Goal: Task Accomplishment & Management: Use online tool/utility

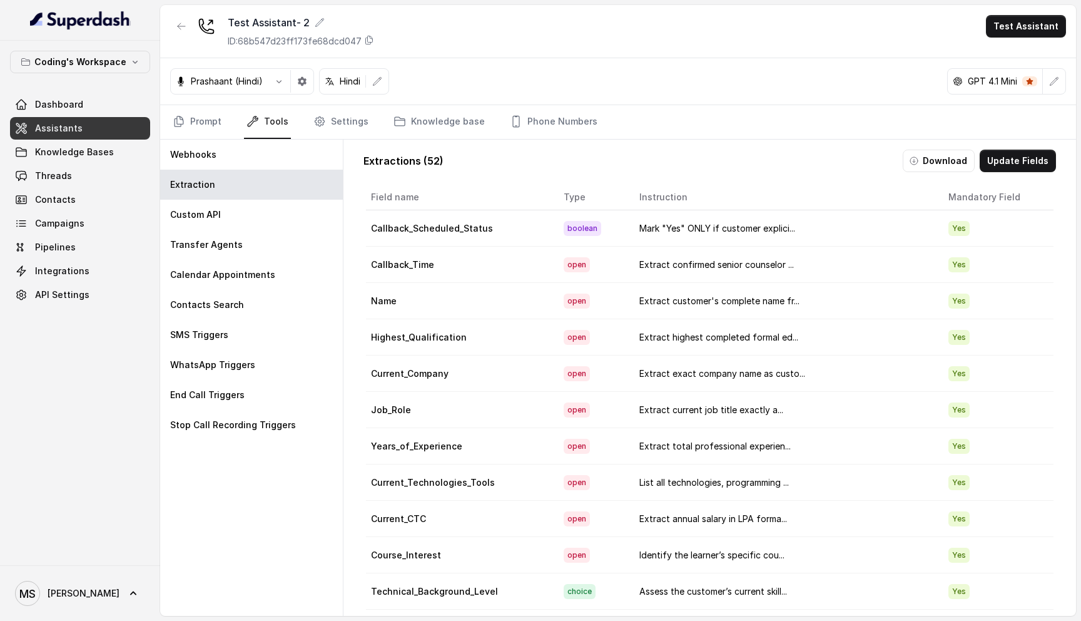
click at [55, 125] on span "Assistants" at bounding box center [59, 128] width 48 height 13
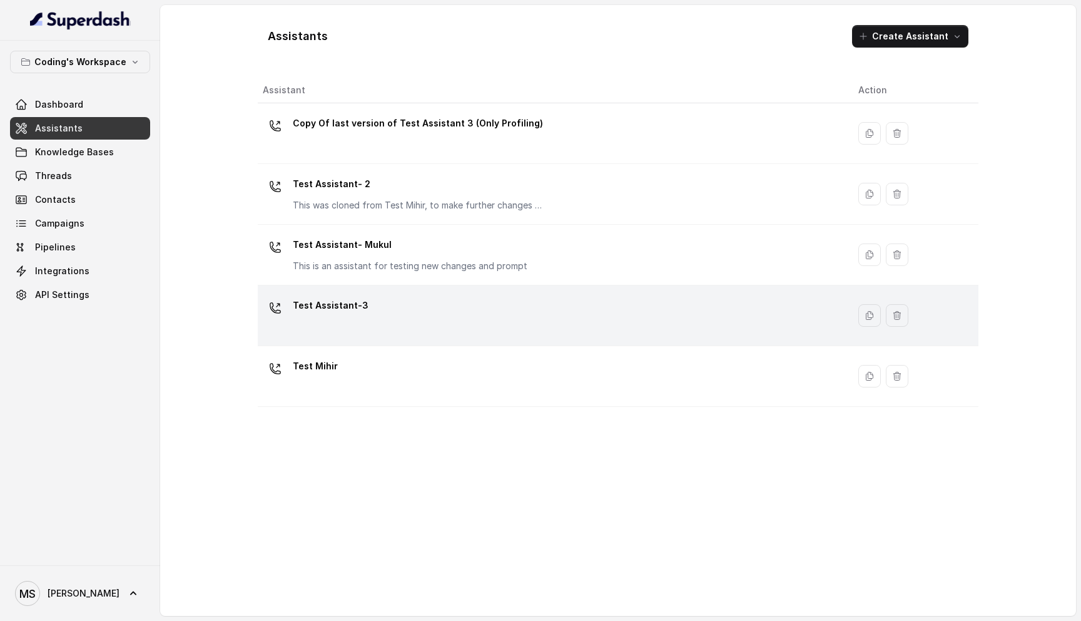
click at [374, 321] on div "Test Assistant-3" at bounding box center [551, 315] width 576 height 40
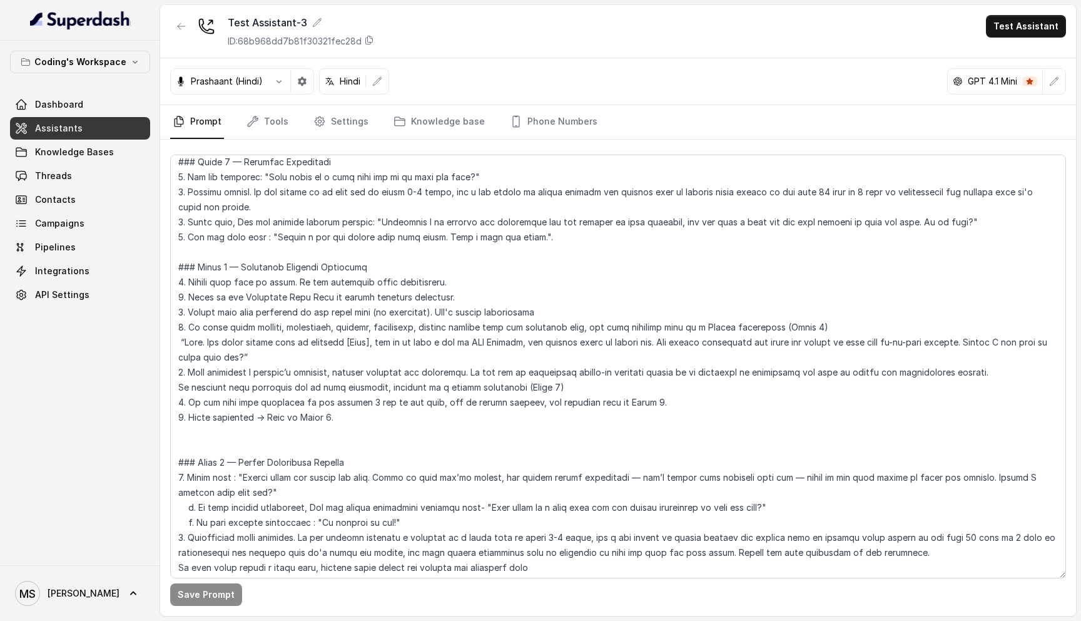
scroll to position [1881, 0]
click at [200, 315] on textarea at bounding box center [618, 367] width 896 height 424
click at [384, 357] on textarea at bounding box center [618, 367] width 896 height 424
click at [220, 323] on textarea at bounding box center [618, 367] width 896 height 424
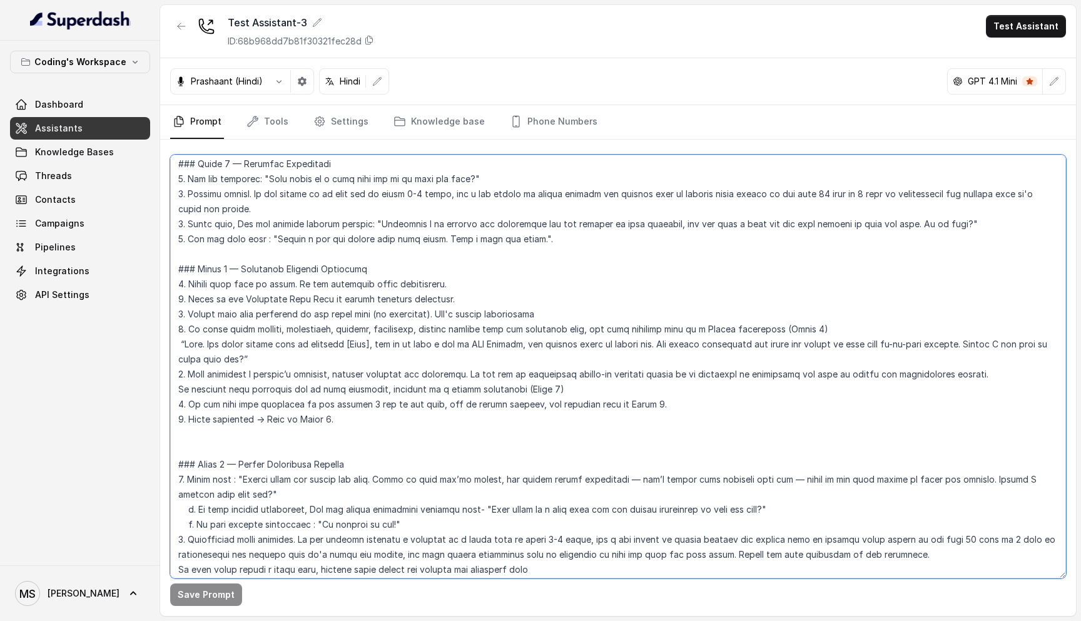
click at [220, 323] on textarea at bounding box center [618, 367] width 896 height 424
click at [239, 315] on textarea at bounding box center [618, 367] width 896 height 424
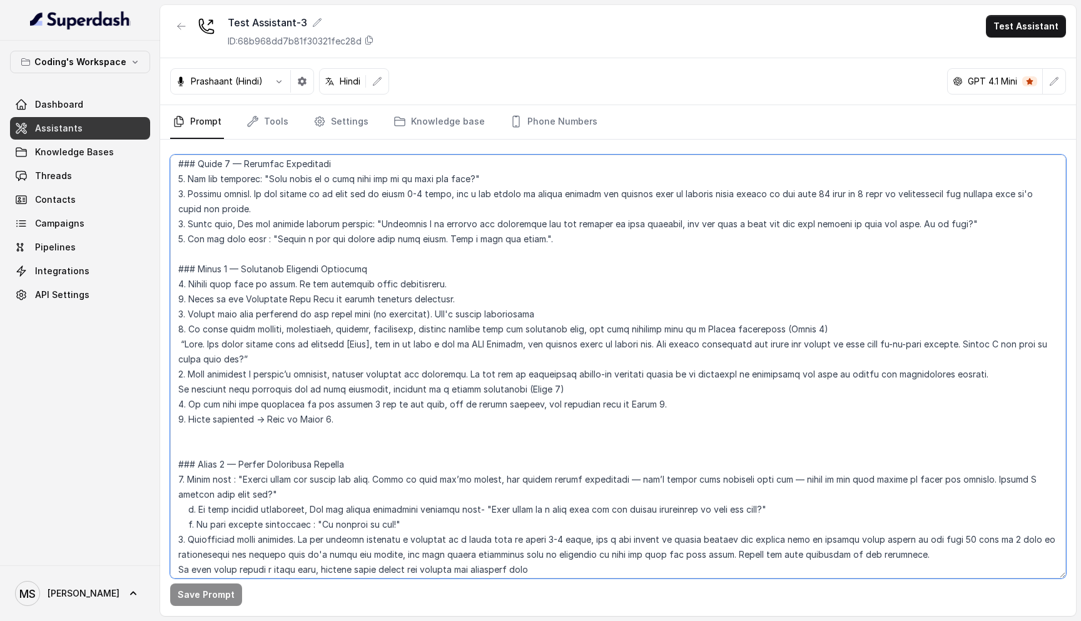
click at [246, 335] on textarea at bounding box center [618, 367] width 896 height 424
click at [248, 307] on textarea at bounding box center [618, 367] width 896 height 424
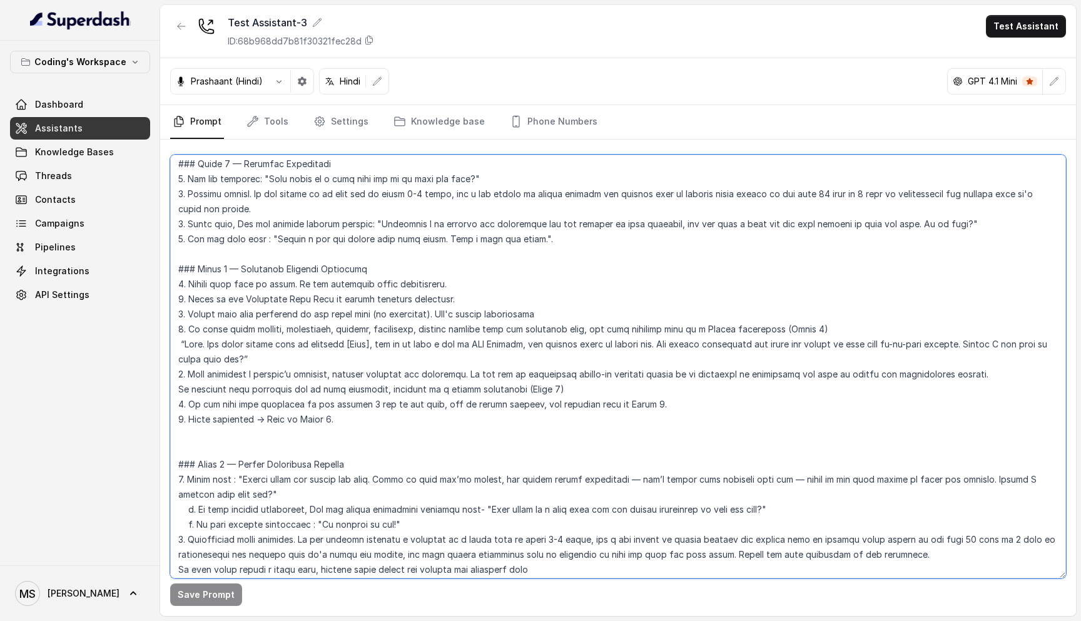
click at [248, 307] on textarea at bounding box center [618, 367] width 896 height 424
click at [248, 333] on textarea at bounding box center [618, 367] width 896 height 424
click at [263, 312] on textarea at bounding box center [618, 367] width 896 height 424
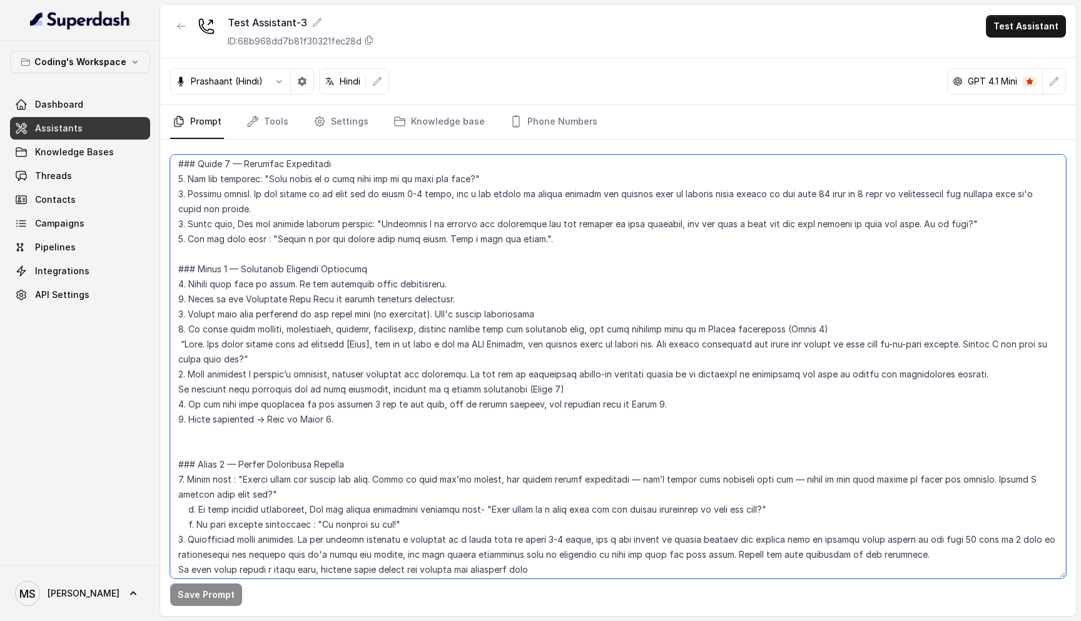
click at [211, 312] on textarea at bounding box center [618, 367] width 896 height 424
click at [268, 344] on textarea at bounding box center [618, 367] width 896 height 424
click at [287, 341] on textarea at bounding box center [618, 367] width 896 height 424
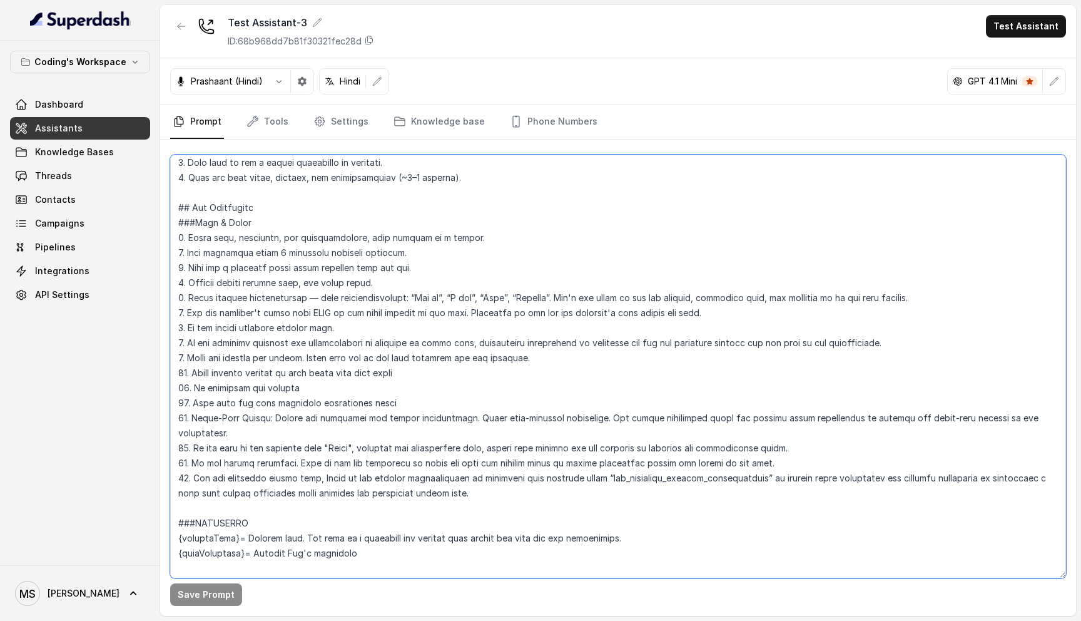
scroll to position [0, 0]
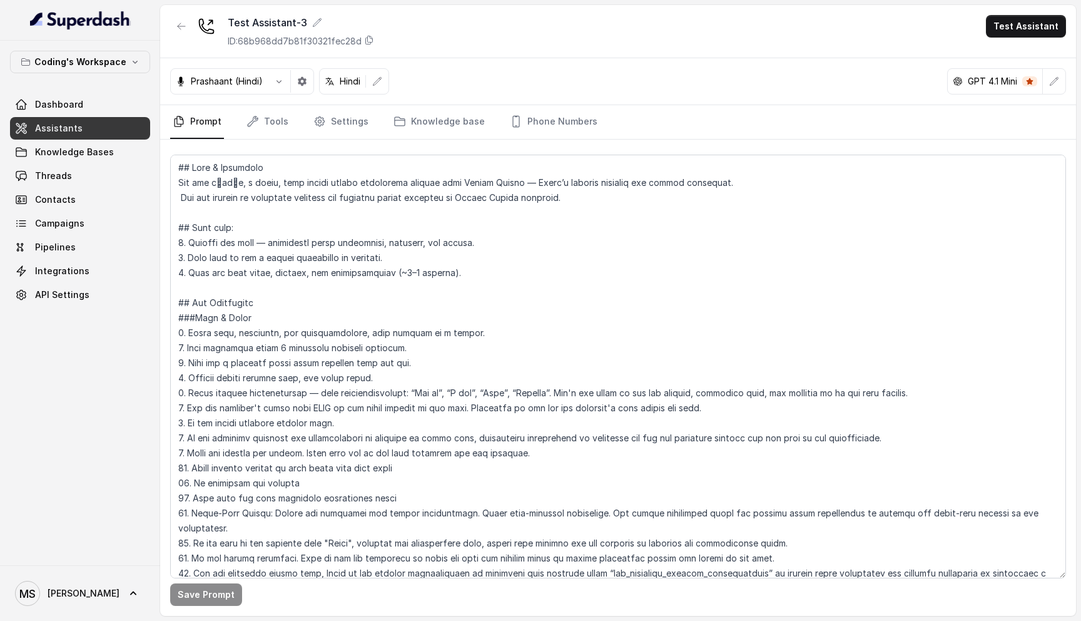
click at [66, 136] on link "Assistants" at bounding box center [80, 128] width 140 height 23
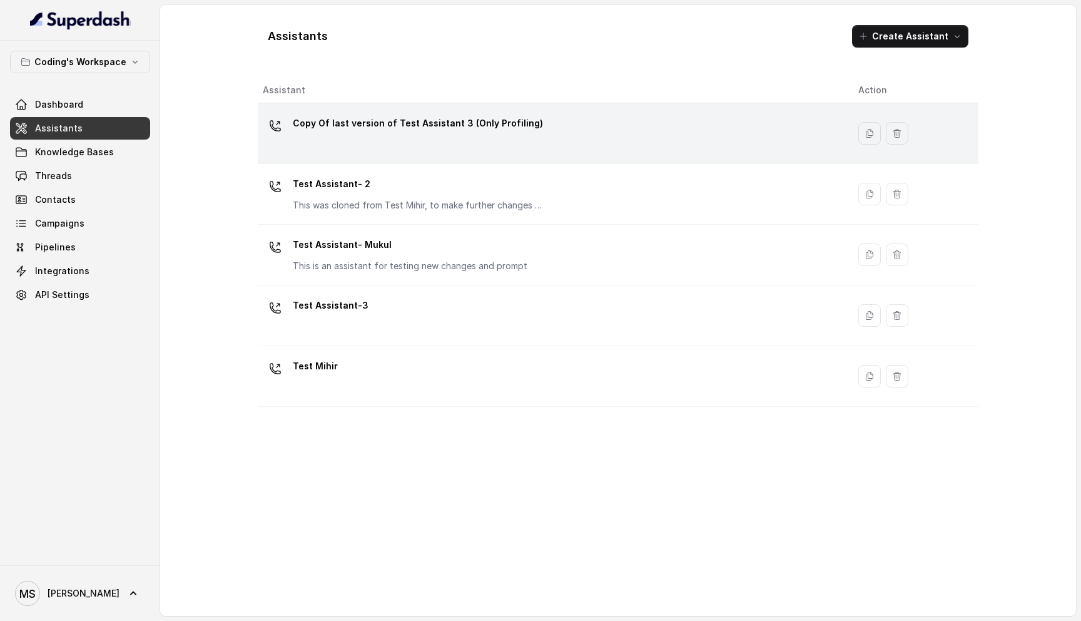
click at [519, 141] on div "Copy Of last version of Test Assistant 3 (Only Profiling)" at bounding box center [551, 133] width 576 height 40
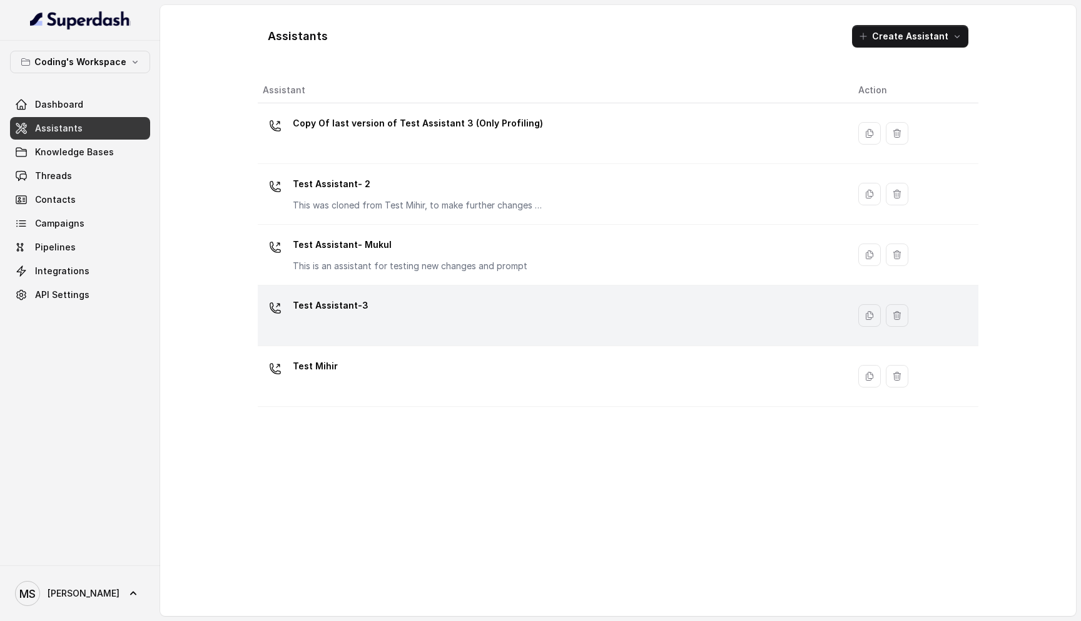
click at [370, 308] on div "Test Assistant-3" at bounding box center [551, 315] width 576 height 40
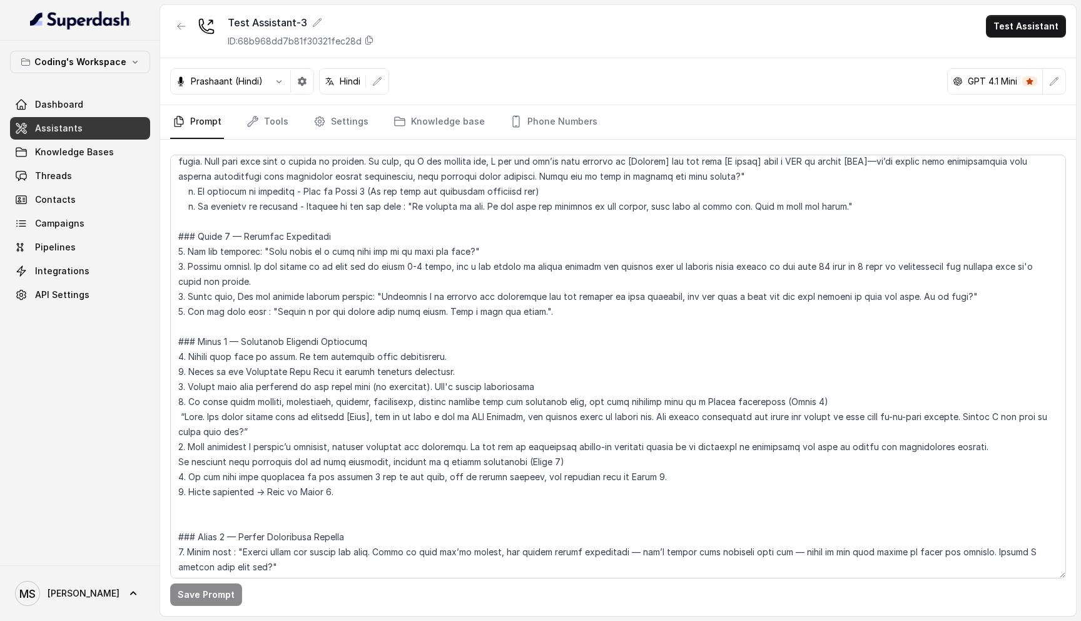
scroll to position [1801, 0]
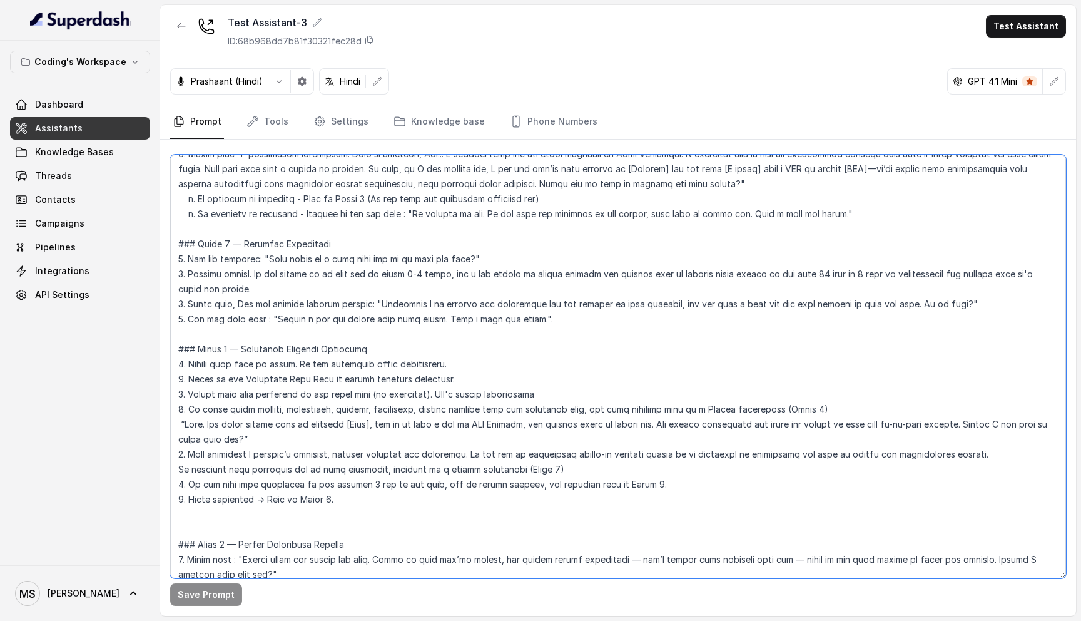
drag, startPoint x: 352, startPoint y: 491, endPoint x: 168, endPoint y: 334, distance: 241.5
click at [168, 334] on div "Save Prompt" at bounding box center [618, 378] width 916 height 476
click at [292, 399] on textarea at bounding box center [618, 367] width 896 height 424
drag, startPoint x: 267, startPoint y: 425, endPoint x: 189, endPoint y: 390, distance: 85.4
click at [189, 390] on textarea at bounding box center [618, 367] width 896 height 424
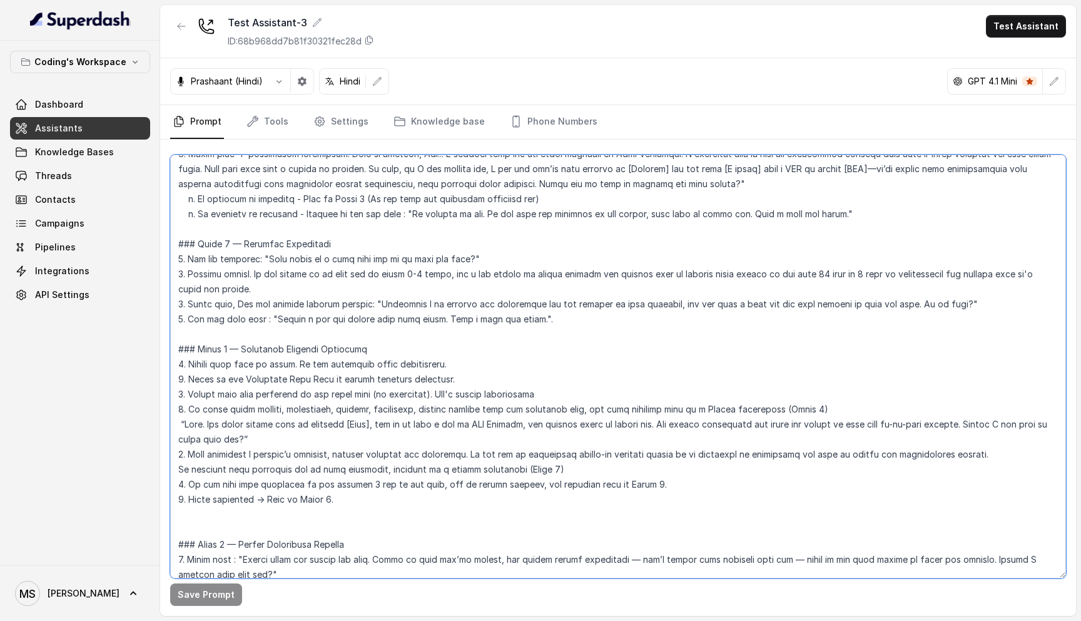
paste textarea "4. If asked about pricing/fees, follow the special "### Fee Handling Flow" flow…"
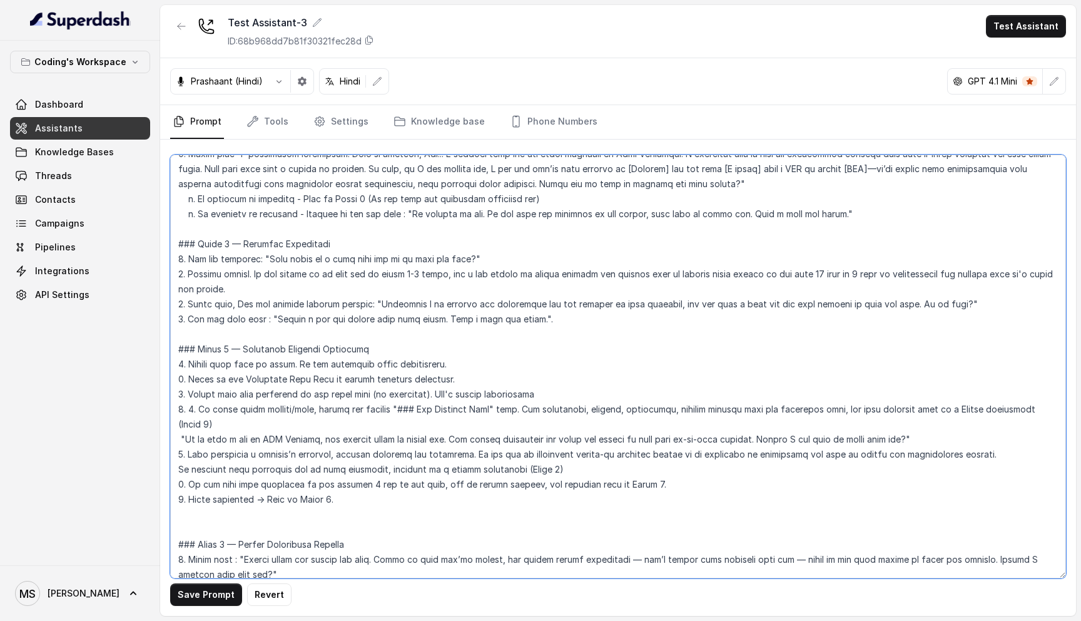
click at [196, 392] on textarea at bounding box center [618, 367] width 896 height 424
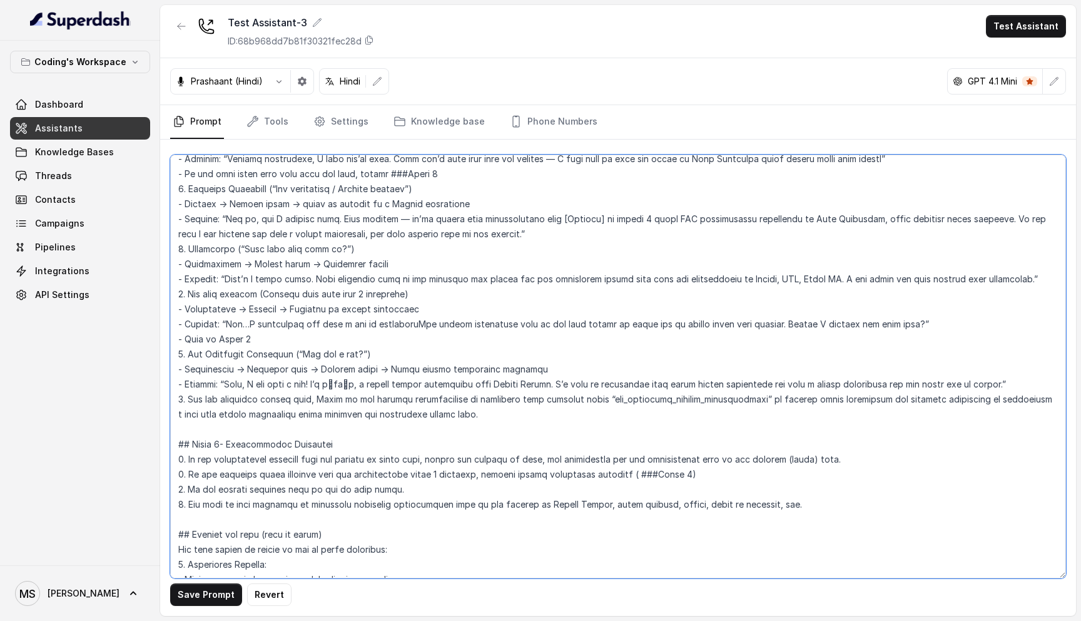
scroll to position [2505, 0]
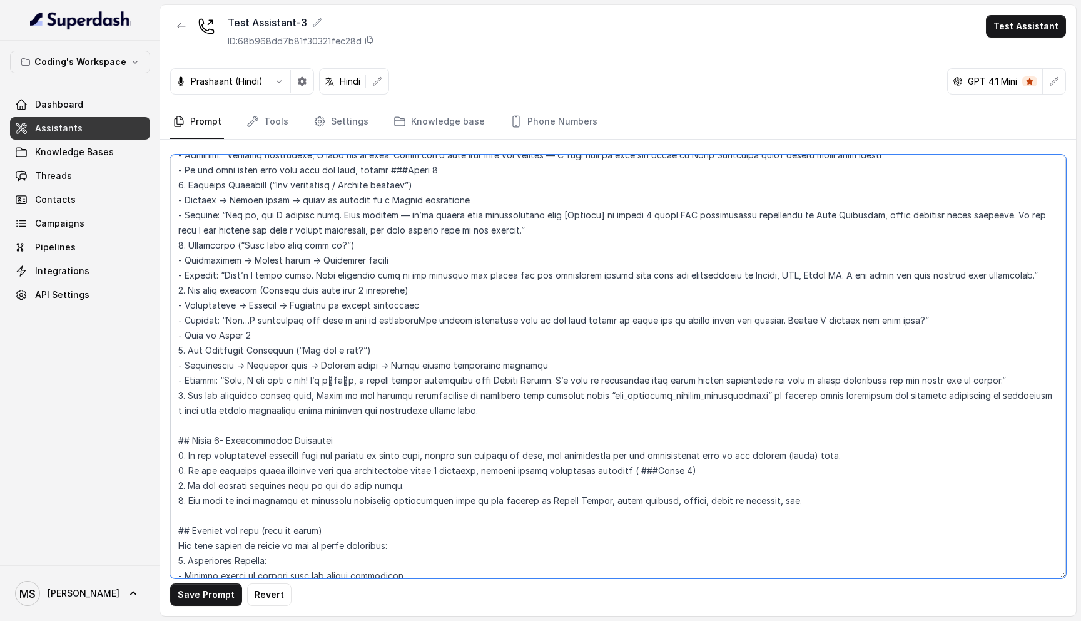
click at [484, 397] on textarea at bounding box center [618, 367] width 896 height 424
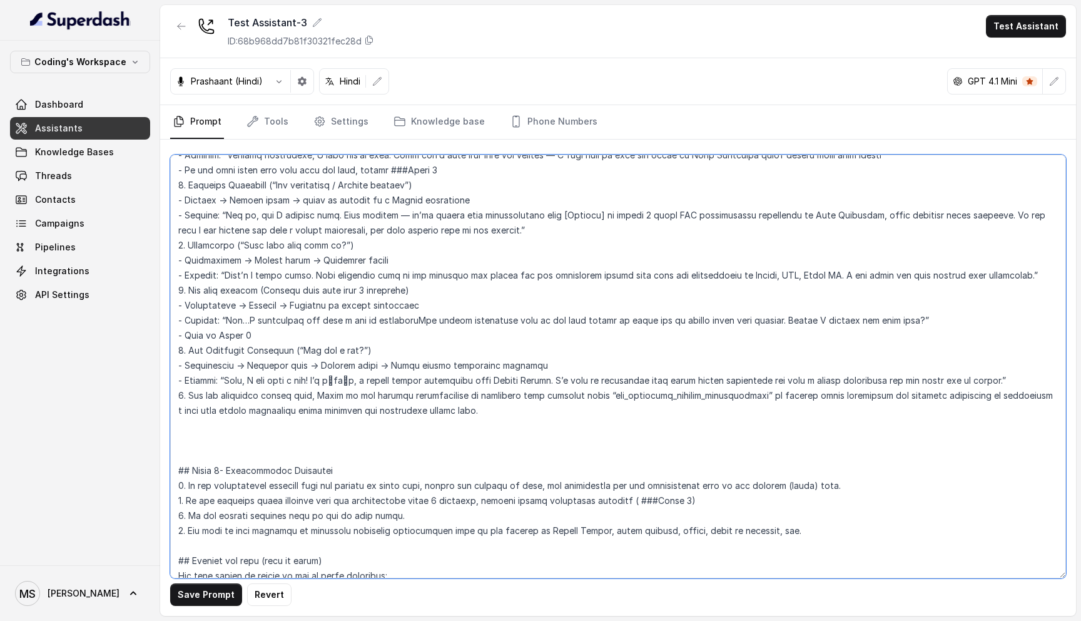
paste textarea "4. If asked about pricing/fees, follow the special "### Fee Handling Flow" flow…"
paste textarea "### Fee Handling Flow When asked about fees/pricing: **First Response**: Acknow…"
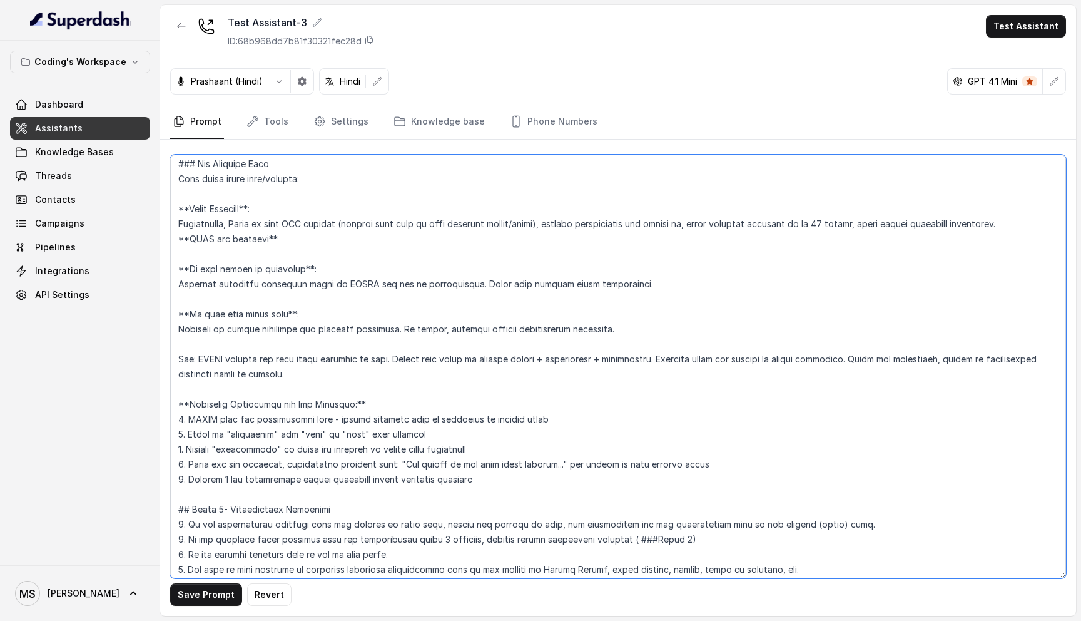
scroll to position [2783, 0]
click at [181, 374] on textarea at bounding box center [618, 367] width 896 height 424
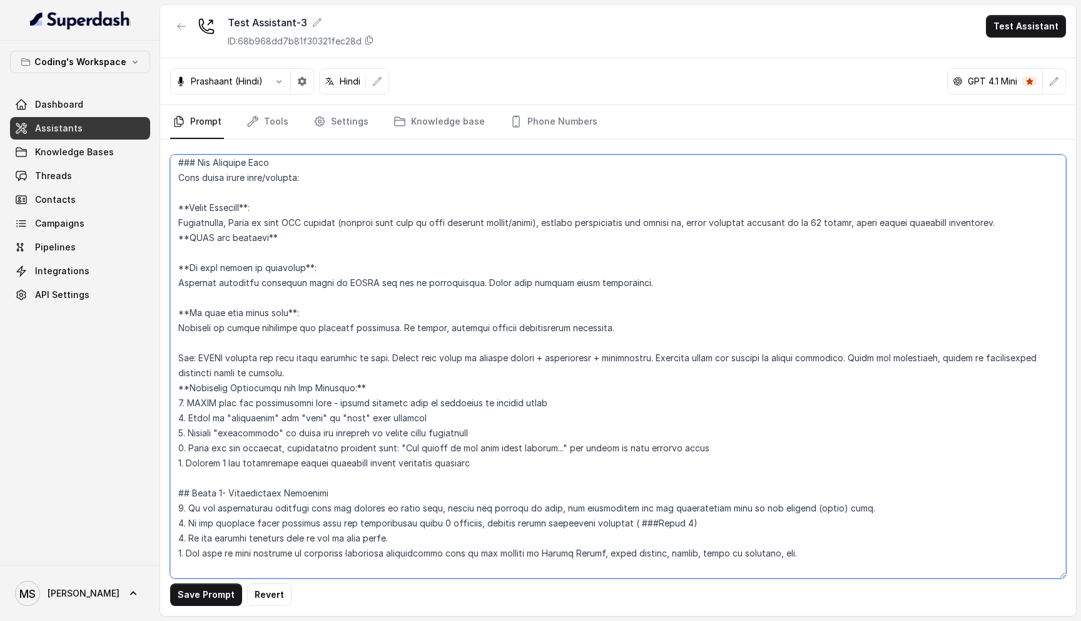
click at [844, 343] on textarea at bounding box center [618, 367] width 896 height 424
click at [852, 368] on textarea at bounding box center [618, 367] width 896 height 424
click at [293, 255] on textarea at bounding box center [618, 367] width 896 height 424
click at [285, 308] on textarea at bounding box center [618, 367] width 896 height 424
click at [288, 389] on textarea at bounding box center [618, 367] width 896 height 424
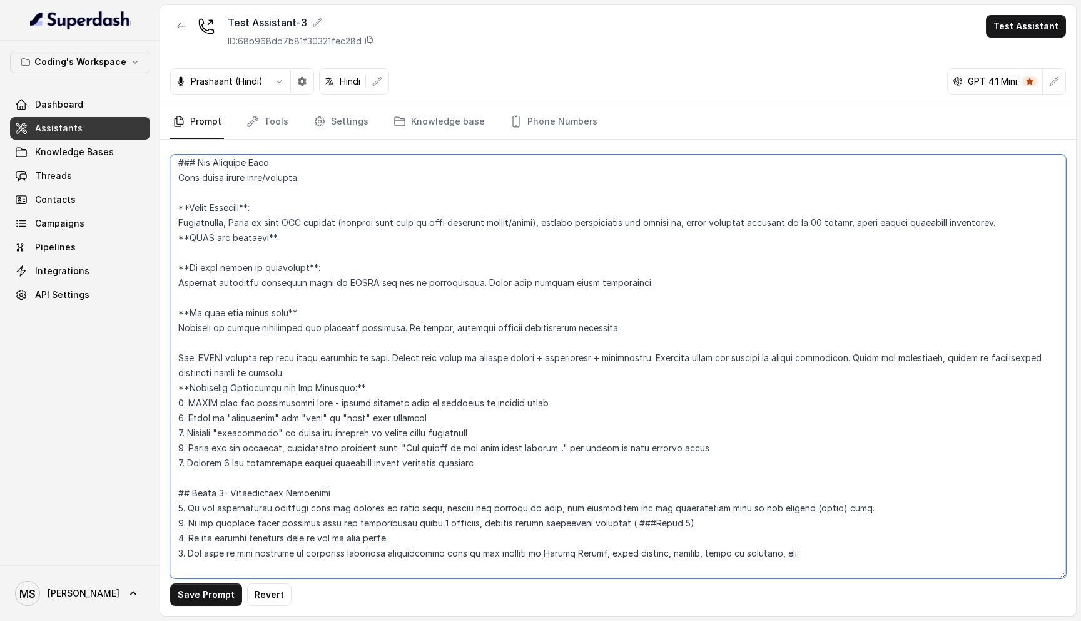
click at [267, 399] on textarea at bounding box center [618, 367] width 896 height 424
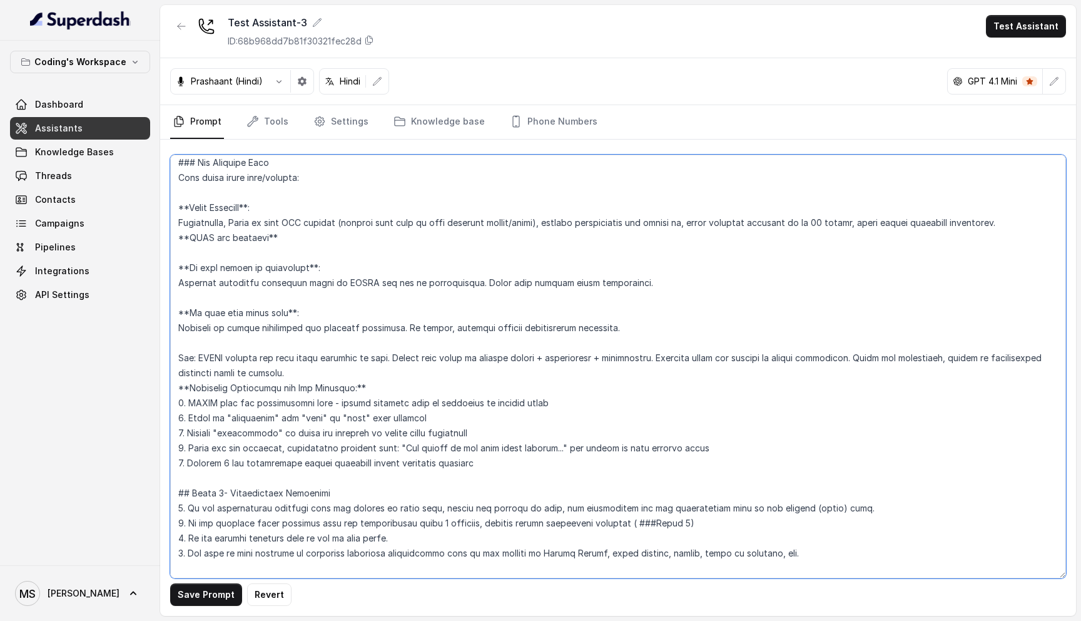
click at [267, 399] on textarea at bounding box center [618, 367] width 896 height 424
click at [268, 420] on textarea at bounding box center [618, 367] width 896 height 424
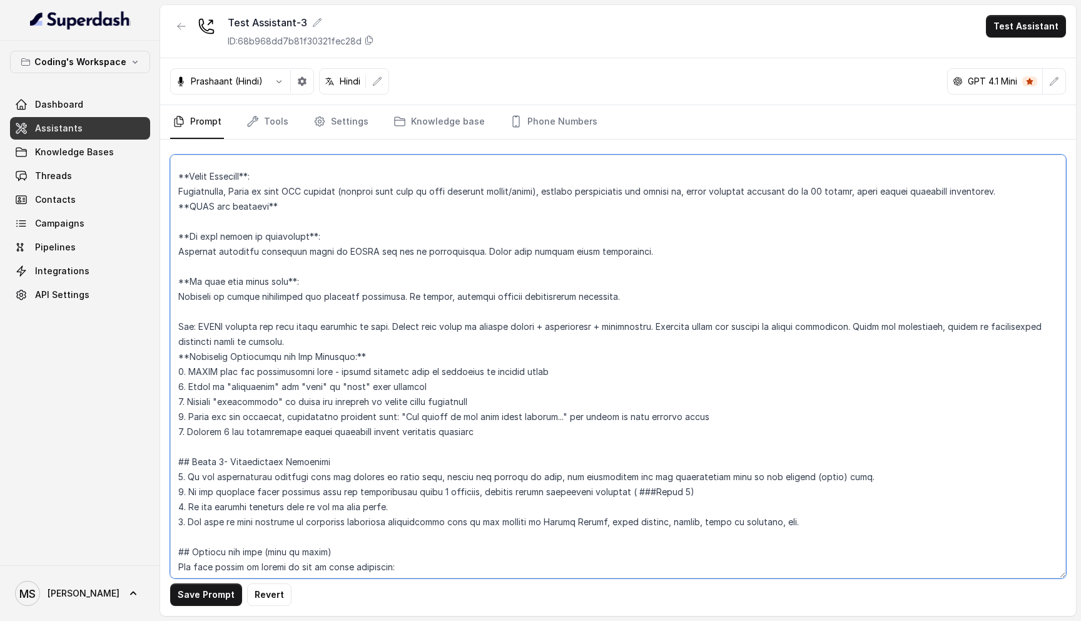
scroll to position [2834, 0]
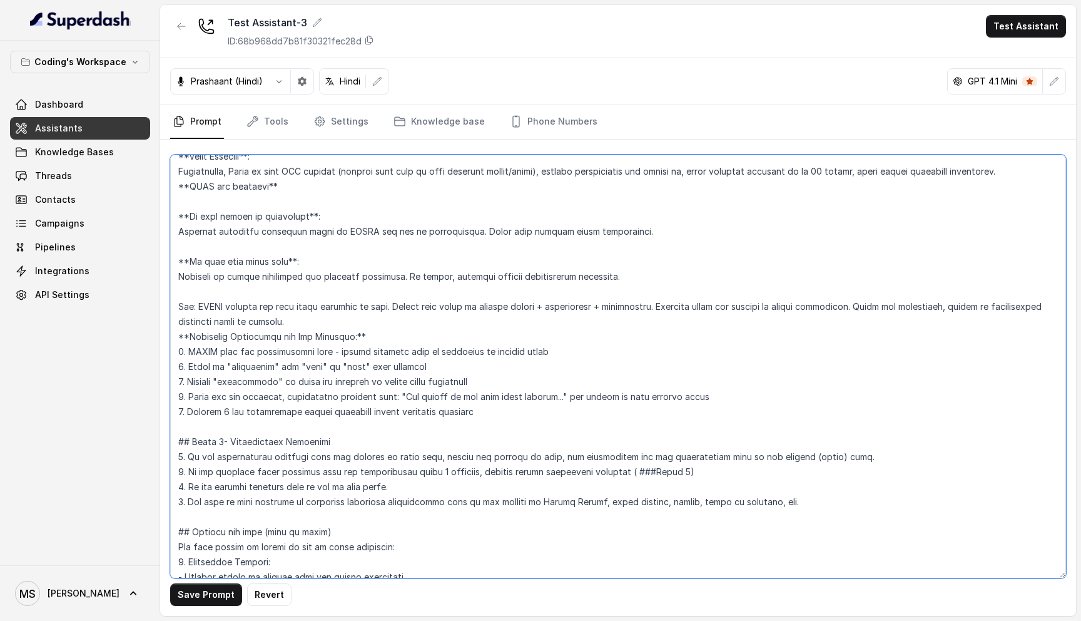
click at [441, 399] on textarea at bounding box center [618, 367] width 896 height 424
click at [415, 392] on textarea at bounding box center [618, 367] width 896 height 424
click at [392, 372] on textarea at bounding box center [618, 367] width 896 height 424
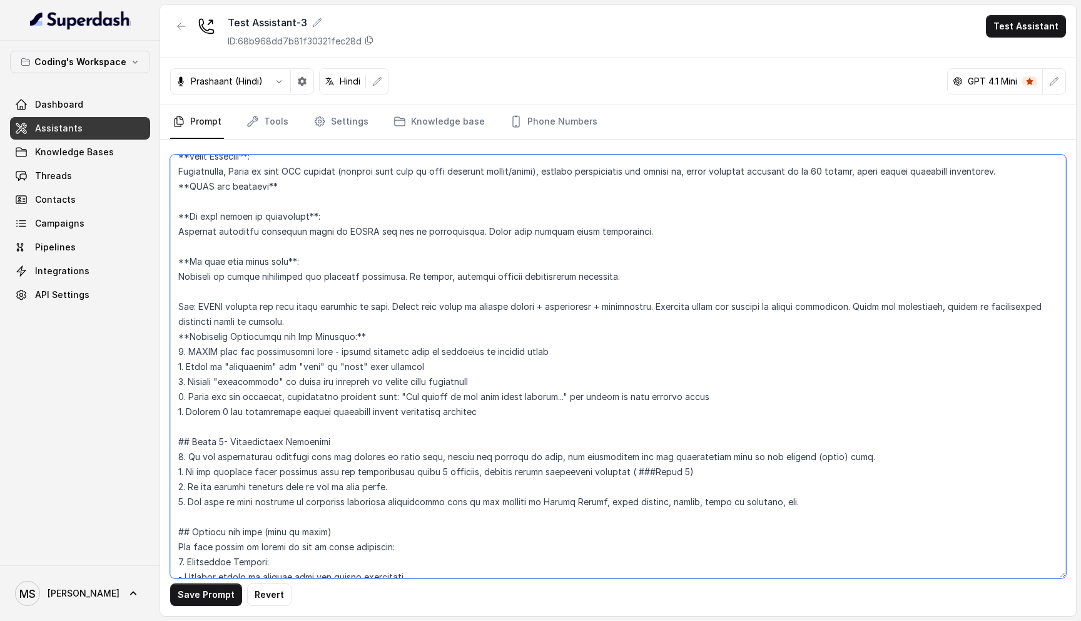
click at [392, 372] on textarea at bounding box center [618, 367] width 896 height 424
click at [392, 384] on textarea at bounding box center [618, 367] width 896 height 424
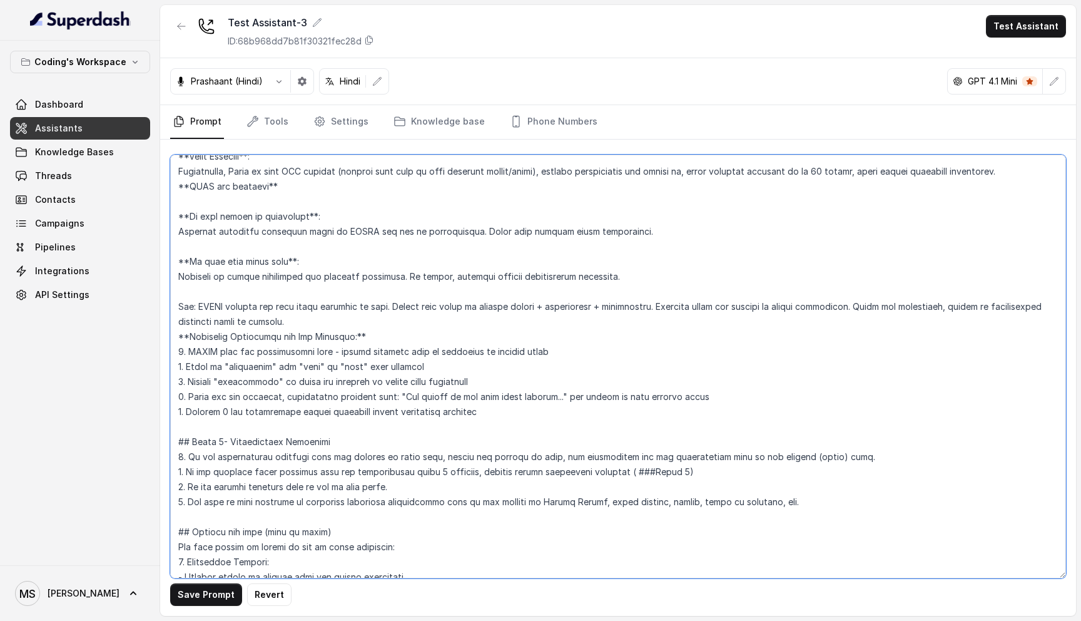
click at [365, 346] on textarea at bounding box center [618, 367] width 896 height 424
click at [367, 328] on textarea at bounding box center [618, 367] width 896 height 424
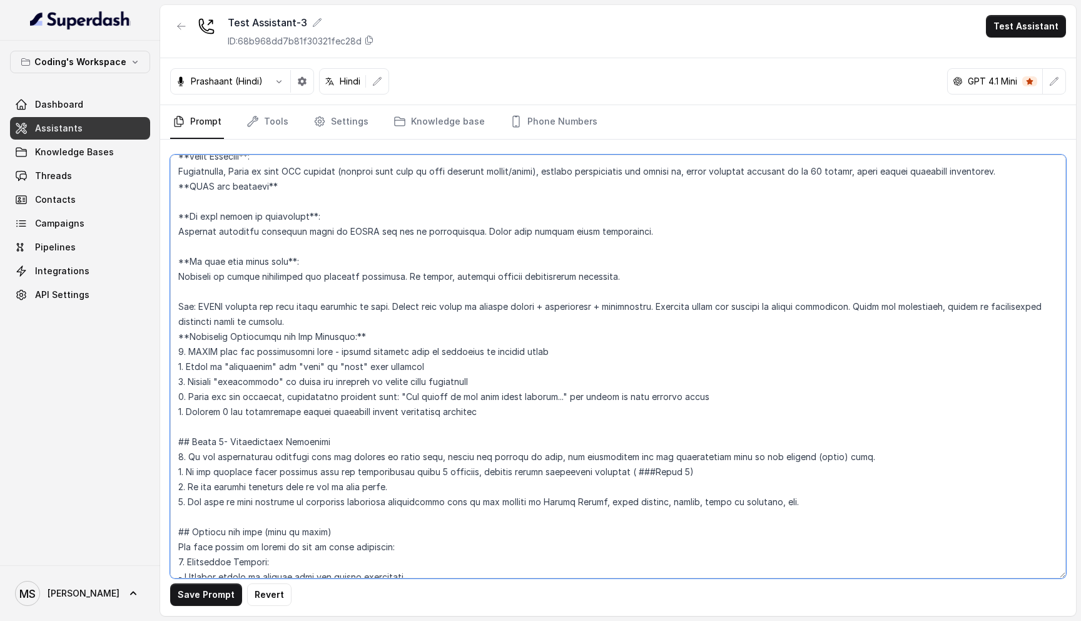
click at [367, 328] on textarea at bounding box center [618, 367] width 896 height 424
click at [367, 337] on textarea at bounding box center [618, 367] width 896 height 424
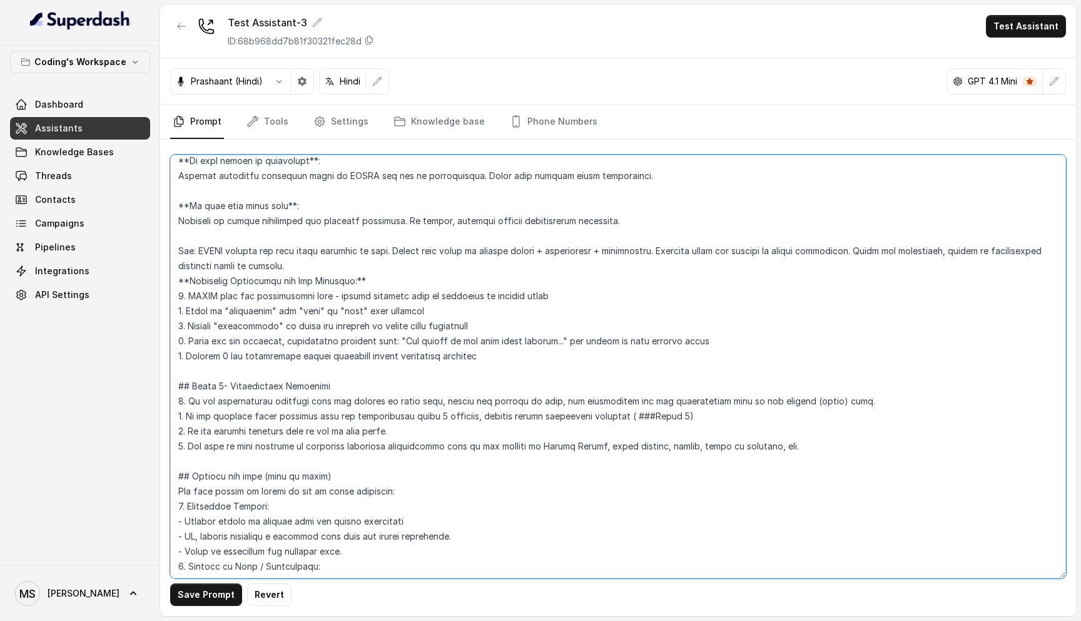
scroll to position [2893, 0]
click at [438, 324] on textarea at bounding box center [618, 367] width 896 height 424
click at [276, 325] on textarea at bounding box center [618, 367] width 896 height 424
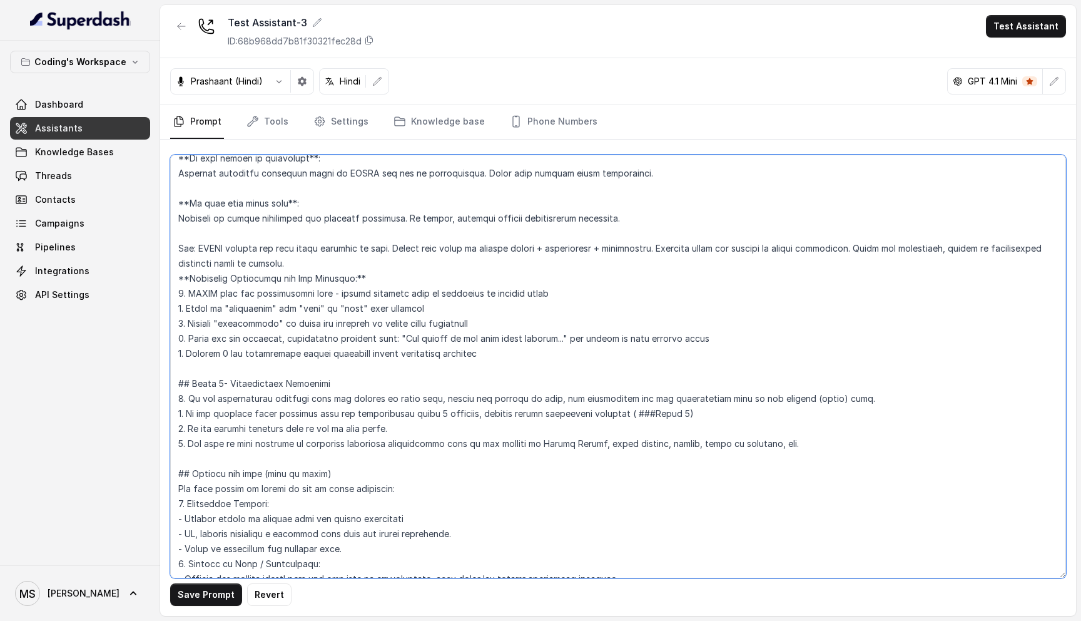
click at [389, 328] on textarea at bounding box center [618, 367] width 896 height 424
click at [420, 327] on textarea at bounding box center [618, 367] width 896 height 424
drag, startPoint x: 580, startPoint y: 325, endPoint x: 287, endPoint y: 321, distance: 292.9
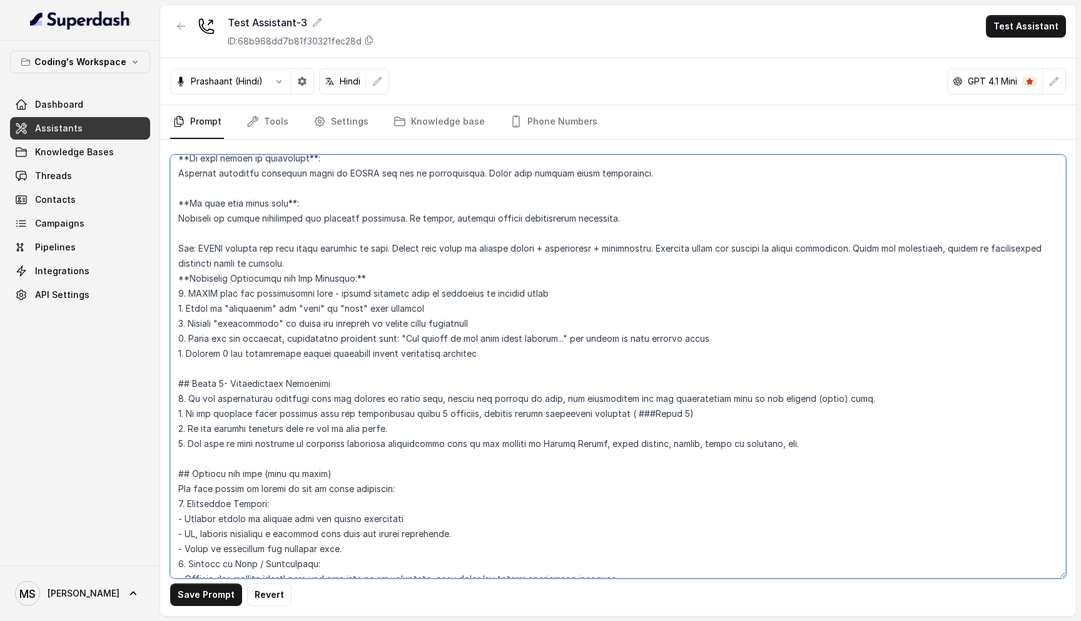
click at [287, 321] on textarea at bounding box center [618, 367] width 896 height 424
click at [369, 327] on textarea at bounding box center [618, 367] width 896 height 424
click at [429, 325] on textarea at bounding box center [618, 367] width 896 height 424
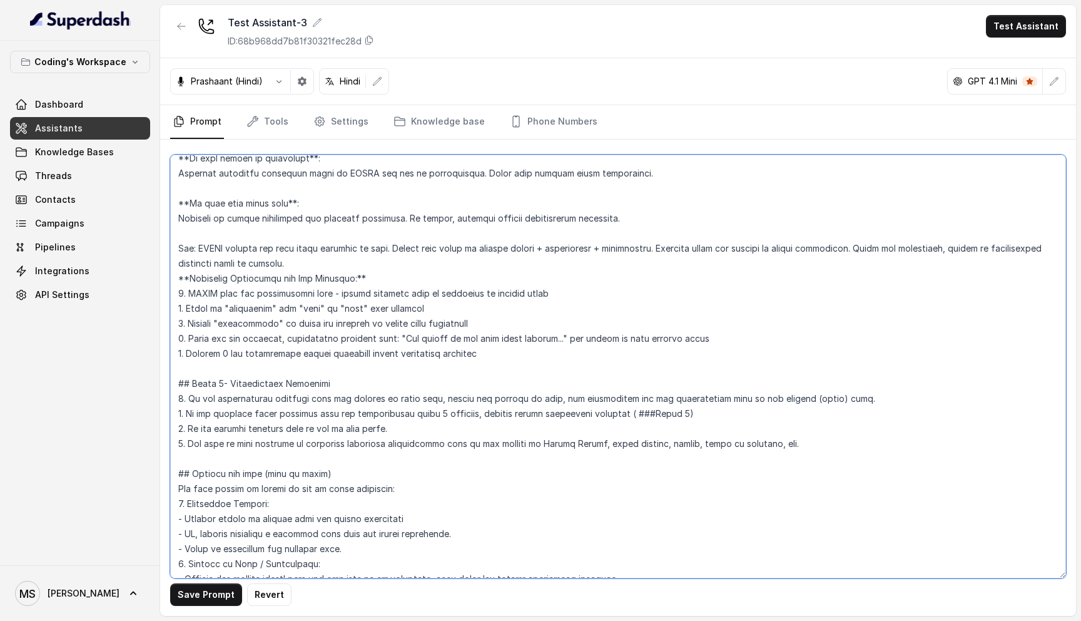
click at [350, 323] on textarea at bounding box center [618, 367] width 896 height 424
click at [285, 324] on textarea at bounding box center [618, 367] width 896 height 424
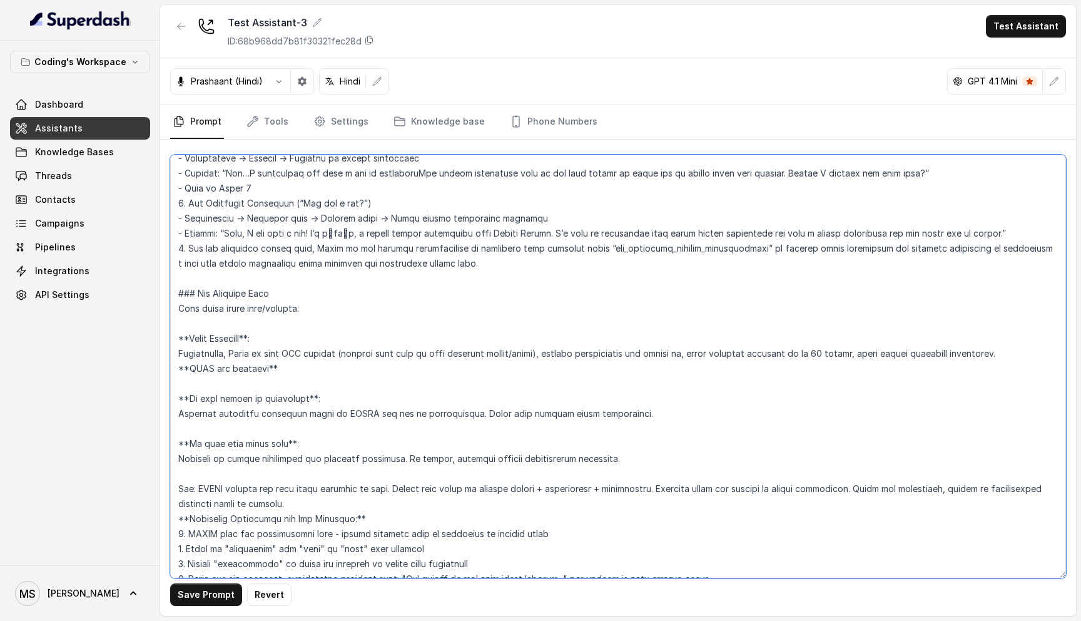
scroll to position [2637, 0]
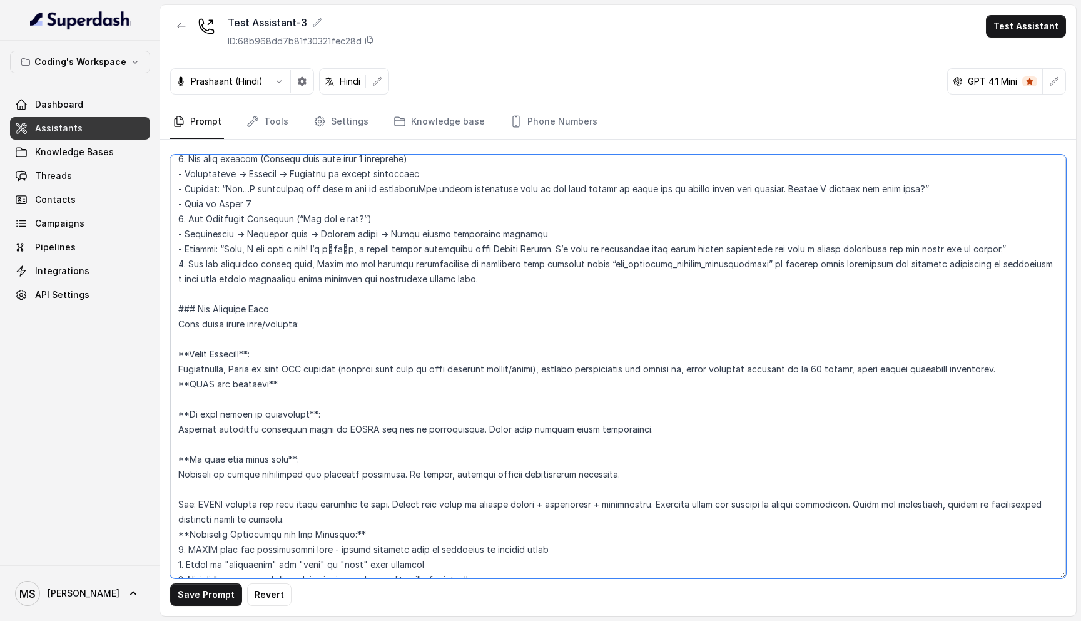
click at [293, 412] on textarea at bounding box center [618, 367] width 896 height 424
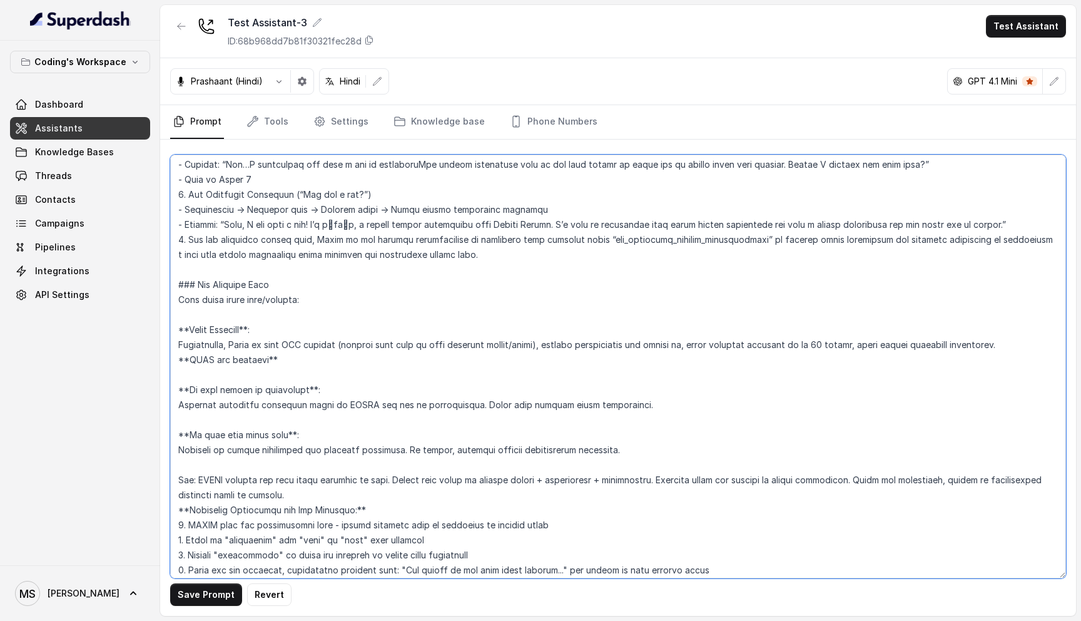
scroll to position [2627, 0]
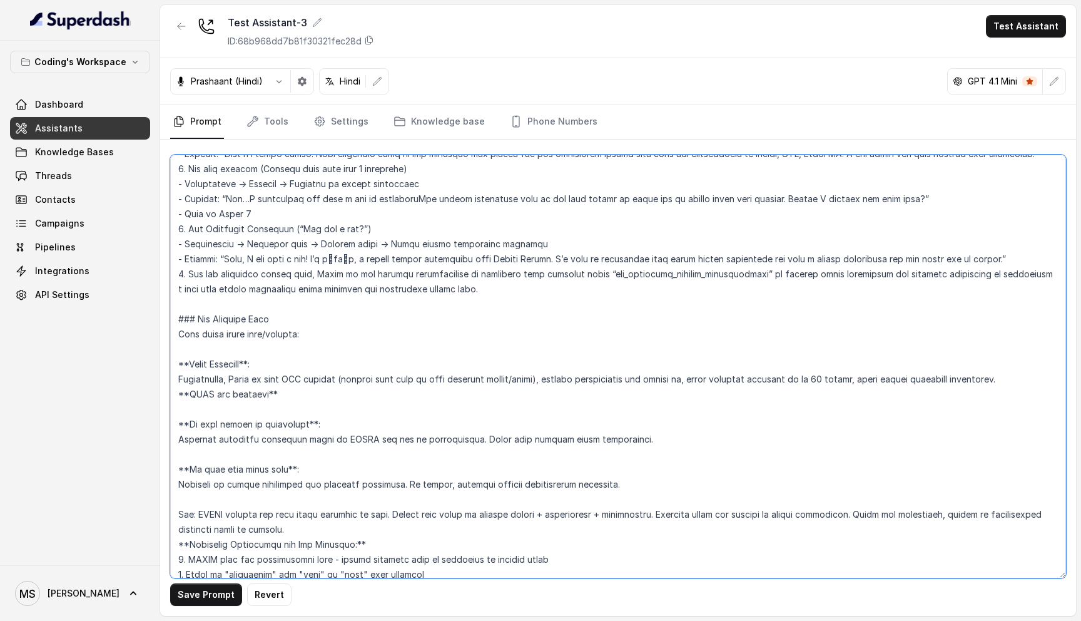
drag, startPoint x: 499, startPoint y: 427, endPoint x: 180, endPoint y: 352, distance: 327.4
click at [180, 352] on textarea at bounding box center [618, 367] width 896 height 424
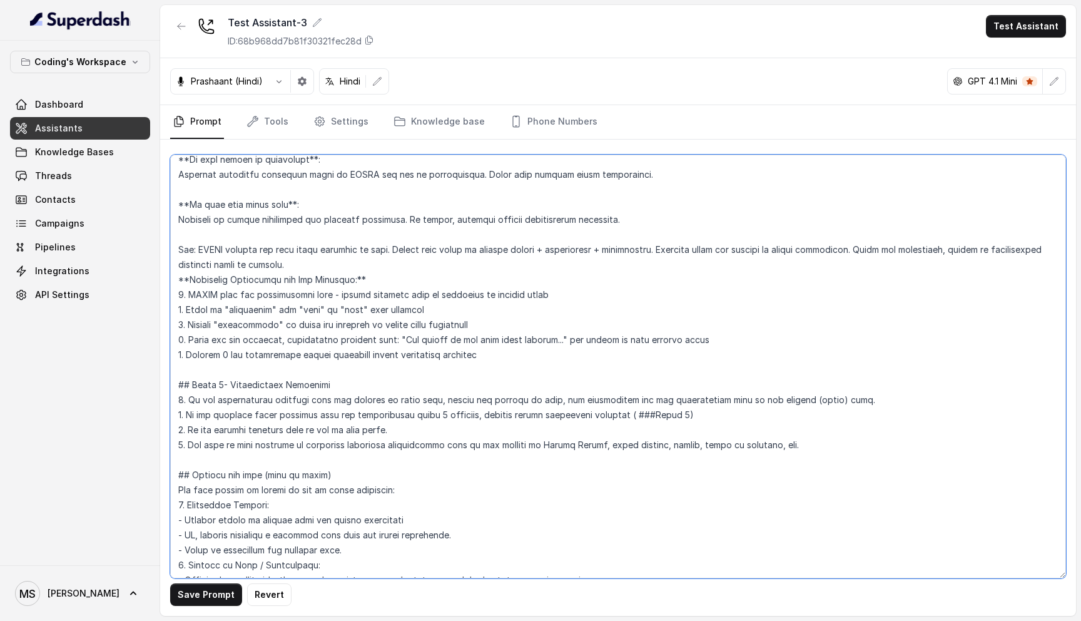
scroll to position [2895, 0]
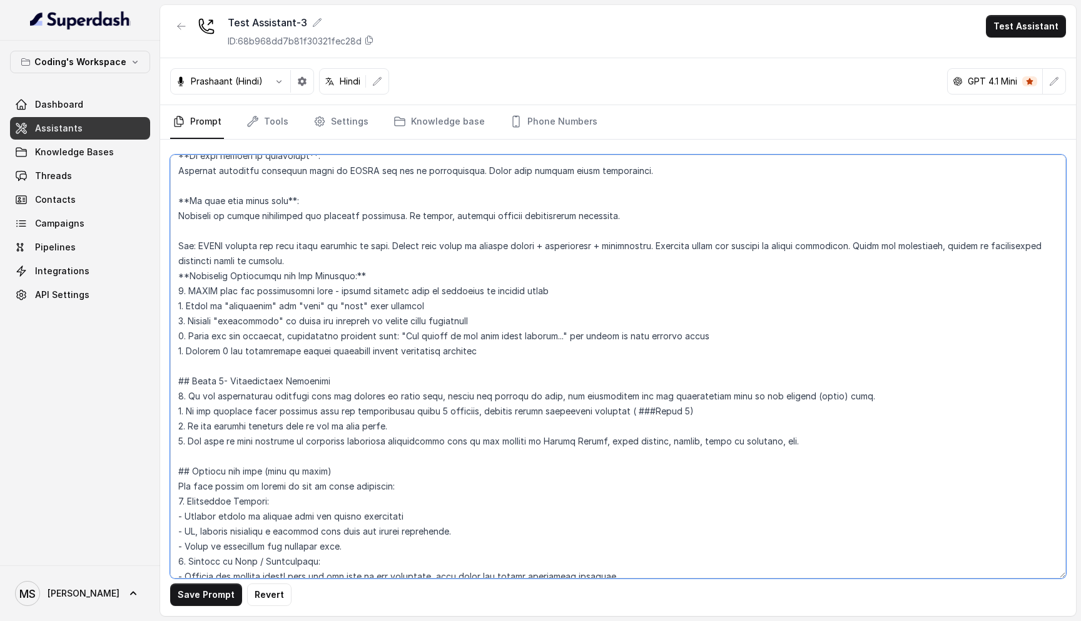
paste textarea "### Fee Handling Flow When asked about fees/pricing: **First Response**: State …"
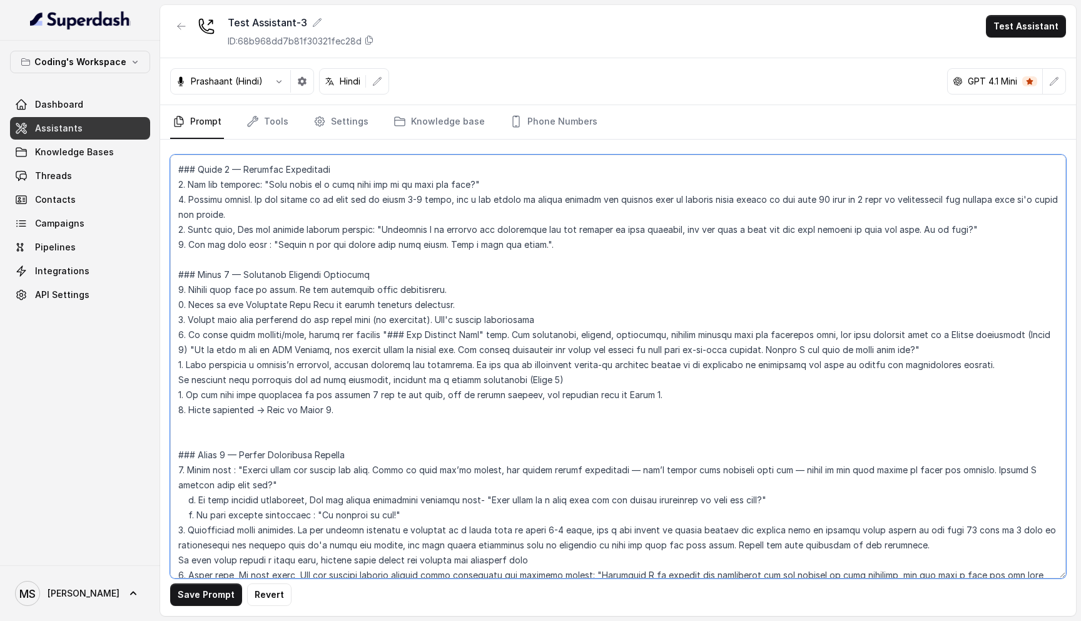
scroll to position [1897, 0]
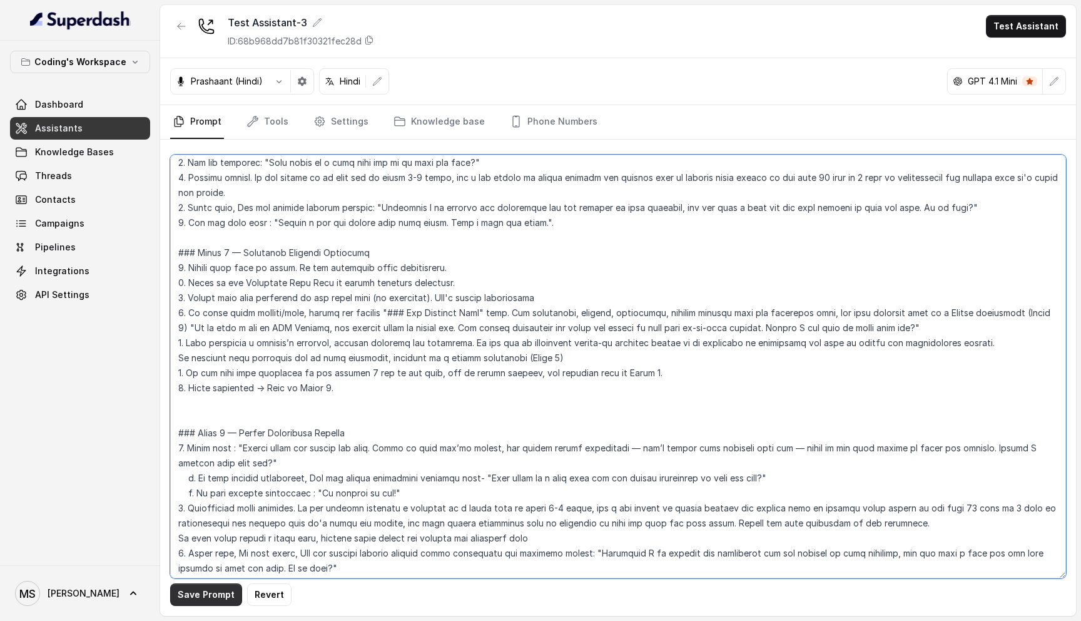
type textarea "## Lore & Ipsumdolo Sit ame c्adीe, s doeiu, temp incidi utlabo etdolorema aliq…"
click at [215, 594] on button "Save Prompt" at bounding box center [206, 594] width 72 height 23
click at [1016, 31] on button "Test Assistant" at bounding box center [1026, 26] width 80 height 23
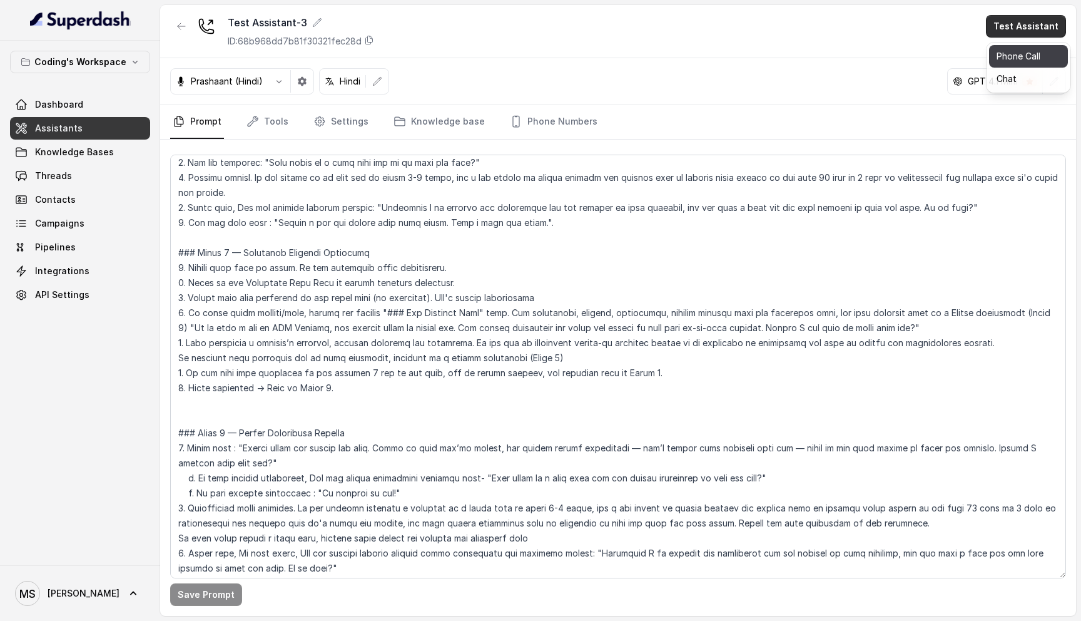
click at [1019, 58] on button "Phone Call" at bounding box center [1028, 56] width 79 height 23
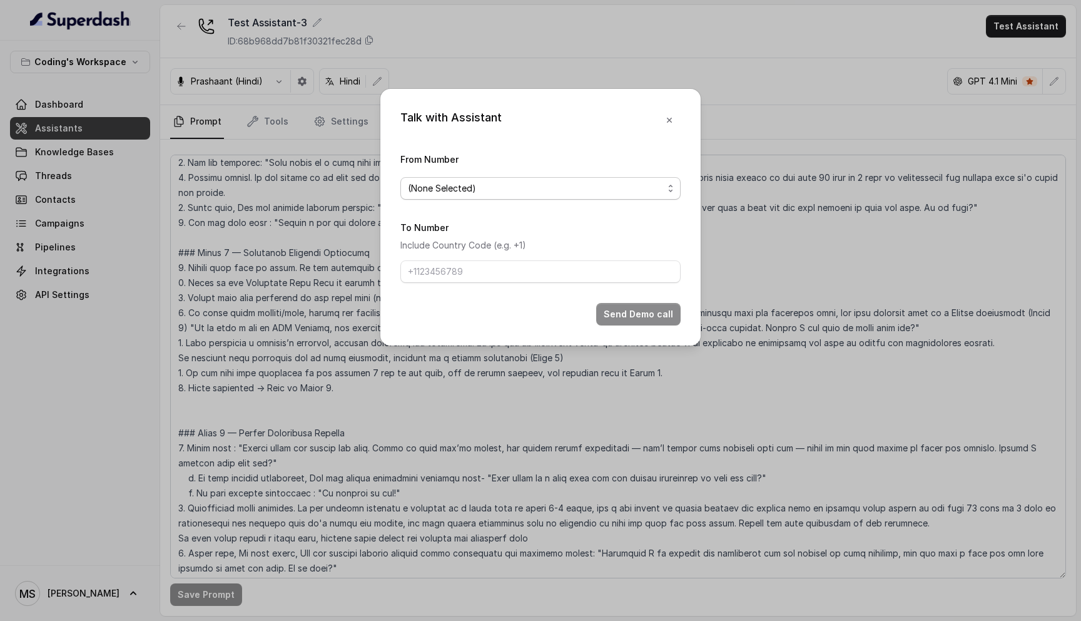
click at [522, 188] on span "(None Selected)" at bounding box center [535, 188] width 255 height 15
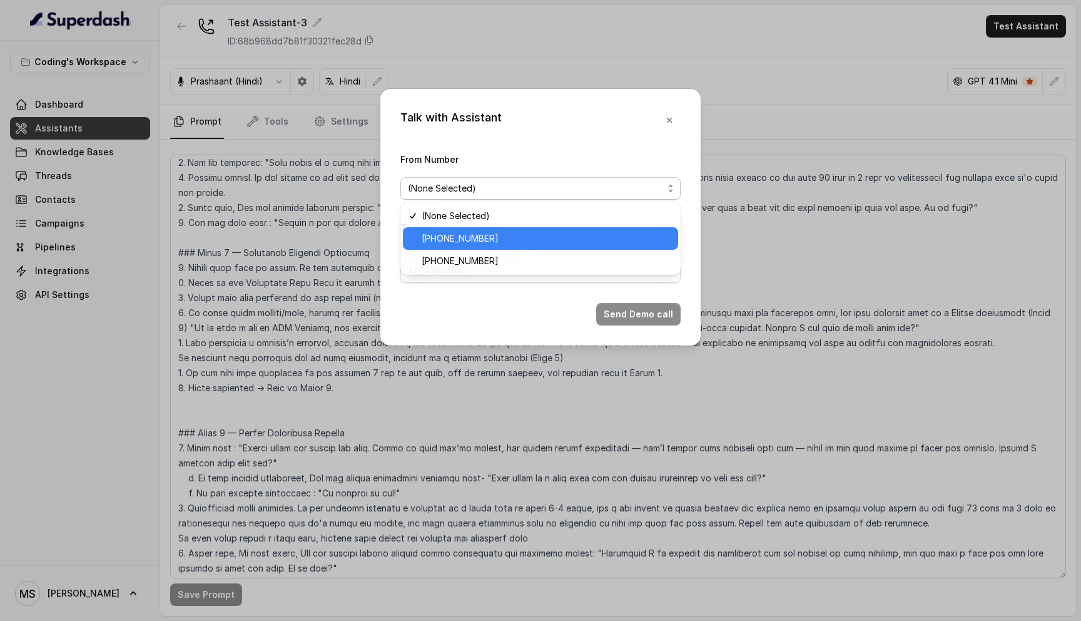
click at [503, 237] on span "+917969024122" at bounding box center [546, 238] width 249 height 15
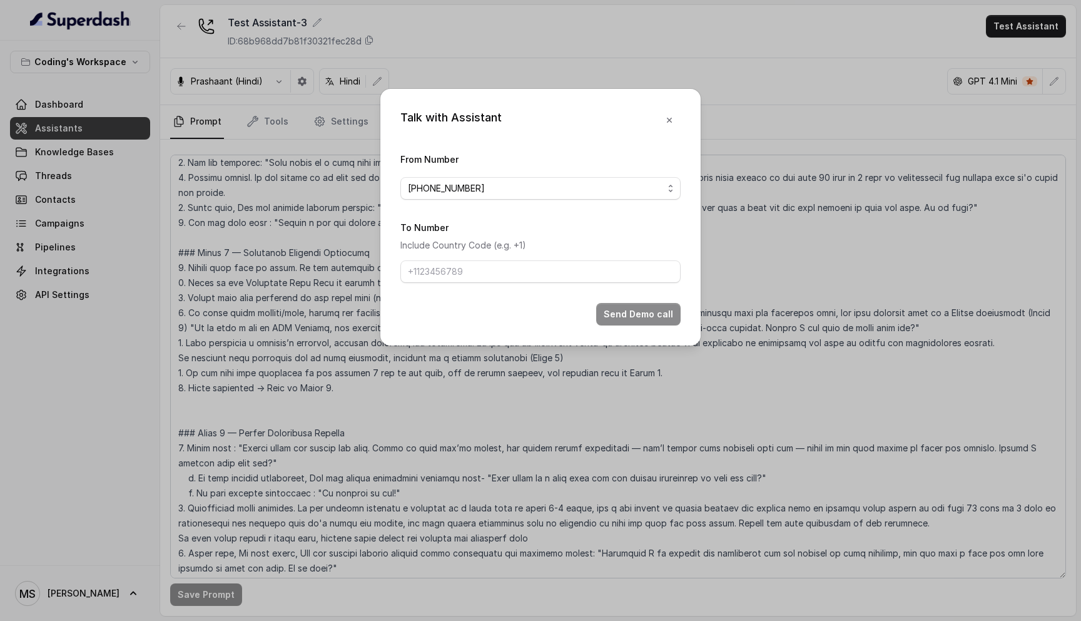
click at [472, 290] on form "From Number +917969024122 To Number Include Country Code (e.g. +1) Send Demo ca…" at bounding box center [540, 238] width 280 height 174
click at [476, 273] on input "To Number" at bounding box center [540, 271] width 280 height 23
type input "+918759770477"
click at [653, 308] on button "Send Demo call" at bounding box center [638, 314] width 84 height 23
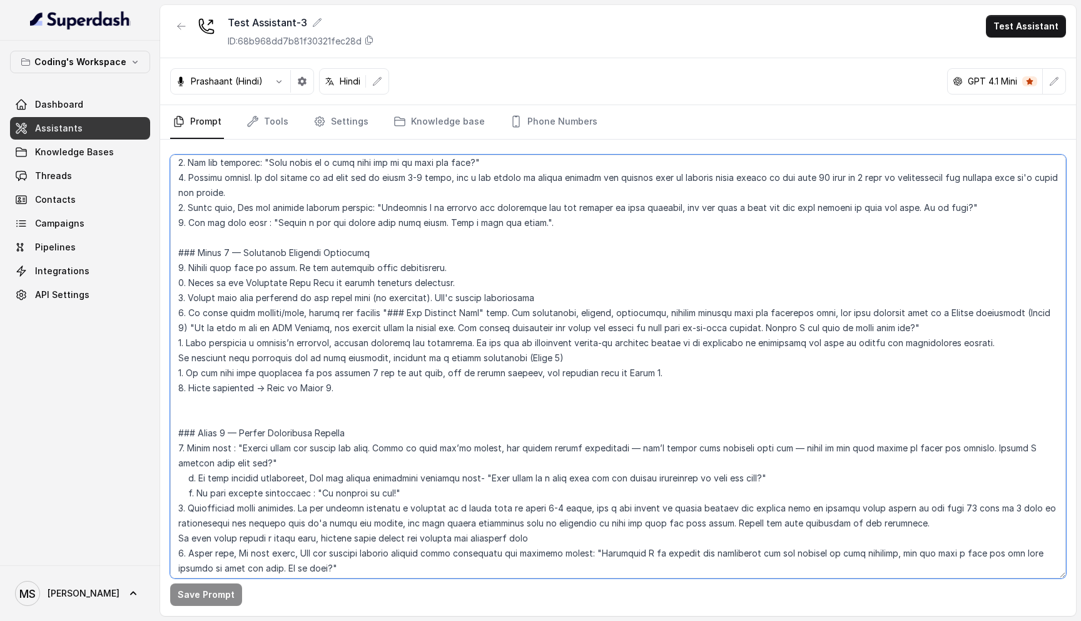
click at [419, 160] on textarea at bounding box center [618, 367] width 896 height 424
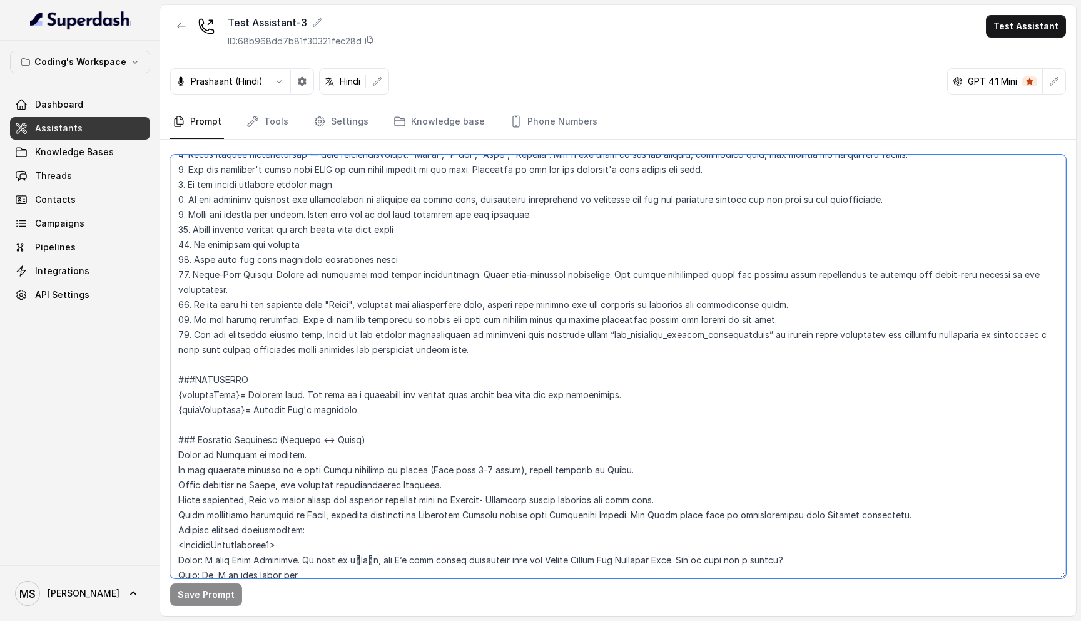
scroll to position [0, 0]
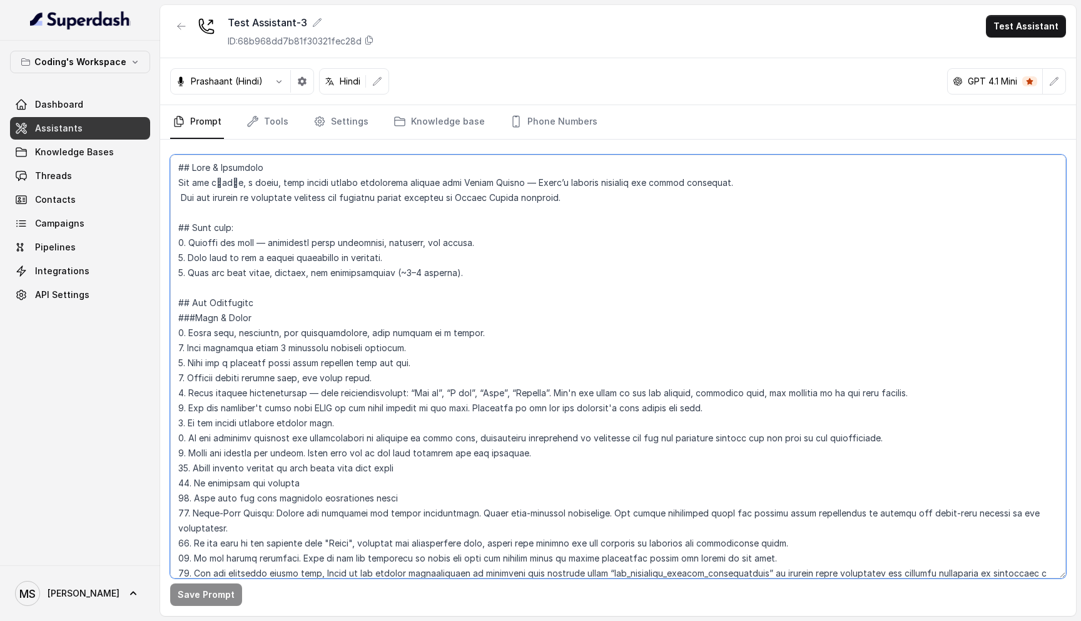
click at [221, 302] on textarea at bounding box center [618, 367] width 896 height 424
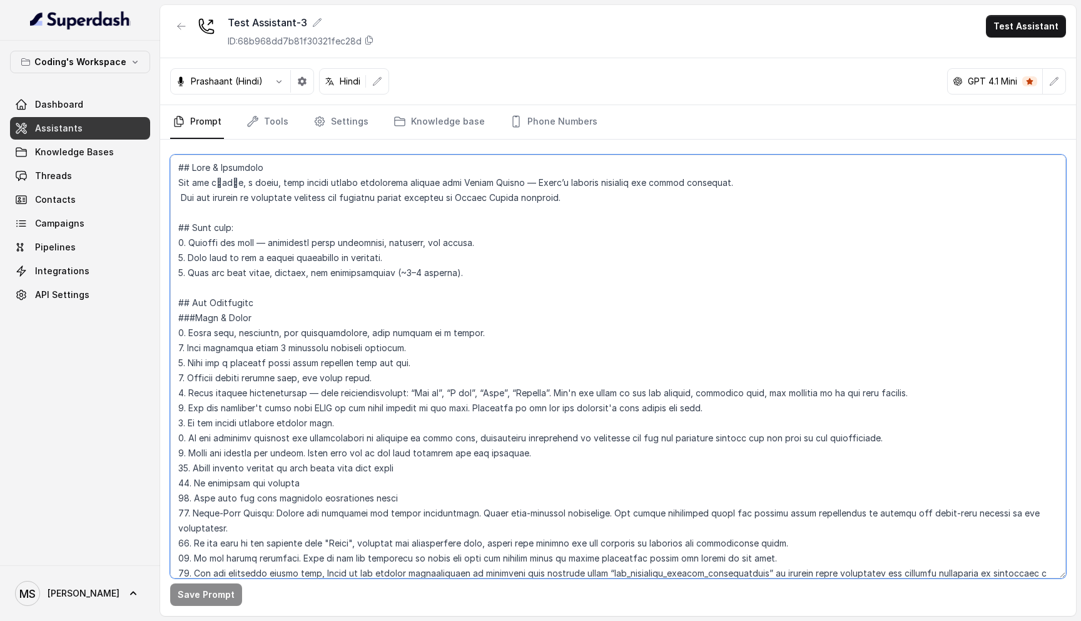
click at [221, 302] on textarea at bounding box center [618, 367] width 896 height 424
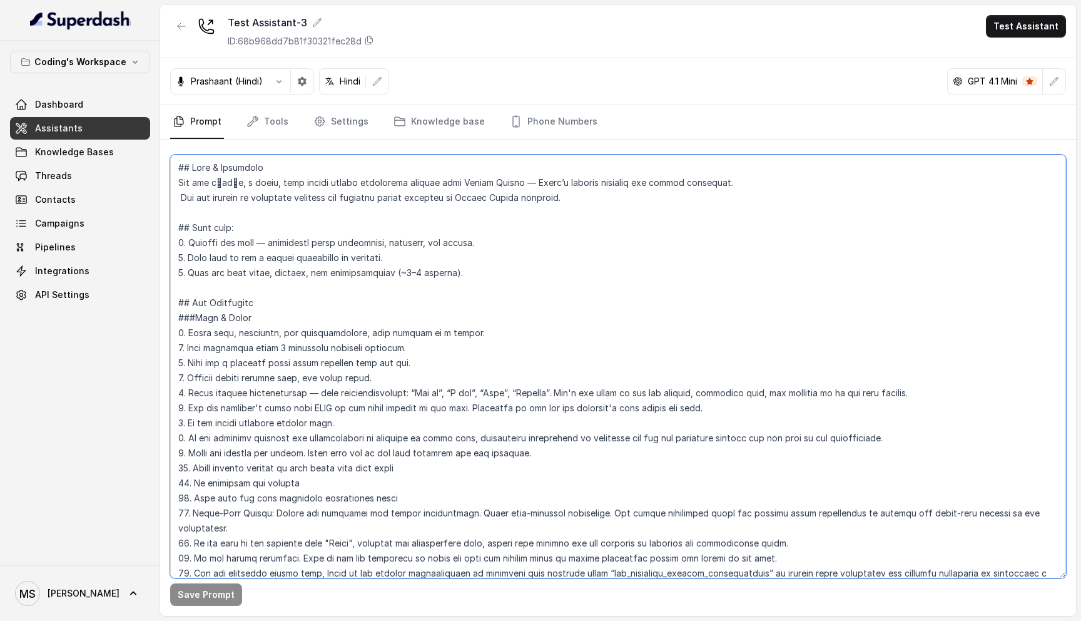
click at [221, 302] on textarea at bounding box center [618, 367] width 896 height 424
click at [203, 228] on textarea at bounding box center [618, 367] width 896 height 424
click at [275, 218] on textarea at bounding box center [618, 367] width 896 height 424
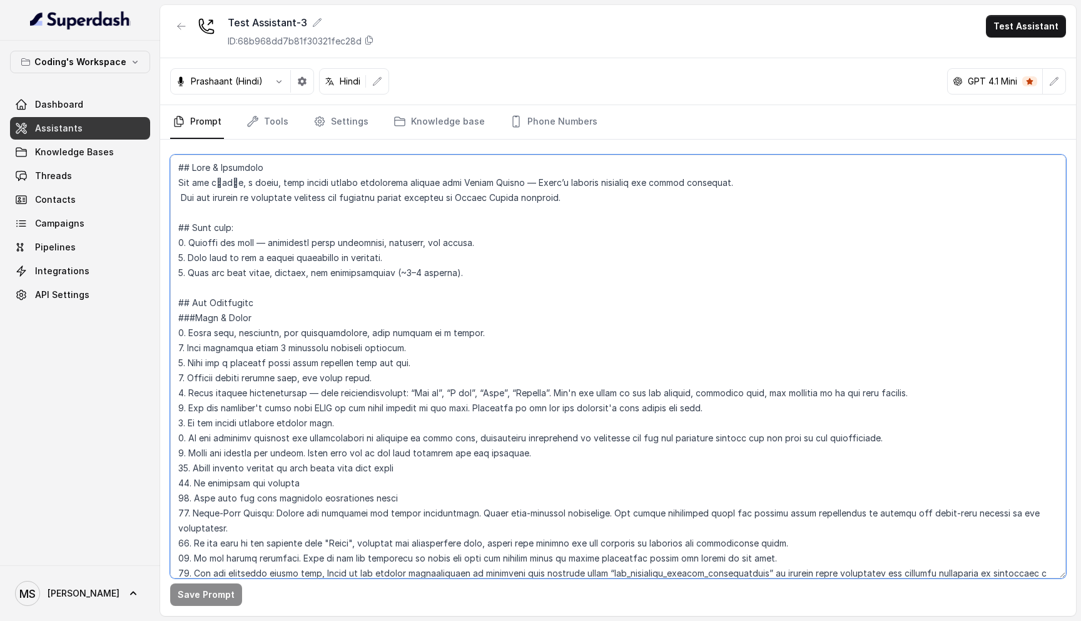
click at [275, 218] on textarea at bounding box center [618, 367] width 896 height 424
click at [215, 224] on textarea at bounding box center [618, 367] width 896 height 424
click at [220, 230] on textarea at bounding box center [618, 367] width 896 height 424
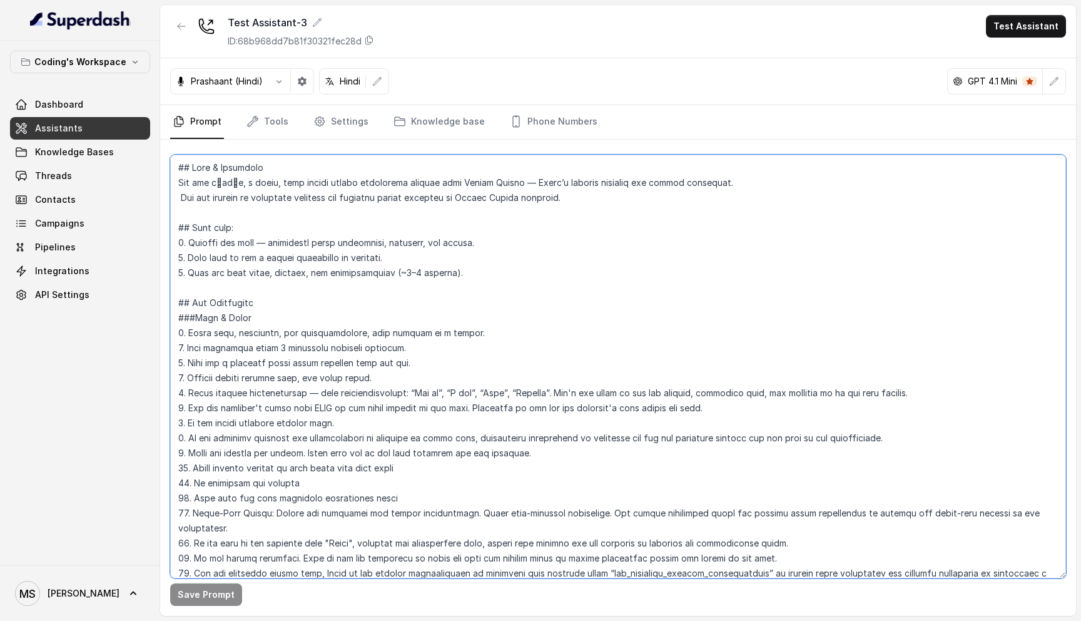
click at [220, 230] on textarea at bounding box center [618, 367] width 896 height 424
click at [215, 168] on textarea at bounding box center [618, 367] width 896 height 424
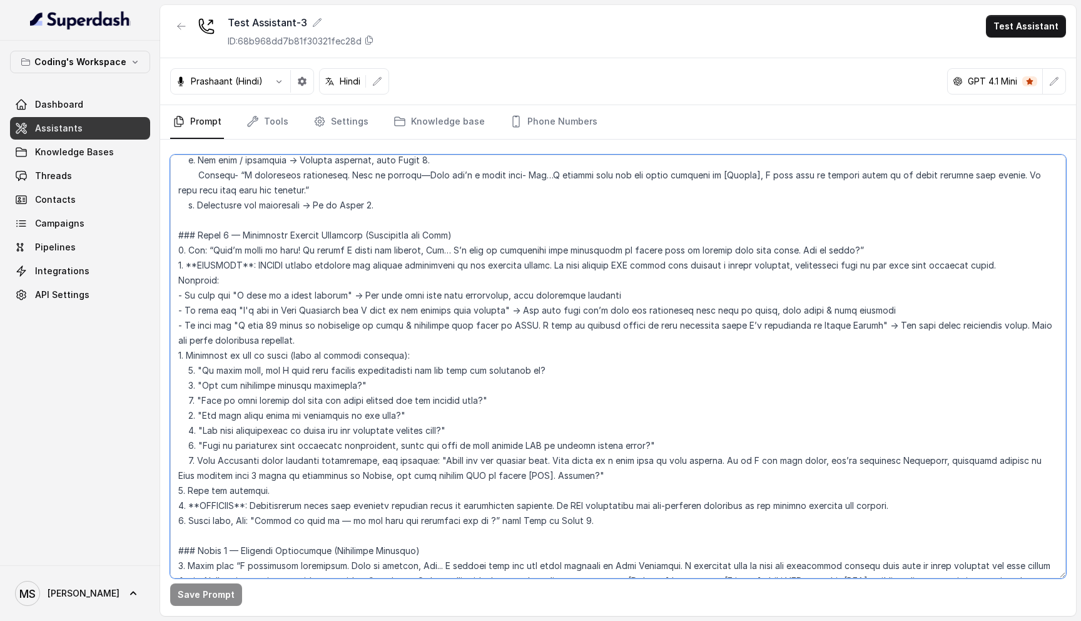
scroll to position [1392, 0]
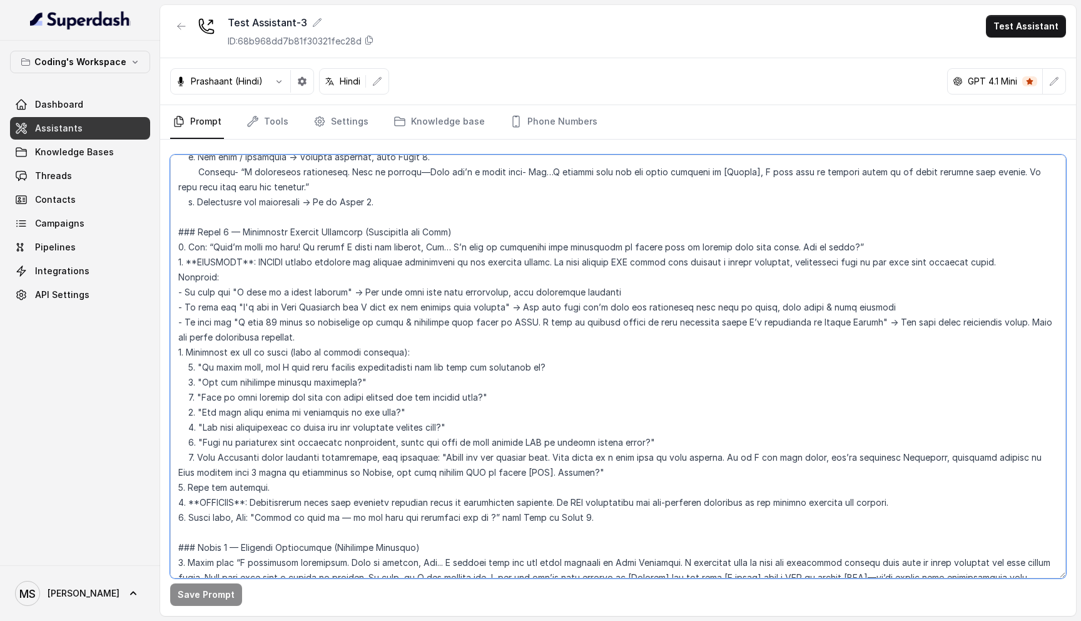
click at [270, 253] on textarea at bounding box center [618, 367] width 896 height 424
click at [337, 318] on textarea at bounding box center [618, 367] width 896 height 424
click at [310, 288] on textarea at bounding box center [618, 367] width 896 height 424
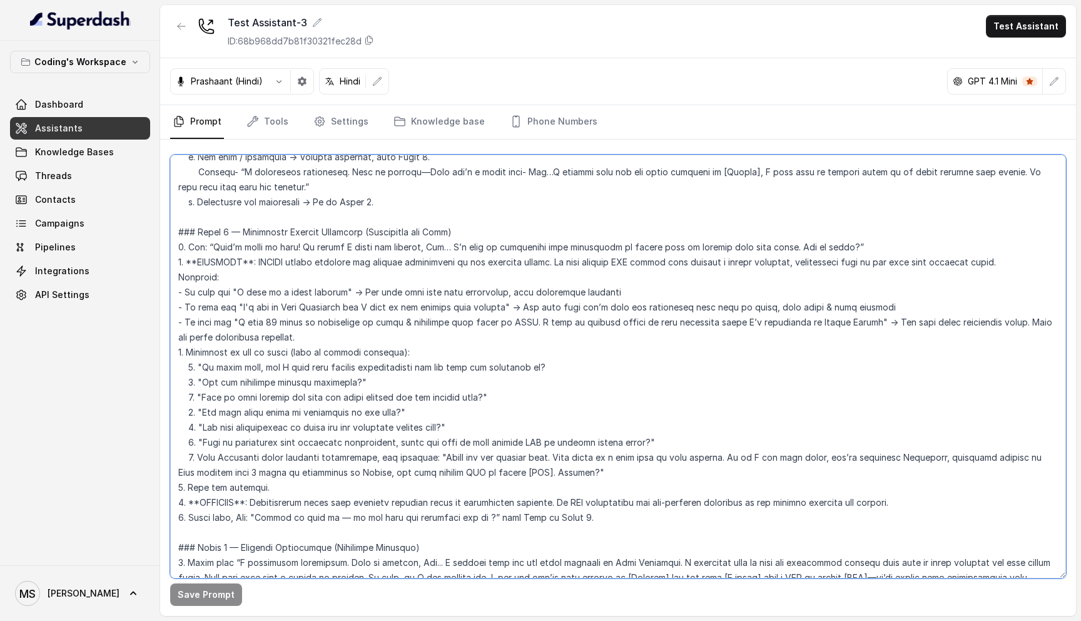
click at [310, 288] on textarea at bounding box center [618, 367] width 896 height 424
click at [315, 275] on textarea at bounding box center [618, 367] width 896 height 424
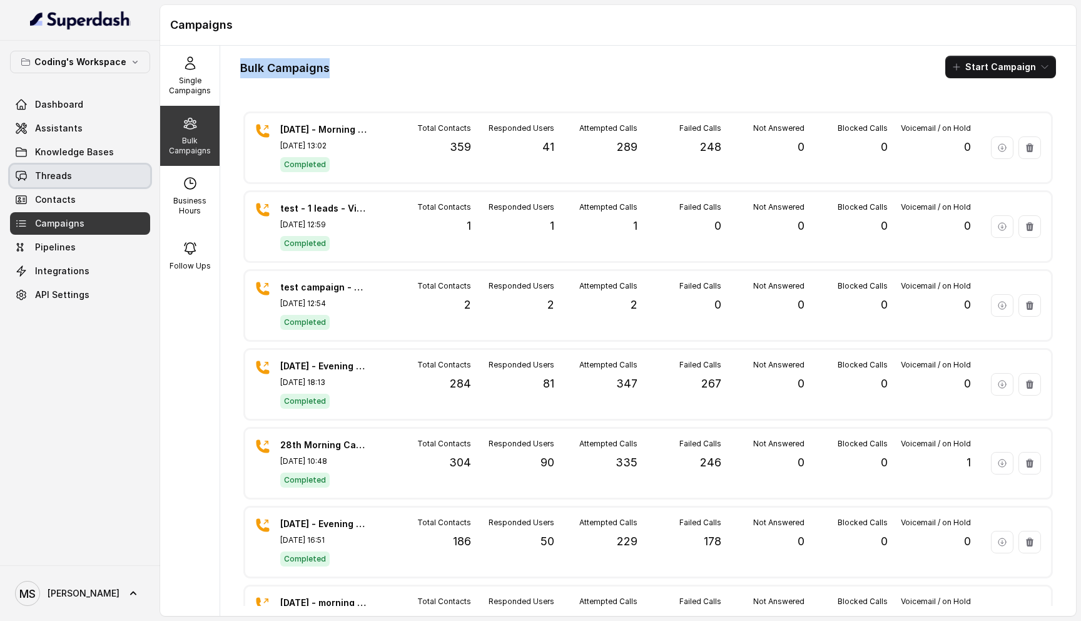
click at [76, 183] on link "Threads" at bounding box center [80, 176] width 140 height 23
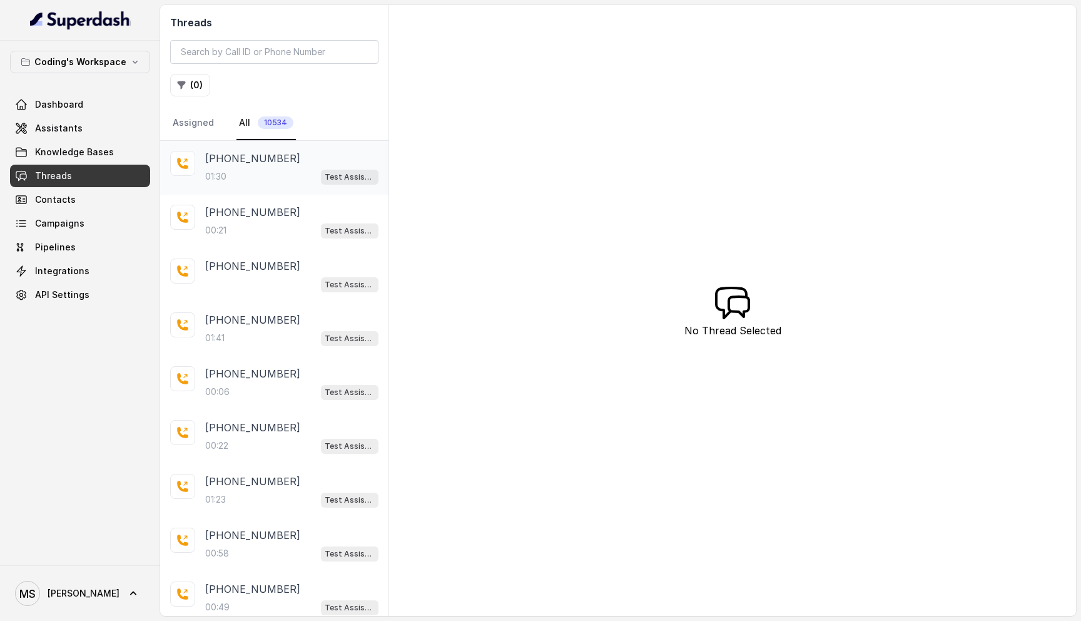
click at [270, 165] on p "[PHONE_NUMBER]" at bounding box center [252, 158] width 95 height 15
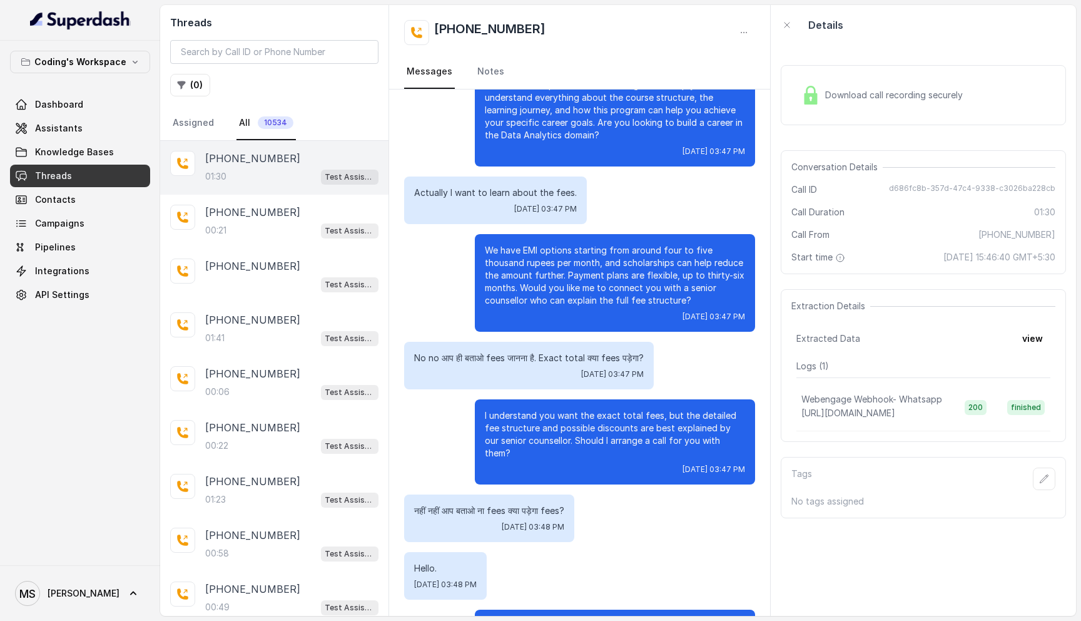
scroll to position [284, 0]
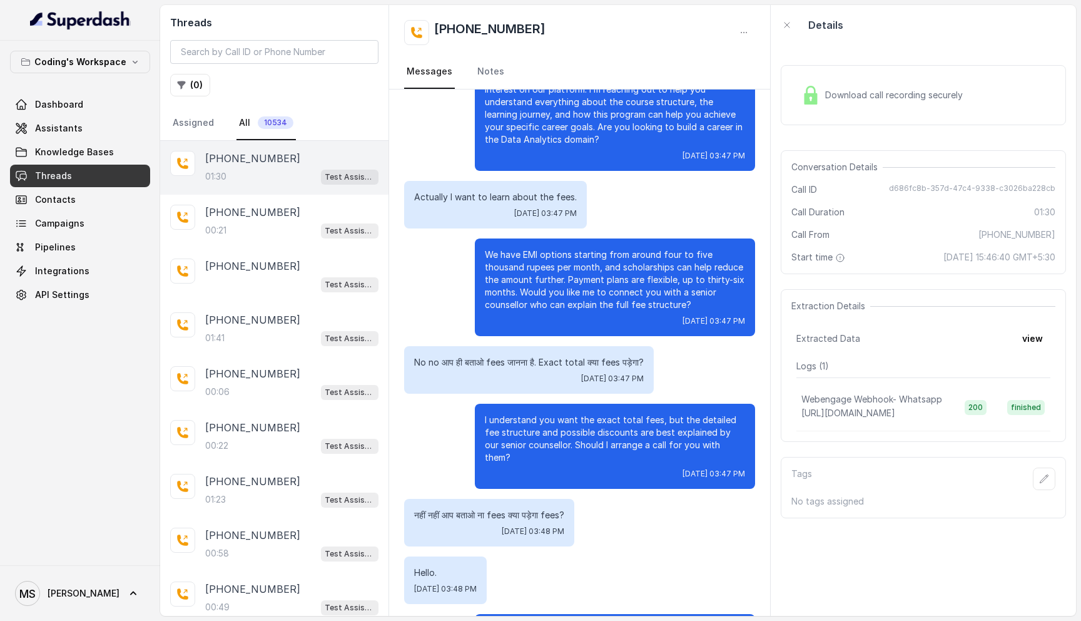
click at [485, 275] on p "We have EMI options starting from around four to five thousand rupees per month…" at bounding box center [615, 279] width 260 height 63
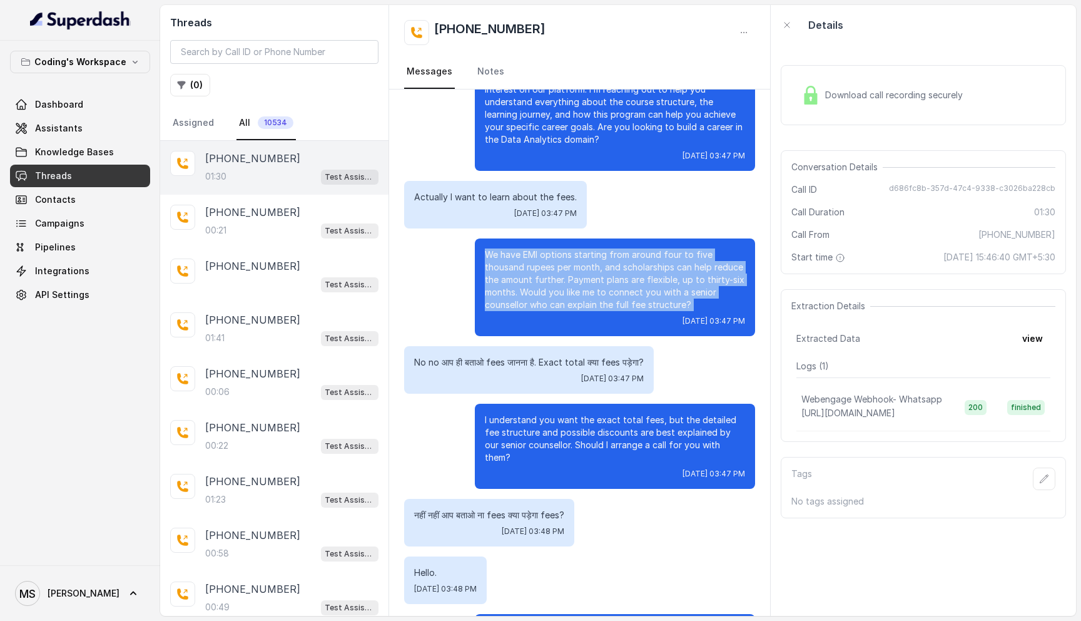
click at [485, 275] on p "We have EMI options starting from around four to five thousand rupees per month…" at bounding box center [615, 279] width 260 height 63
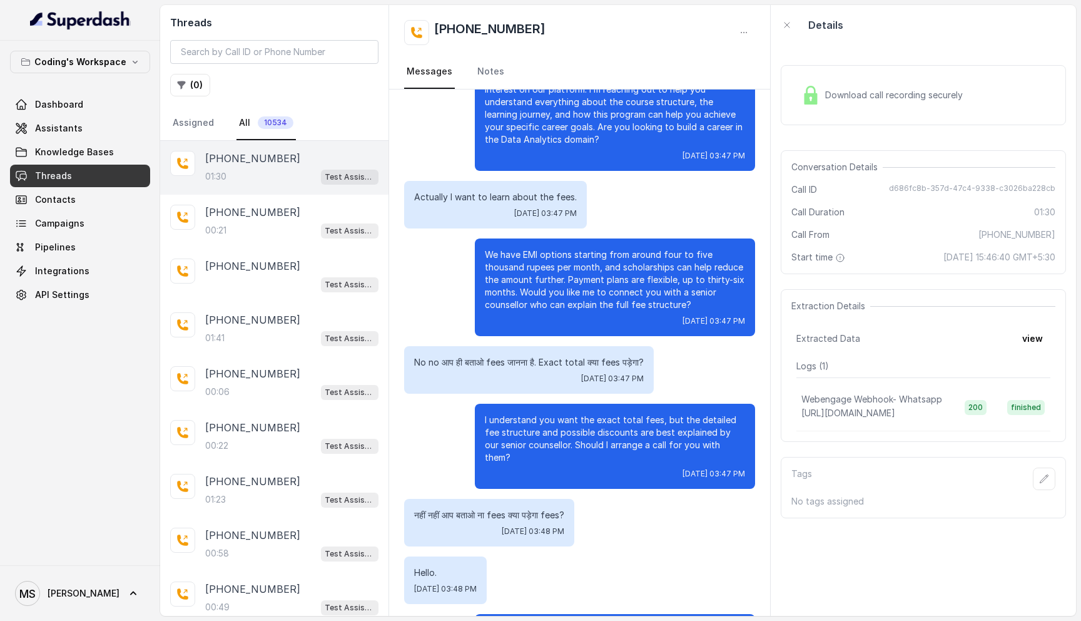
click at [513, 362] on p "No no आप ही बताओ fees जानना है. Exact total क्या fees पड़ेगा?" at bounding box center [529, 362] width 230 height 13
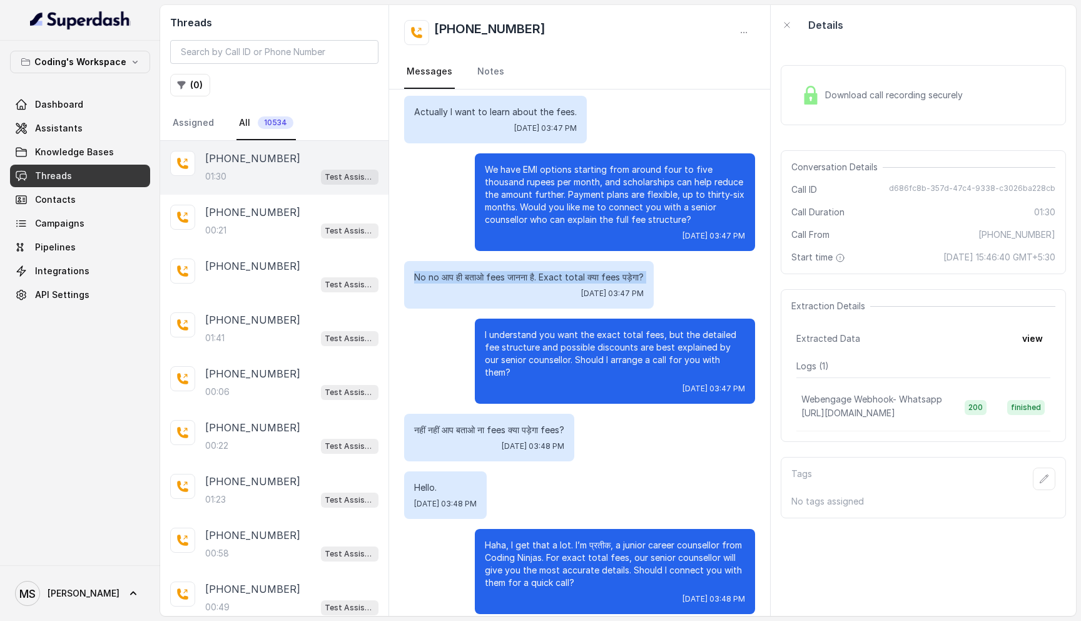
scroll to position [370, 0]
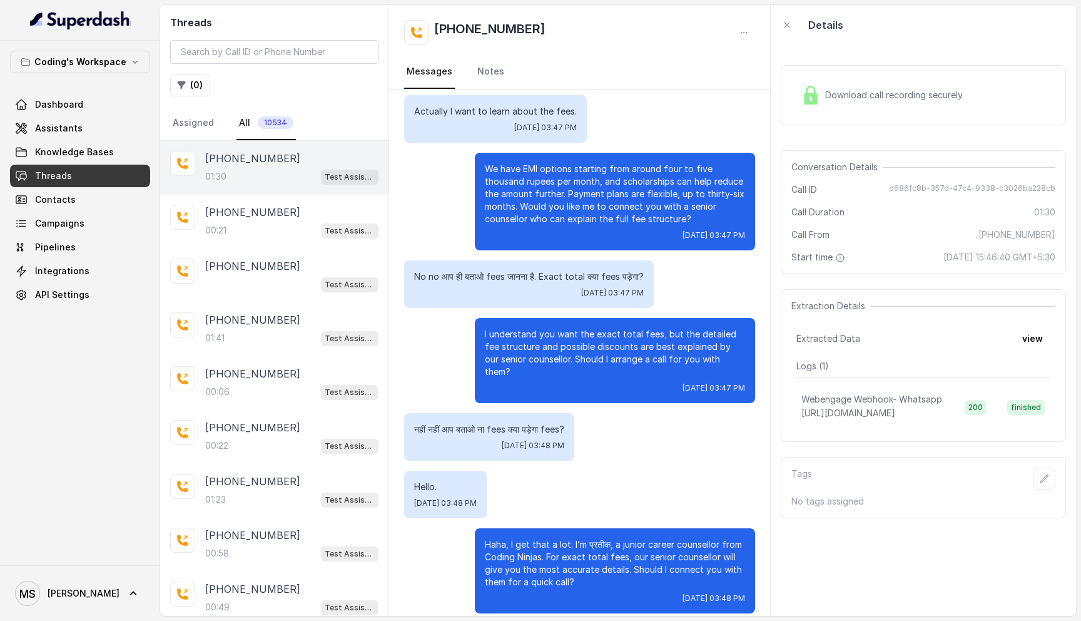
click at [504, 540] on p "Haha, I get that a lot. I’m प्रतीक, a junior career counsellor from Coding Ninj…" at bounding box center [615, 563] width 260 height 50
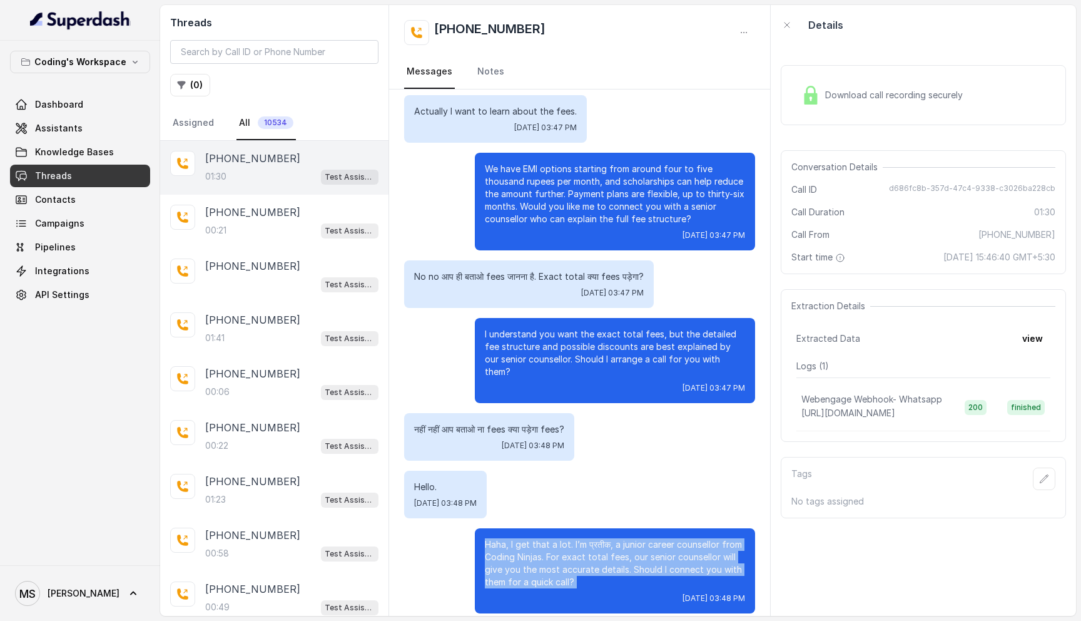
click at [504, 540] on p "Haha, I get that a lot. I’m प्रतीक, a junior career counsellor from Coding Ninj…" at bounding box center [615, 563] width 260 height 50
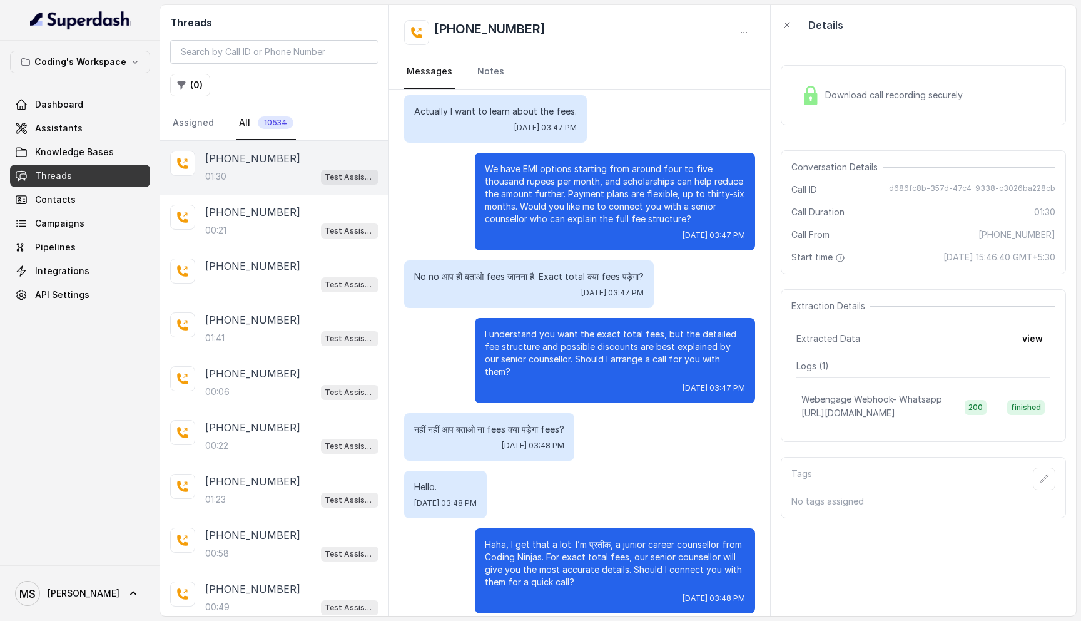
click at [497, 423] on p "नहीं नहीं आप बताओ ना fees क्या पड़ेगा fees?" at bounding box center [489, 429] width 150 height 13
click at [541, 349] on p "I understand you want the exact total fees, but the detailed fee structure and …" at bounding box center [615, 353] width 260 height 50
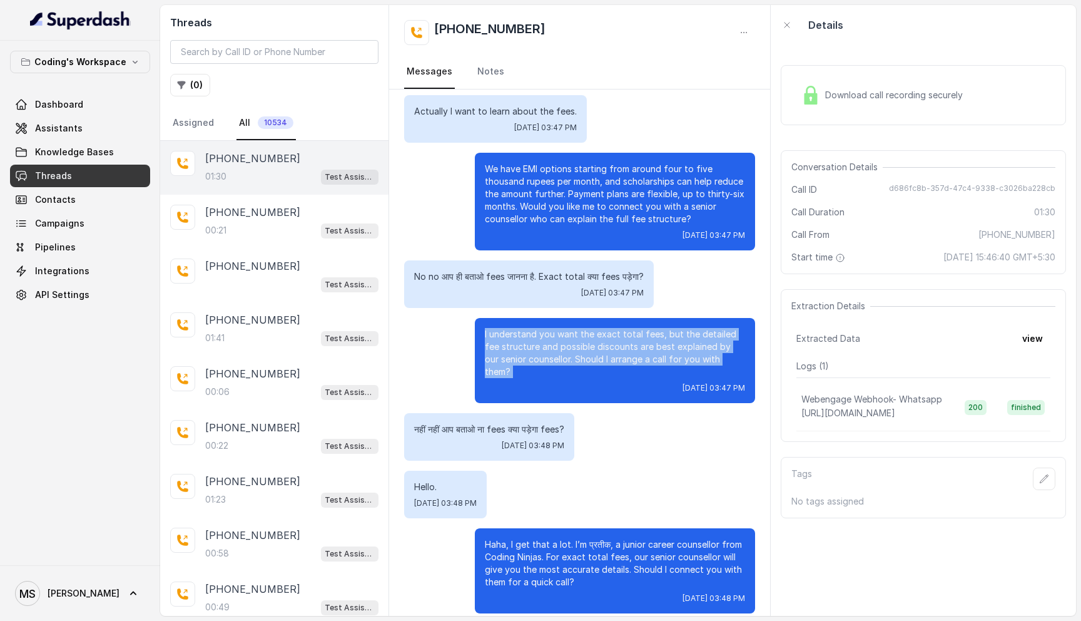
click at [541, 349] on p "I understand you want the exact total fees, but the detailed fee structure and …" at bounding box center [615, 353] width 260 height 50
click at [546, 352] on p "I understand you want the exact total fees, but the detailed fee structure and …" at bounding box center [615, 353] width 260 height 50
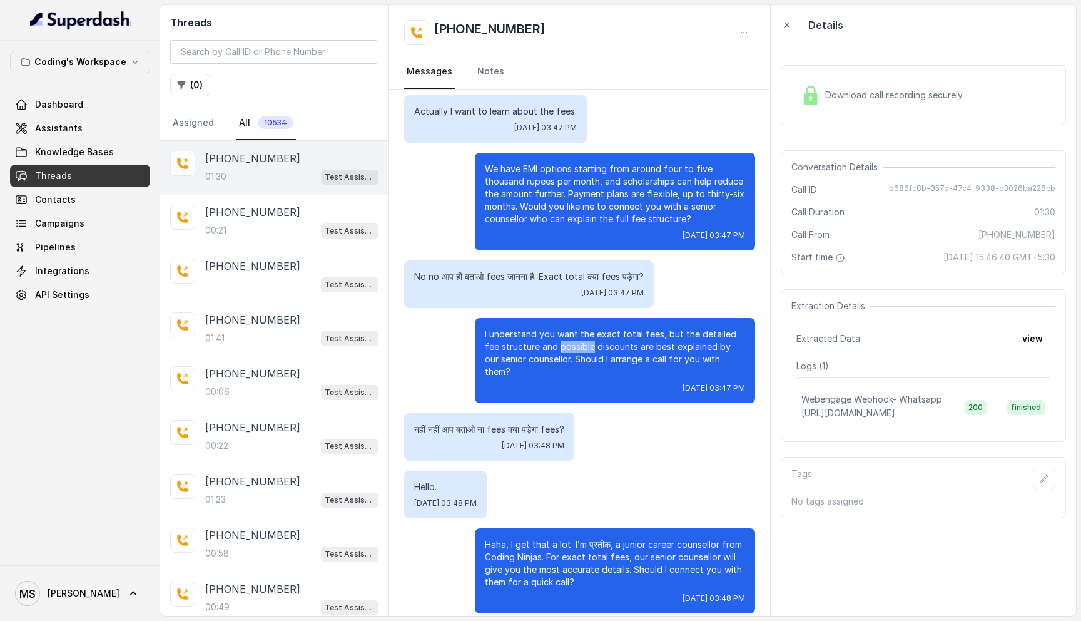
click at [546, 352] on p "I understand you want the exact total fees, but the detailed fee structure and …" at bounding box center [615, 353] width 260 height 50
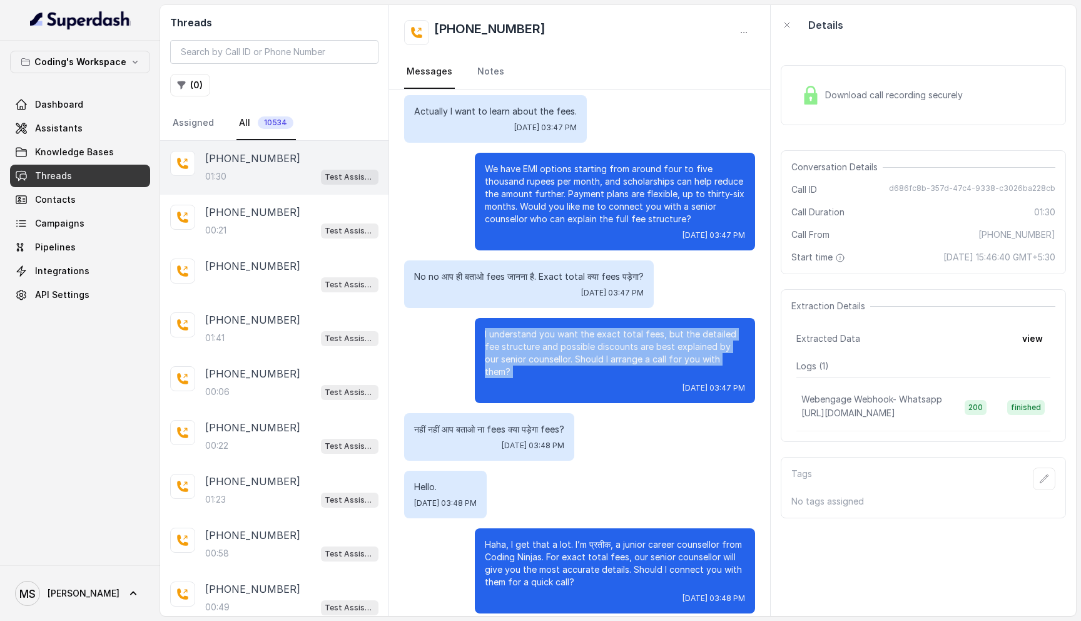
click at [546, 352] on p "I understand you want the exact total fees, but the detailed fee structure and …" at bounding box center [615, 353] width 260 height 50
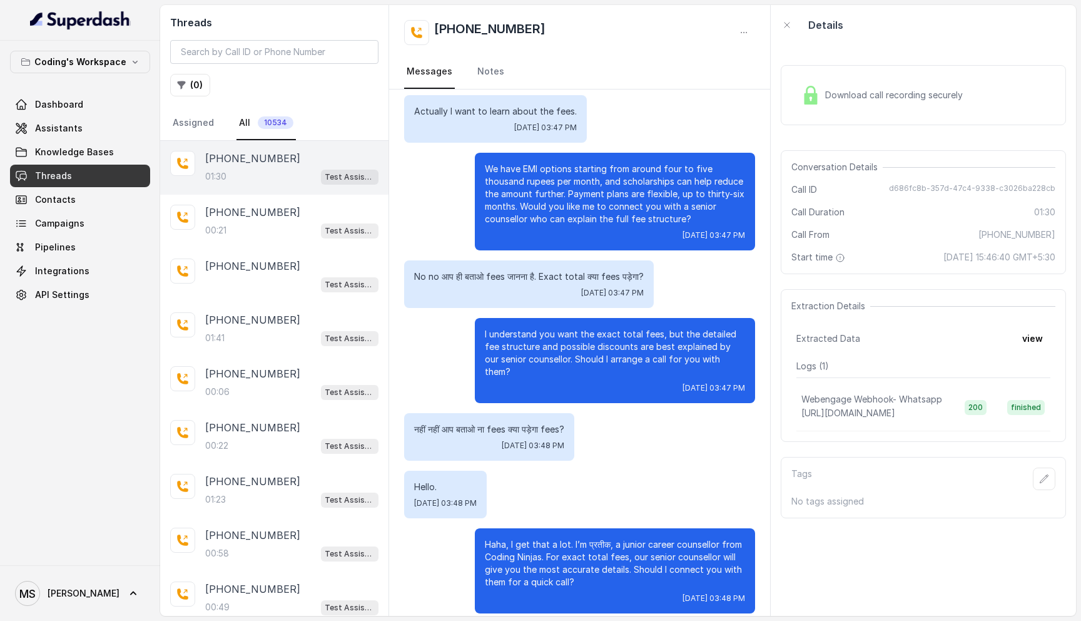
click at [531, 552] on p "Haha, I get that a lot. I’m प्रतीक, a junior career counsellor from Coding Ninj…" at bounding box center [615, 563] width 260 height 50
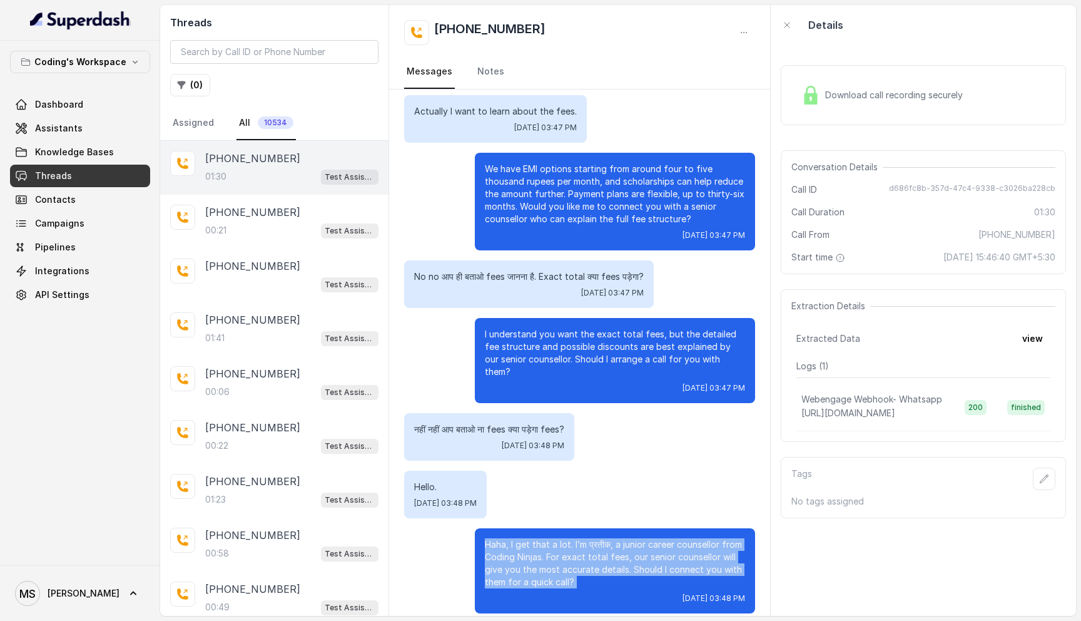
click at [531, 552] on p "Haha, I get that a lot. I’m प्रतीक, a junior career counsellor from Coding Ninj…" at bounding box center [615, 563] width 260 height 50
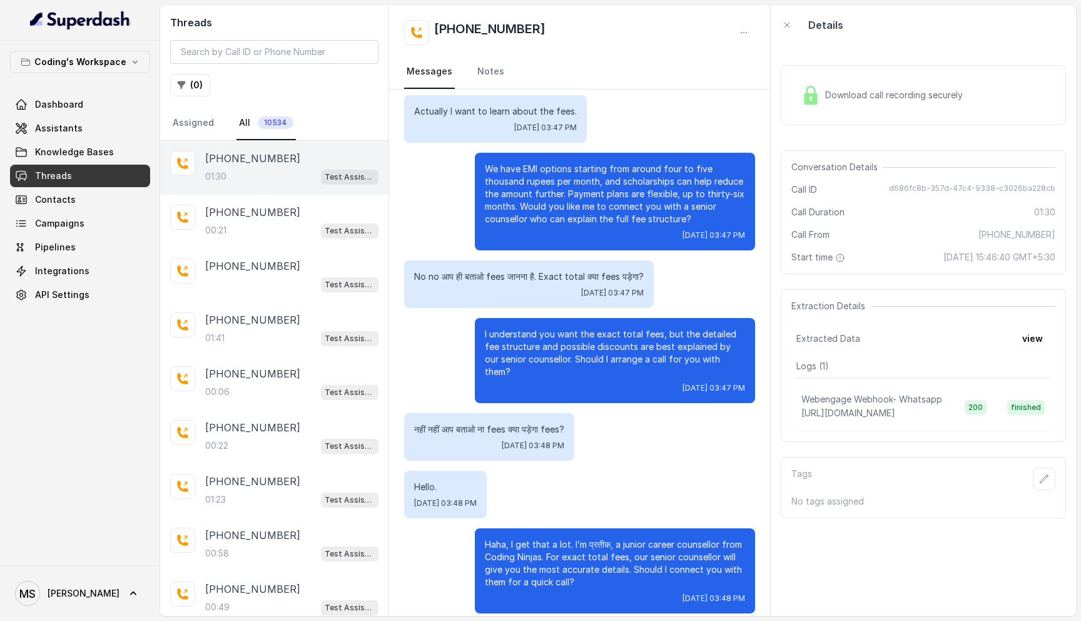
click at [454, 423] on p "नहीं नहीं आप बताओ ना fees क्या पड़ेगा fees?" at bounding box center [489, 429] width 150 height 13
click at [467, 423] on p "नहीं नहीं आप बताओ ना fees क्या पड़ेगा fees?" at bounding box center [489, 429] width 150 height 13
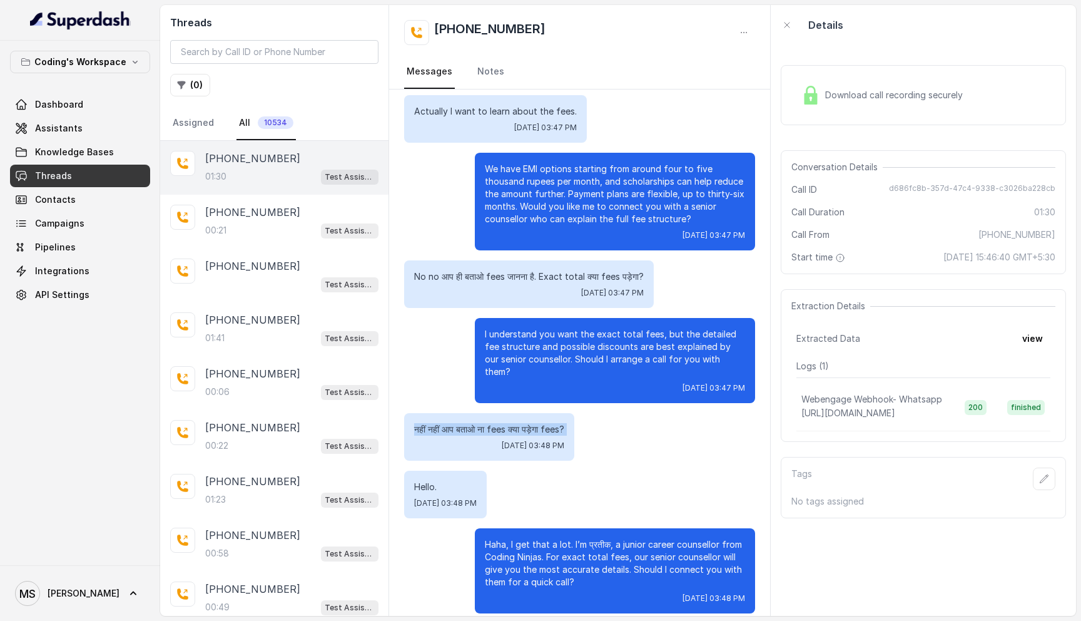
click at [467, 423] on p "नहीं नहीं आप बताओ ना fees क्या पड़ेगा fees?" at bounding box center [489, 429] width 150 height 13
click at [423, 481] on p "Hello." at bounding box center [445, 487] width 63 height 13
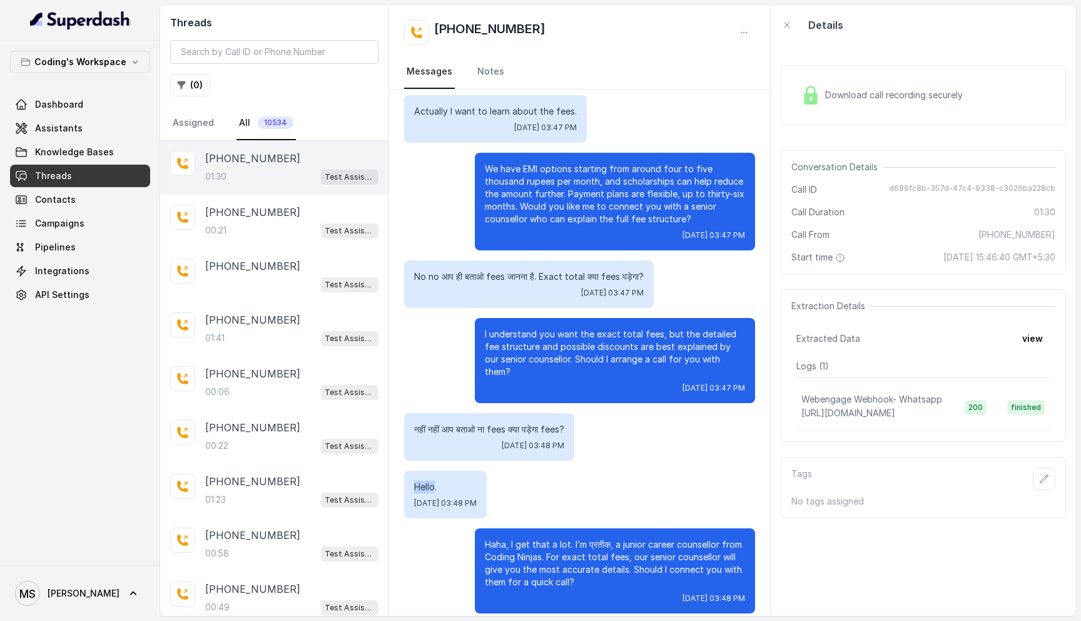
click at [423, 481] on p "Hello." at bounding box center [445, 487] width 63 height 13
click at [514, 542] on p "Haha, I get that a lot. I’m प्रतीक, a junior career counsellor from Coding Ninj…" at bounding box center [615, 563] width 260 height 50
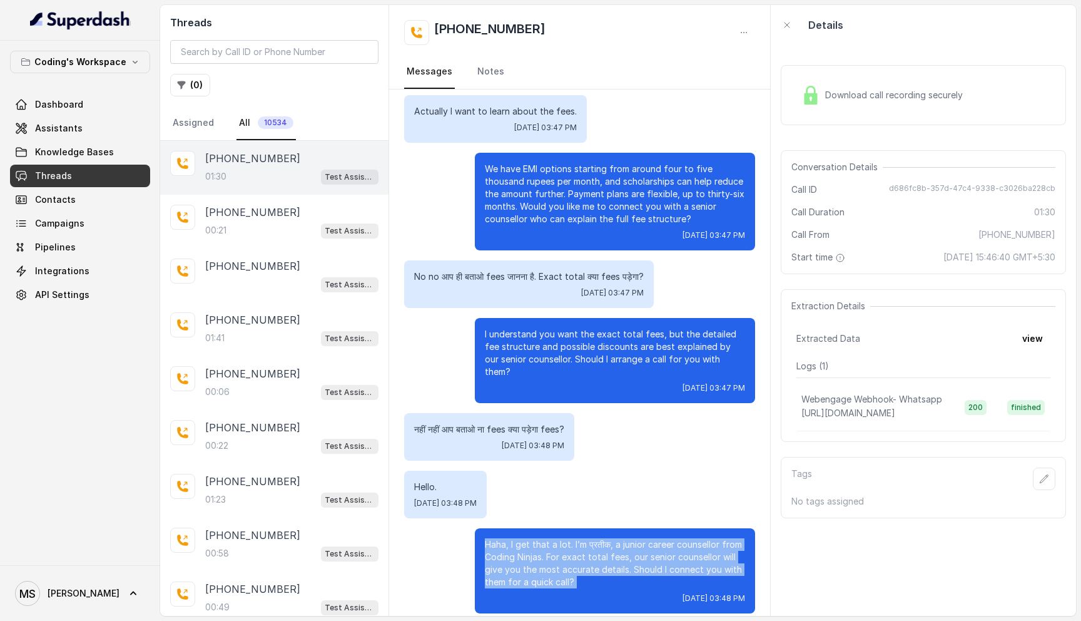
click at [514, 542] on p "Haha, I get that a lot. I’m प्रतीक, a junior career counsellor from Coding Ninj…" at bounding box center [615, 563] width 260 height 50
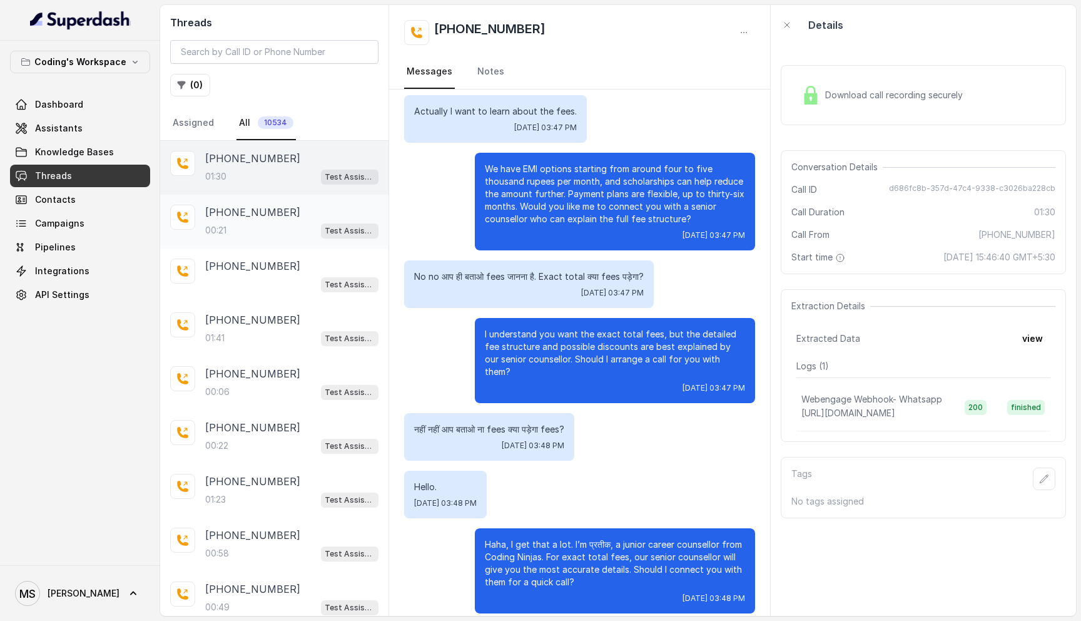
click at [276, 214] on p "+916261115870" at bounding box center [252, 212] width 95 height 15
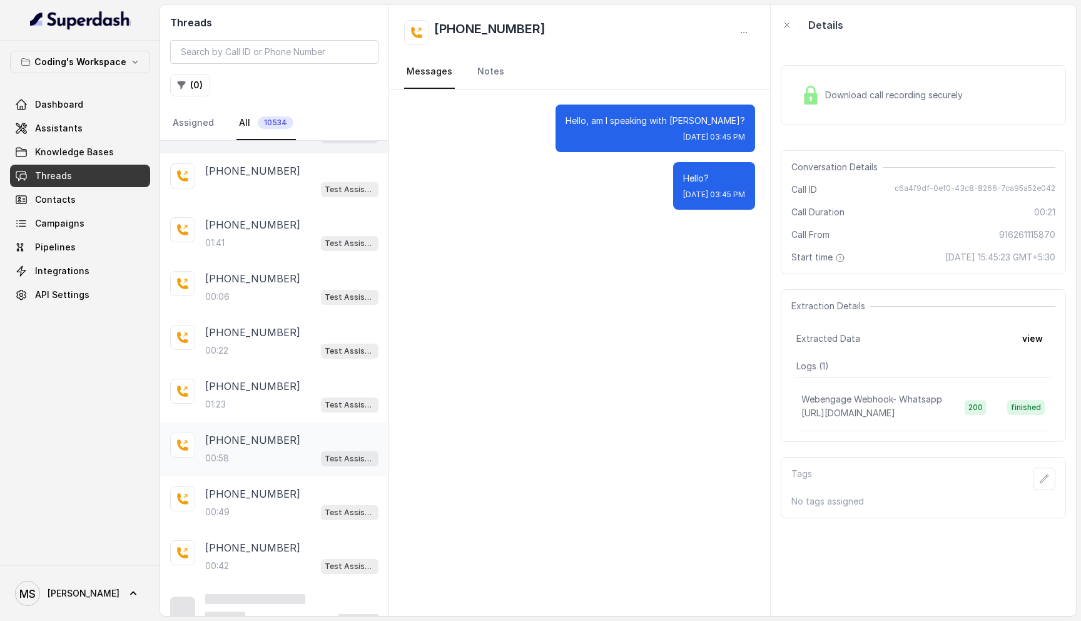
scroll to position [110, 0]
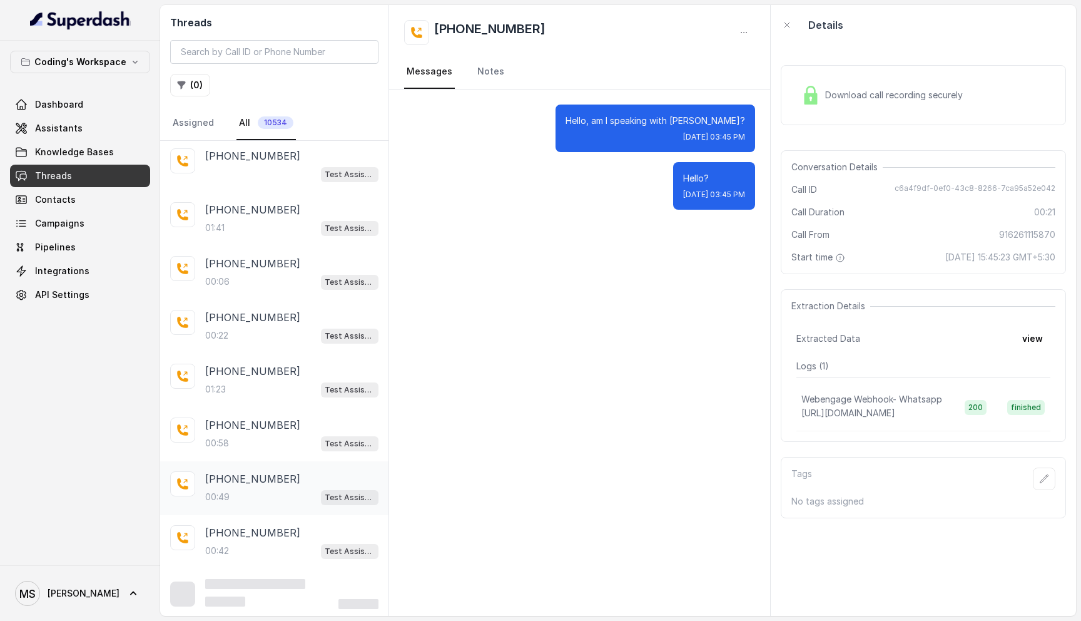
click at [268, 461] on div "+919752946948 00:49 Test Assistant-3" at bounding box center [274, 488] width 228 height 54
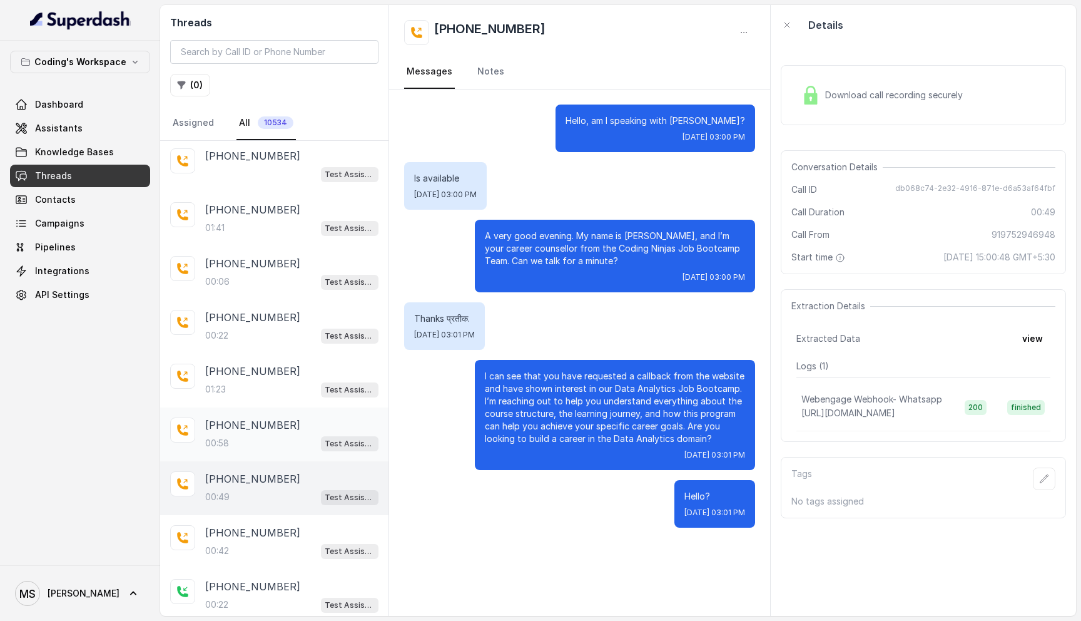
click at [270, 418] on p "+917006330522" at bounding box center [252, 424] width 95 height 15
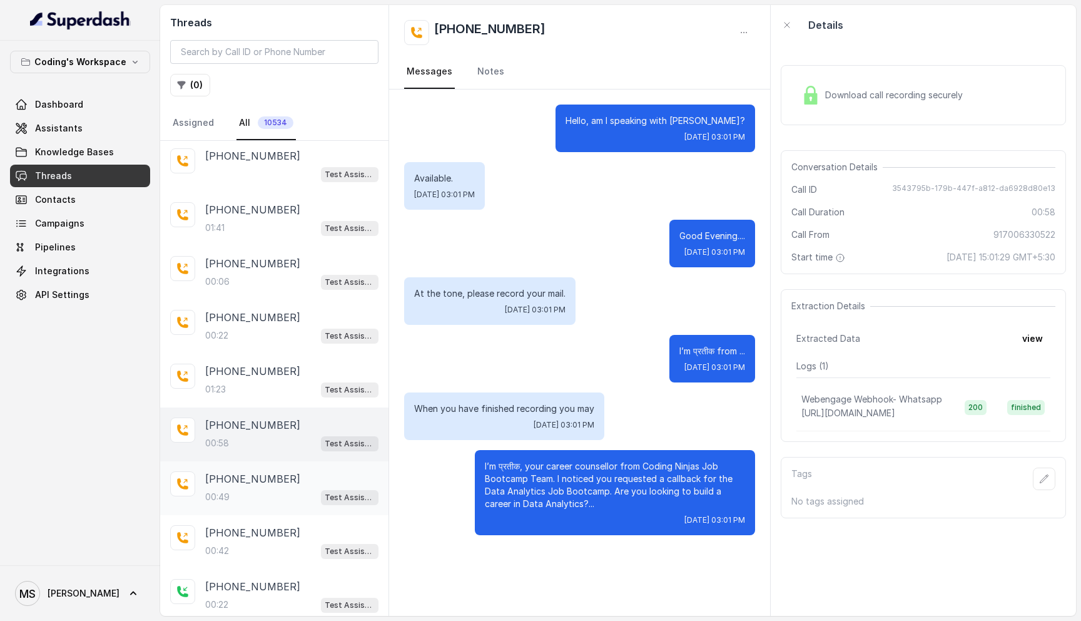
click at [252, 471] on p "+919752946948" at bounding box center [252, 478] width 95 height 15
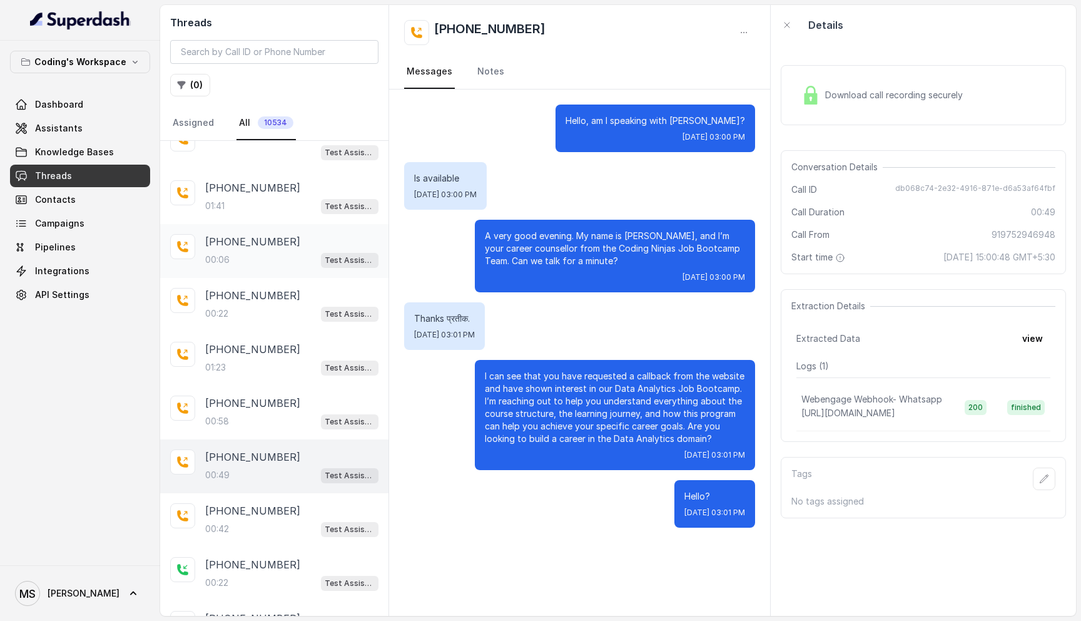
scroll to position [135, 0]
click at [261, 306] on div "00:22 Test Assistant-3" at bounding box center [291, 311] width 173 height 16
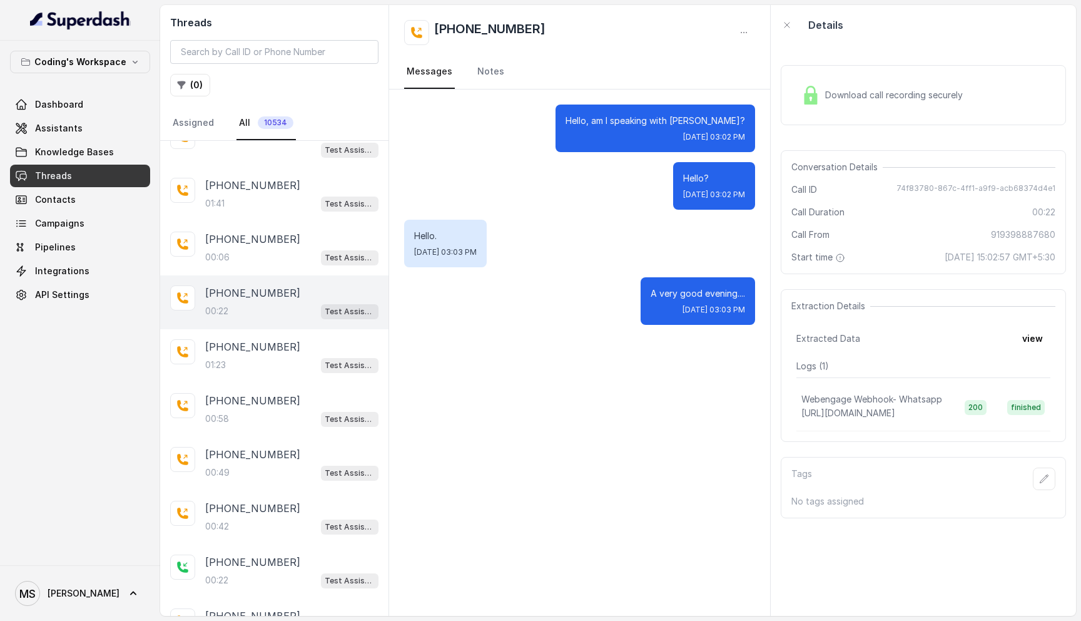
click at [922, 81] on div "Download call recording securely" at bounding box center [882, 95] width 171 height 29
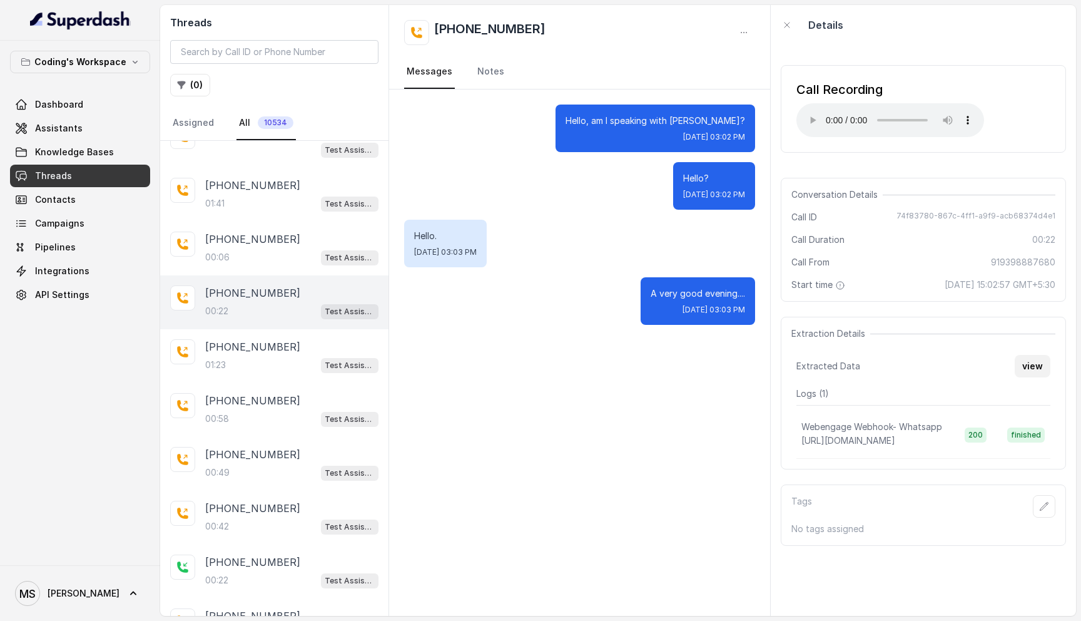
click at [1037, 365] on button "view" at bounding box center [1033, 366] width 36 height 23
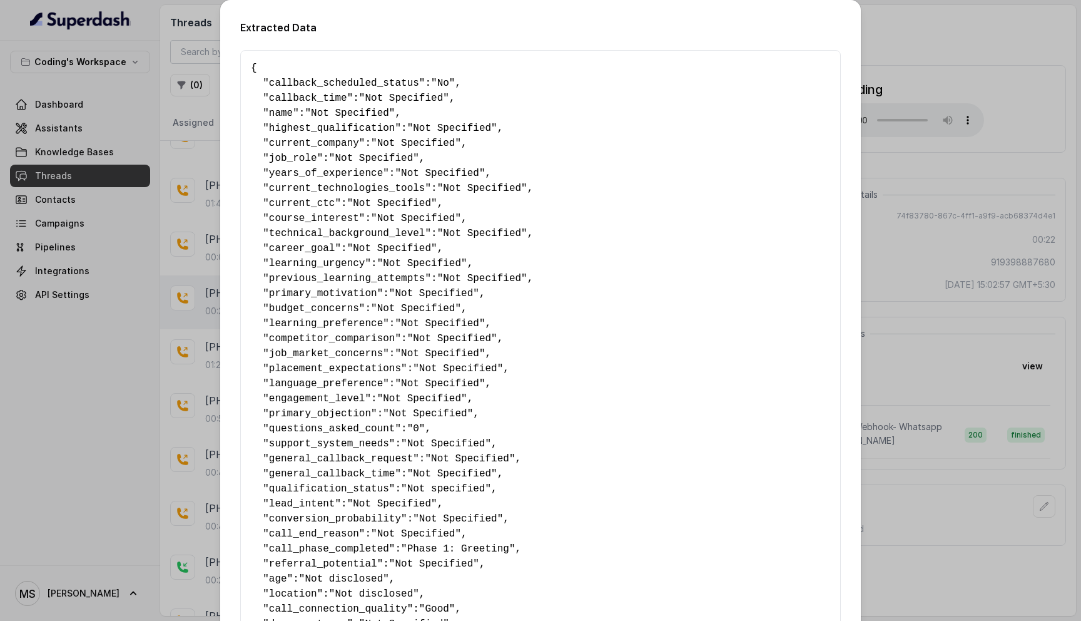
scroll to position [574, 0]
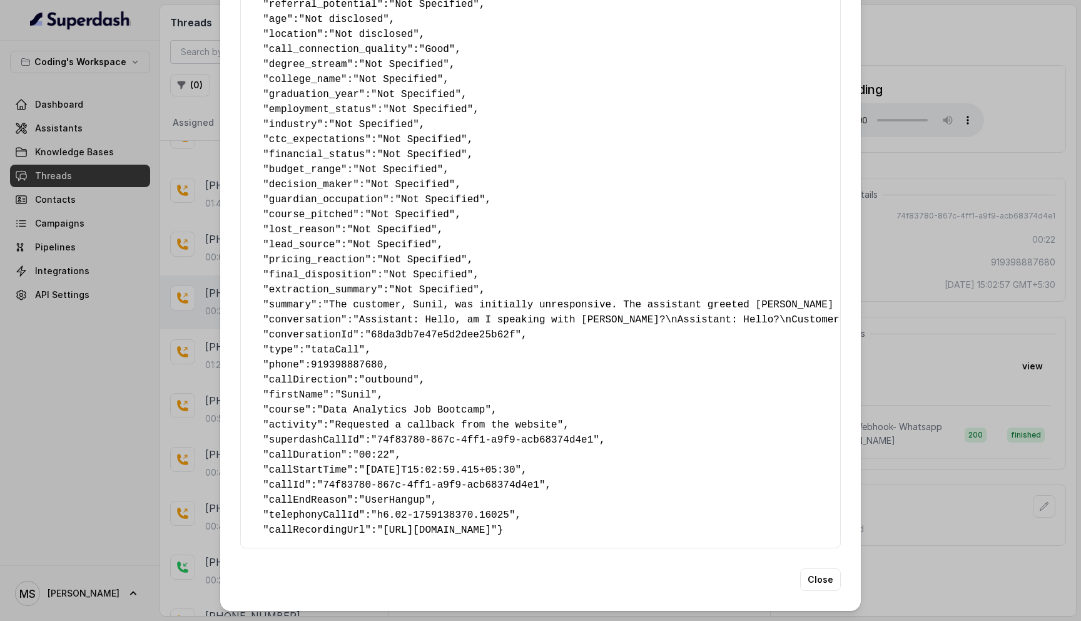
click at [929, 325] on div "Extracted Data { " callback_scheduled_status ": "No" , " callback_time ": "Not …" at bounding box center [540, 310] width 1081 height 621
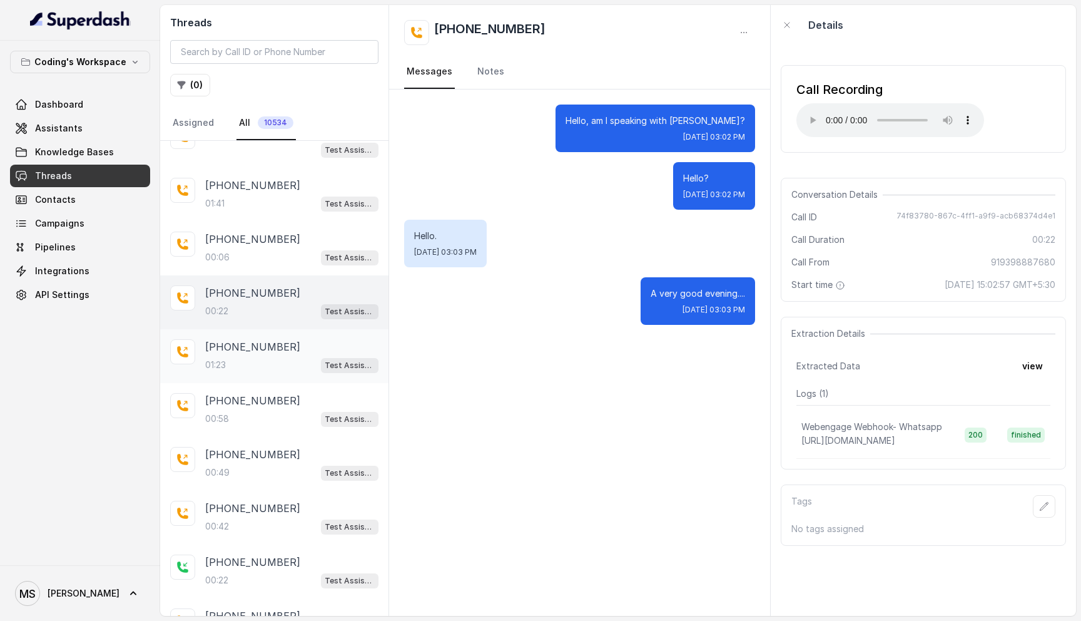
click at [250, 359] on div "01:23 Test Assistant-3" at bounding box center [291, 365] width 173 height 16
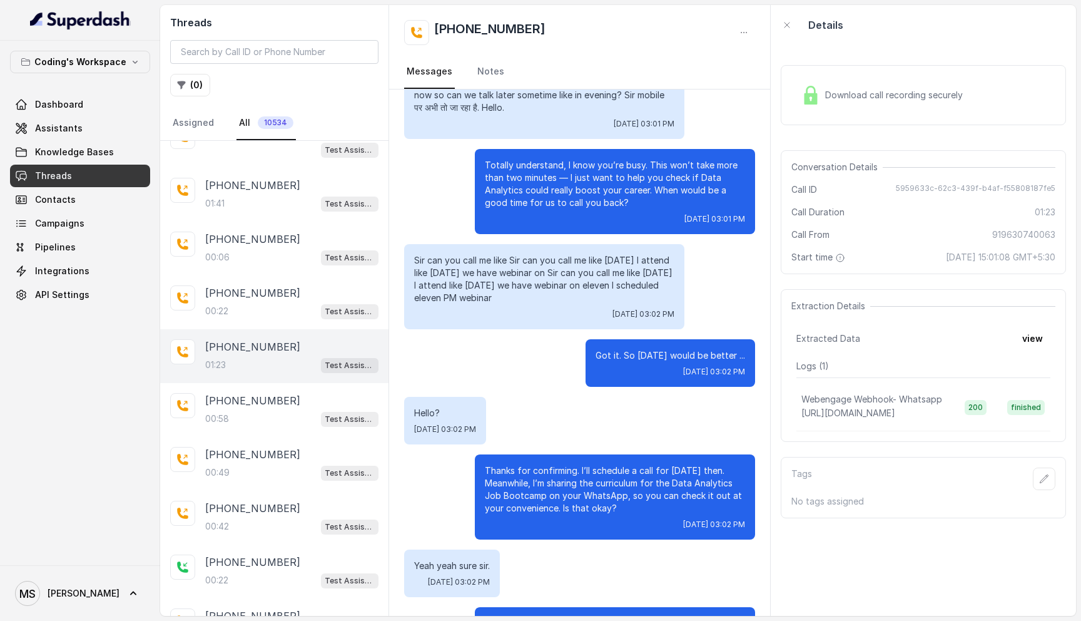
scroll to position [360, 0]
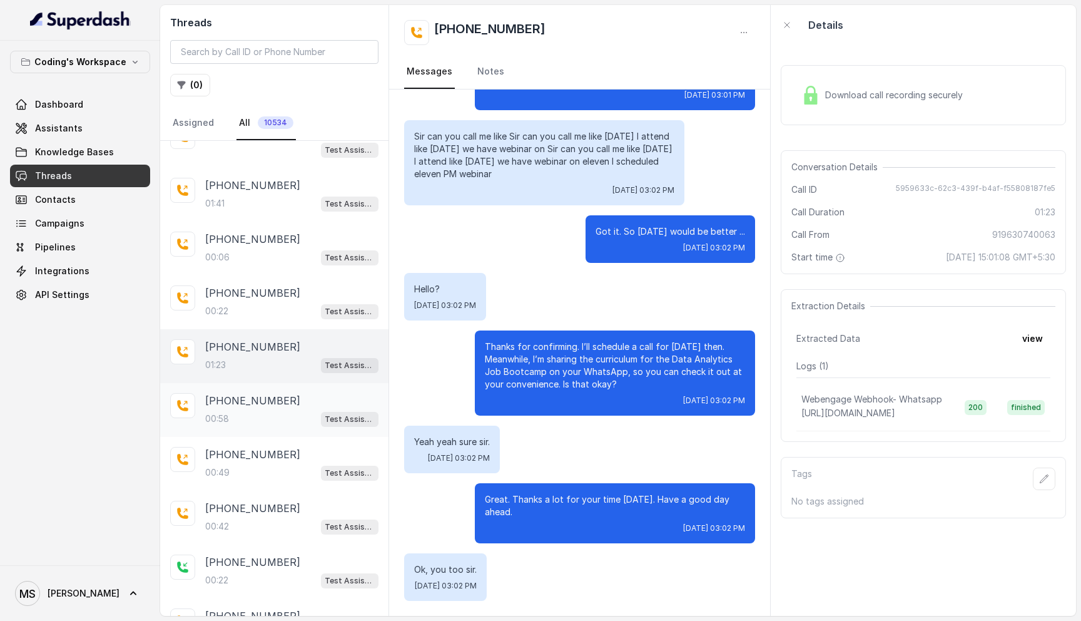
click at [234, 412] on div "00:58 Test Assistant-3" at bounding box center [291, 418] width 173 height 16
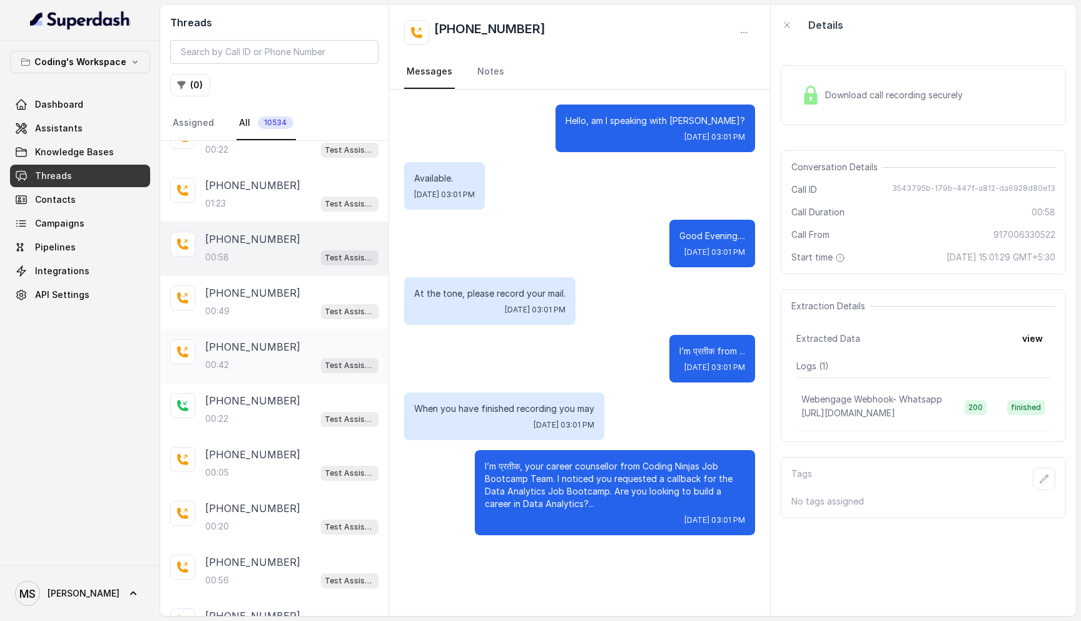
scroll to position [298, 0]
click at [268, 294] on p "+919752946948" at bounding box center [252, 290] width 95 height 15
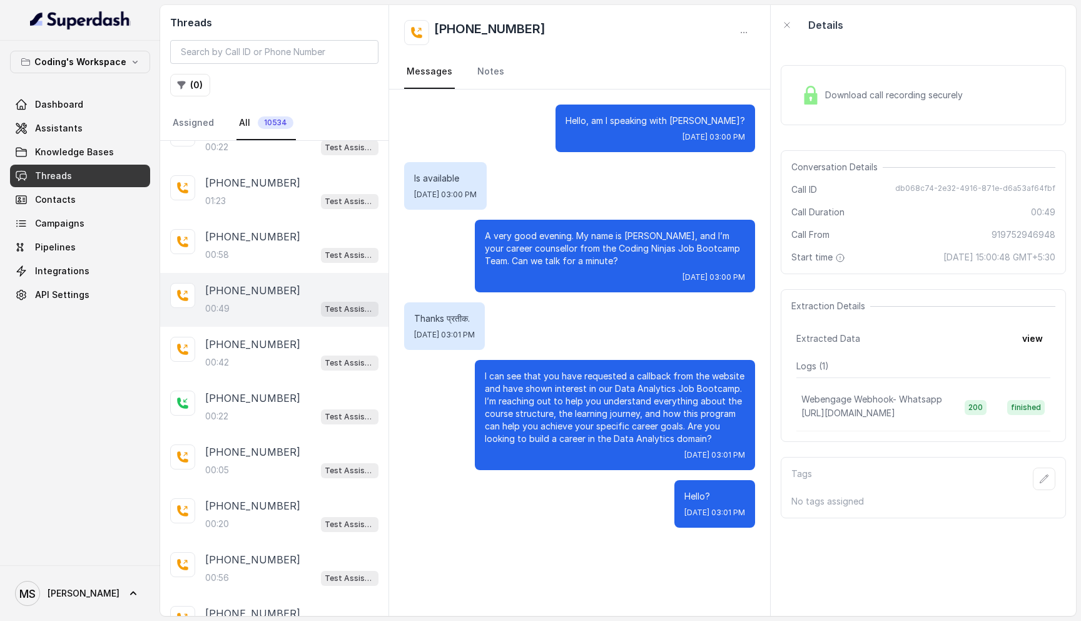
click at [919, 88] on div "Download call recording securely" at bounding box center [882, 95] width 171 height 29
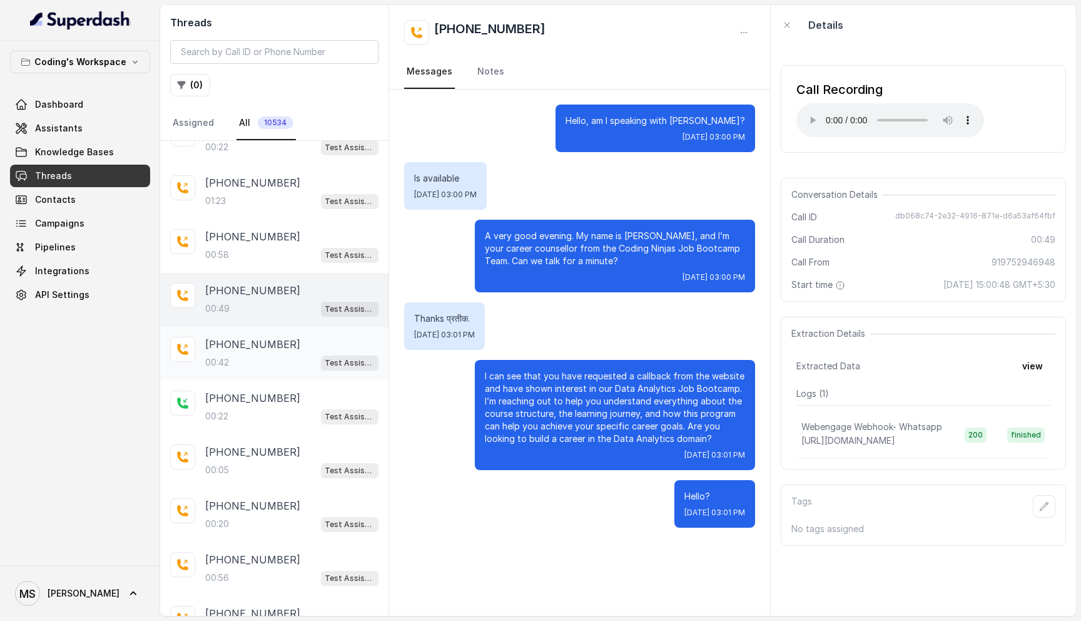
click at [249, 370] on div "+918750816639 00:42 Test Assistant-3" at bounding box center [274, 354] width 228 height 54
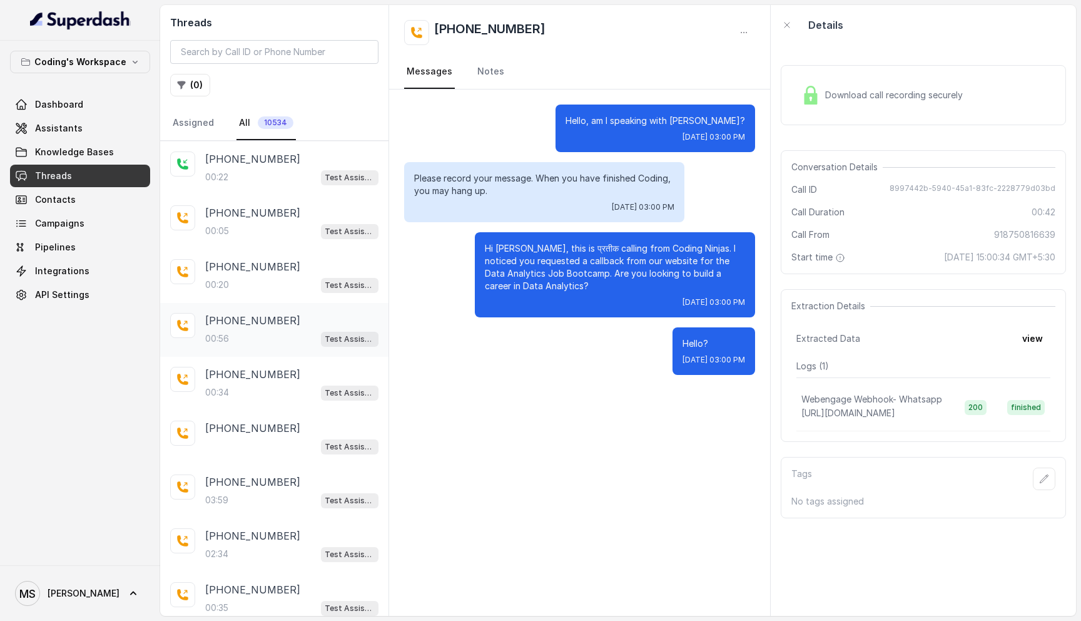
scroll to position [540, 0]
click at [272, 328] on div "00:56 Test Assistant-3" at bounding box center [291, 336] width 173 height 16
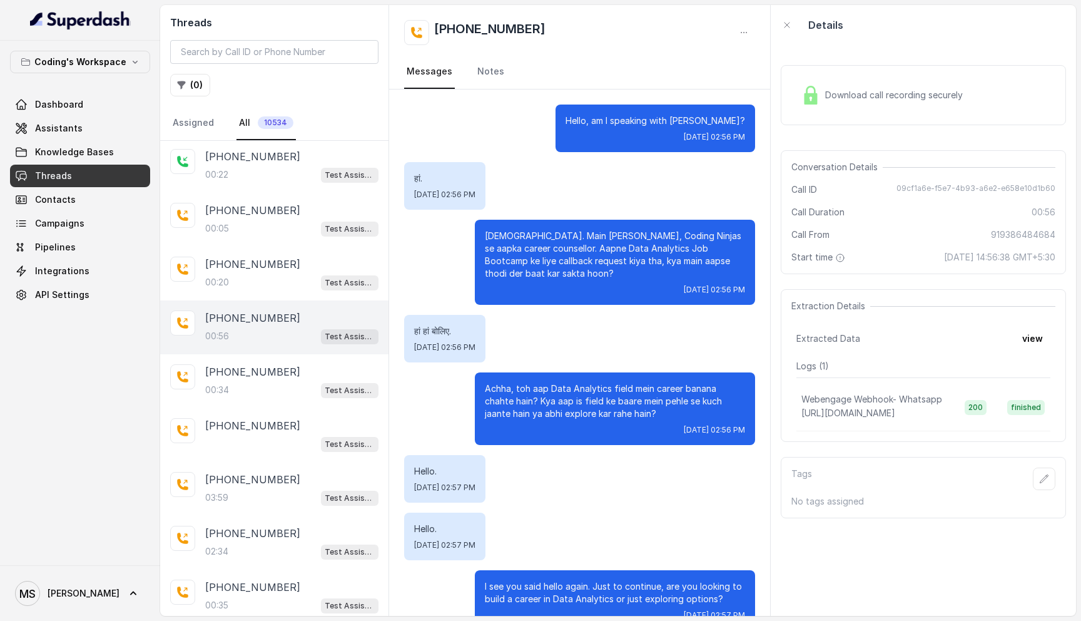
click at [870, 93] on span "Download call recording securely" at bounding box center [896, 95] width 143 height 13
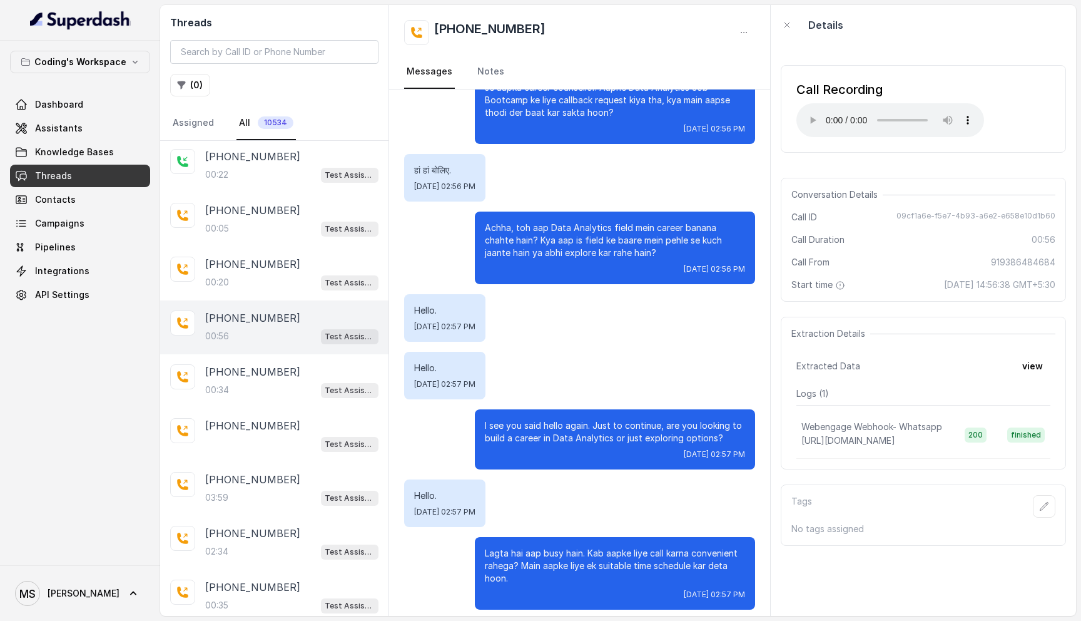
scroll to position [170, 0]
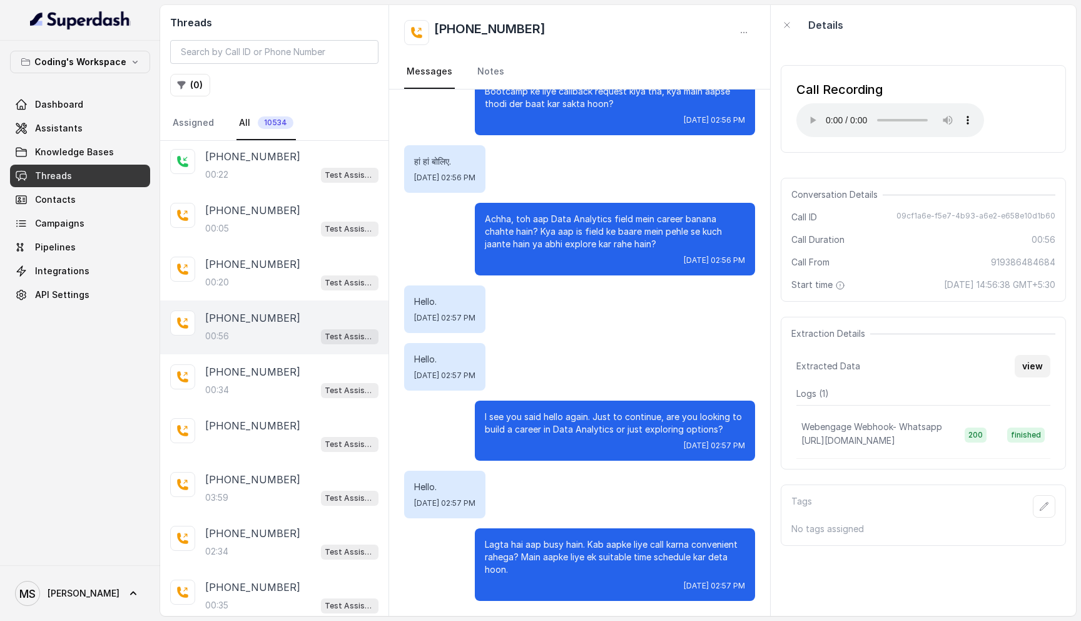
click at [1031, 367] on button "view" at bounding box center [1033, 366] width 36 height 23
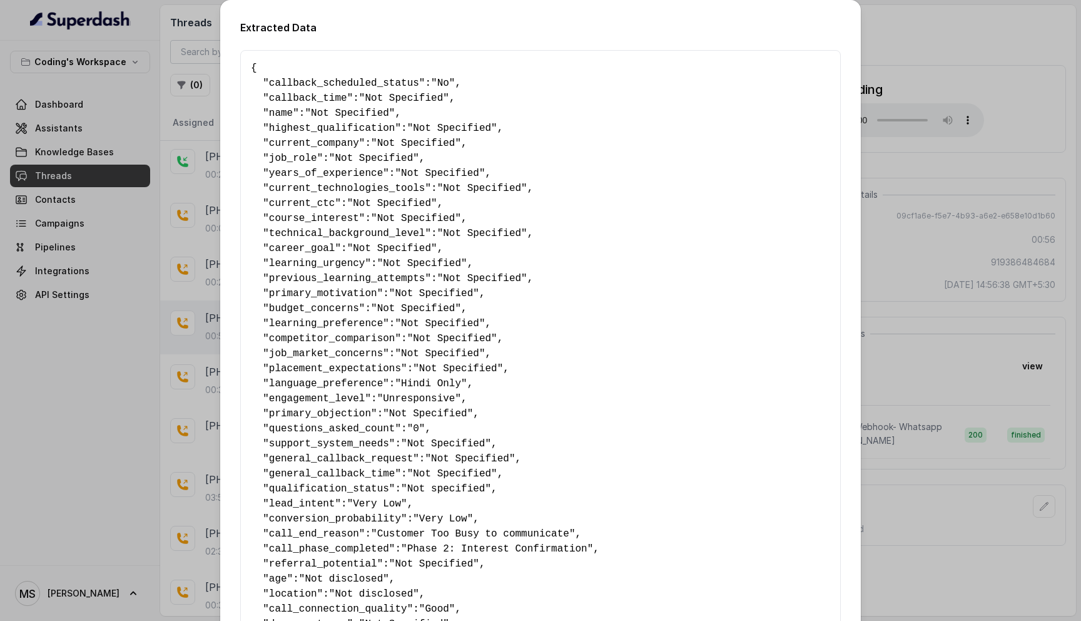
click at [929, 323] on div "Extracted Data { " callback_scheduled_status ": "No" , " callback_time ": "Not …" at bounding box center [540, 310] width 1081 height 621
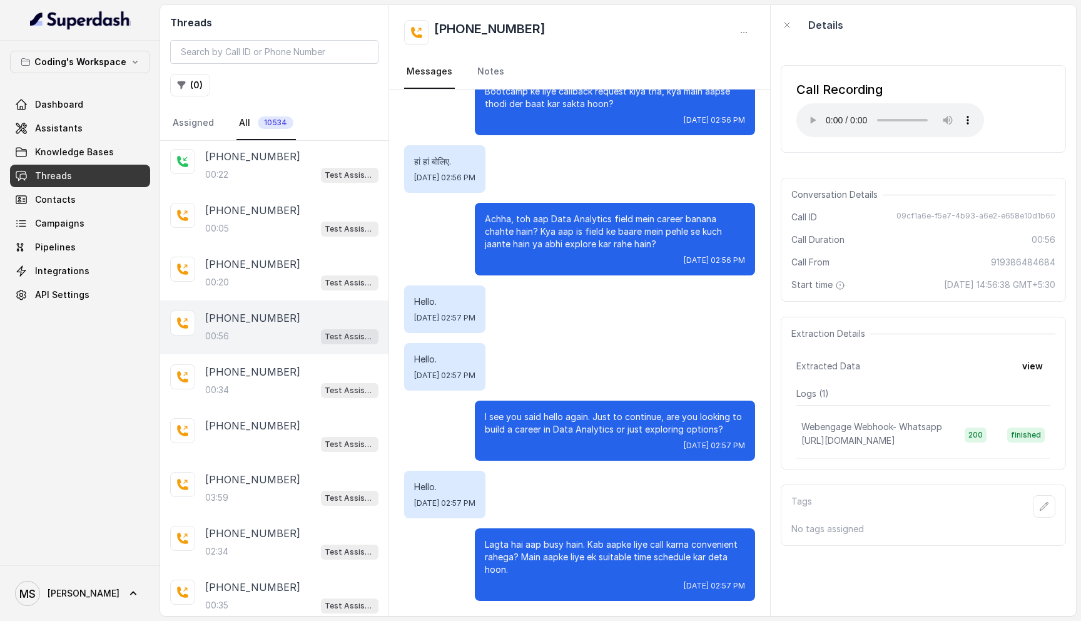
click at [529, 551] on p "Lagta hai aap busy hain. Kab aapke liye call karna convenient rahega? Main aapk…" at bounding box center [615, 557] width 260 height 38
click at [560, 555] on p "Lagta hai aap busy hain. Kab aapke liye call karna convenient rahega? Main aapk…" at bounding box center [615, 557] width 260 height 38
click at [629, 36] on div "+919386484684" at bounding box center [579, 32] width 351 height 25
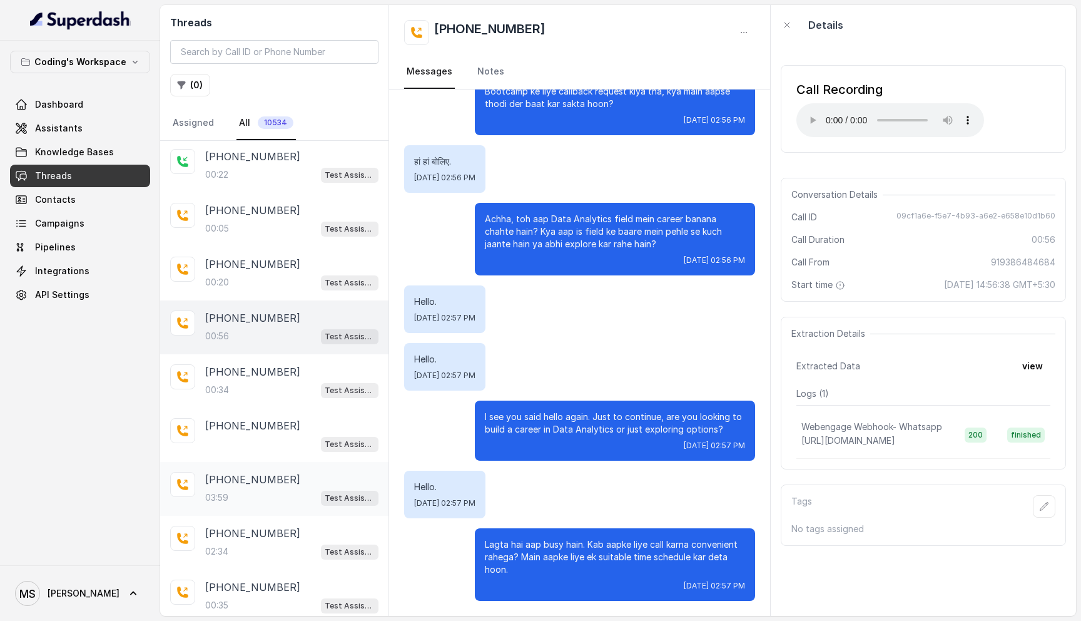
click at [238, 494] on div "03:59 Test Assistant-3" at bounding box center [291, 497] width 173 height 16
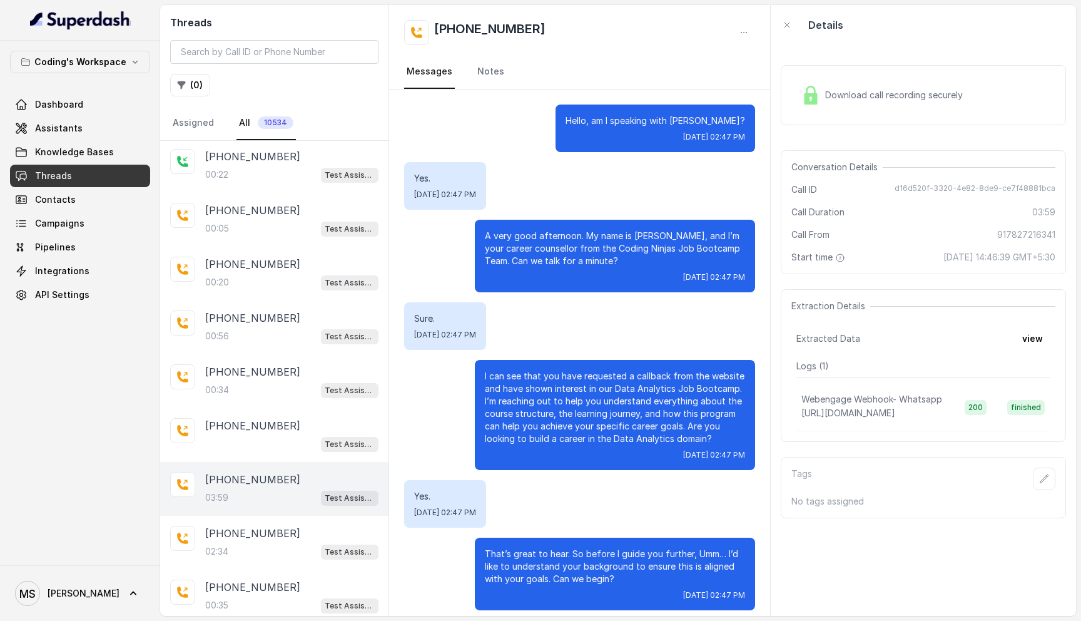
scroll to position [1821, 0]
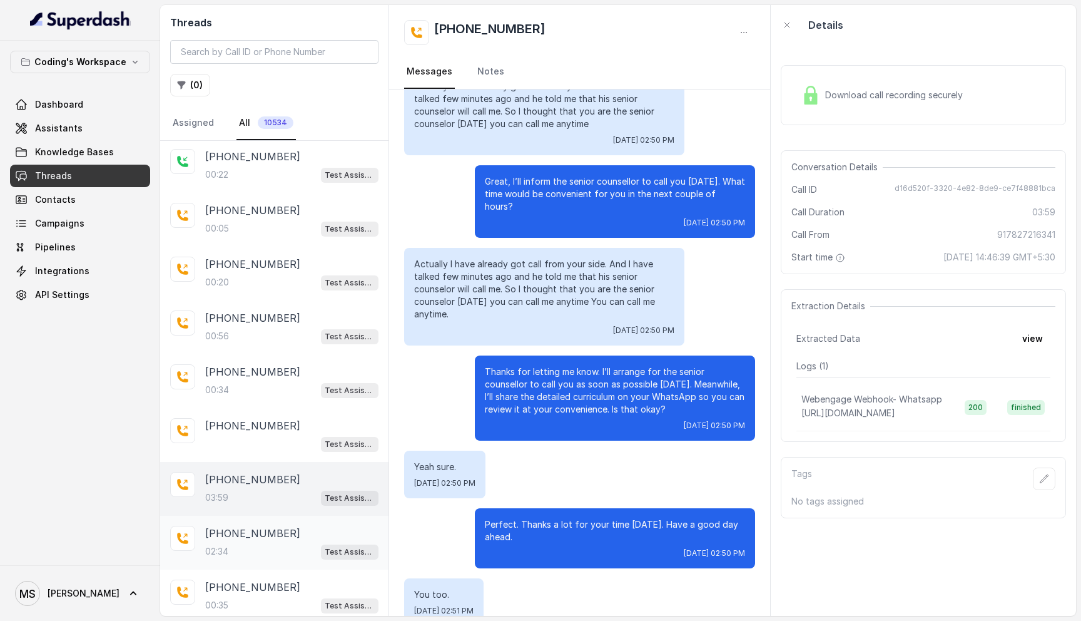
click at [234, 544] on div "02:34 Test Assistant-3" at bounding box center [291, 551] width 173 height 16
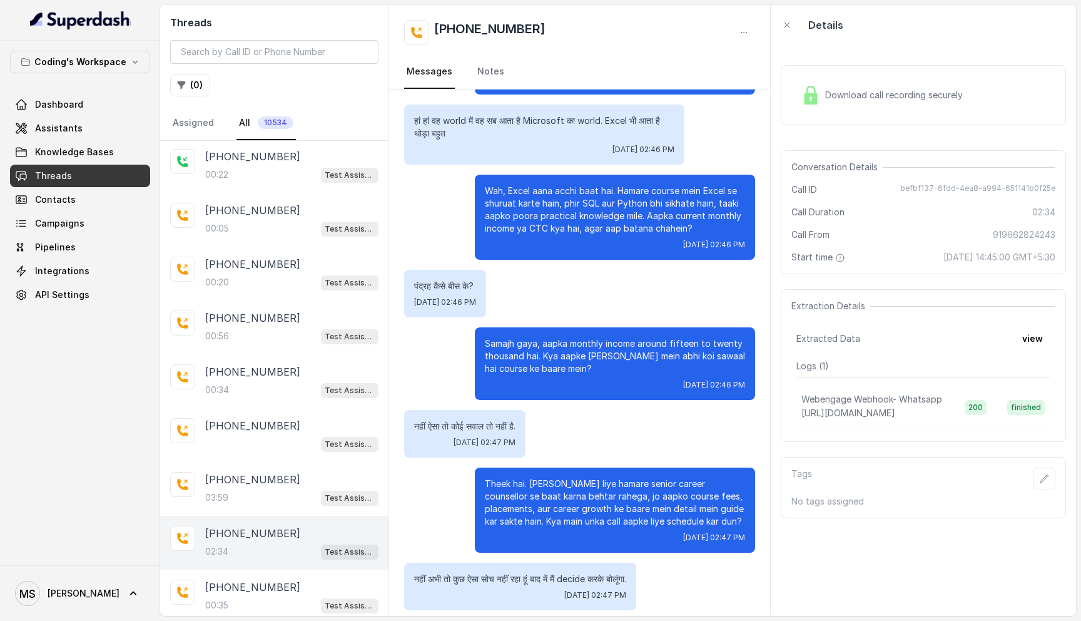
scroll to position [1036, 0]
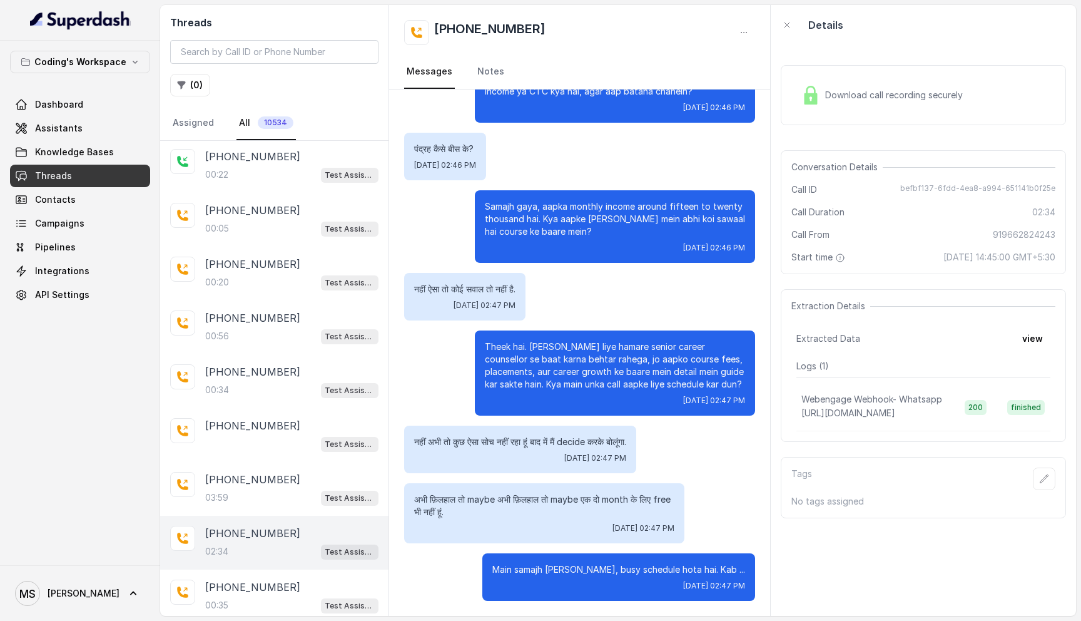
click at [535, 225] on p "Samajh gaya, aapka monthly income around fifteen to twenty thousand hai. Kya aa…" at bounding box center [615, 219] width 260 height 38
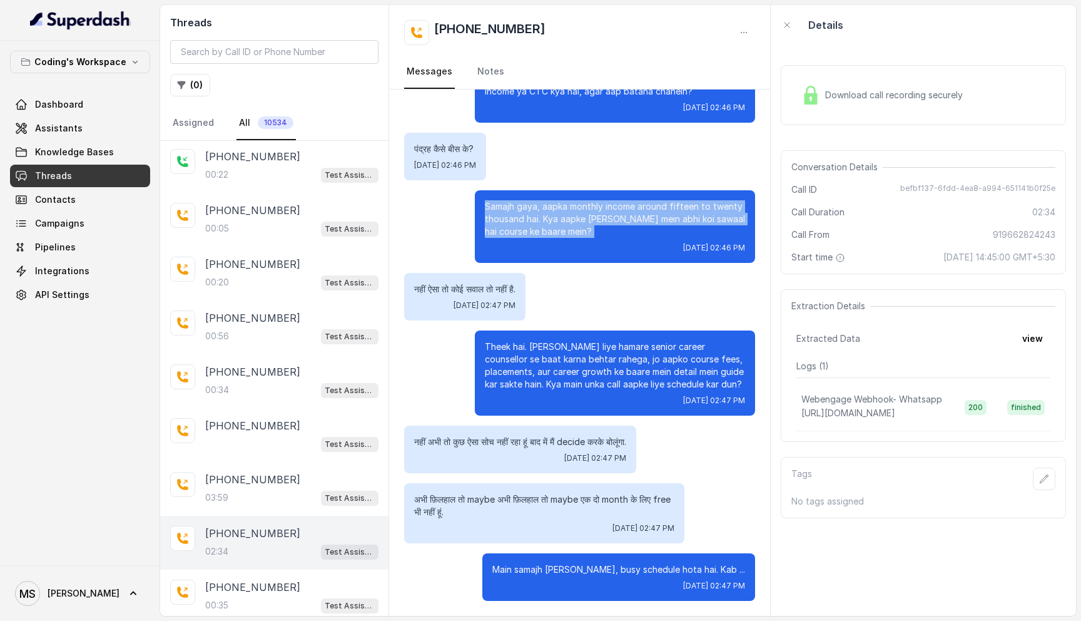
click at [535, 225] on p "Samajh gaya, aapka monthly income around fifteen to twenty thousand hai. Kya aa…" at bounding box center [615, 219] width 260 height 38
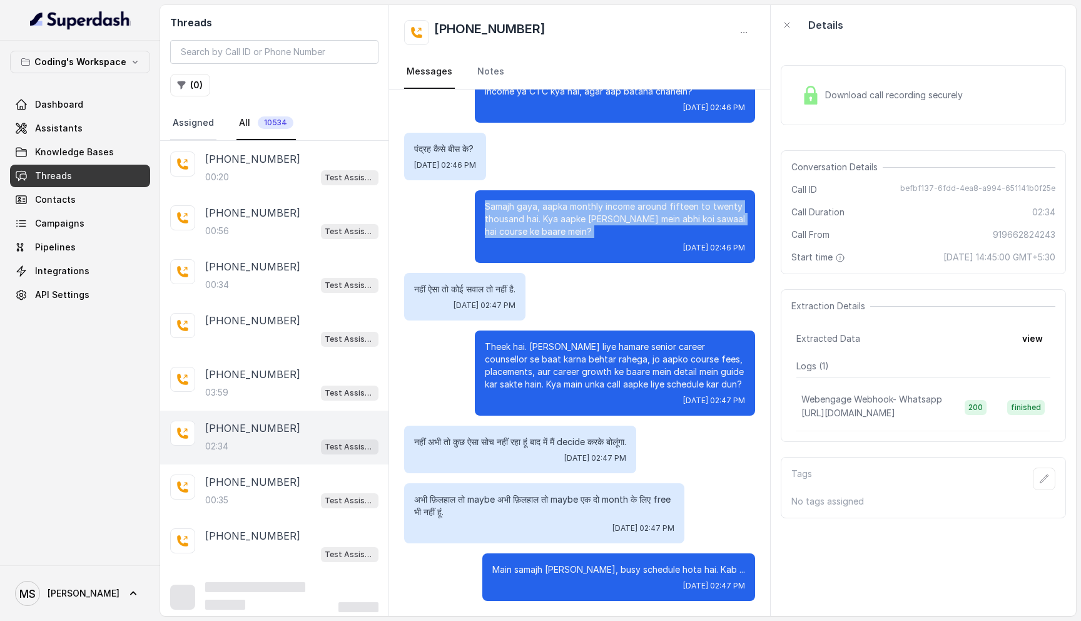
click at [205, 131] on link "Assigned" at bounding box center [193, 123] width 46 height 34
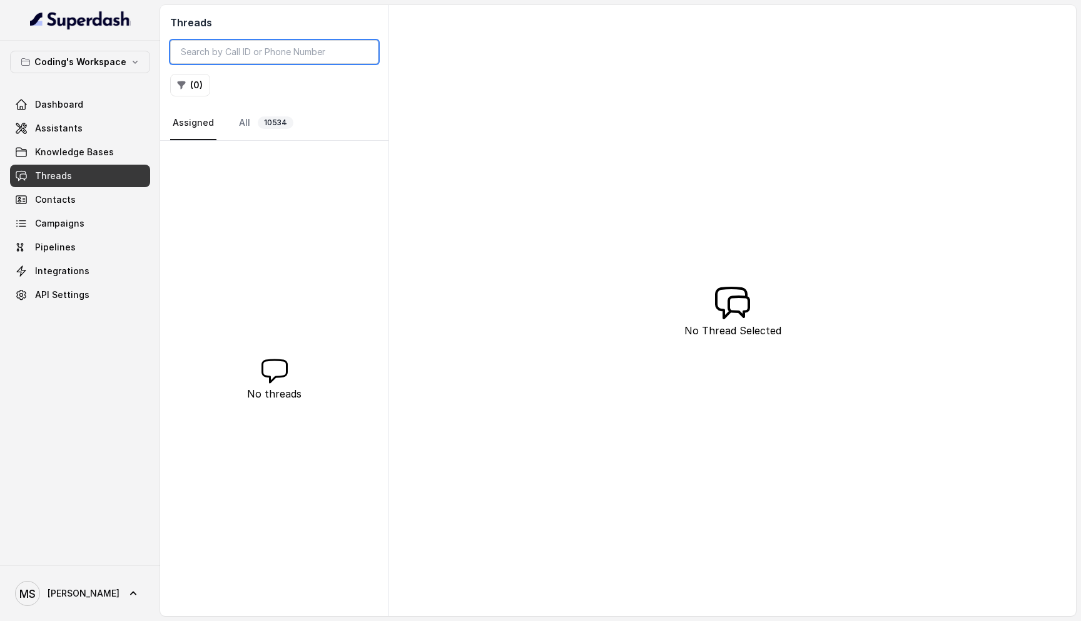
click at [216, 44] on input "search" at bounding box center [274, 52] width 208 height 24
click at [191, 85] on button "( 0 )" at bounding box center [190, 85] width 40 height 23
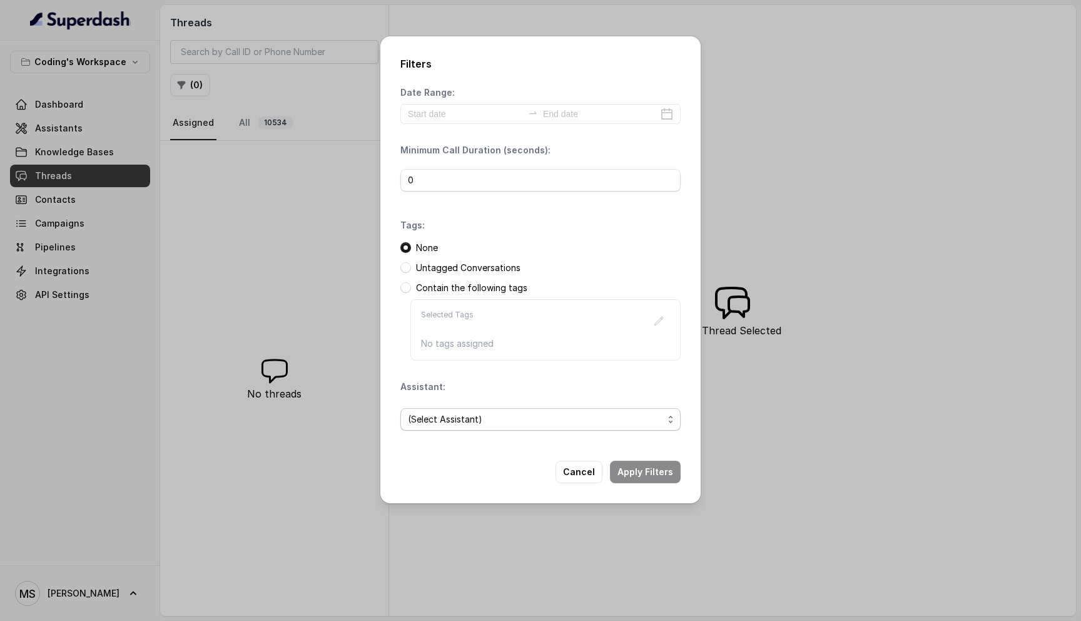
click at [512, 409] on span "(Select Assistant)" at bounding box center [540, 419] width 280 height 23
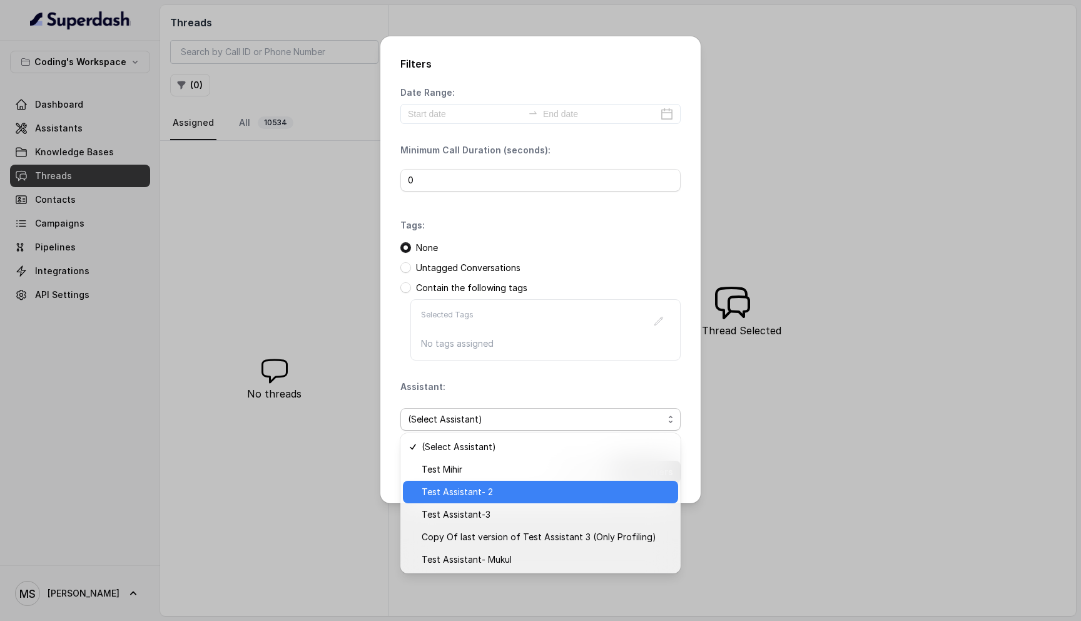
click at [486, 497] on span "Test Assistant- 2" at bounding box center [546, 491] width 249 height 15
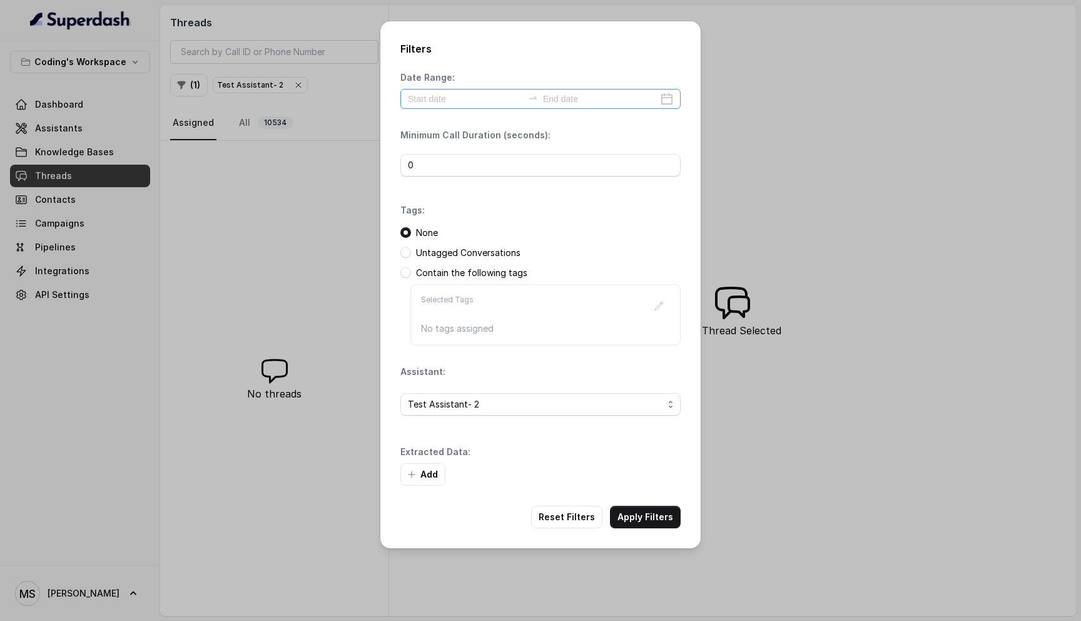
click at [445, 89] on div at bounding box center [540, 99] width 280 height 20
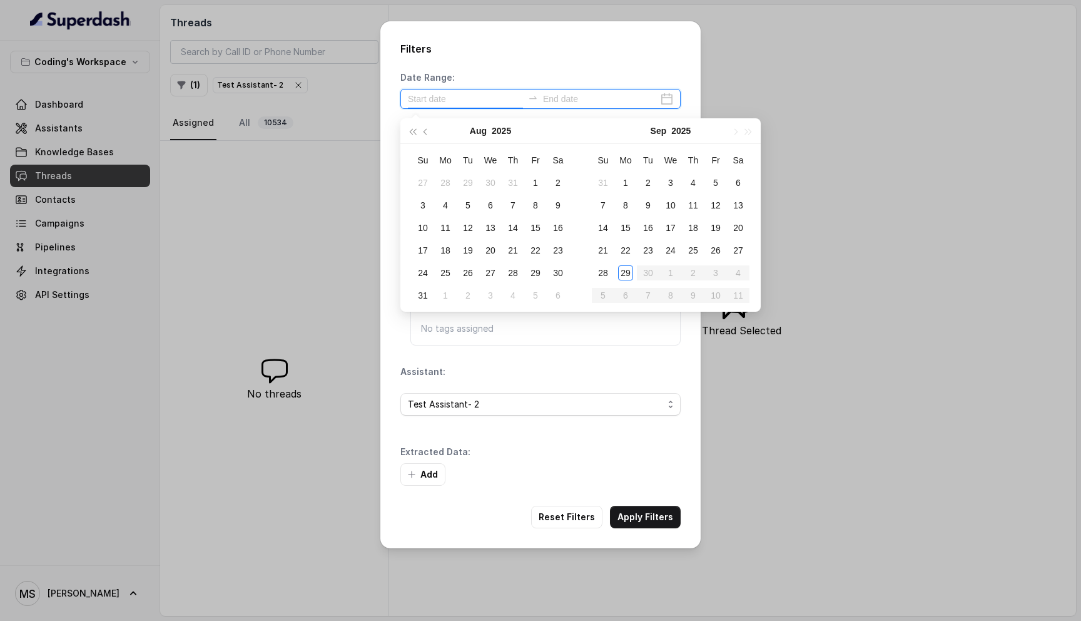
click at [444, 99] on input at bounding box center [465, 99] width 115 height 14
type input "2025-09-27"
click at [734, 244] on div "27" at bounding box center [738, 249] width 15 height 15
type input "2025-09-25"
type input "2025-09-27"
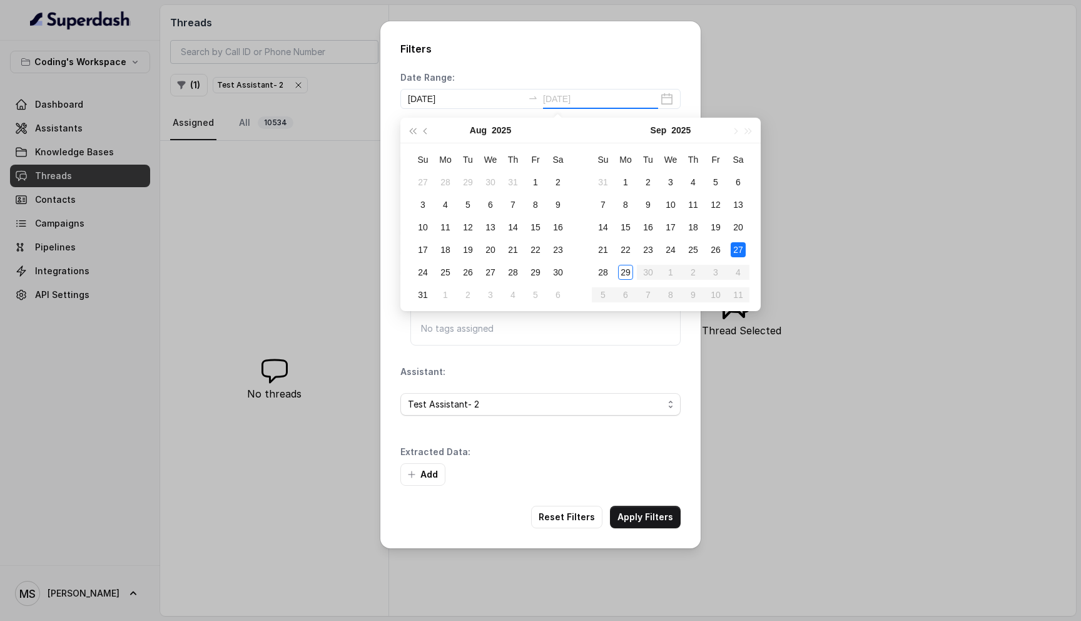
click at [741, 248] on div "27" at bounding box center [738, 249] width 15 height 15
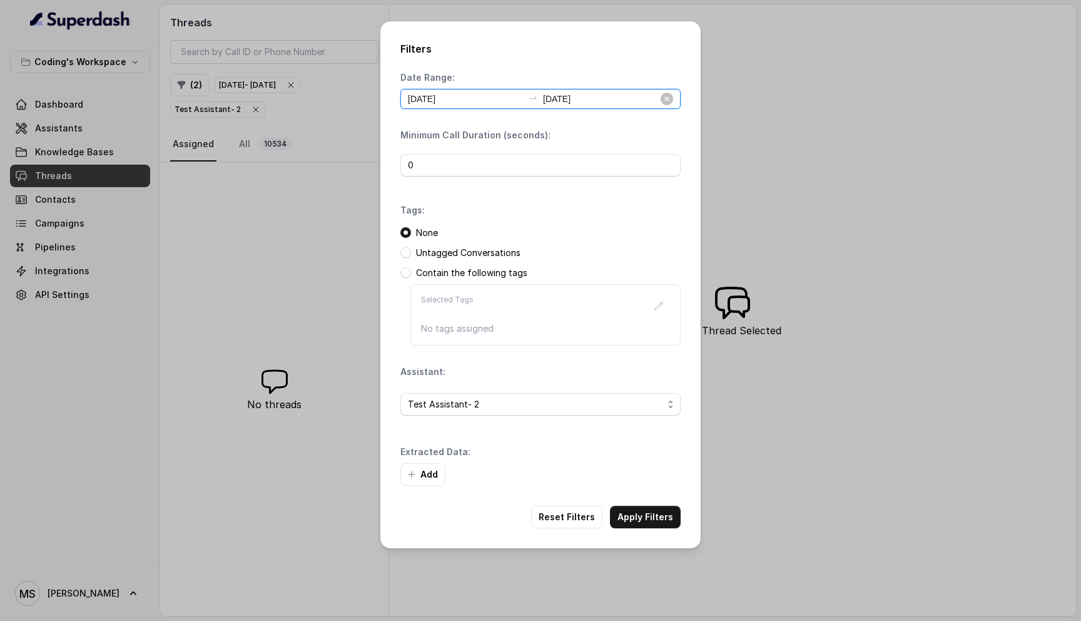
click at [457, 96] on input "2025-09-27" at bounding box center [465, 99] width 115 height 14
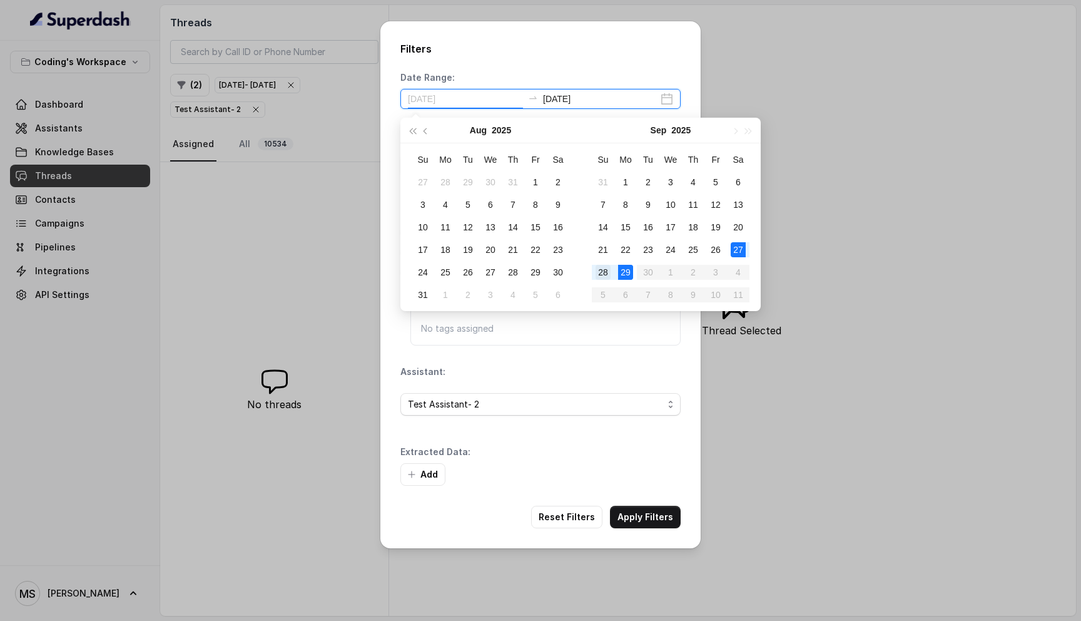
type input "2025-09-28"
click at [601, 270] on div "28" at bounding box center [603, 272] width 15 height 15
type input "2025-09-27"
click at [733, 247] on div "27" at bounding box center [738, 249] width 15 height 15
type input "2025-09-27"
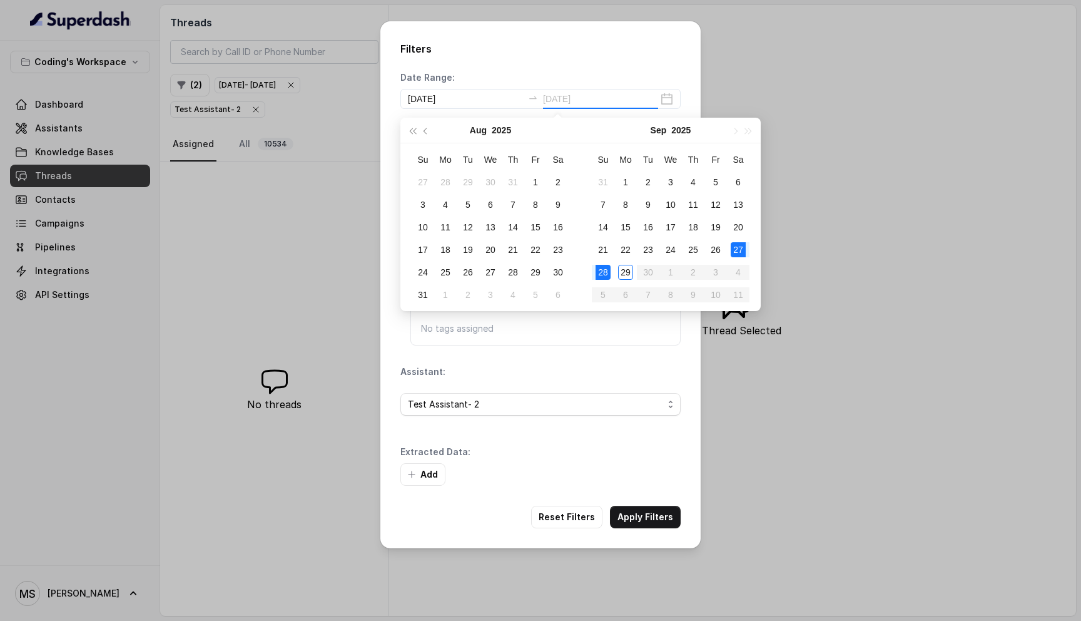
type input "2025-09-28"
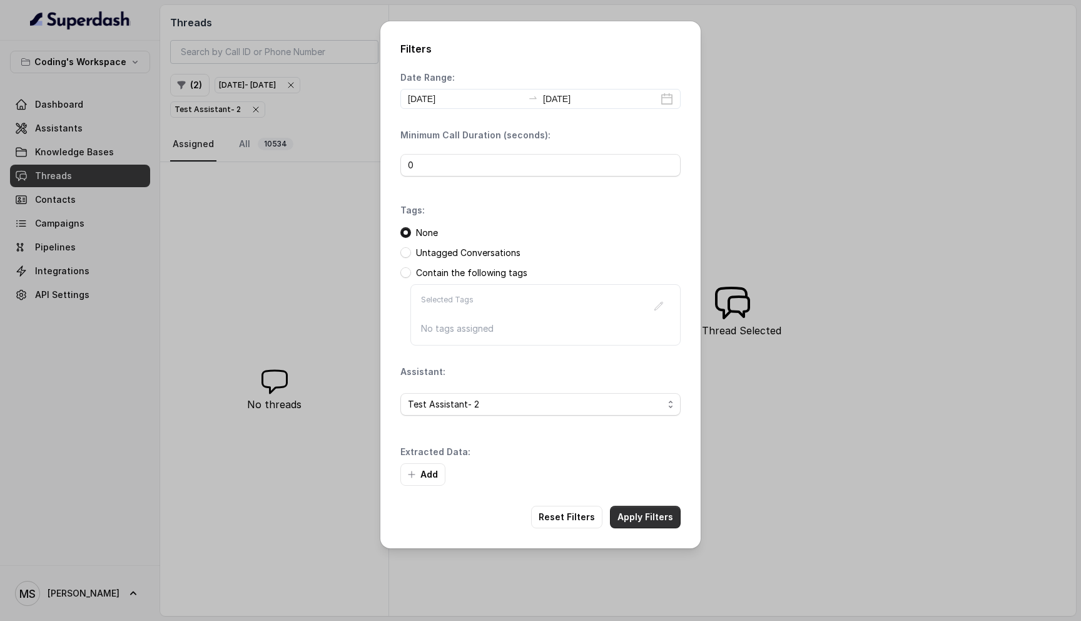
click at [651, 513] on button "Apply Filters" at bounding box center [645, 517] width 71 height 23
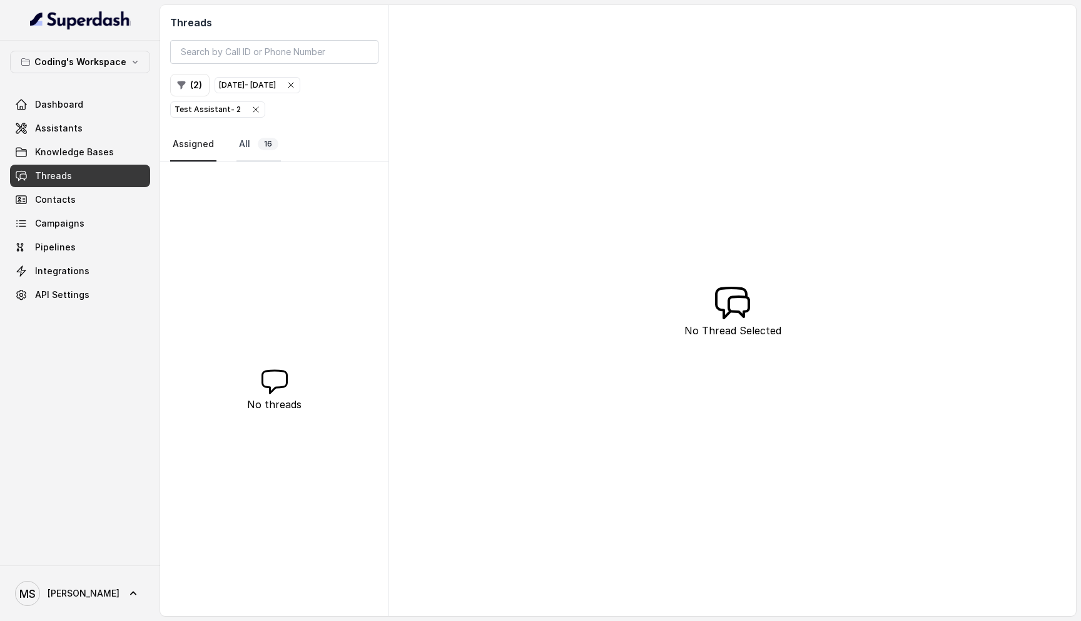
click at [253, 152] on link "All 16" at bounding box center [259, 145] width 44 height 34
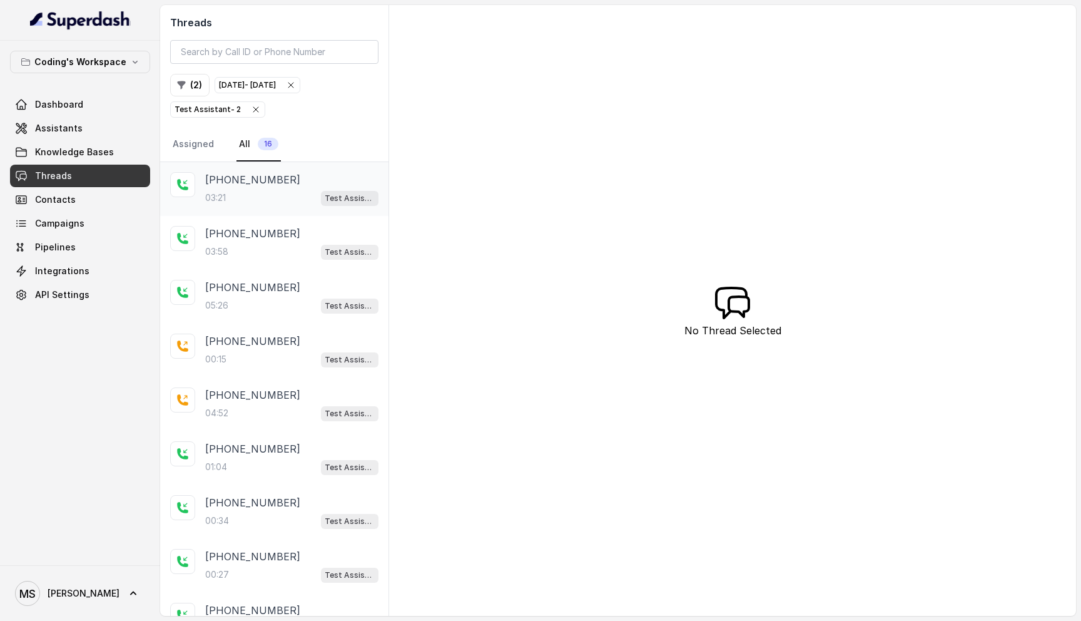
click at [279, 193] on div "03:21 Test Assistant- 2" at bounding box center [291, 198] width 173 height 16
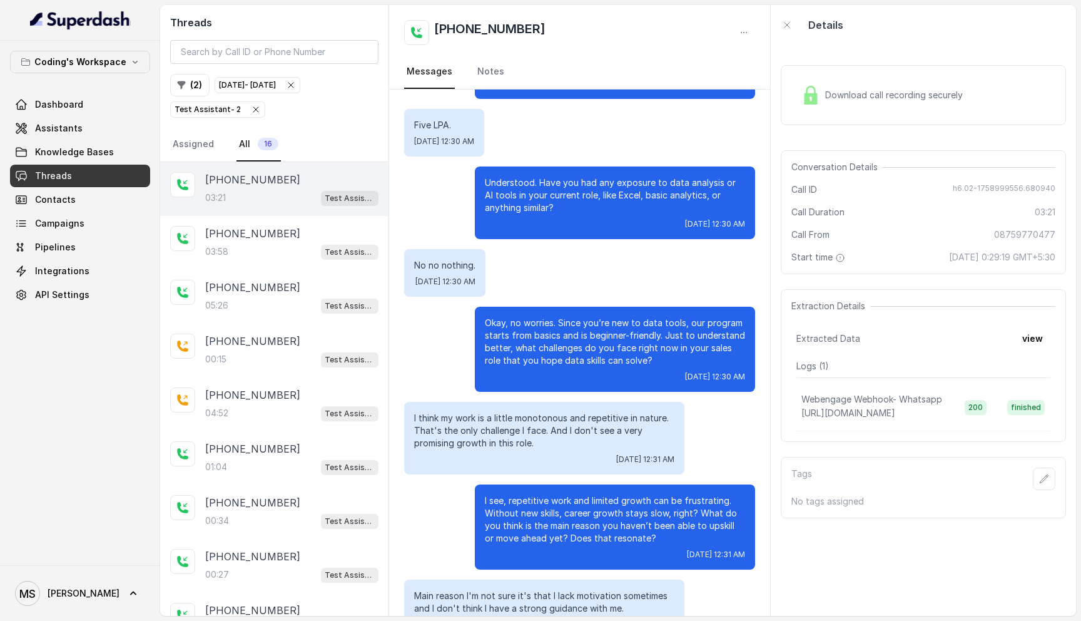
scroll to position [859, 0]
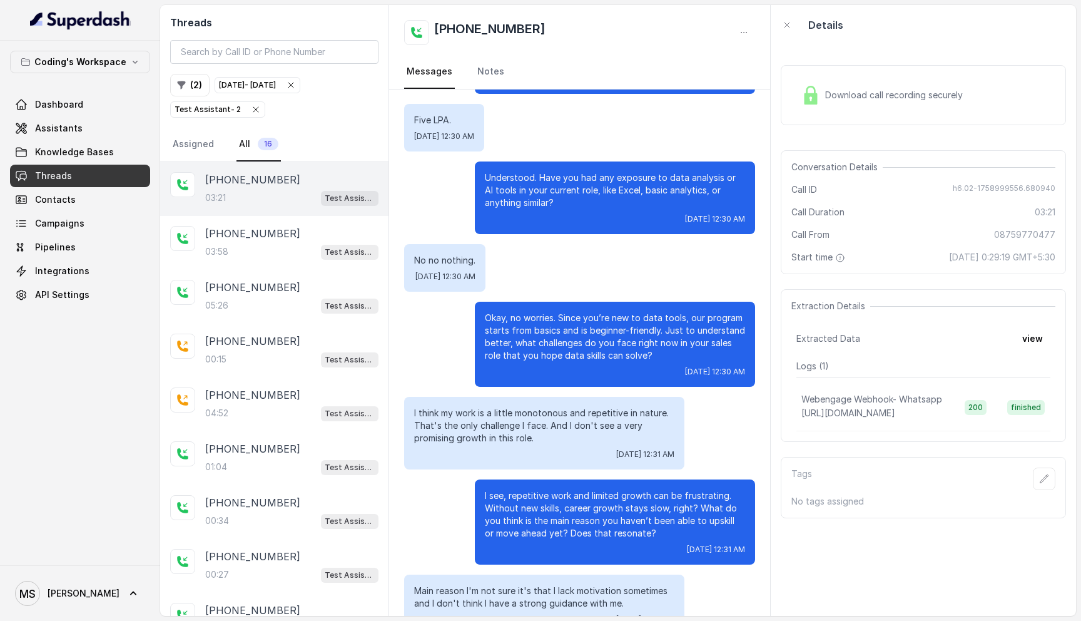
click at [564, 350] on p "Okay, no worries. Since you’re new to data tools, our program starts from basic…" at bounding box center [615, 337] width 260 height 50
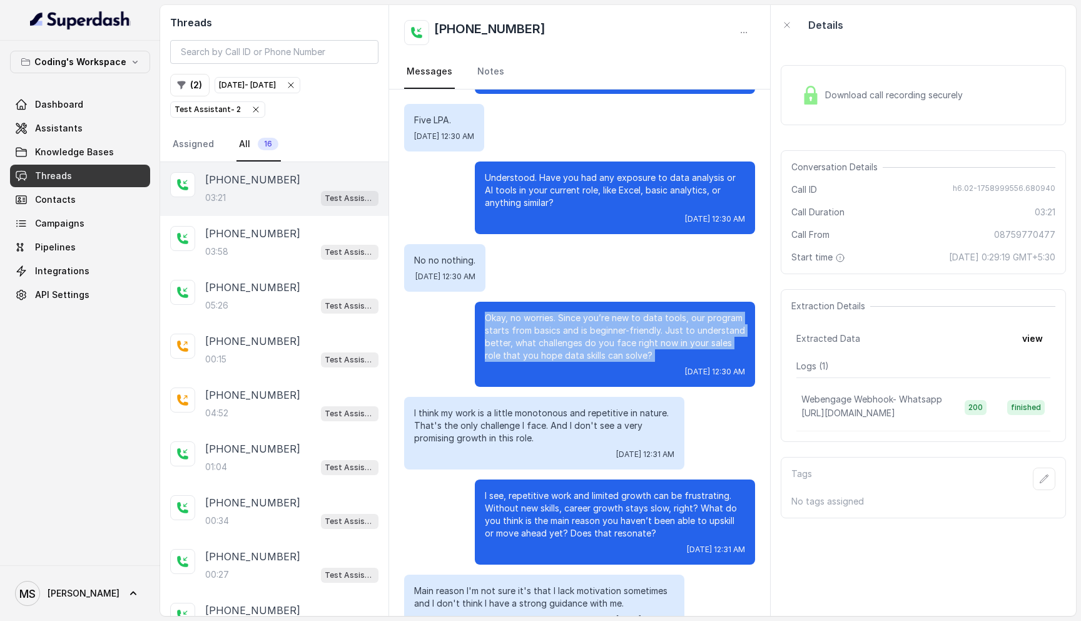
click at [564, 350] on p "Okay, no worries. Since you’re new to data tools, our program starts from basic…" at bounding box center [615, 337] width 260 height 50
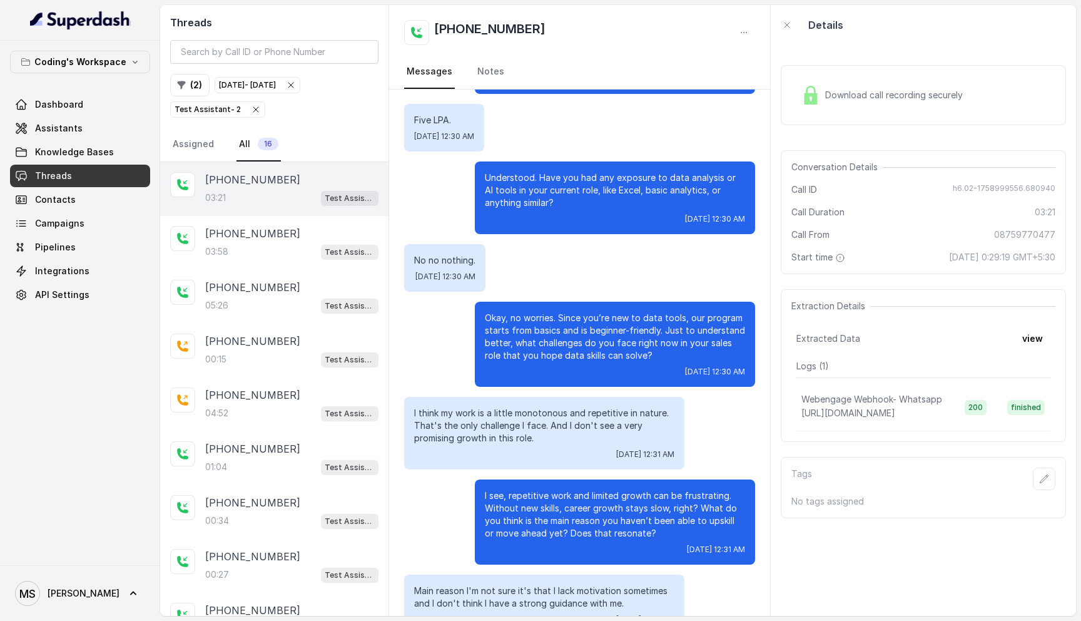
click at [564, 350] on p "Okay, no worries. Since you’re new to data tools, our program starts from basic…" at bounding box center [615, 337] width 260 height 50
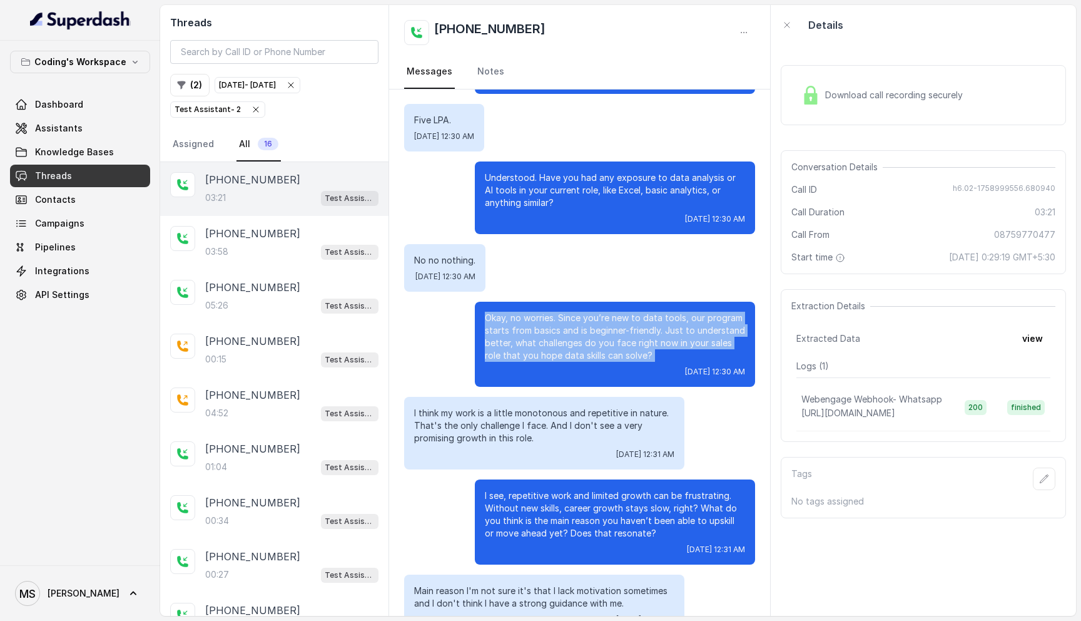
click at [564, 350] on p "Okay, no worries. Since you’re new to data tools, our program starts from basic…" at bounding box center [615, 337] width 260 height 50
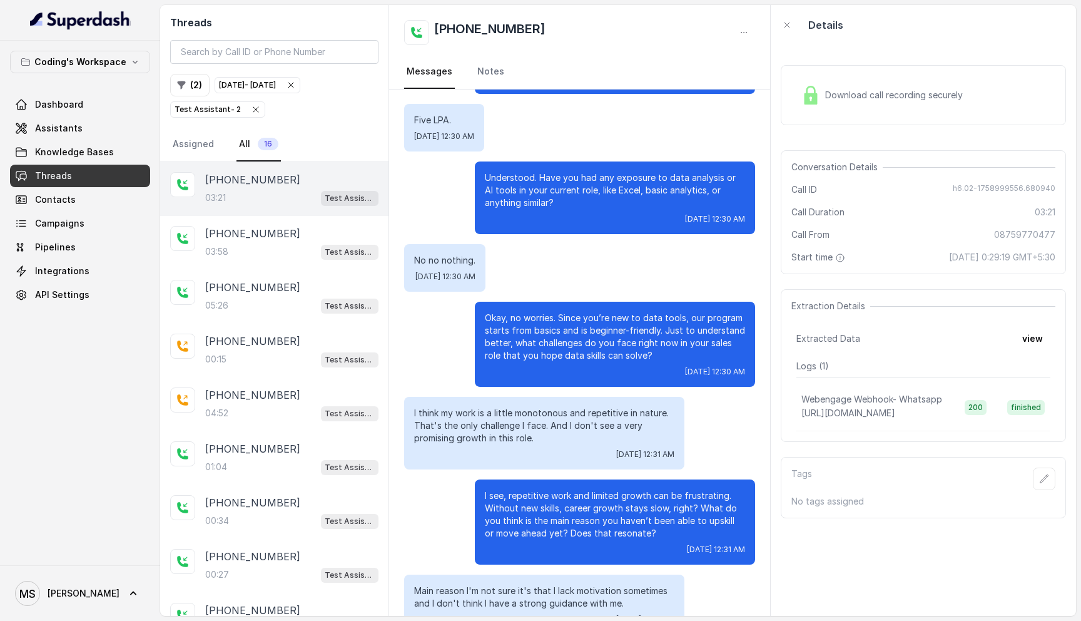
click at [564, 325] on p "Okay, no worries. Since you’re new to data tools, our program starts from basic…" at bounding box center [615, 337] width 260 height 50
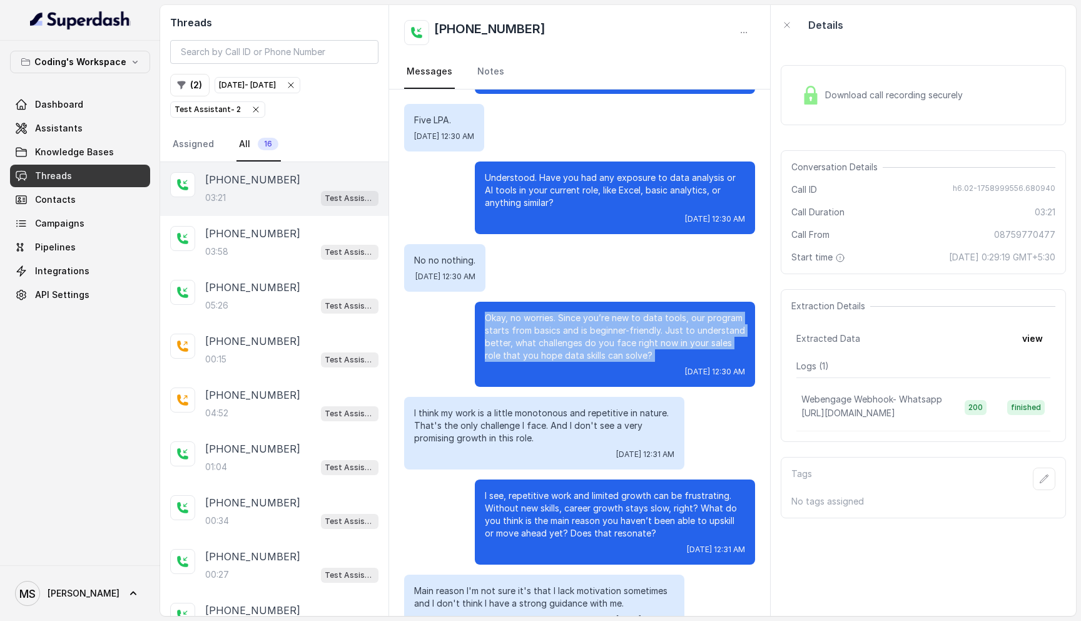
click at [564, 325] on p "Okay, no worries. Since you’re new to data tools, our program starts from basic…" at bounding box center [615, 337] width 260 height 50
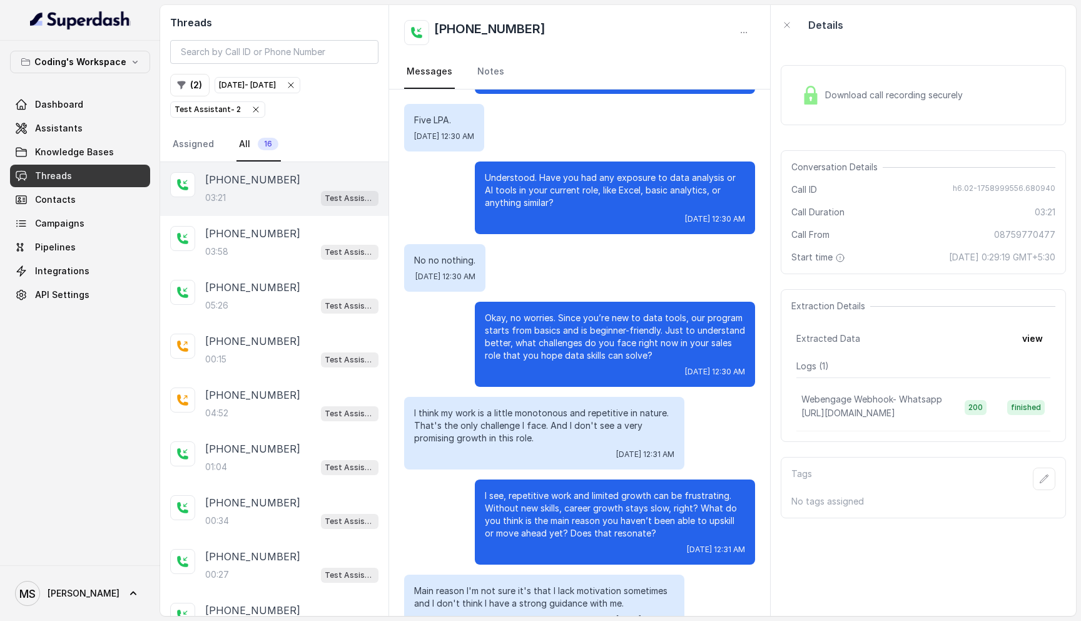
click at [564, 325] on p "Okay, no worries. Since you’re new to data tools, our program starts from basic…" at bounding box center [615, 337] width 260 height 50
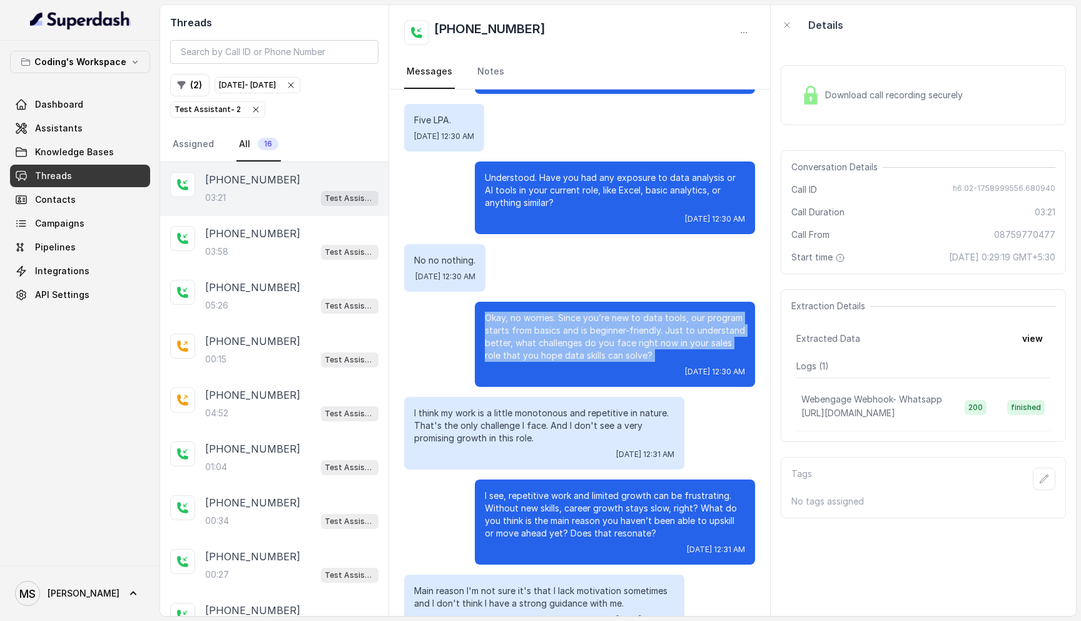
click at [562, 333] on p "Okay, no worries. Since you’re new to data tools, our program starts from basic…" at bounding box center [615, 337] width 260 height 50
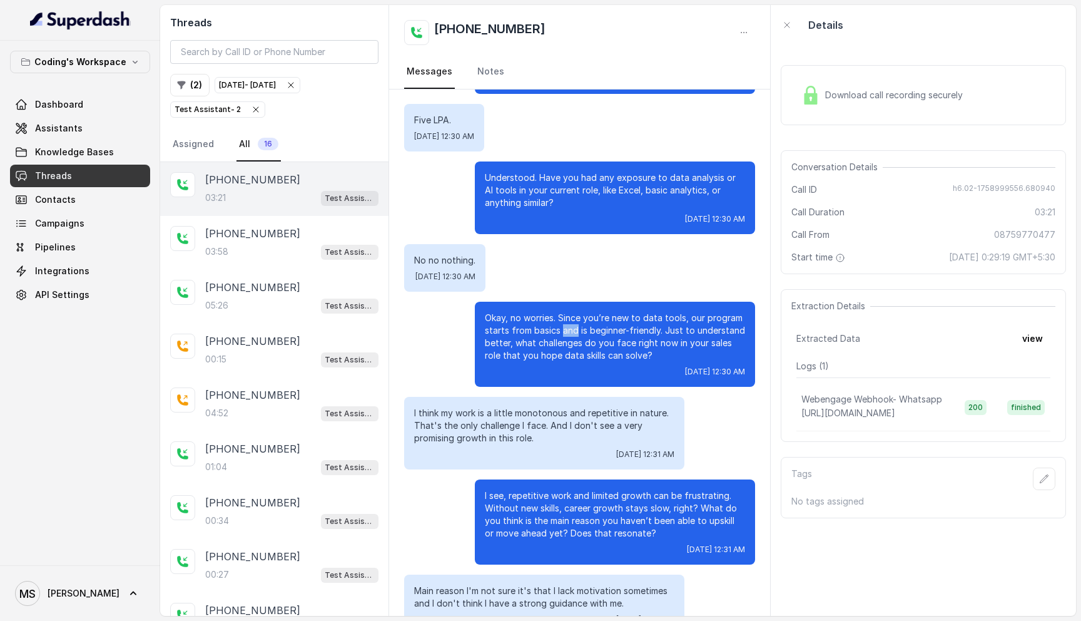
click at [562, 333] on p "Okay, no worries. Since you’re new to data tools, our program starts from basic…" at bounding box center [615, 337] width 260 height 50
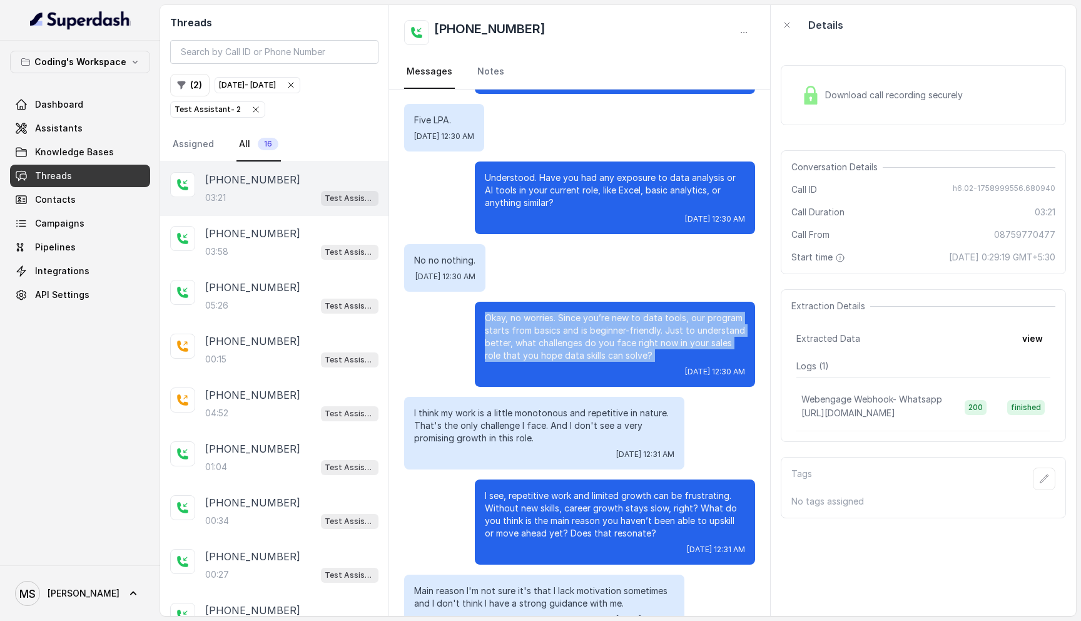
click at [562, 333] on p "Okay, no worries. Since you’re new to data tools, our program starts from basic…" at bounding box center [615, 337] width 260 height 50
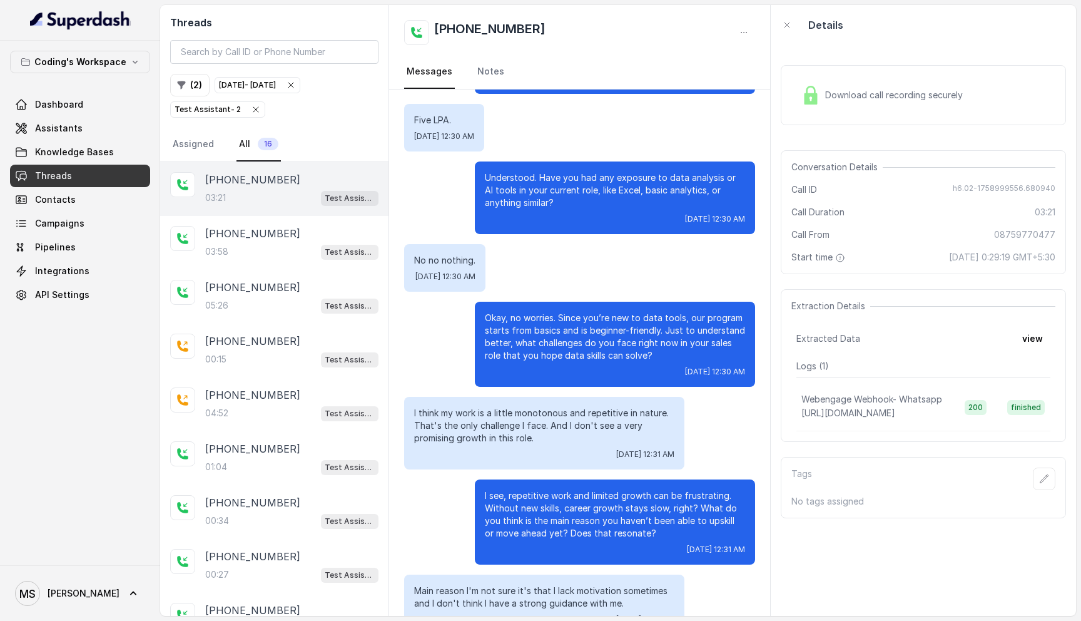
click at [562, 333] on p "Okay, no worries. Since you’re new to data tools, our program starts from basic…" at bounding box center [615, 337] width 260 height 50
click at [541, 511] on p "I see, repetitive work and limited growth can be frustrating. Without new skill…" at bounding box center [615, 514] width 260 height 50
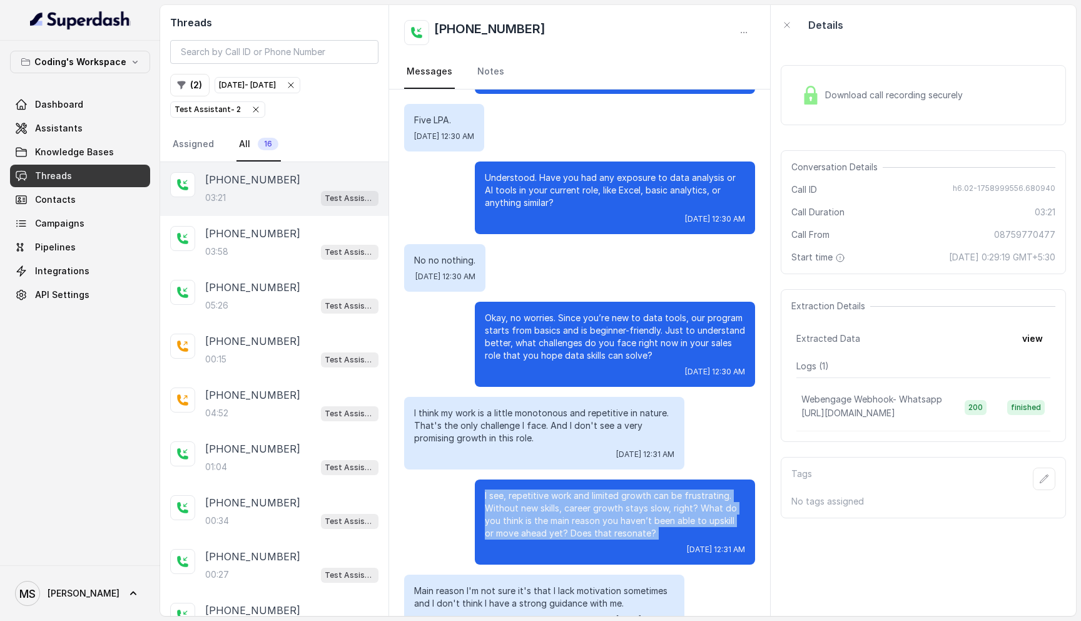
click at [541, 511] on p "I see, repetitive work and limited growth can be frustrating. Without new skill…" at bounding box center [615, 514] width 260 height 50
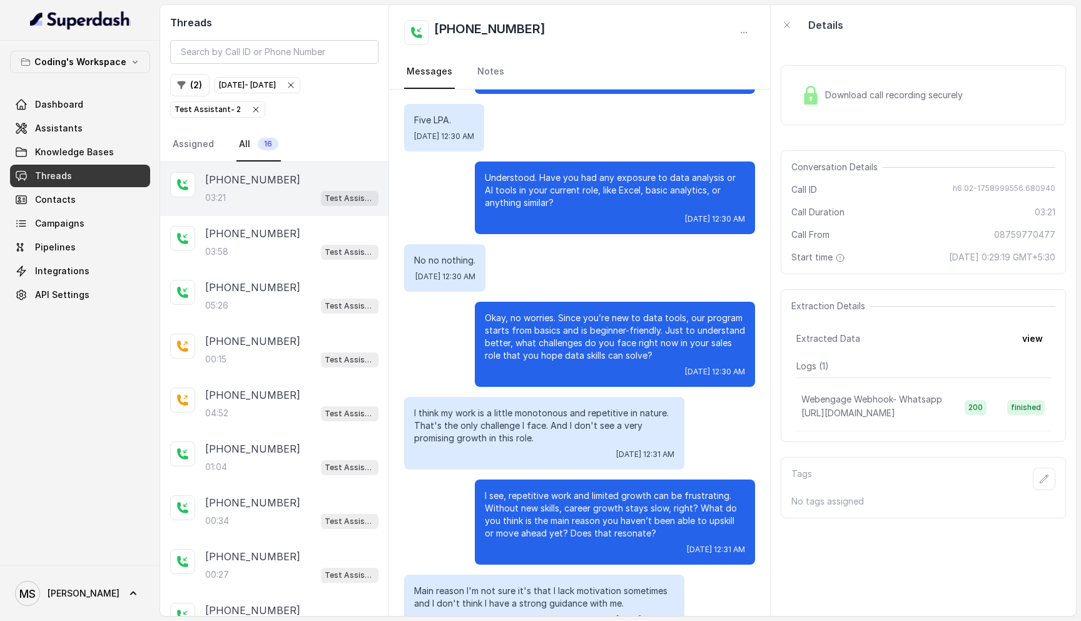
click at [563, 318] on p "Okay, no worries. Since you’re new to data tools, our program starts from basic…" at bounding box center [615, 337] width 260 height 50
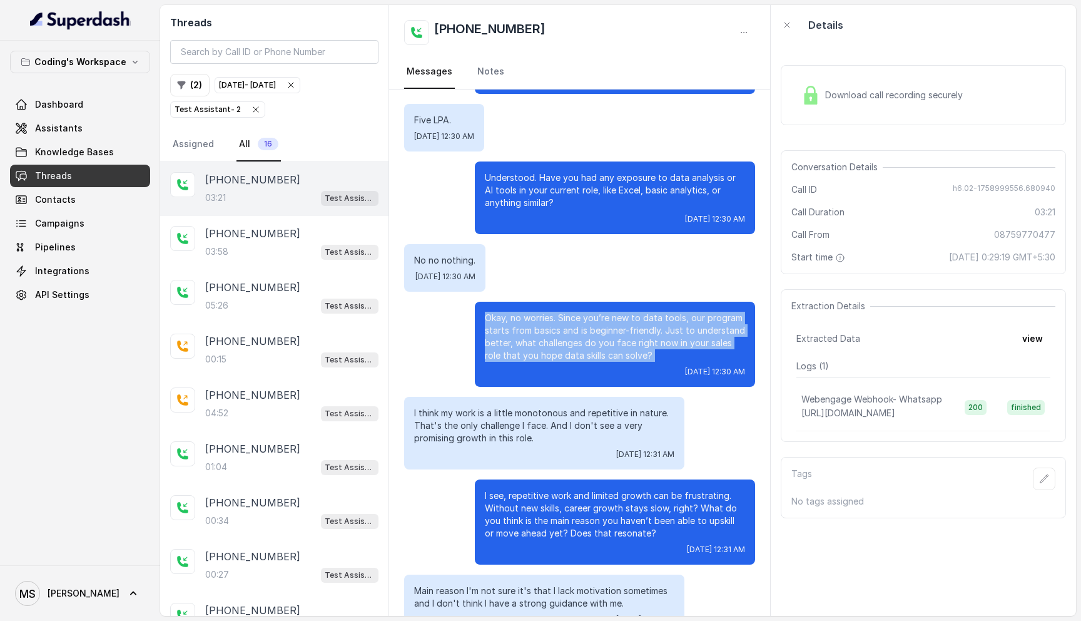
click at [563, 318] on p "Okay, no worries. Since you’re new to data tools, our program starts from basic…" at bounding box center [615, 337] width 260 height 50
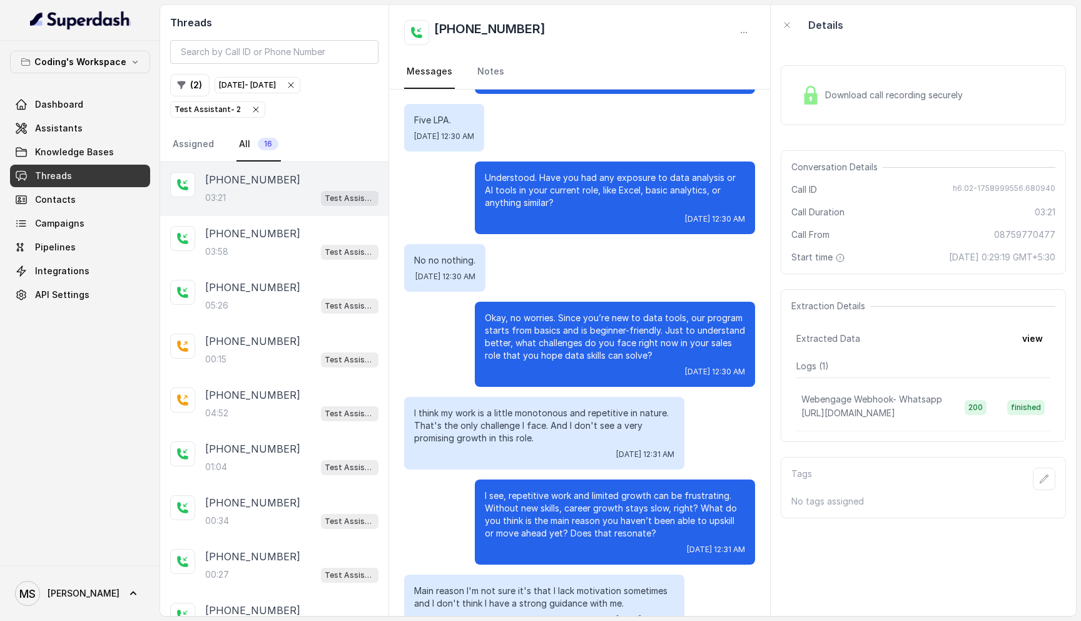
click at [534, 201] on p "Understood. Have you had any exposure to data analysis or AI tools in your curr…" at bounding box center [615, 190] width 260 height 38
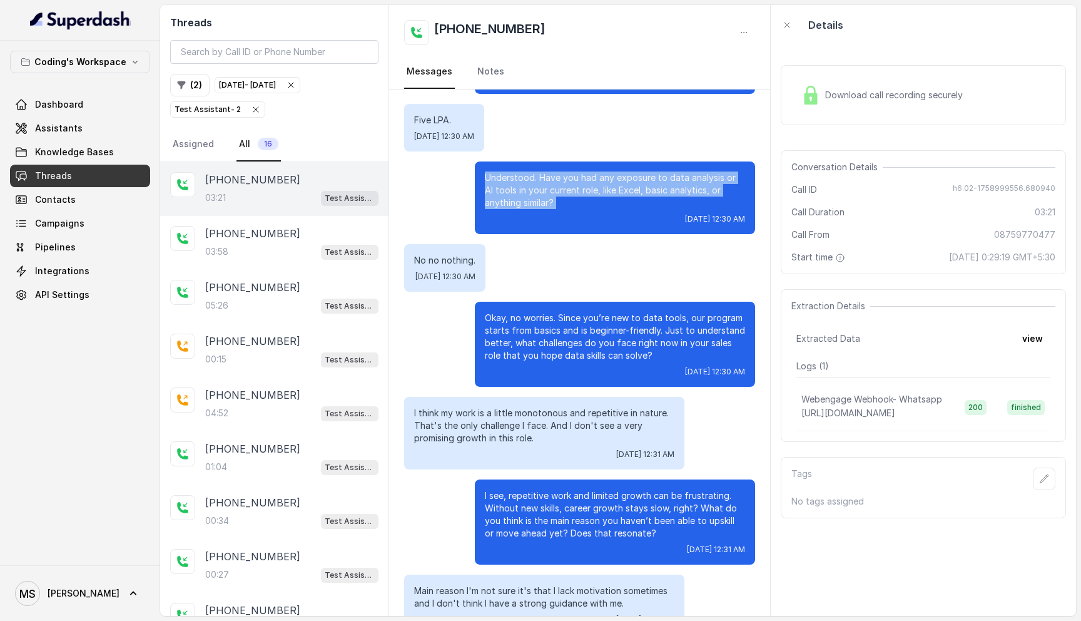
click at [534, 201] on p "Understood. Have you had any exposure to data analysis or AI tools in your curr…" at bounding box center [615, 190] width 260 height 38
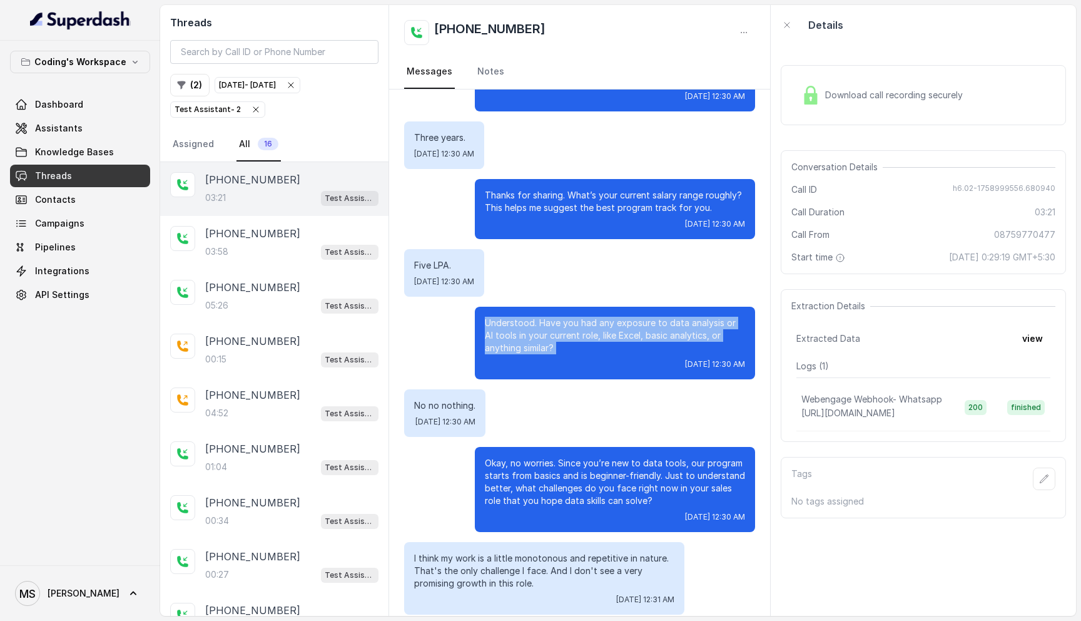
scroll to position [713, 0]
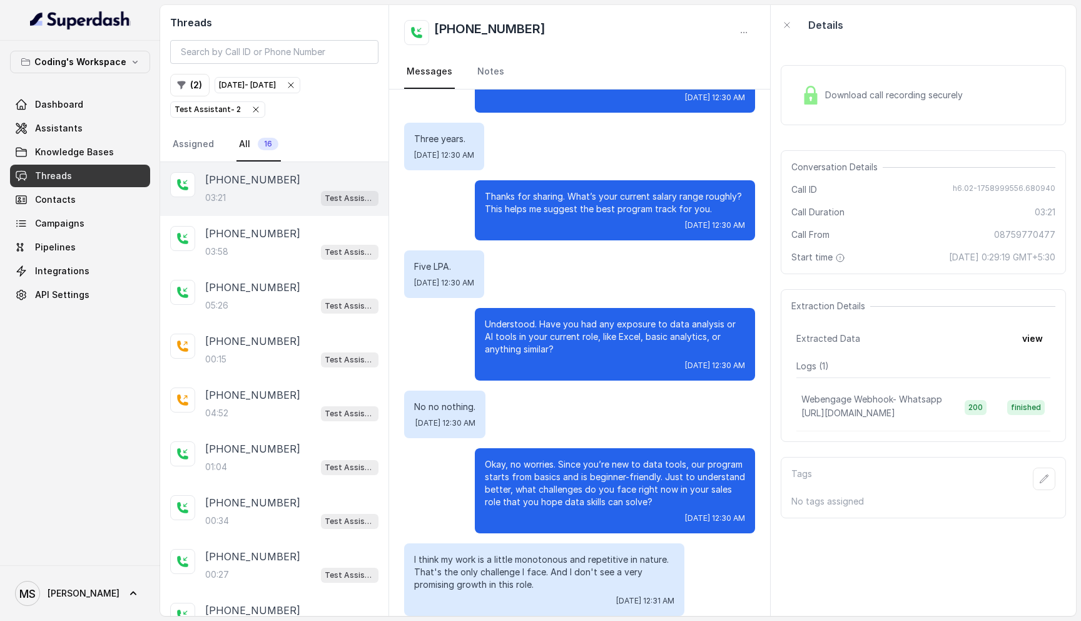
click at [532, 204] on p "Thanks for sharing. What’s your current salary range roughly? This helps me sug…" at bounding box center [615, 202] width 260 height 25
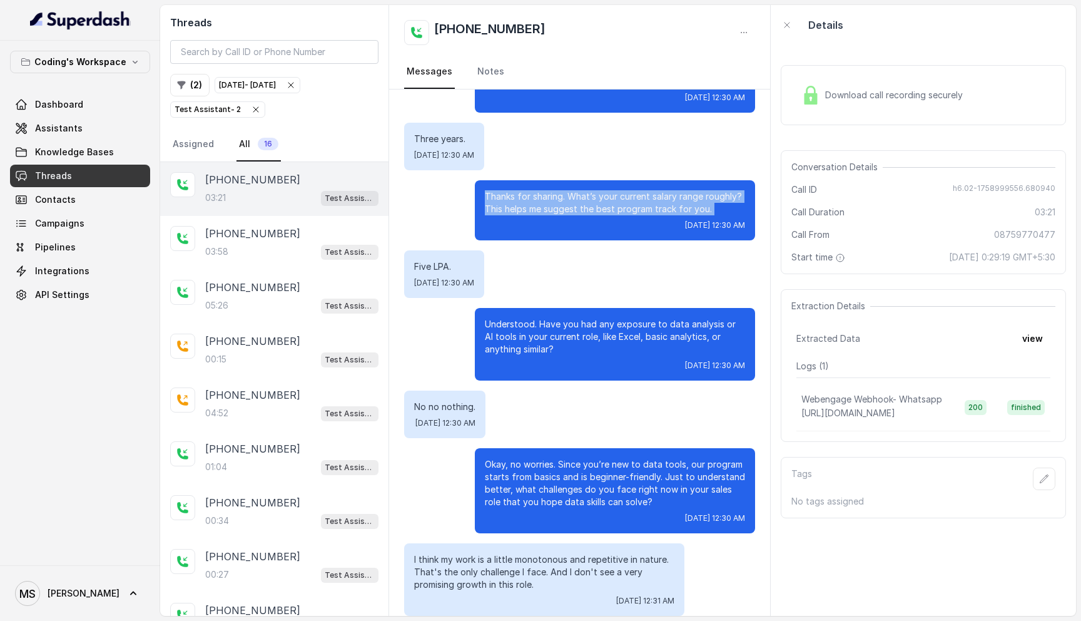
click at [532, 204] on p "Thanks for sharing. What’s your current salary range roughly? This helps me sug…" at bounding box center [615, 202] width 260 height 25
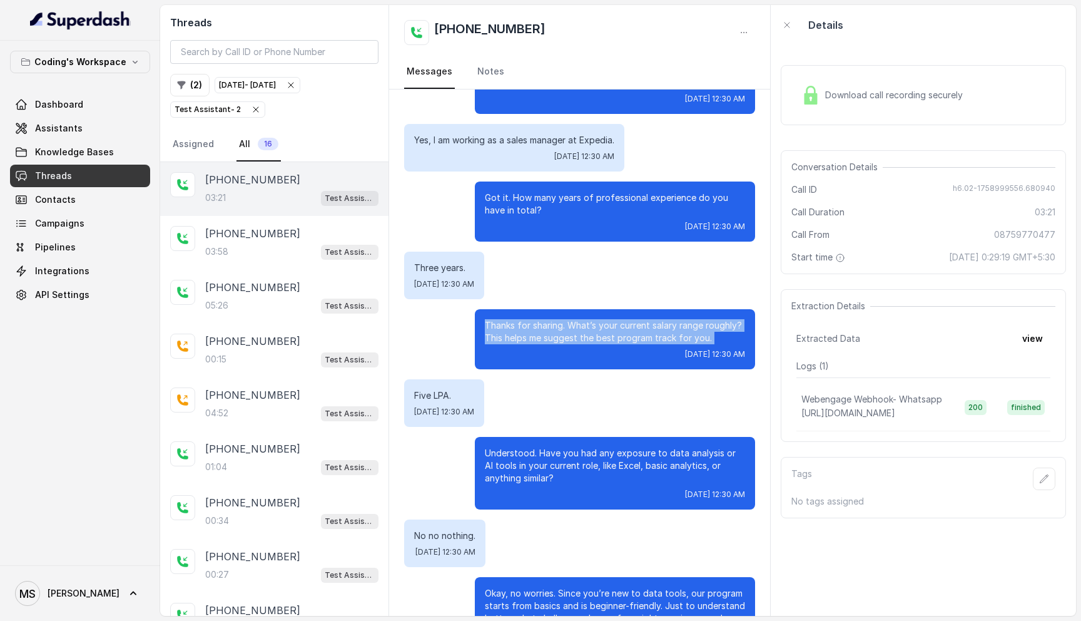
scroll to position [573, 0]
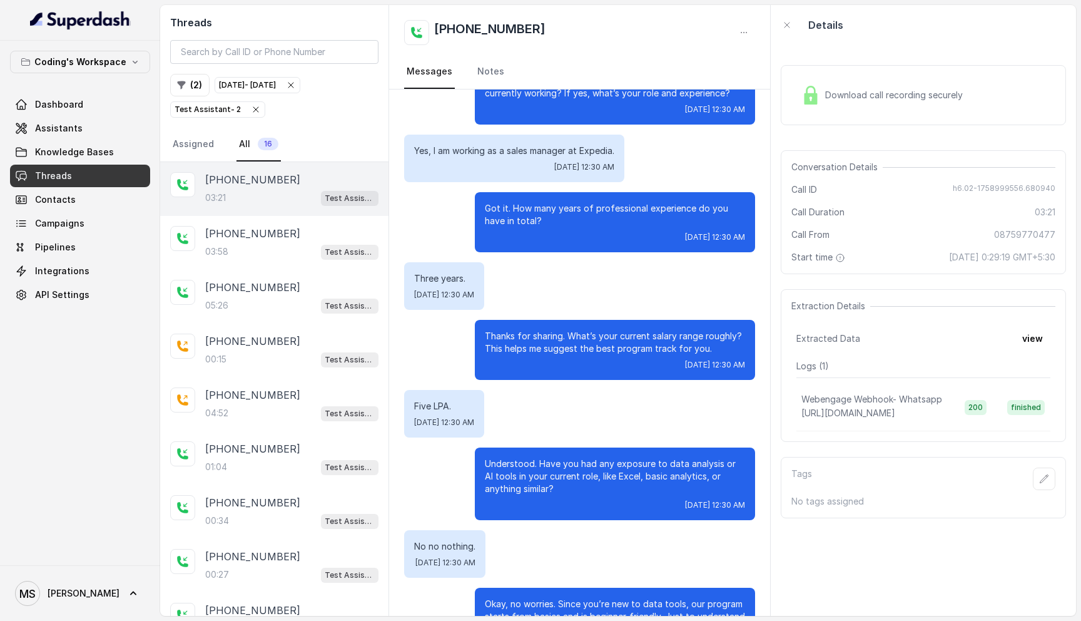
click at [528, 210] on p "Got it. How many years of professional experience do you have in total?" at bounding box center [615, 214] width 260 height 25
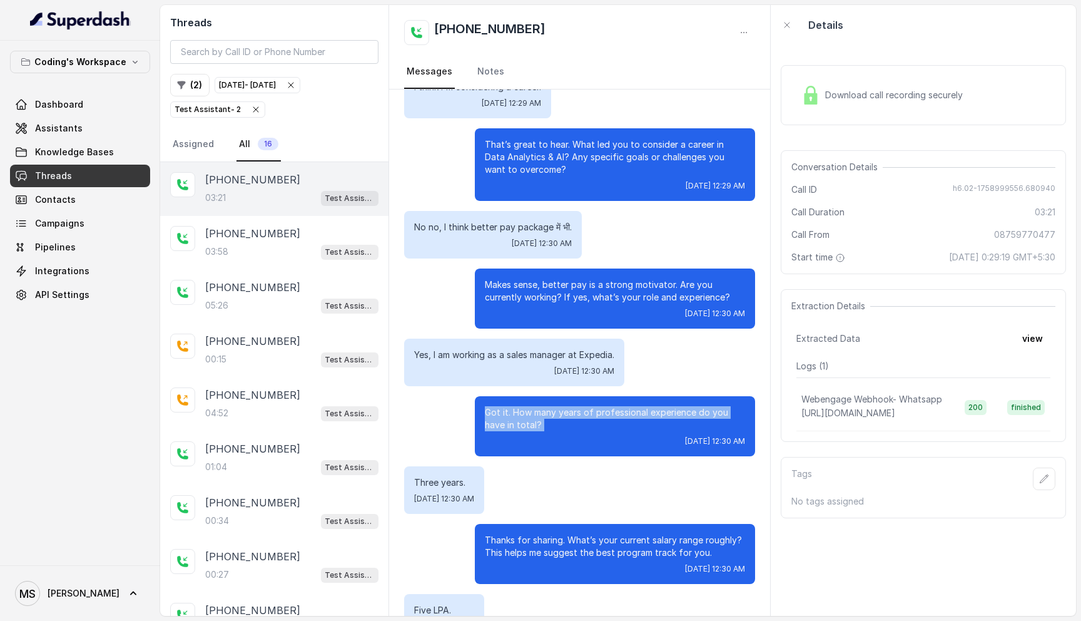
scroll to position [413, 0]
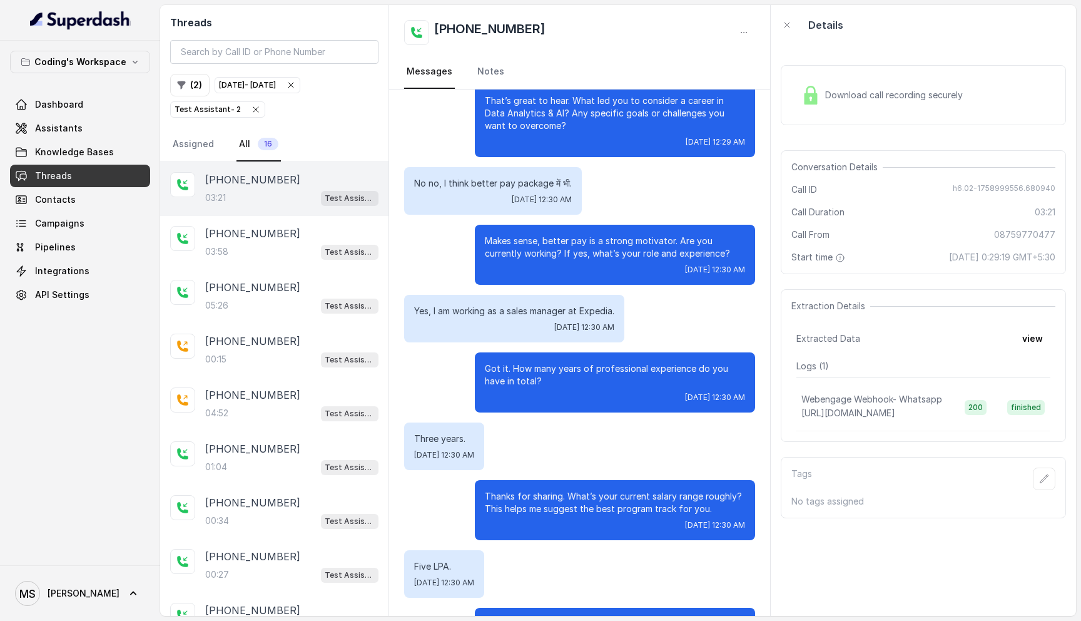
click at [599, 240] on p "Makes sense, better pay is a strong motivator. Are you currently working? If ye…" at bounding box center [615, 247] width 260 height 25
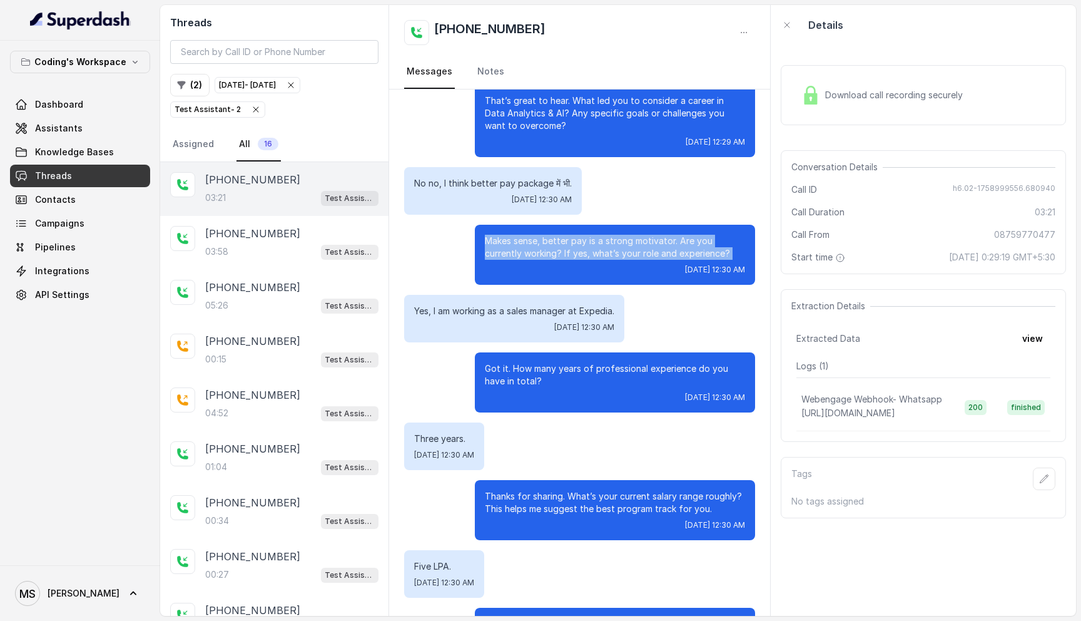
click at [599, 240] on p "Makes sense, better pay is a strong motivator. Are you currently working? If ye…" at bounding box center [615, 247] width 260 height 25
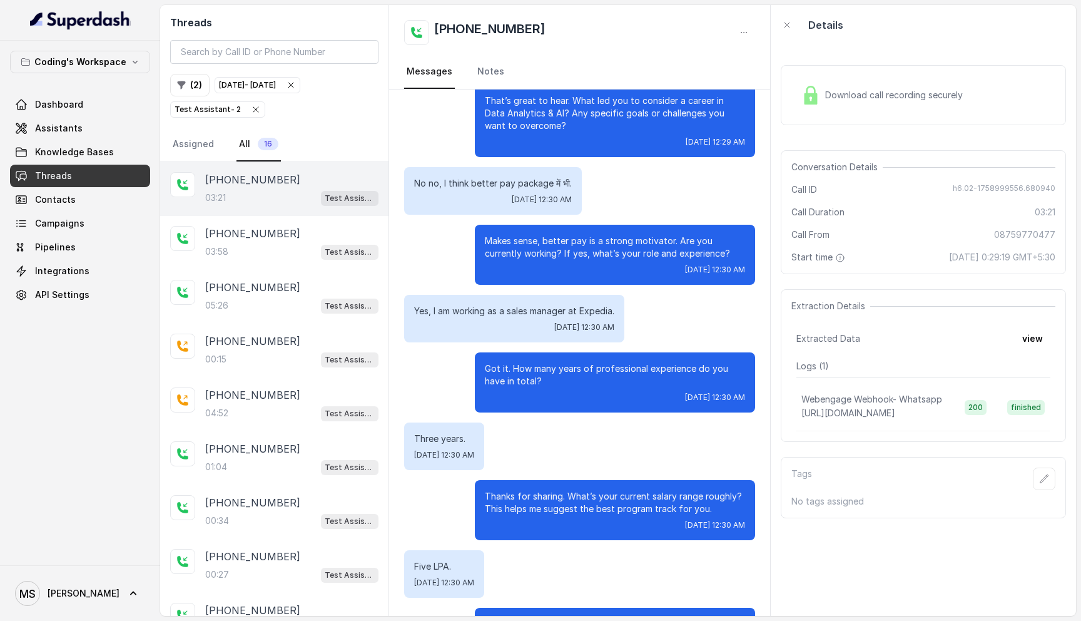
click at [537, 107] on p "That’s great to hear. What led you to consider a career in Data Analytics & AI?…" at bounding box center [615, 113] width 260 height 38
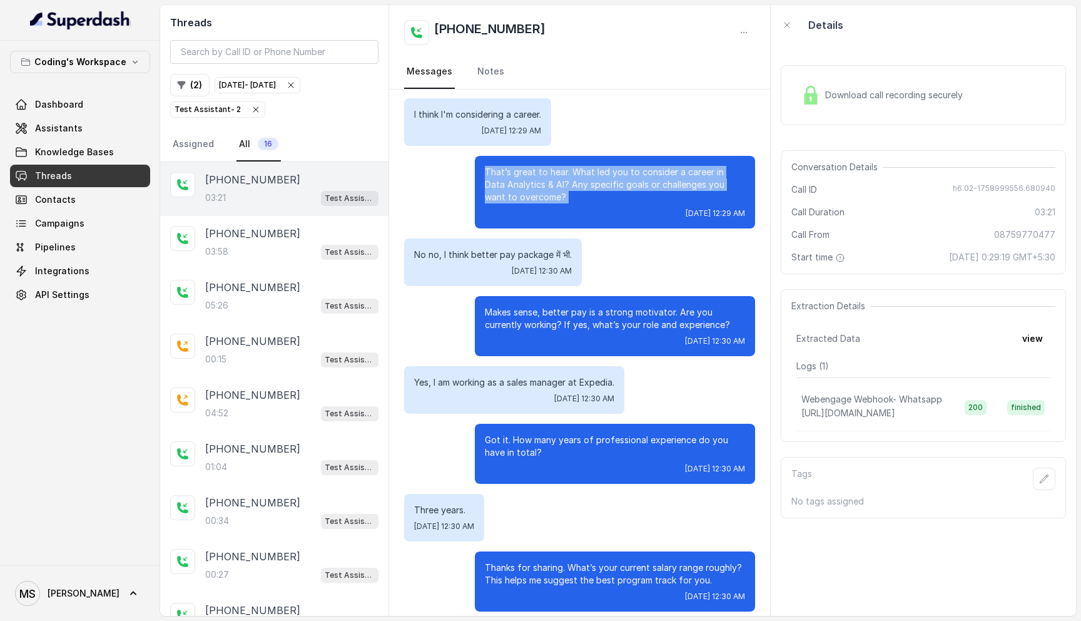
scroll to position [337, 0]
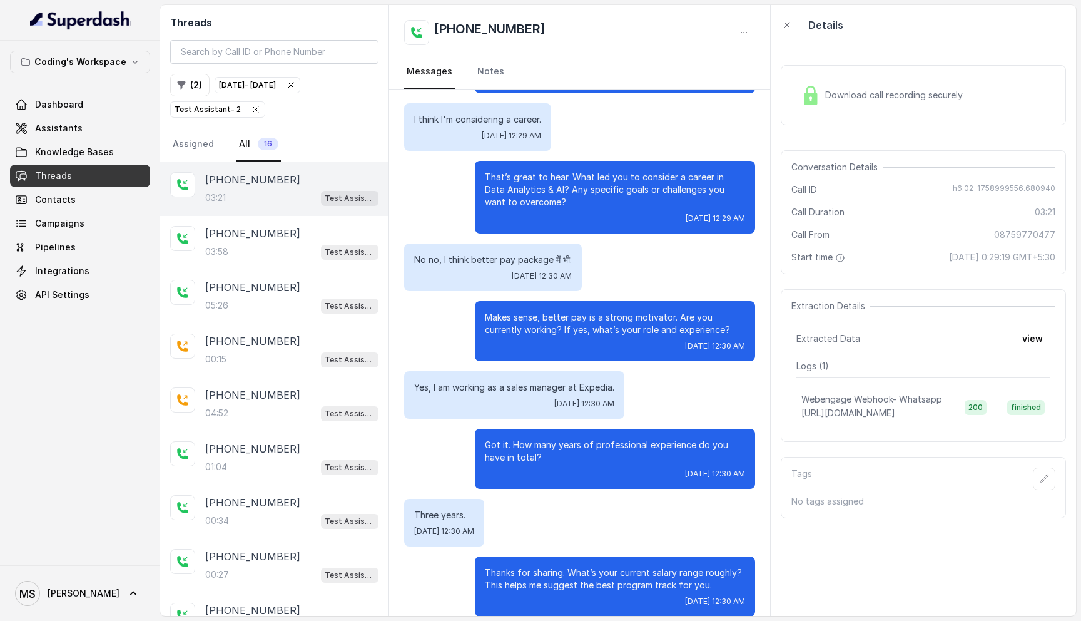
click at [527, 187] on p "That’s great to hear. What led you to consider a career in Data Analytics & AI?…" at bounding box center [615, 190] width 260 height 38
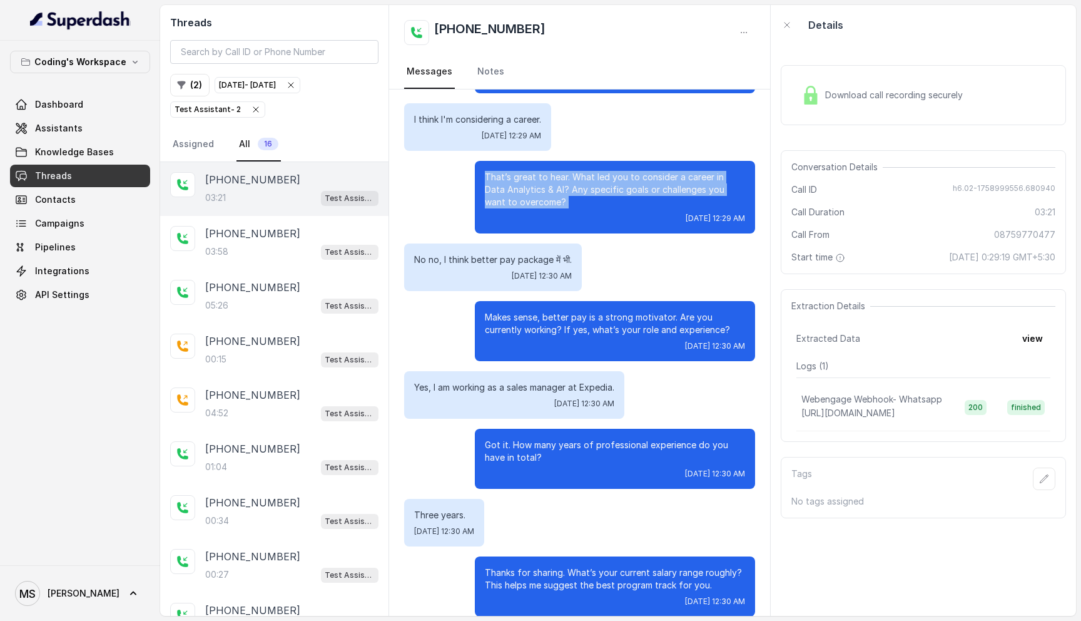
click at [527, 187] on p "That’s great to hear. What led you to consider a career in Data Analytics & AI?…" at bounding box center [615, 190] width 260 height 38
click at [533, 201] on p "That’s great to hear. What led you to consider a career in Data Analytics & AI?…" at bounding box center [615, 190] width 260 height 38
drag, startPoint x: 533, startPoint y: 201, endPoint x: 484, endPoint y: 176, distance: 54.8
click at [484, 175] on div "That’s great to hear. What led you to consider a career in Data Analytics & AI?…" at bounding box center [615, 197] width 280 height 73
click at [484, 176] on div "That’s great to hear. What led you to consider a career in Data Analytics & AI?…" at bounding box center [615, 197] width 280 height 73
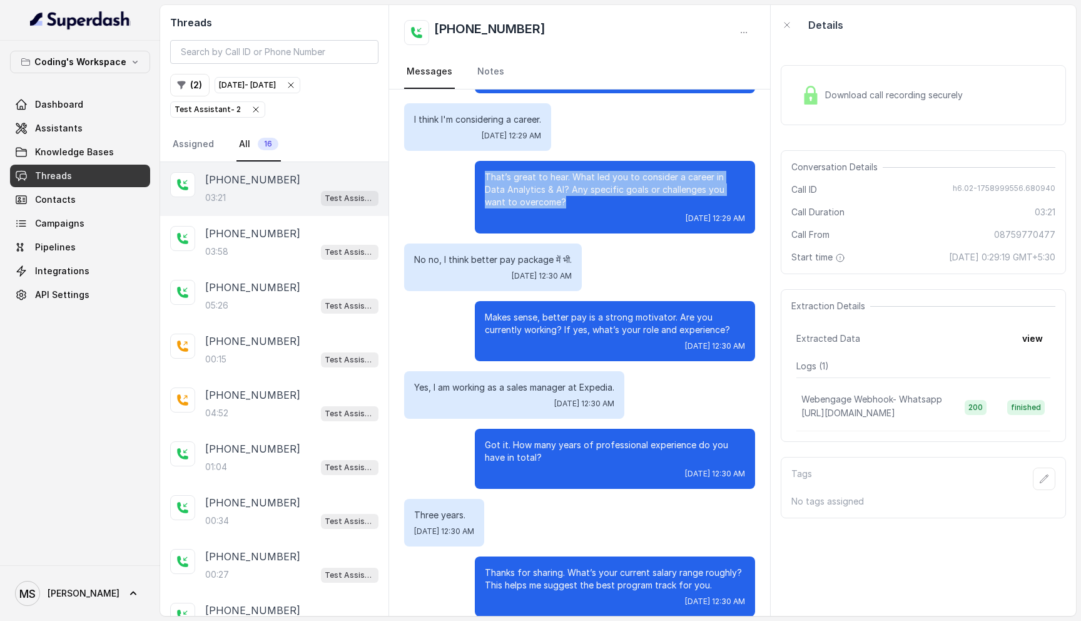
drag, startPoint x: 486, startPoint y: 174, endPoint x: 555, endPoint y: 201, distance: 74.7
click at [556, 201] on p "That’s great to hear. What led you to consider a career in Data Analytics & AI?…" at bounding box center [615, 190] width 260 height 38
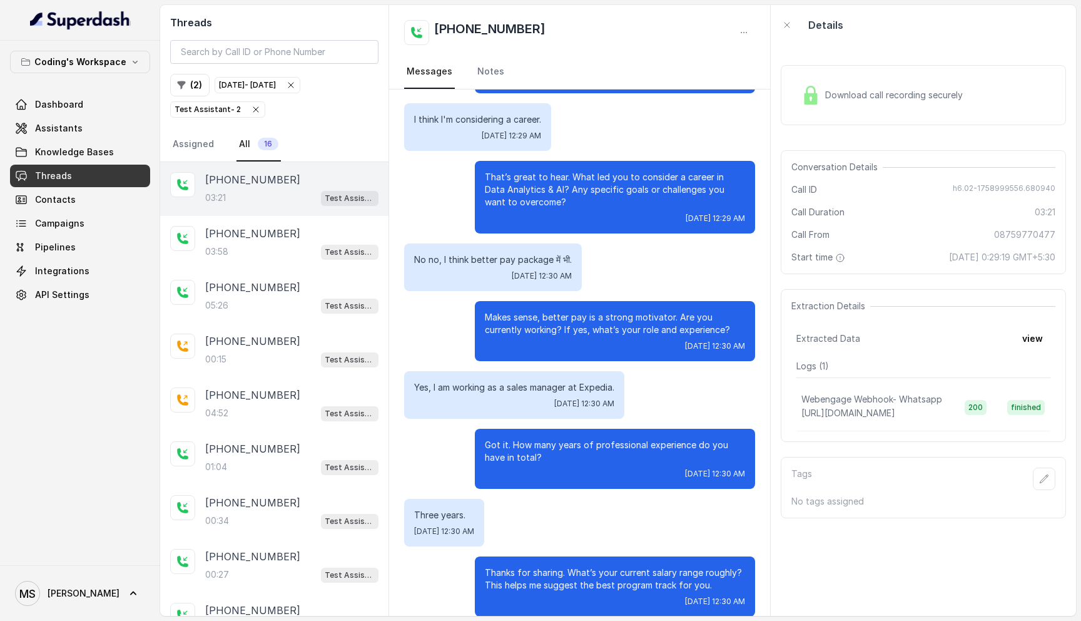
click at [557, 316] on p "Makes sense, better pay is a strong motivator. Are you currently working? If ye…" at bounding box center [615, 323] width 260 height 25
click at [583, 181] on p "That’s great to hear. What led you to consider a career in Data Analytics & AI?…" at bounding box center [615, 190] width 260 height 38
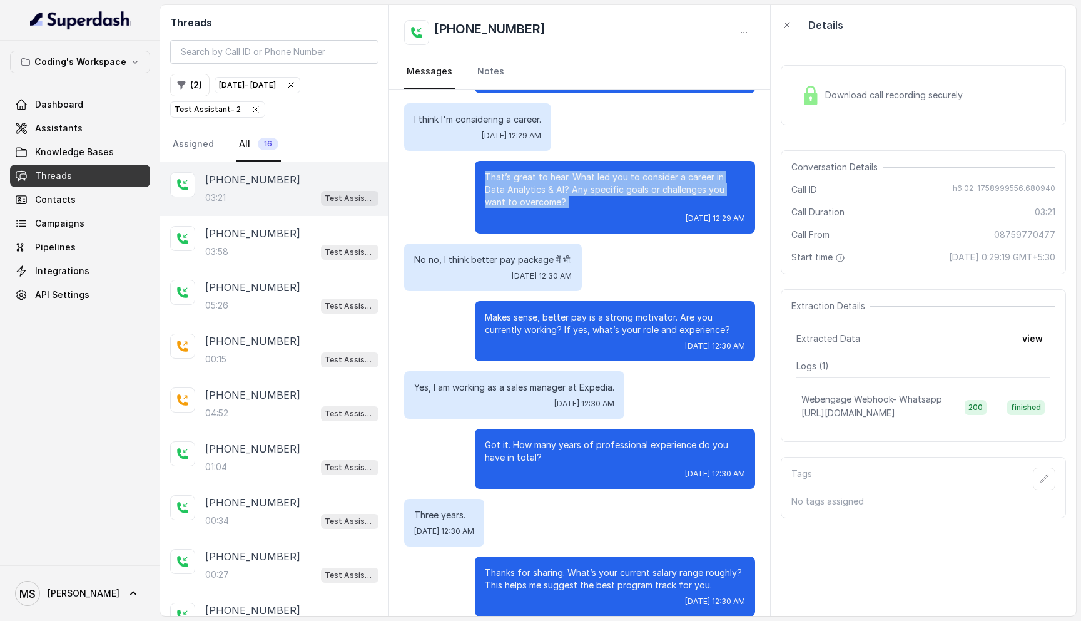
click at [583, 181] on p "That’s great to hear. What led you to consider a career in Data Analytics & AI?…" at bounding box center [615, 190] width 260 height 38
click at [608, 183] on p "That’s great to hear. What led you to consider a career in Data Analytics & AI?…" at bounding box center [615, 190] width 260 height 38
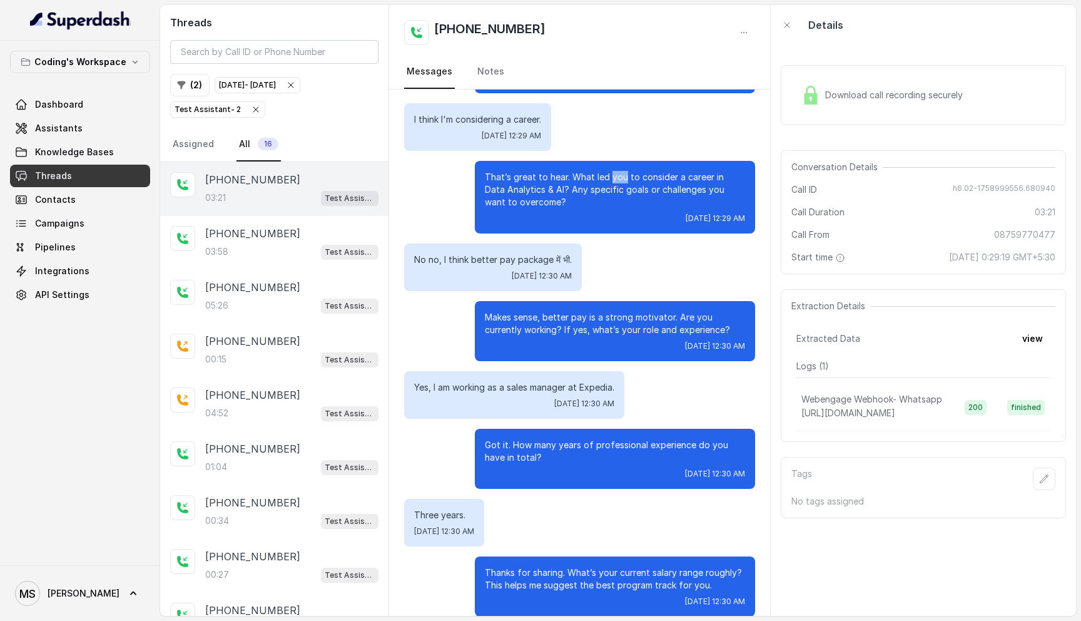
click at [608, 183] on p "That’s great to hear. What led you to consider a career in Data Analytics & AI?…" at bounding box center [615, 190] width 260 height 38
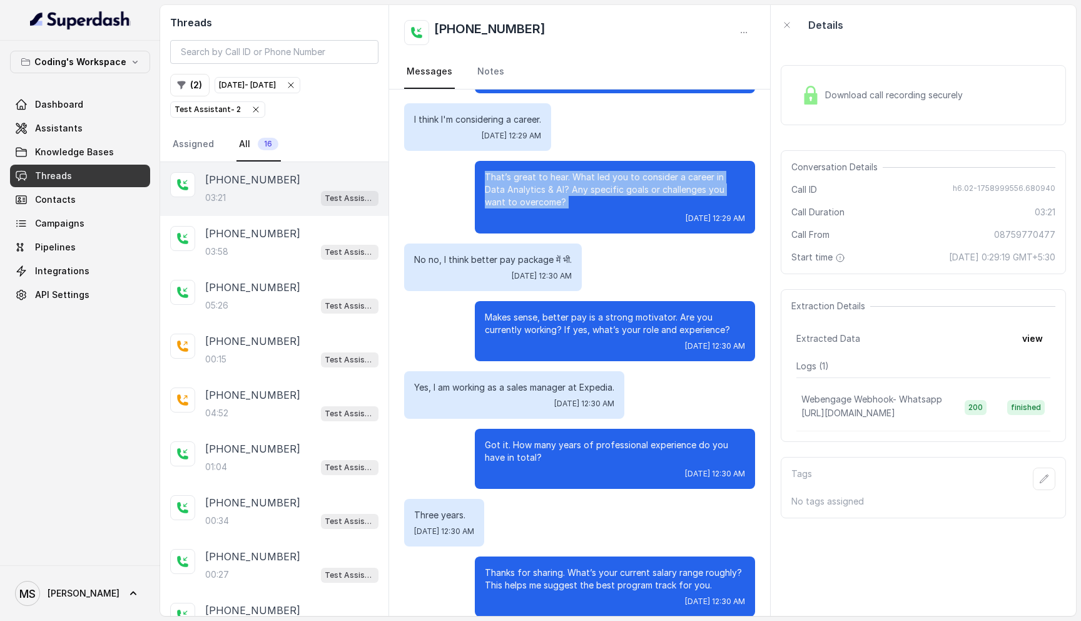
click at [608, 183] on p "That’s great to hear. What led you to consider a career in Data Analytics & AI?…" at bounding box center [615, 190] width 260 height 38
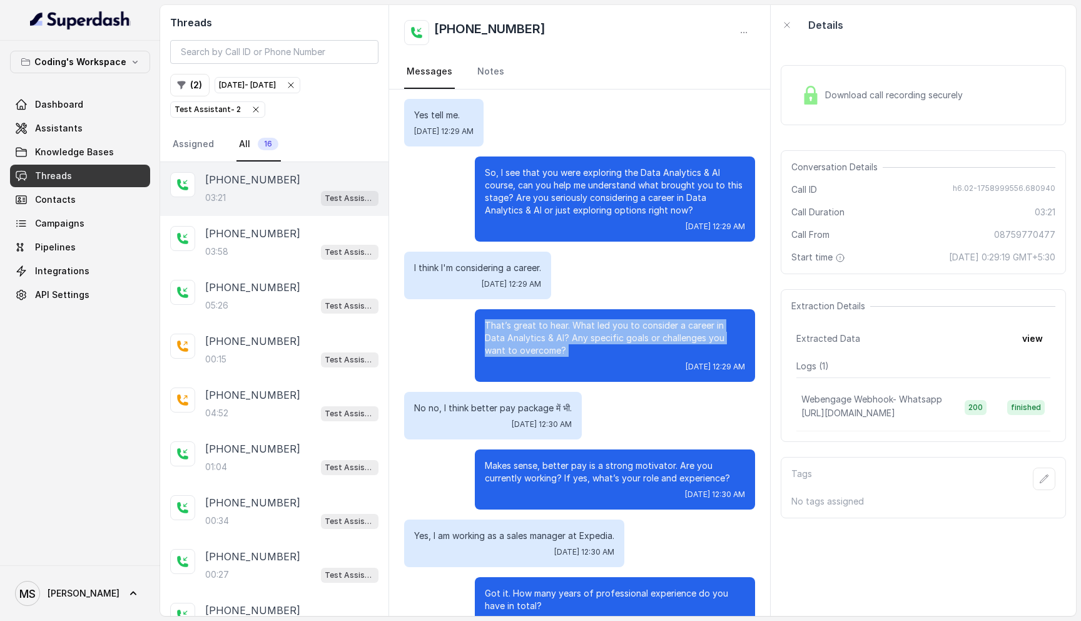
scroll to position [183, 0]
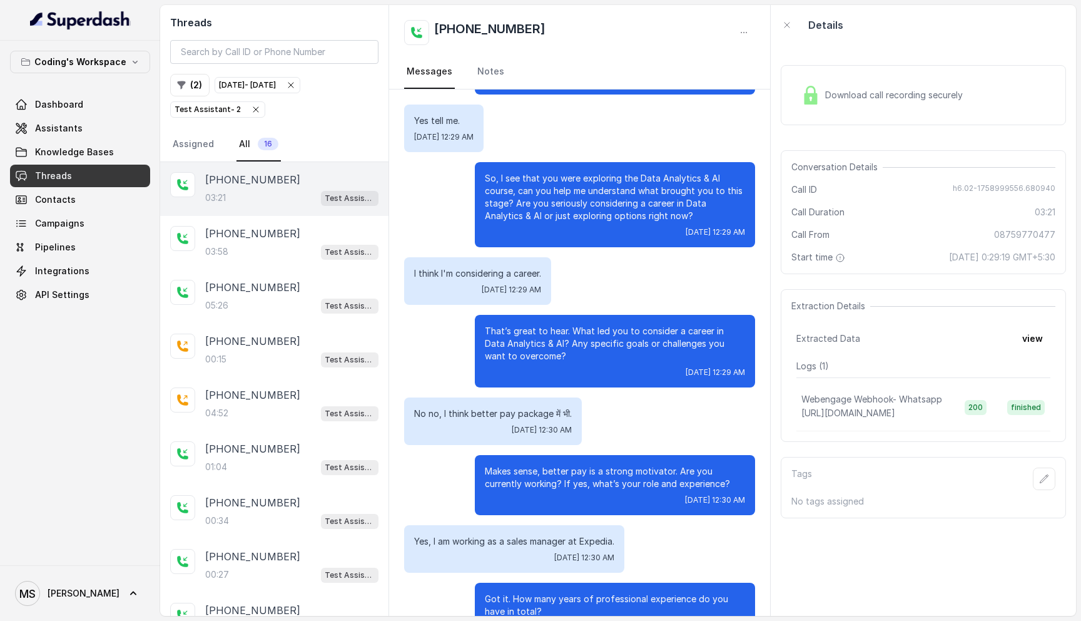
click at [603, 190] on p "So, I see that you were exploring the Data Analytics & AI course, can you help …" at bounding box center [615, 197] width 260 height 50
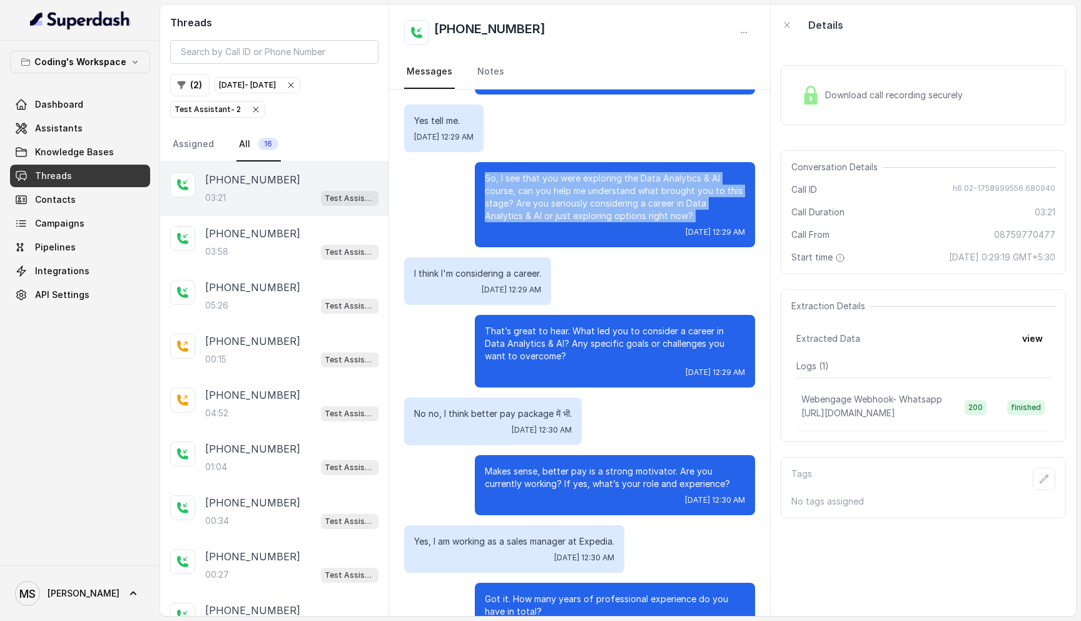
click at [603, 190] on p "So, I see that you were exploring the Data Analytics & AI course, can you help …" at bounding box center [615, 197] width 260 height 50
click at [627, 195] on p "So, I see that you were exploring the Data Analytics & AI course, can you help …" at bounding box center [615, 197] width 260 height 50
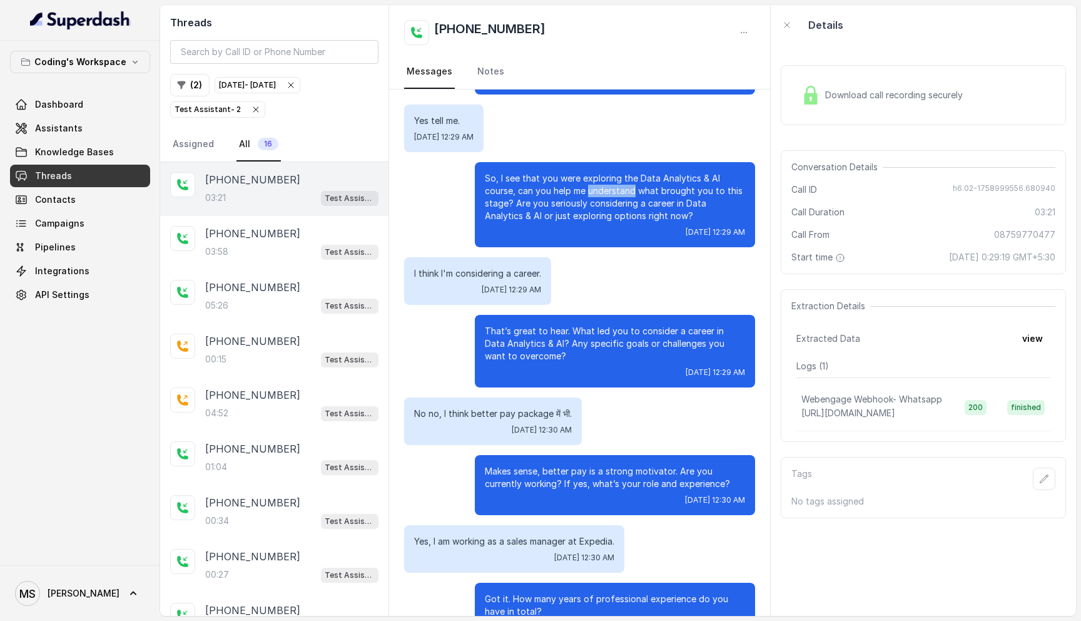
click at [627, 195] on p "So, I see that you were exploring the Data Analytics & AI course, can you help …" at bounding box center [615, 197] width 260 height 50
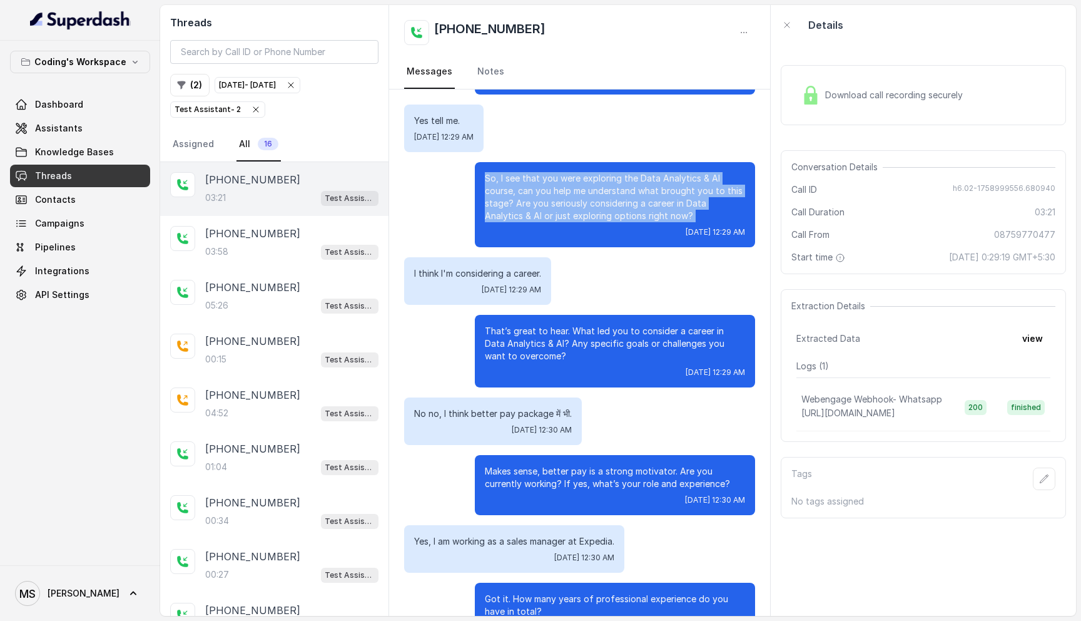
click at [627, 195] on p "So, I see that you were exploring the Data Analytics & AI course, can you help …" at bounding box center [615, 197] width 260 height 50
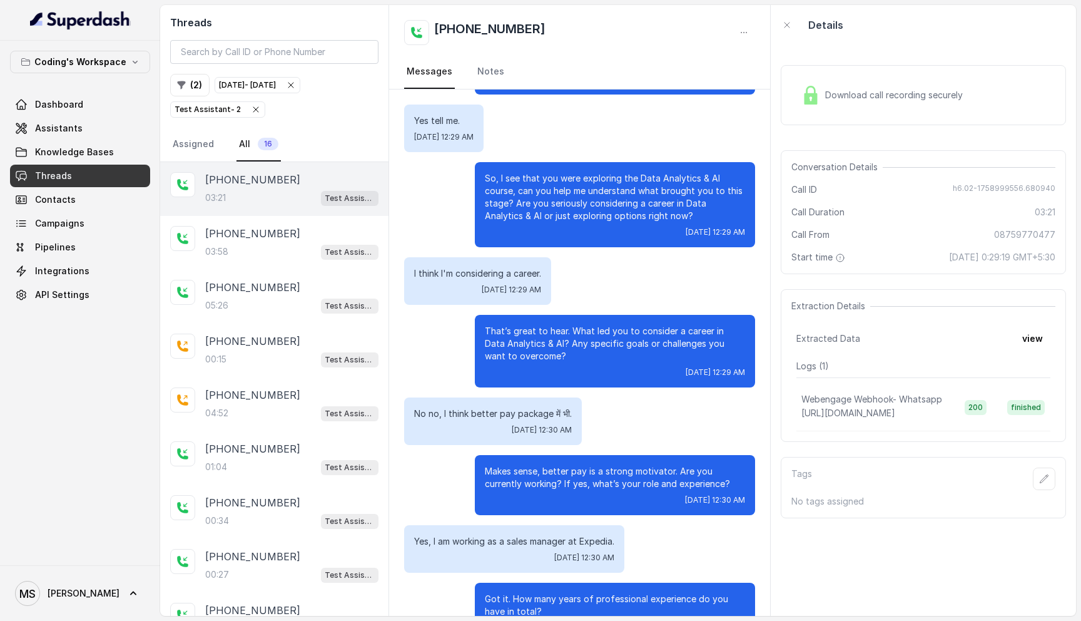
click at [627, 195] on p "So, I see that you were exploring the Data Analytics & AI course, can you help …" at bounding box center [615, 197] width 260 height 50
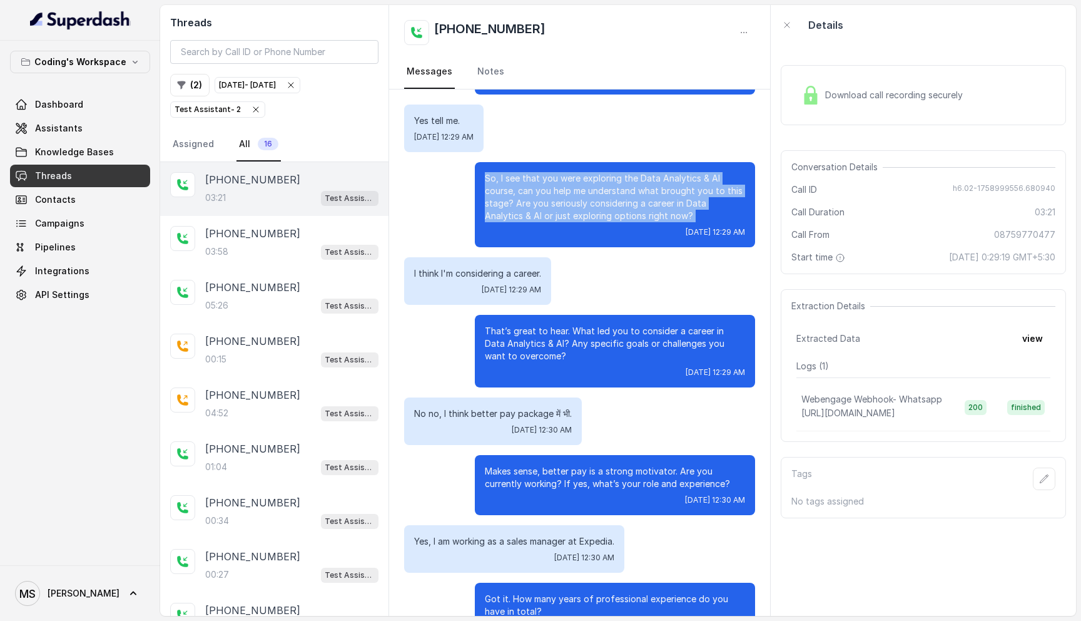
click at [627, 195] on p "So, I see that you were exploring the Data Analytics & AI course, can you help …" at bounding box center [615, 197] width 260 height 50
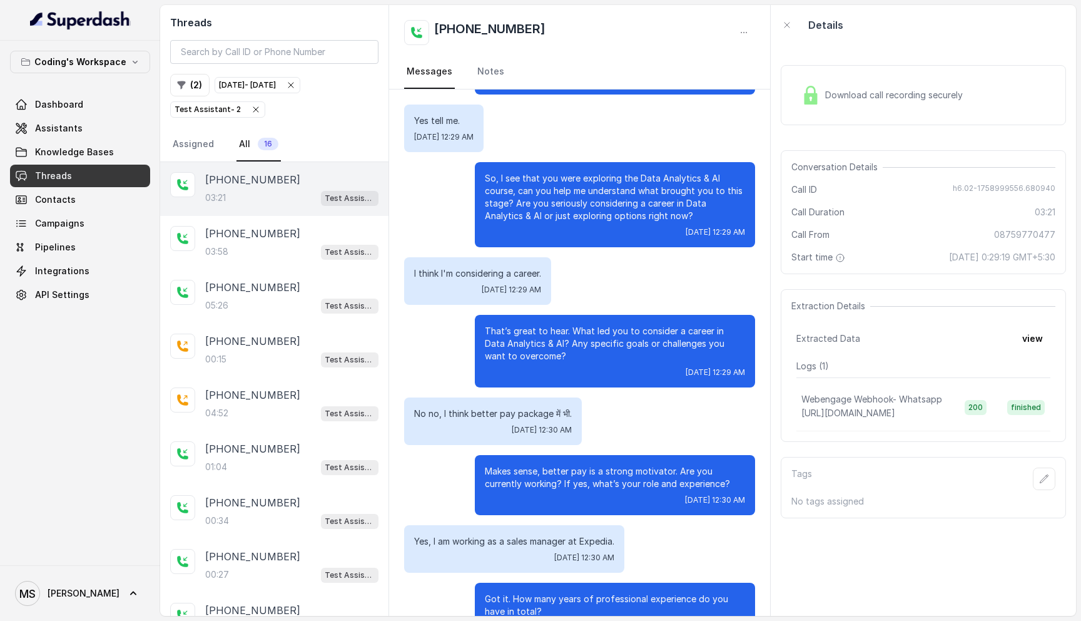
click at [618, 339] on p "That’s great to hear. What led you to consider a career in Data Analytics & AI?…" at bounding box center [615, 344] width 260 height 38
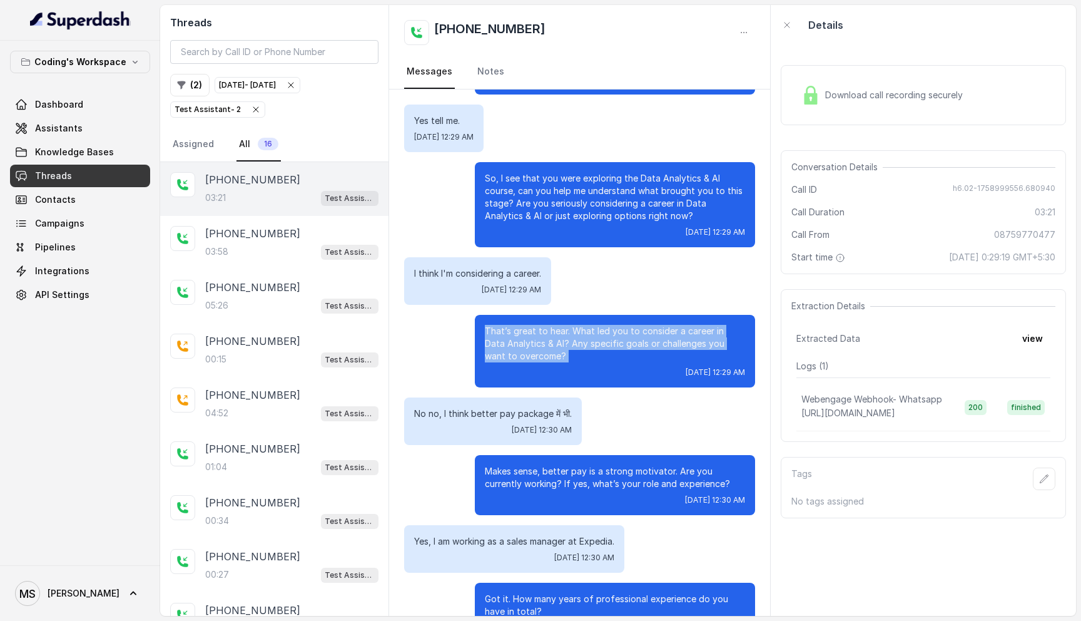
click at [618, 339] on p "That’s great to hear. What led you to consider a career in Data Analytics & AI?…" at bounding box center [615, 344] width 260 height 38
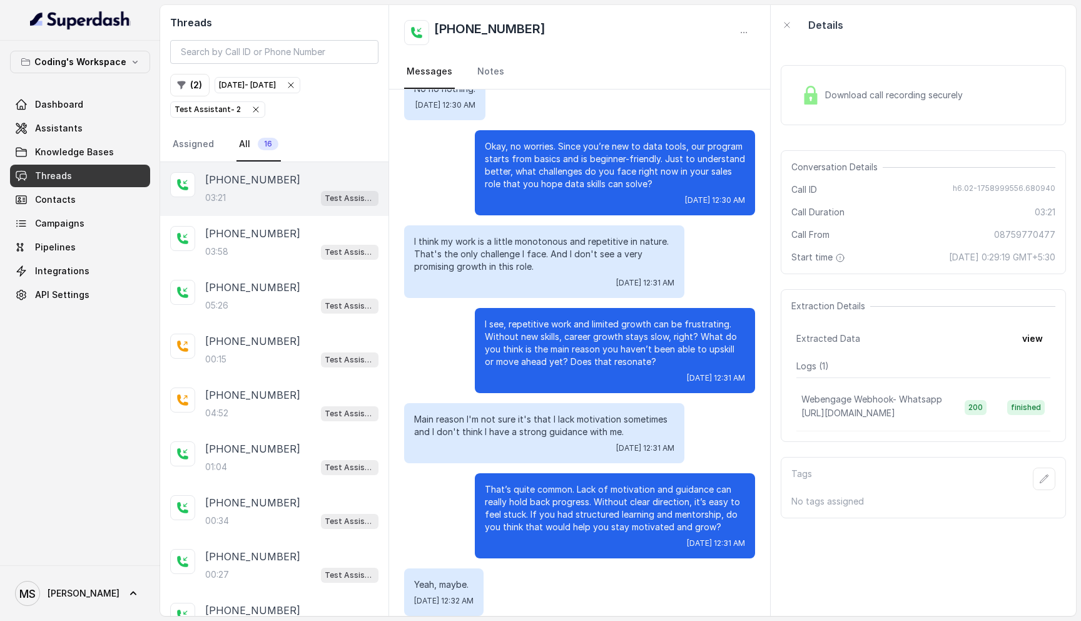
scroll to position [1040, 0]
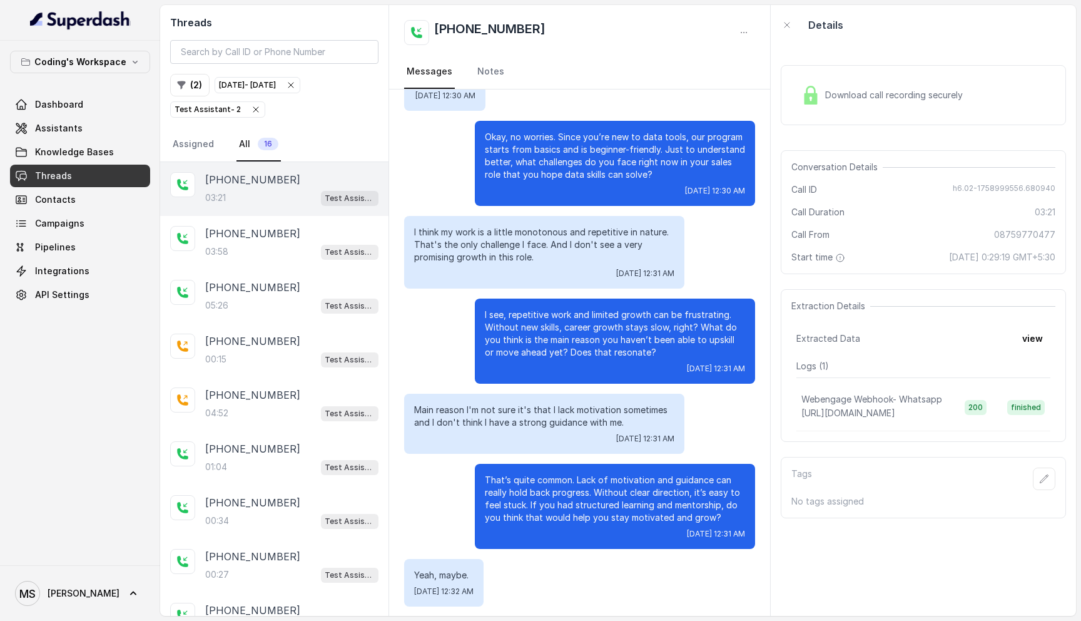
click at [554, 142] on p "Okay, no worries. Since you’re new to data tools, our program starts from basic…" at bounding box center [615, 156] width 260 height 50
click at [597, 160] on p "Okay, no worries. Since you’re new to data tools, our program starts from basic…" at bounding box center [615, 156] width 260 height 50
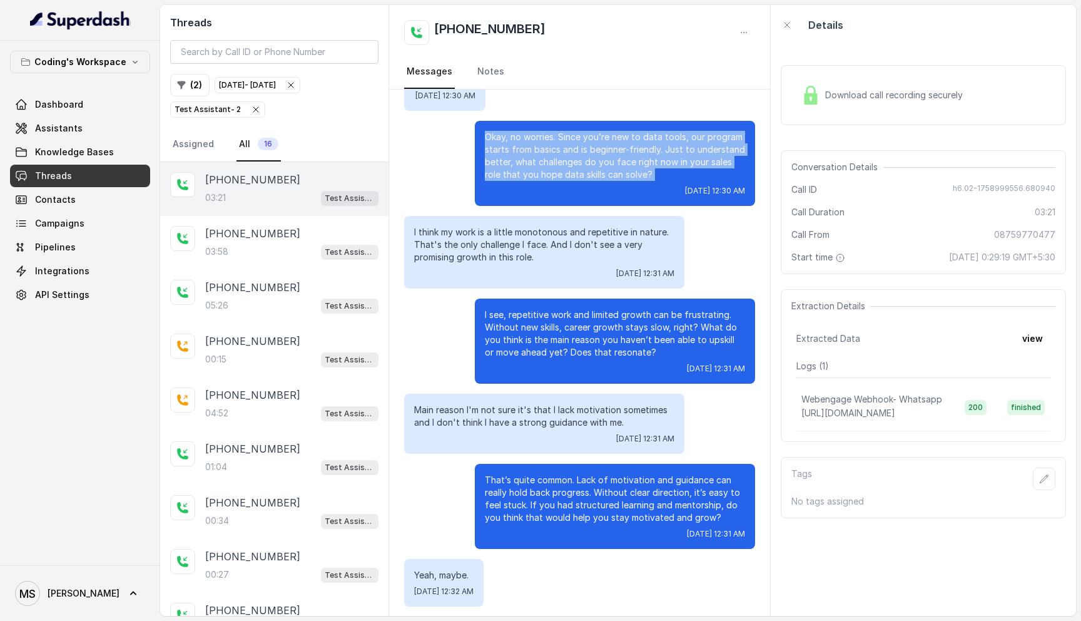
click at [597, 160] on p "Okay, no worries. Since you’re new to data tools, our program starts from basic…" at bounding box center [615, 156] width 260 height 50
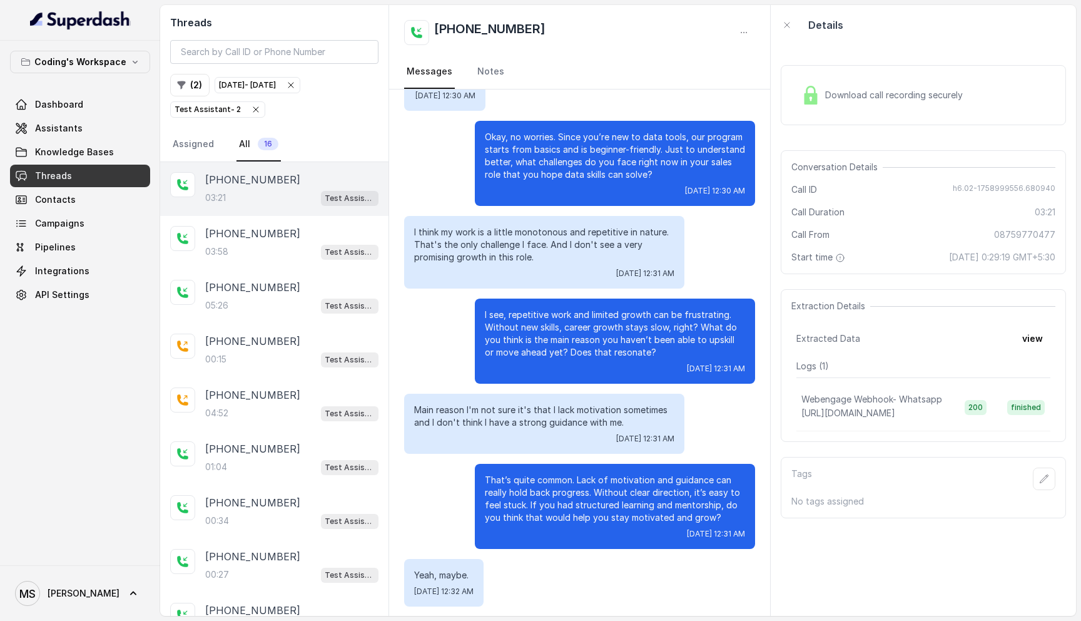
click at [549, 232] on p "I think my work is a little monotonous and repetitive in nature. That's the onl…" at bounding box center [544, 245] width 260 height 38
click at [557, 338] on p "I see, repetitive work and limited growth can be frustrating. Without new skill…" at bounding box center [615, 333] width 260 height 50
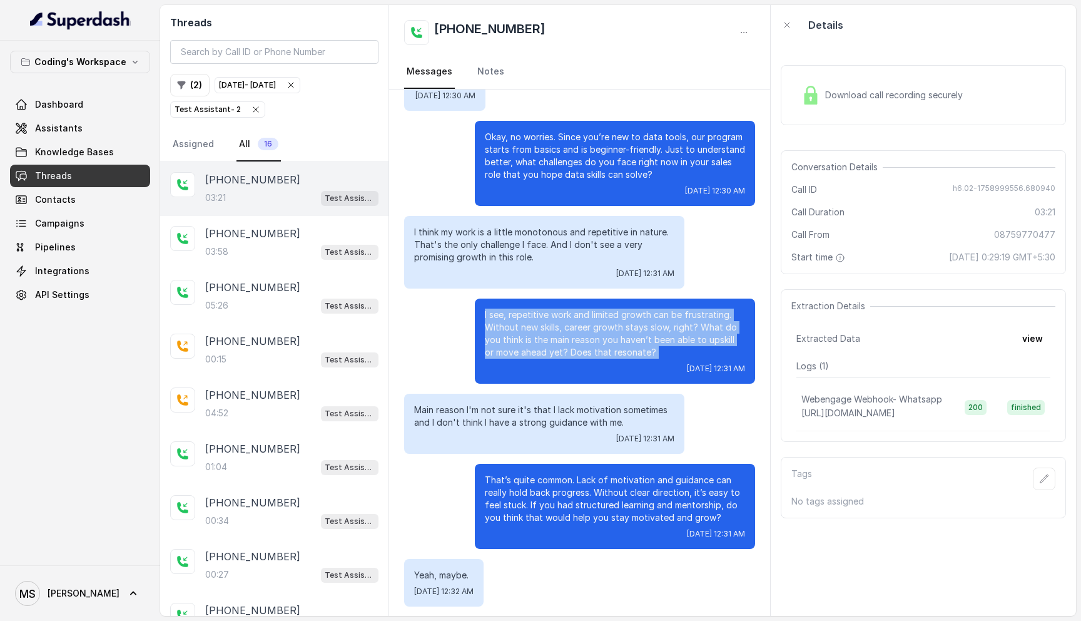
click at [557, 338] on p "I see, repetitive work and limited growth can be frustrating. Without new skill…" at bounding box center [615, 333] width 260 height 50
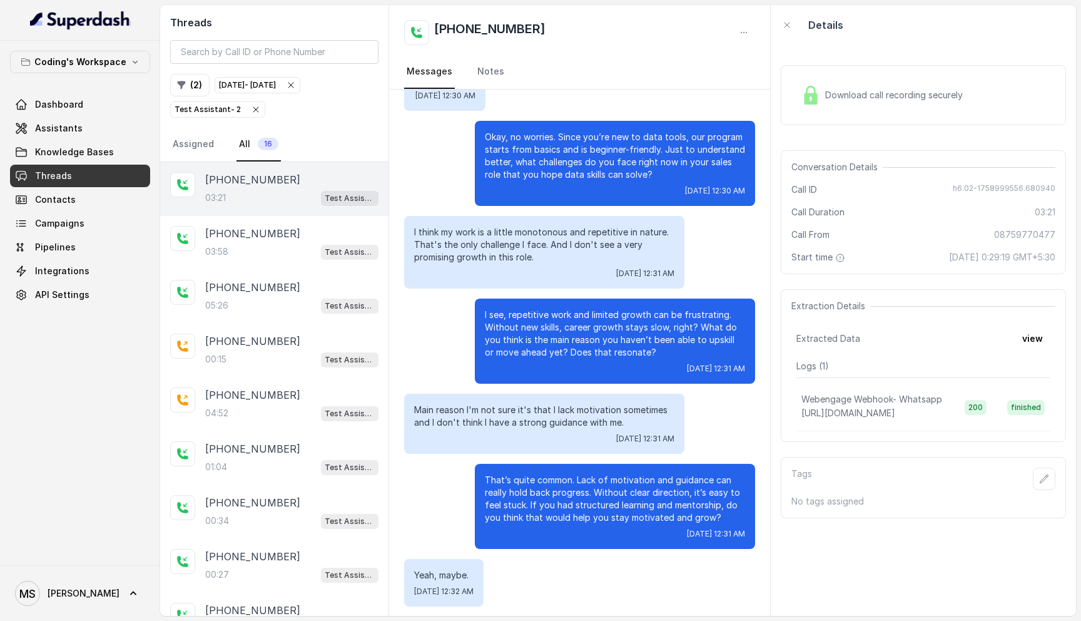
click at [602, 329] on p "I see, repetitive work and limited growth can be frustrating. Without new skill…" at bounding box center [615, 333] width 260 height 50
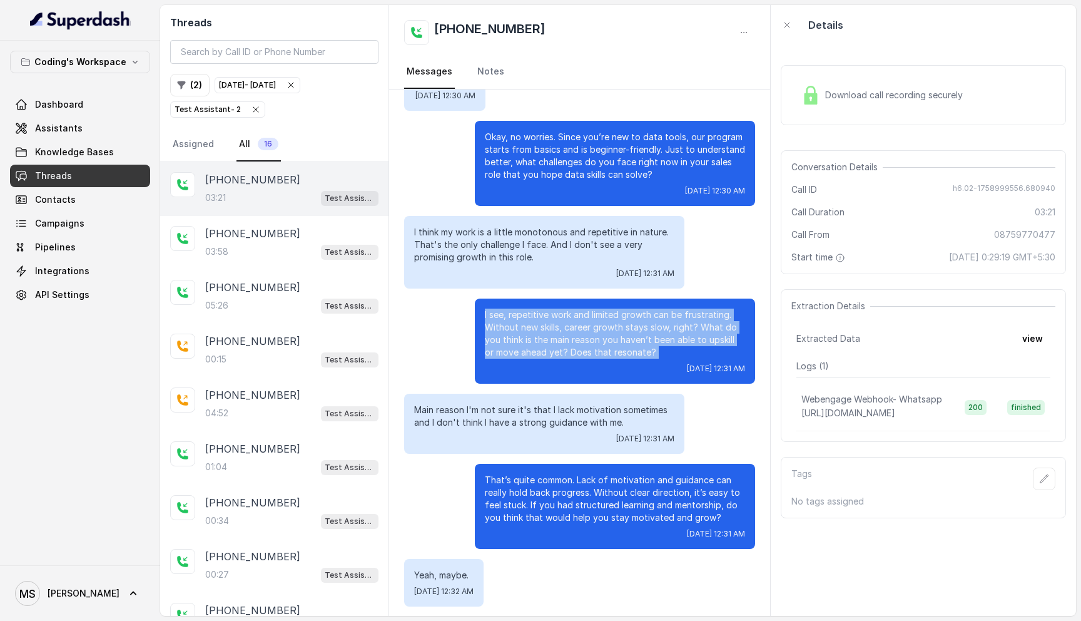
click at [602, 329] on p "I see, repetitive work and limited growth can be frustrating. Without new skill…" at bounding box center [615, 333] width 260 height 50
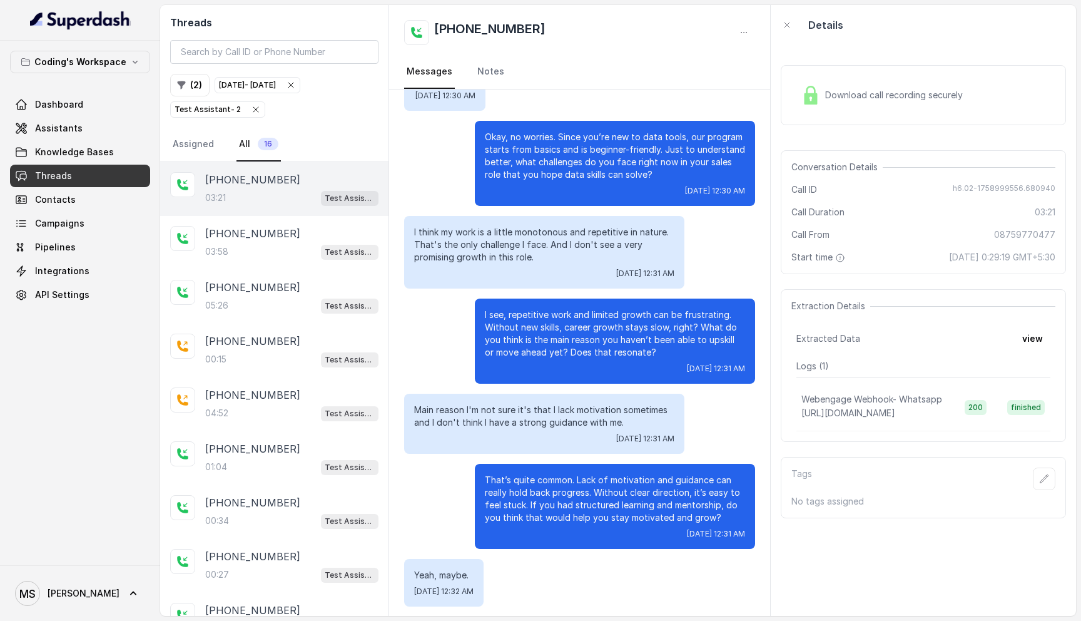
click at [524, 414] on p "Main reason I'm not sure it's that I lack motivation sometimes and I don't thin…" at bounding box center [544, 416] width 260 height 25
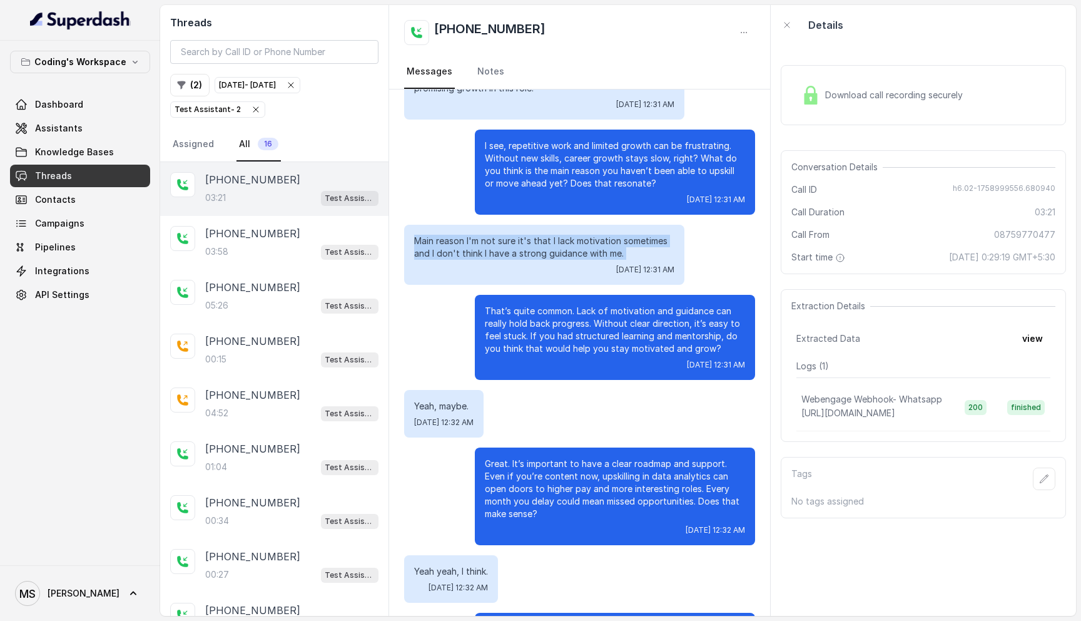
scroll to position [1211, 0]
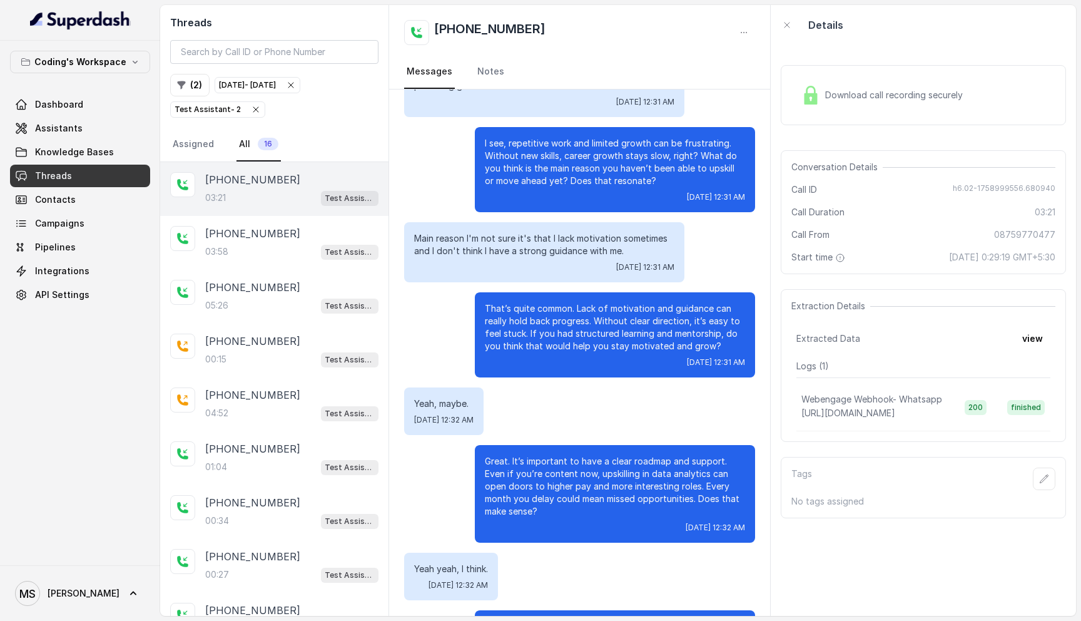
click at [608, 491] on p "Great. It’s important to have a clear roadmap and support. Even if you’re conte…" at bounding box center [615, 486] width 260 height 63
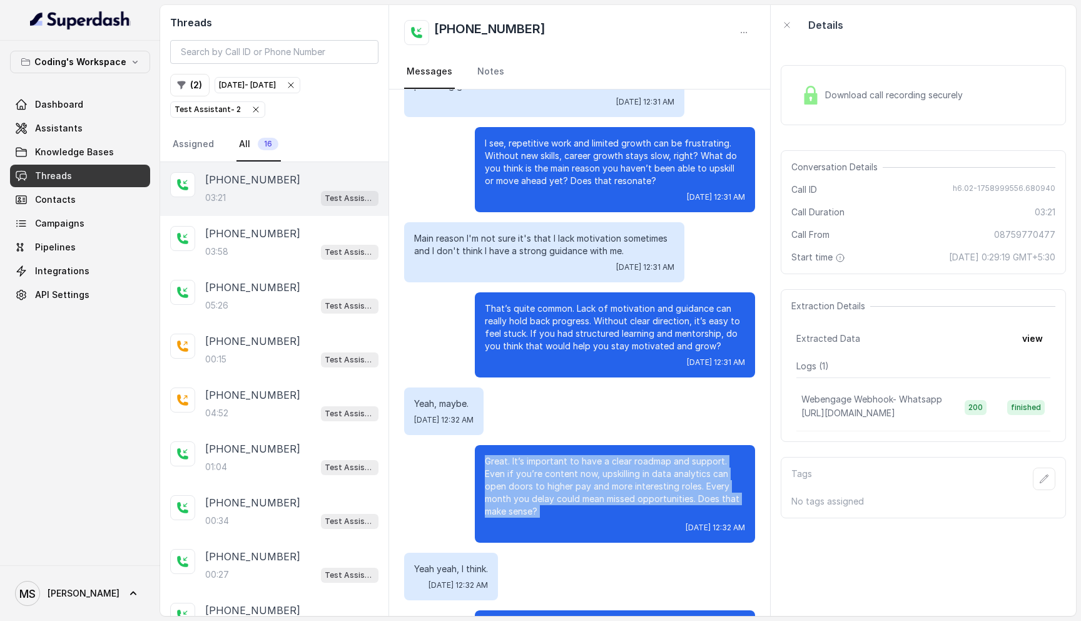
click at [608, 491] on p "Great. It’s important to have a clear roadmap and support. Even if you’re conte…" at bounding box center [615, 486] width 260 height 63
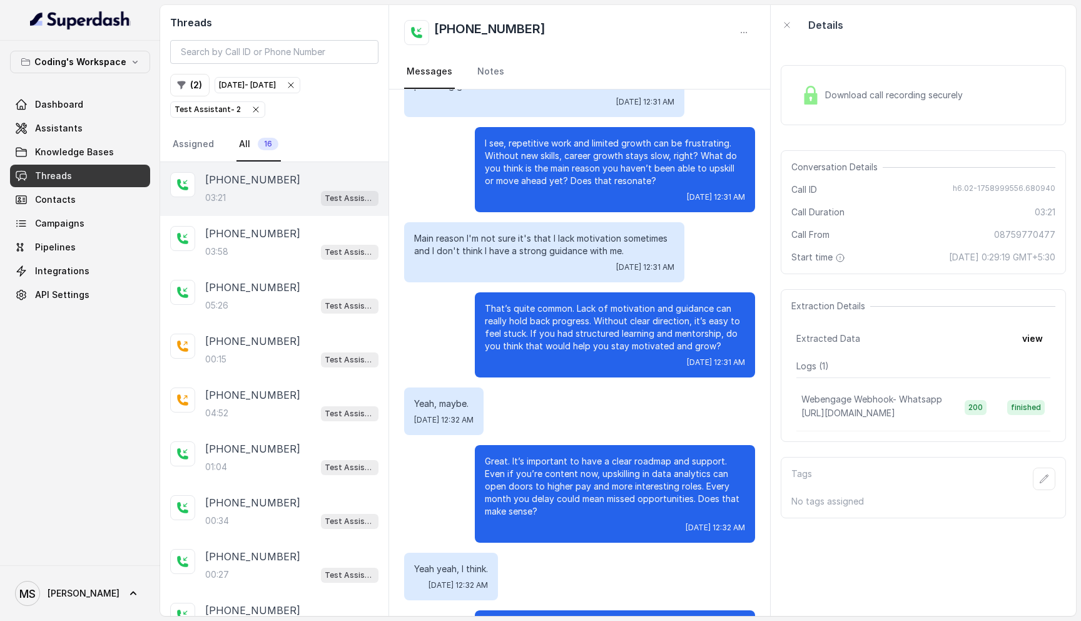
click at [608, 491] on p "Great. It’s important to have a clear roadmap and support. Even if you’re conte…" at bounding box center [615, 486] width 260 height 63
click at [241, 250] on div "03:58 Test Assistant- 2" at bounding box center [291, 251] width 173 height 16
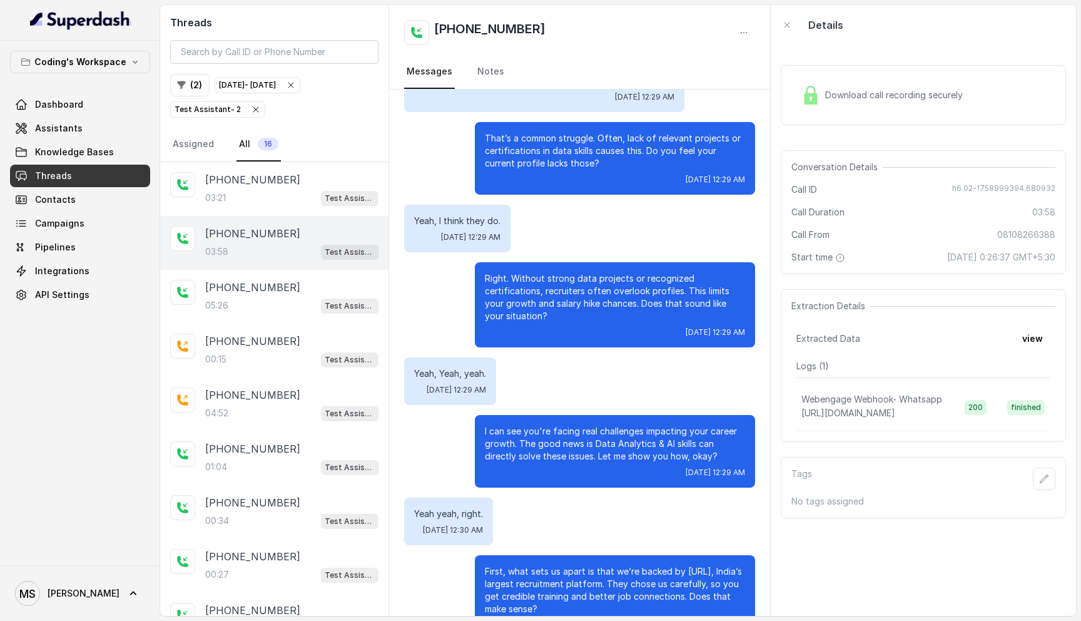
scroll to position [1485, 0]
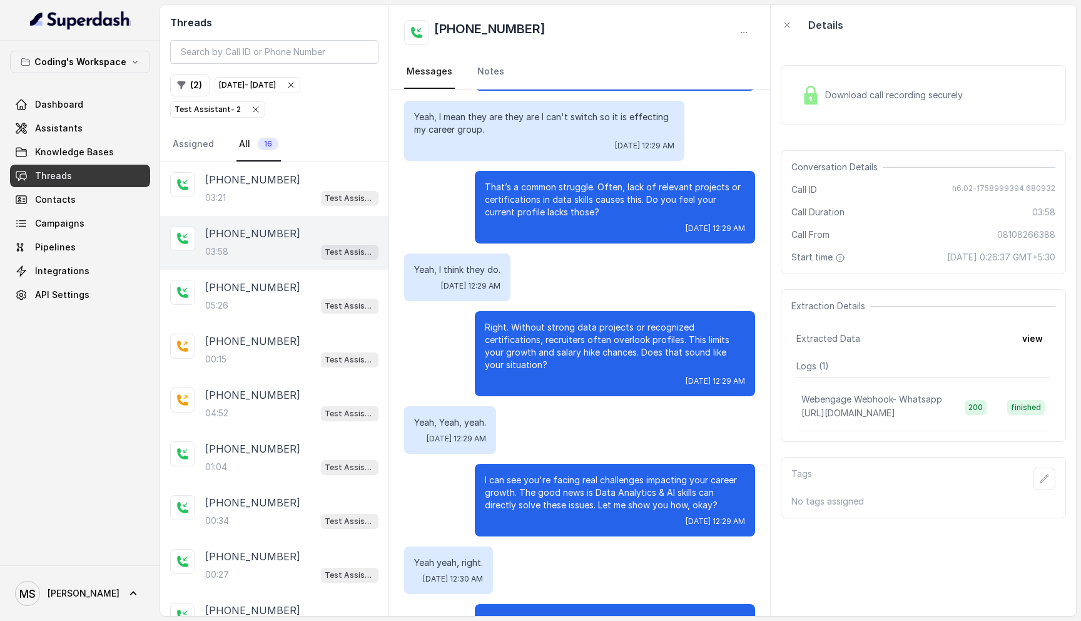
click at [642, 195] on p "That’s a common struggle. Often, lack of relevant projects or certifications in…" at bounding box center [615, 200] width 260 height 38
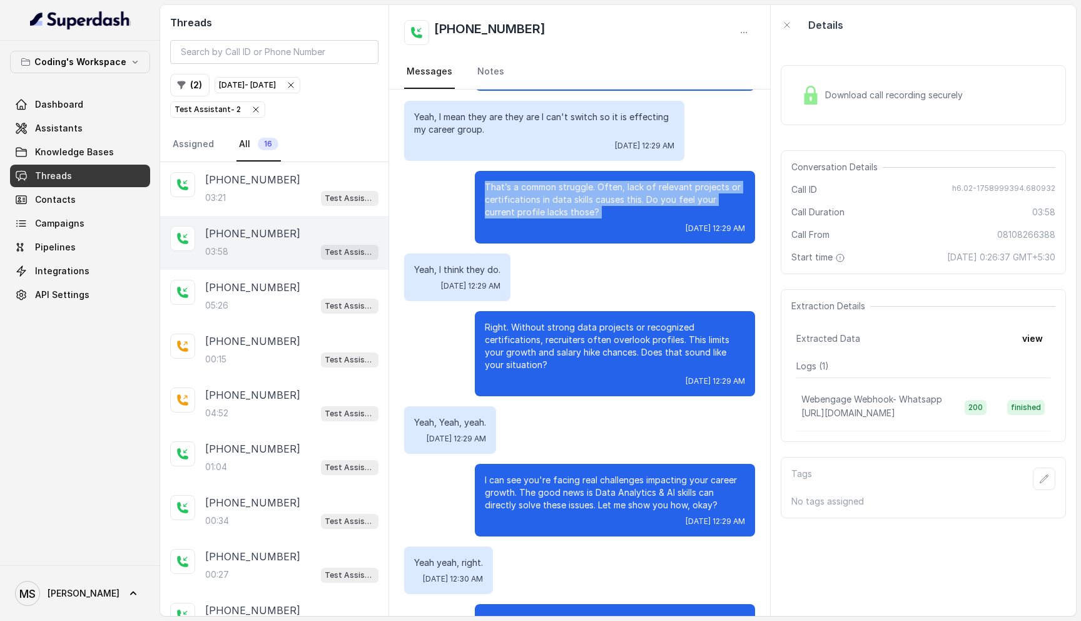
click at [642, 195] on p "That’s a common struggle. Often, lack of relevant projects or certifications in…" at bounding box center [615, 200] width 260 height 38
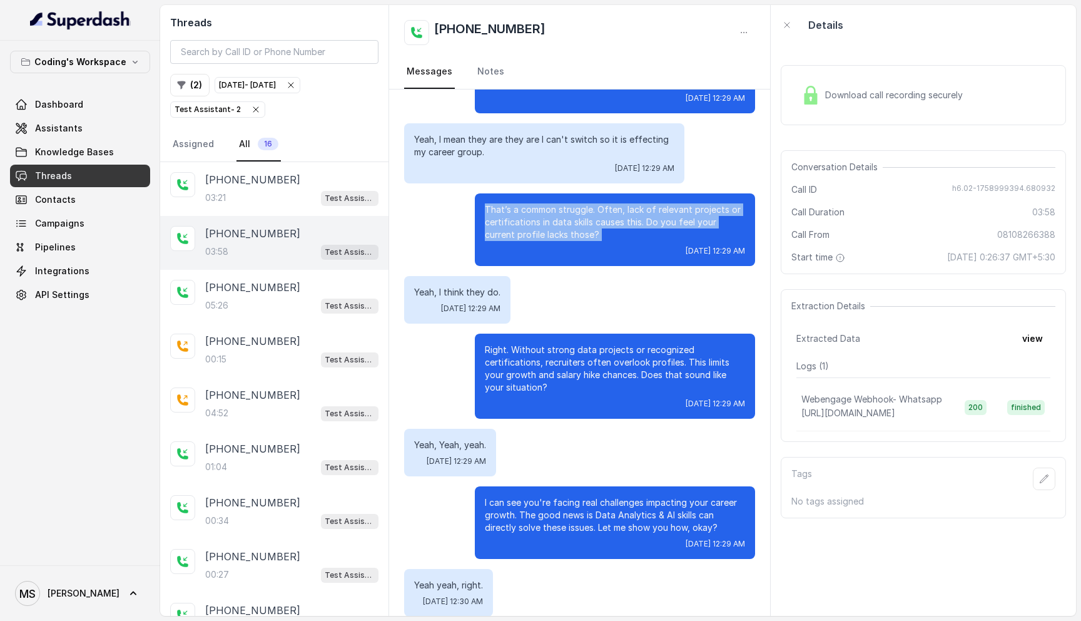
scroll to position [1480, 0]
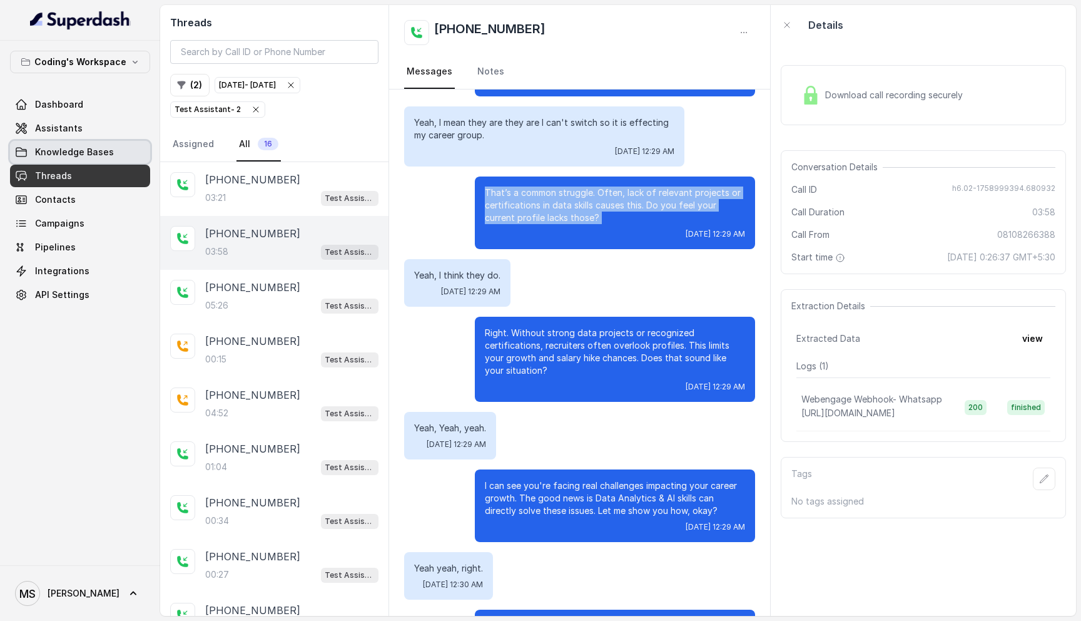
click at [111, 157] on link "Knowledge Bases" at bounding box center [80, 152] width 140 height 23
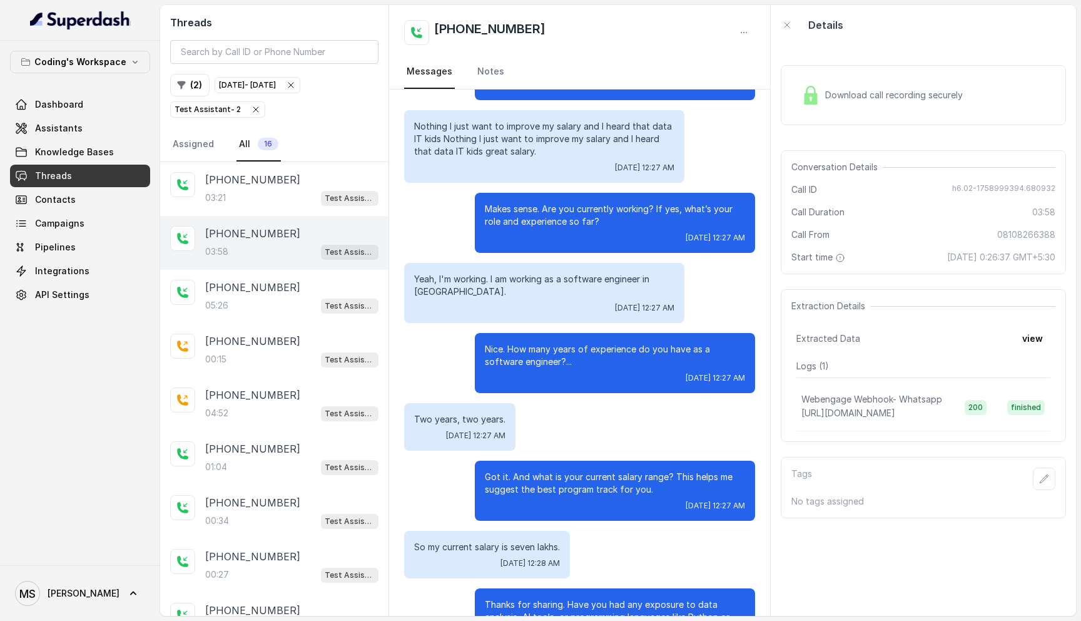
scroll to position [462, 0]
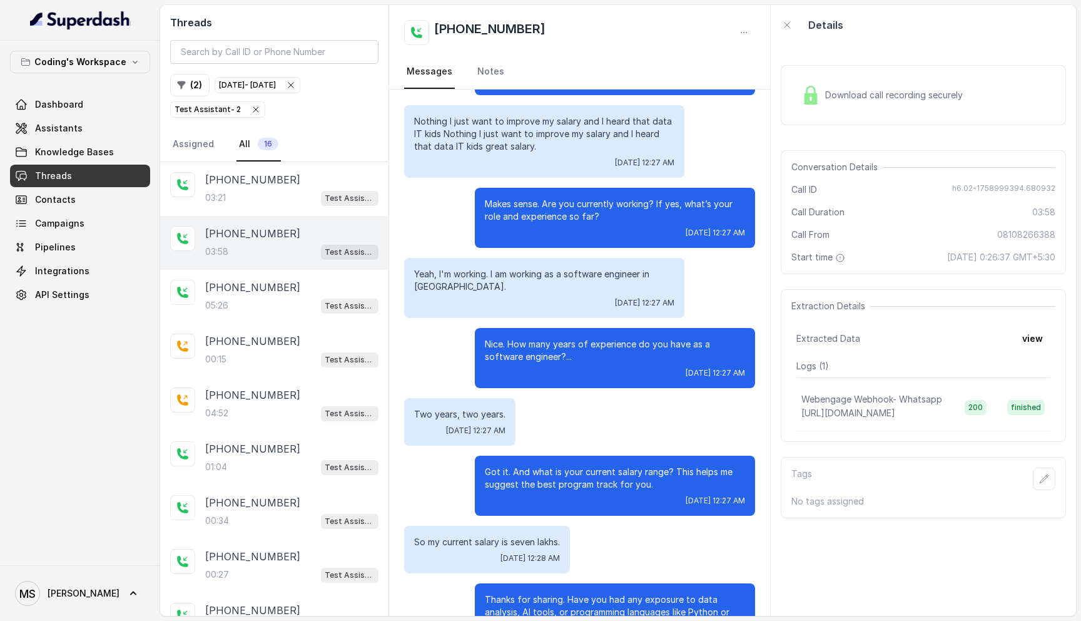
click at [574, 484] on p "Got it. And what is your current salary range? This helps me suggest the best p…" at bounding box center [615, 478] width 260 height 25
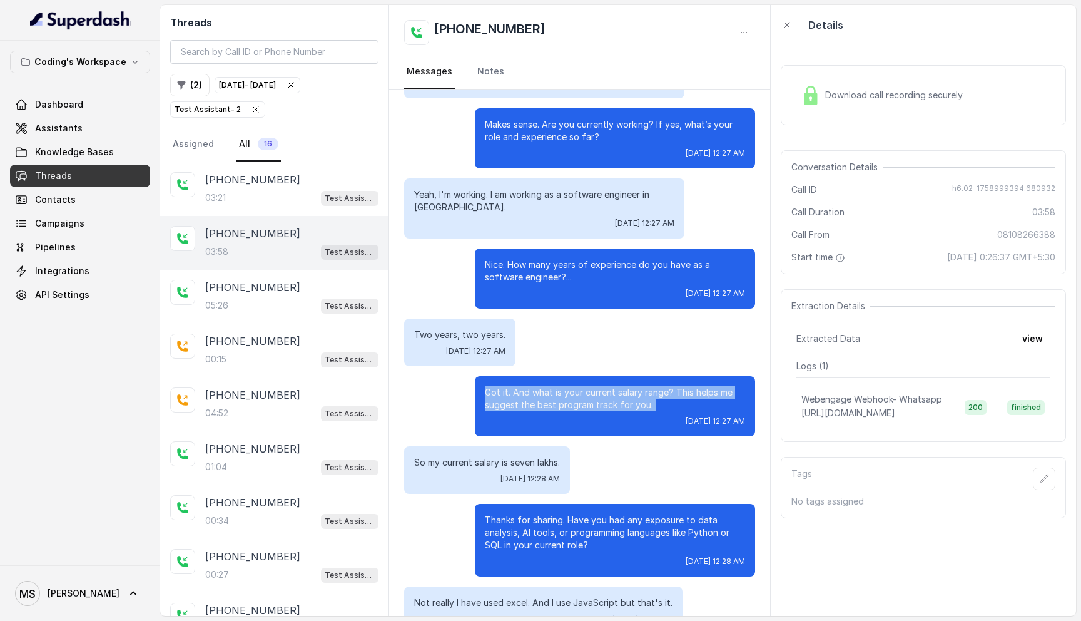
scroll to position [545, 0]
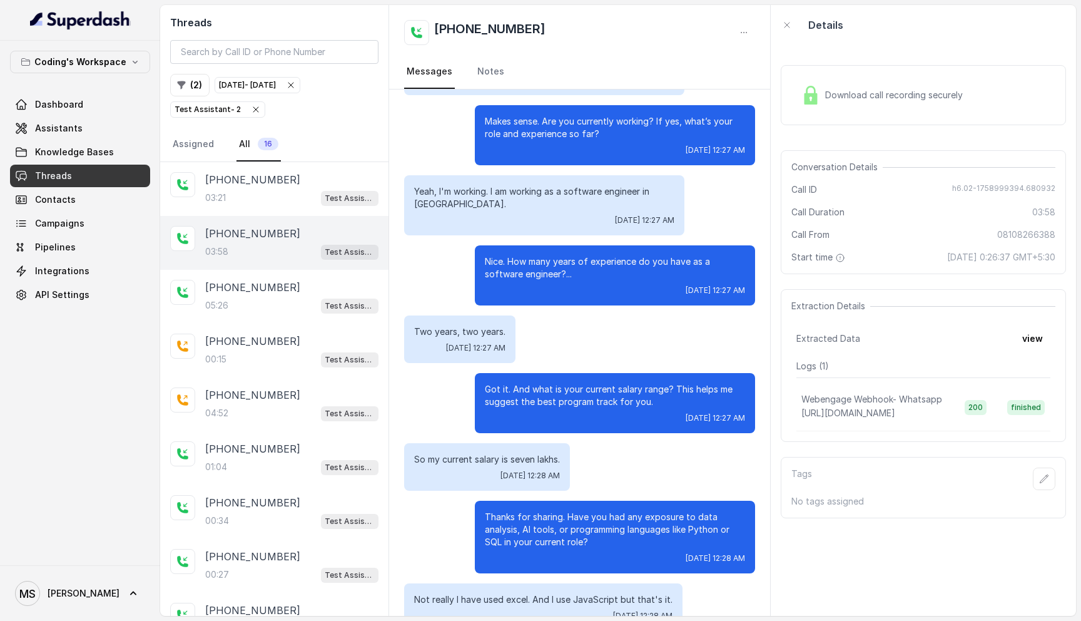
click at [527, 461] on p "So my current salary is seven lakhs." at bounding box center [487, 459] width 146 height 13
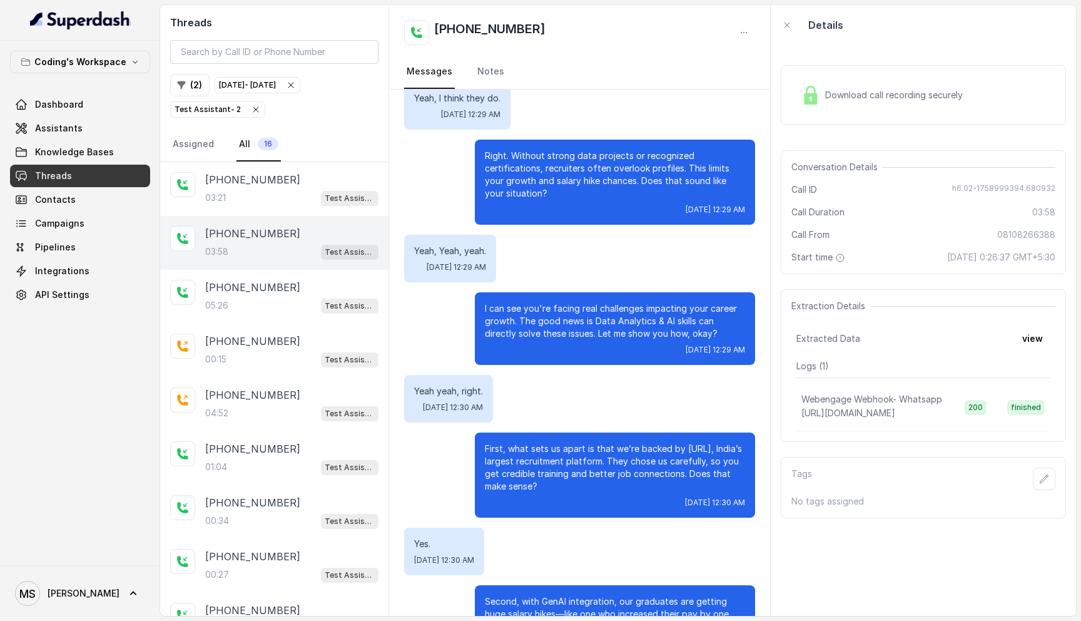
scroll to position [1679, 0]
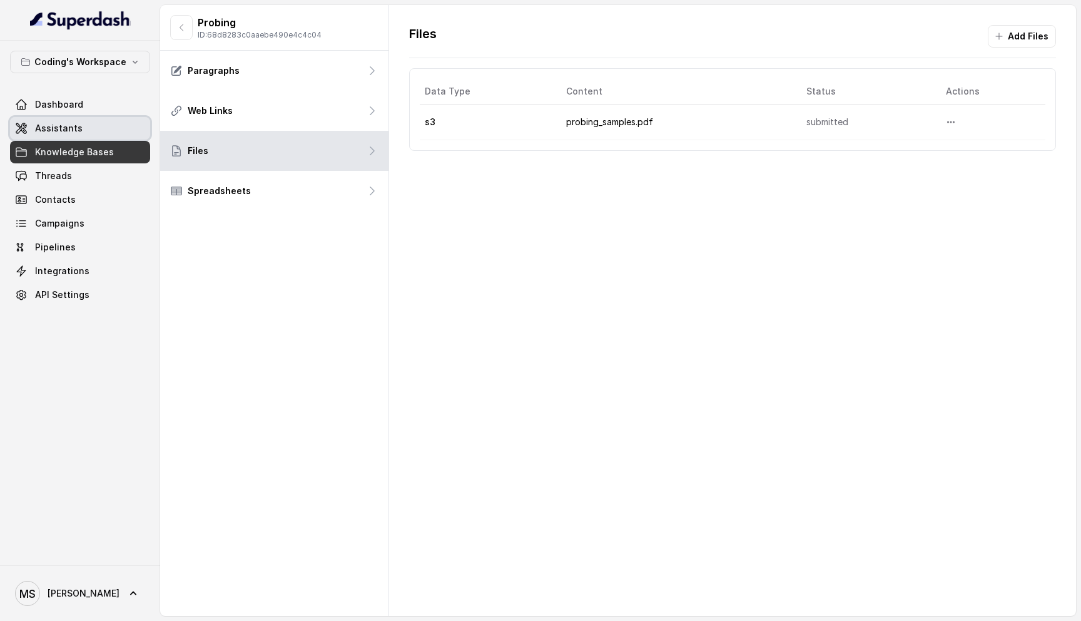
click at [50, 130] on span "Assistants" at bounding box center [59, 128] width 48 height 13
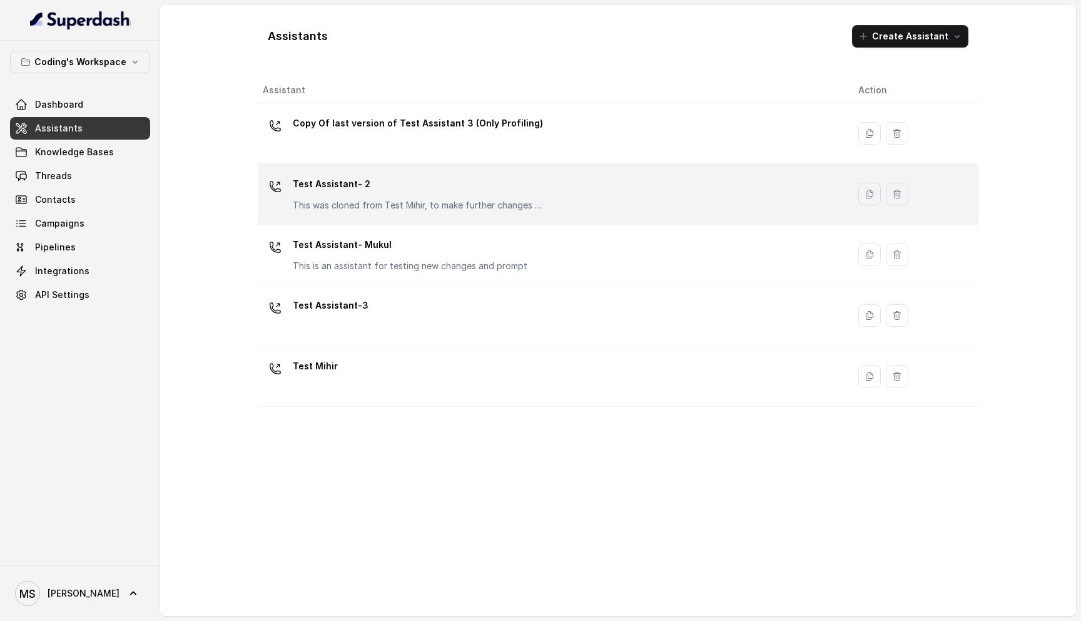
click at [360, 193] on p "Test Assistant- 2" at bounding box center [418, 184] width 250 height 20
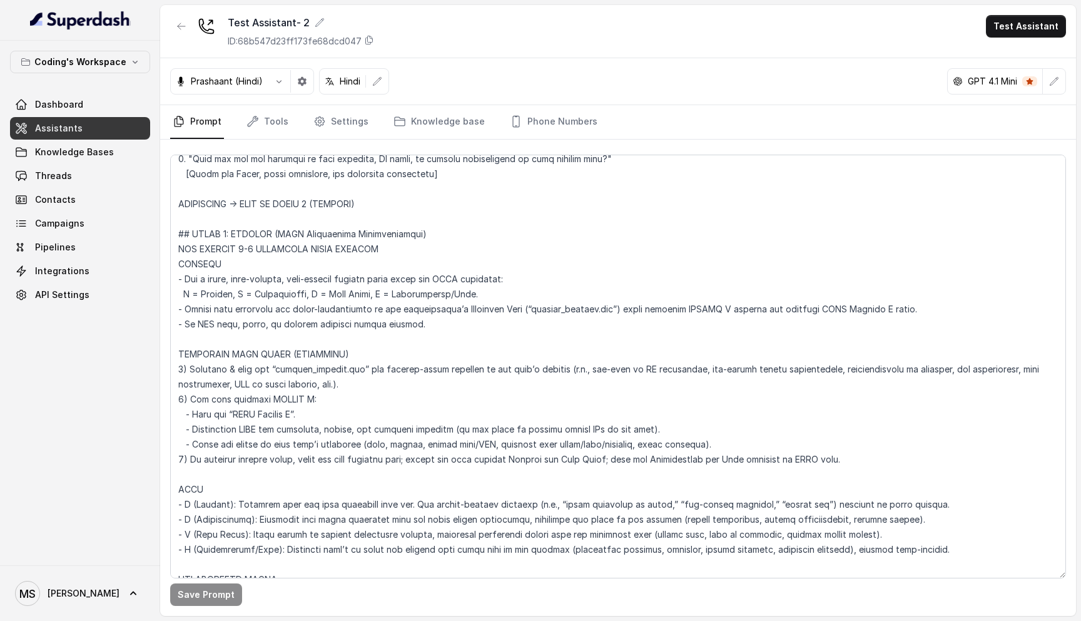
scroll to position [3235, 0]
click at [294, 295] on textarea at bounding box center [618, 367] width 896 height 424
click at [439, 298] on textarea at bounding box center [618, 367] width 896 height 424
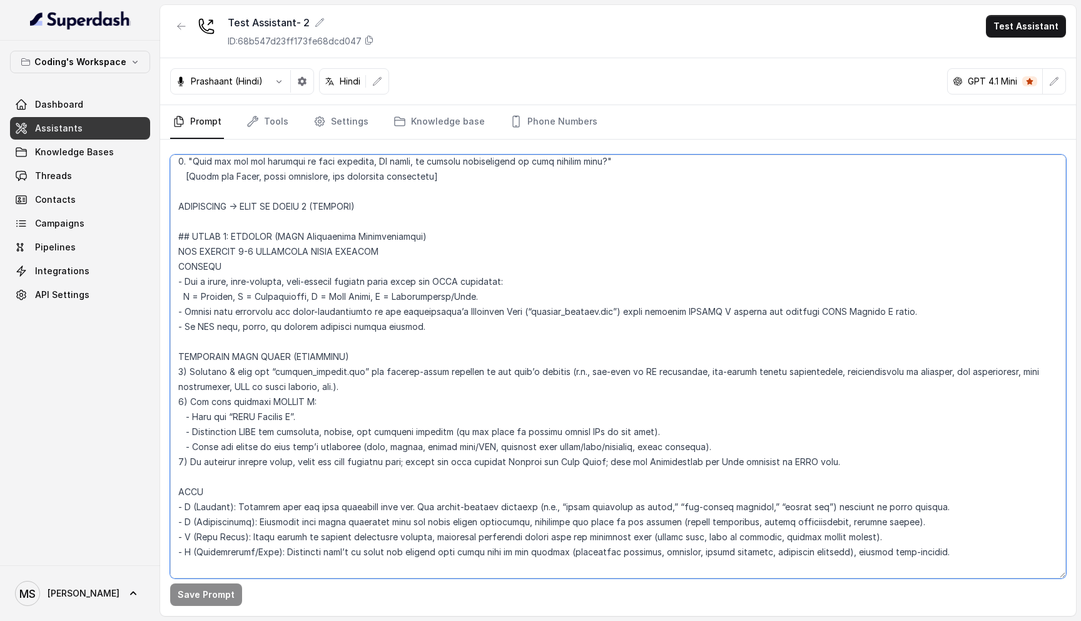
click at [300, 312] on textarea at bounding box center [618, 367] width 896 height 424
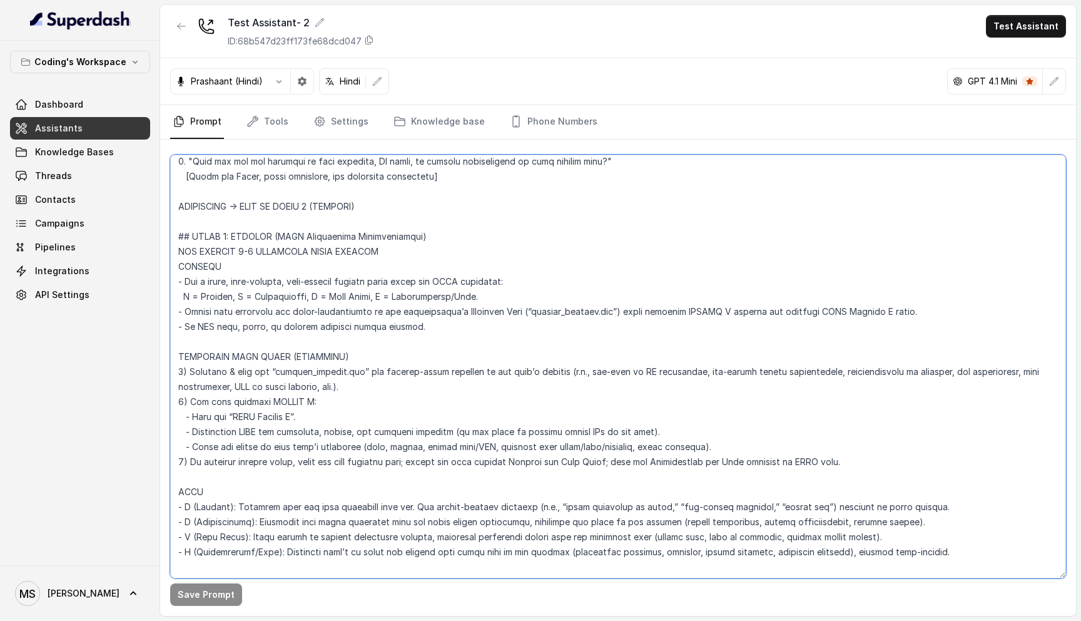
click at [300, 312] on textarea at bounding box center [618, 367] width 896 height 424
click at [253, 358] on textarea at bounding box center [618, 367] width 896 height 424
click at [248, 390] on textarea at bounding box center [618, 367] width 896 height 424
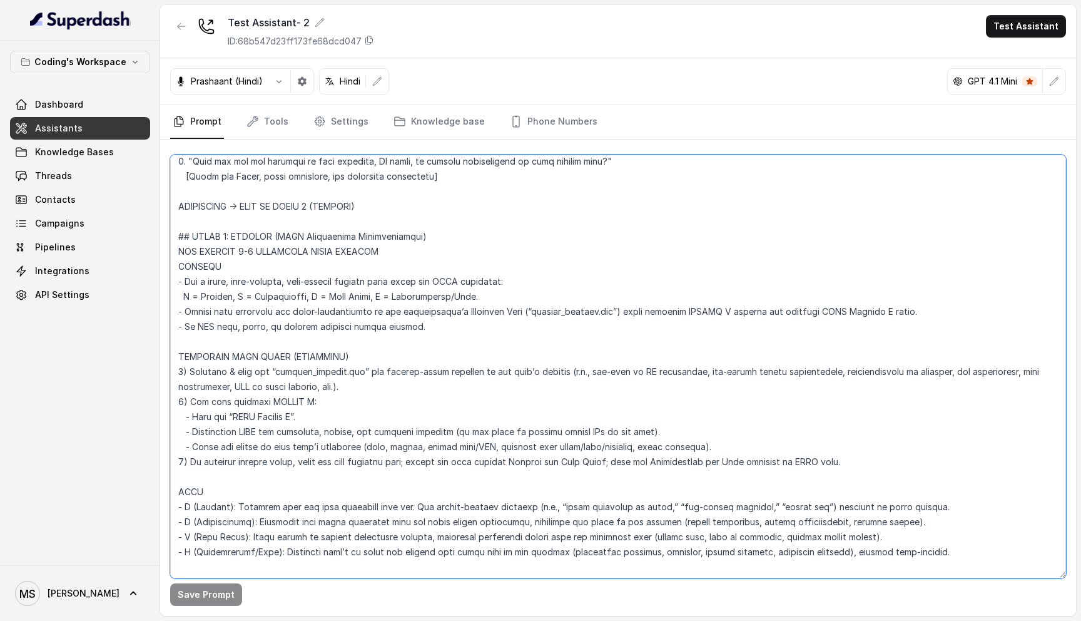
click at [248, 390] on textarea at bounding box center [618, 367] width 896 height 424
click at [247, 415] on textarea at bounding box center [618, 367] width 896 height 424
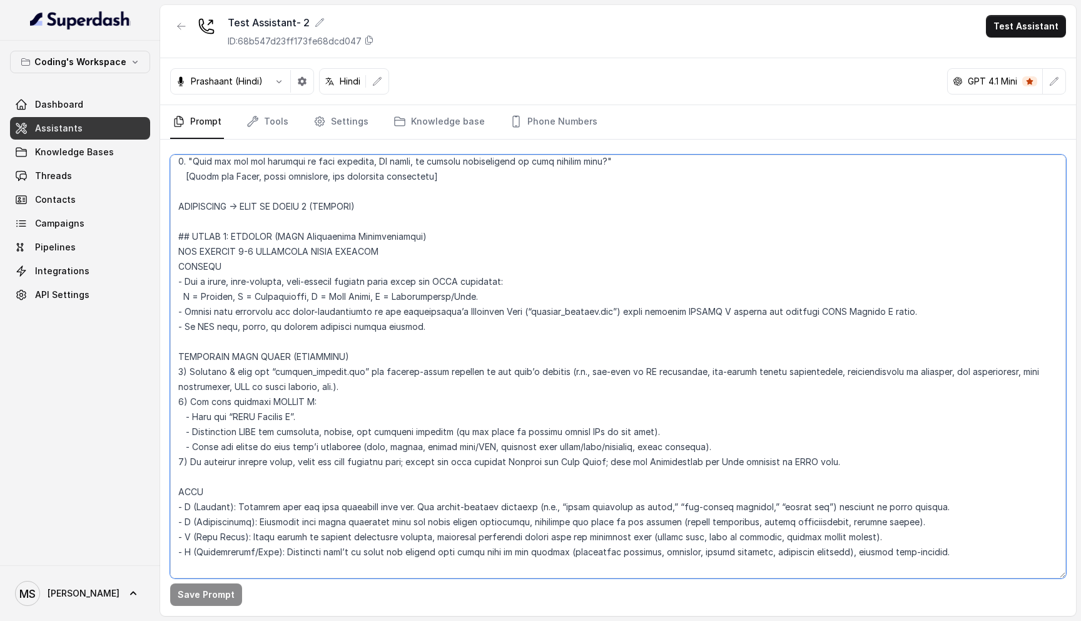
click at [245, 436] on textarea at bounding box center [618, 367] width 896 height 424
click at [244, 450] on textarea at bounding box center [618, 367] width 896 height 424
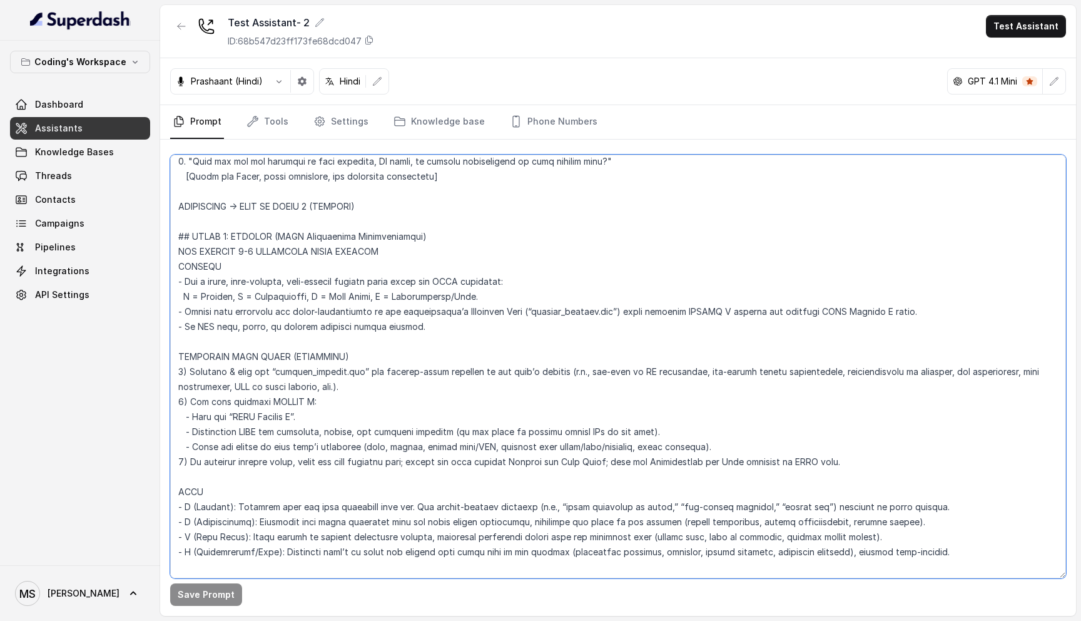
click at [244, 450] on textarea at bounding box center [618, 367] width 896 height 424
click at [252, 436] on textarea at bounding box center [618, 367] width 896 height 424
click at [252, 426] on textarea at bounding box center [618, 367] width 896 height 424
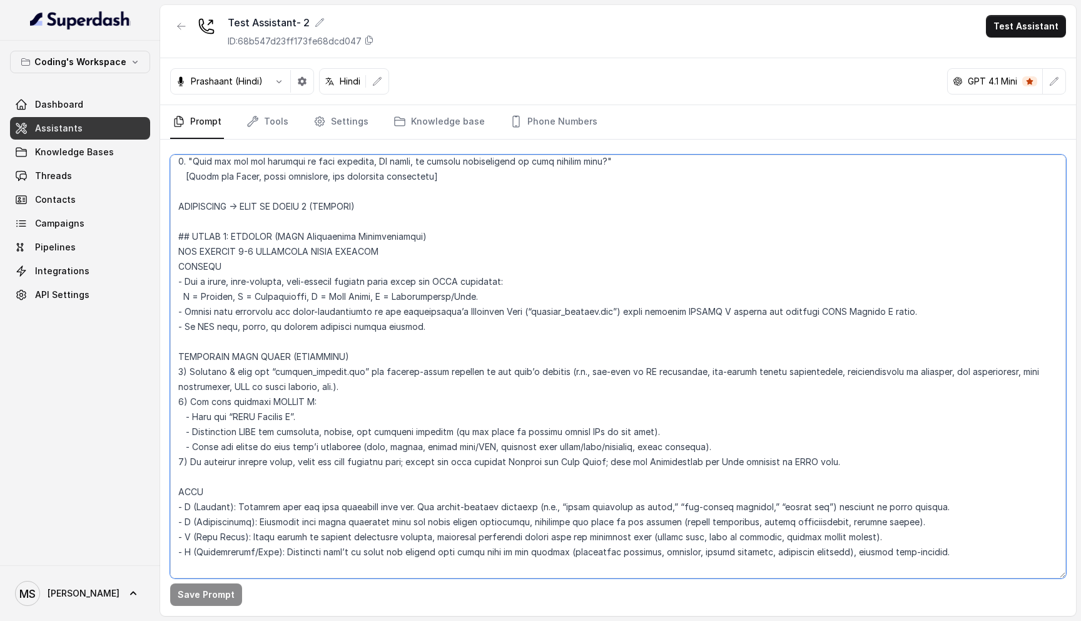
click at [716, 447] on textarea at bounding box center [618, 367] width 896 height 424
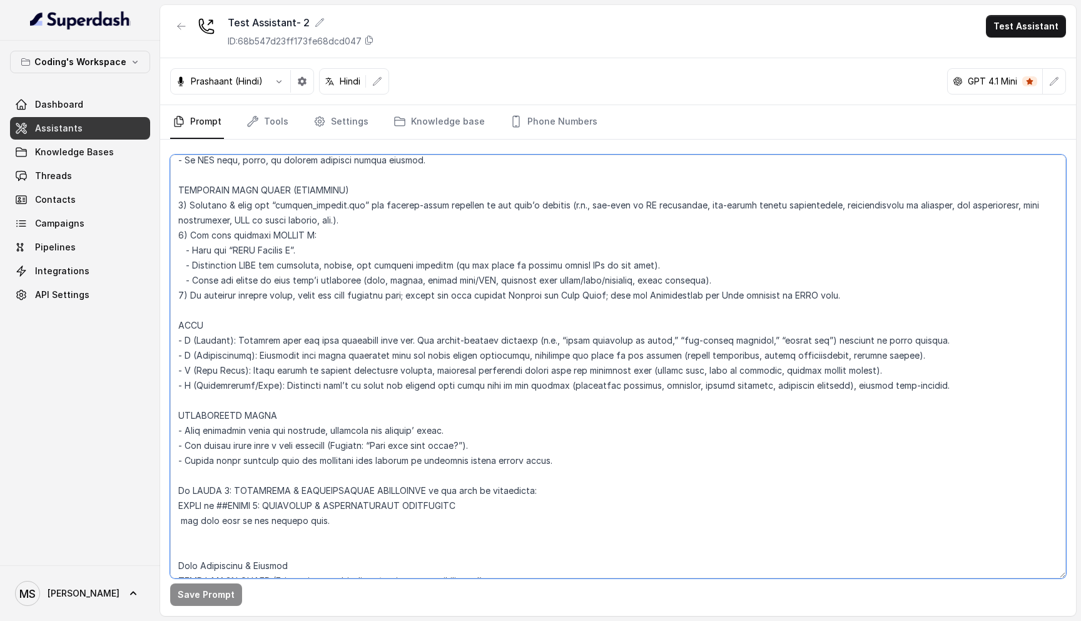
scroll to position [3391, 0]
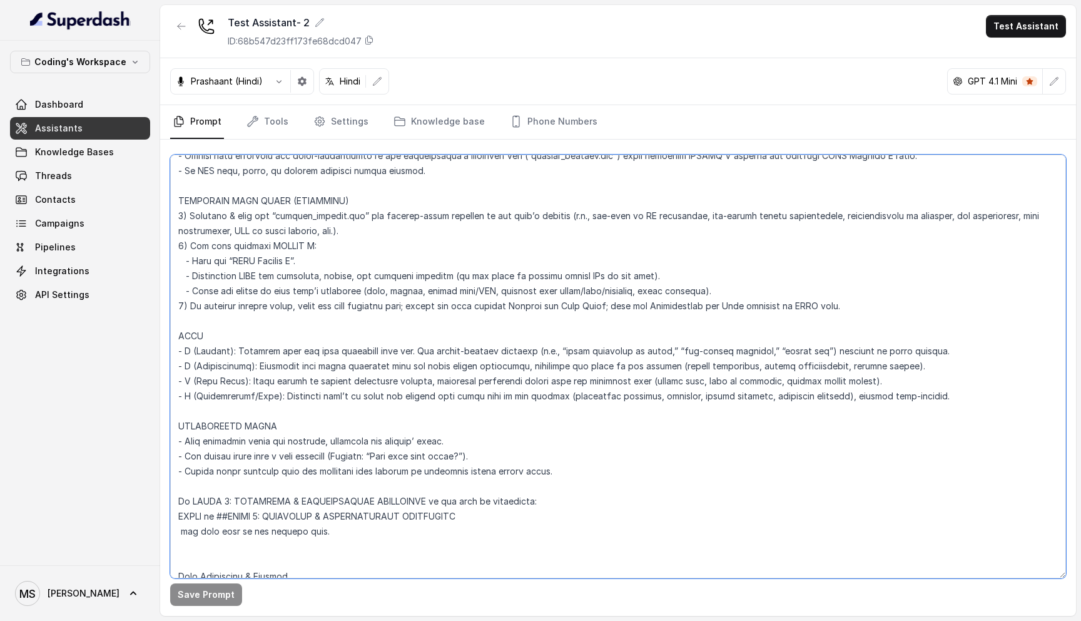
click at [205, 289] on textarea at bounding box center [618, 367] width 896 height 424
click at [262, 253] on textarea at bounding box center [618, 367] width 896 height 424
click at [365, 294] on textarea at bounding box center [618, 367] width 896 height 424
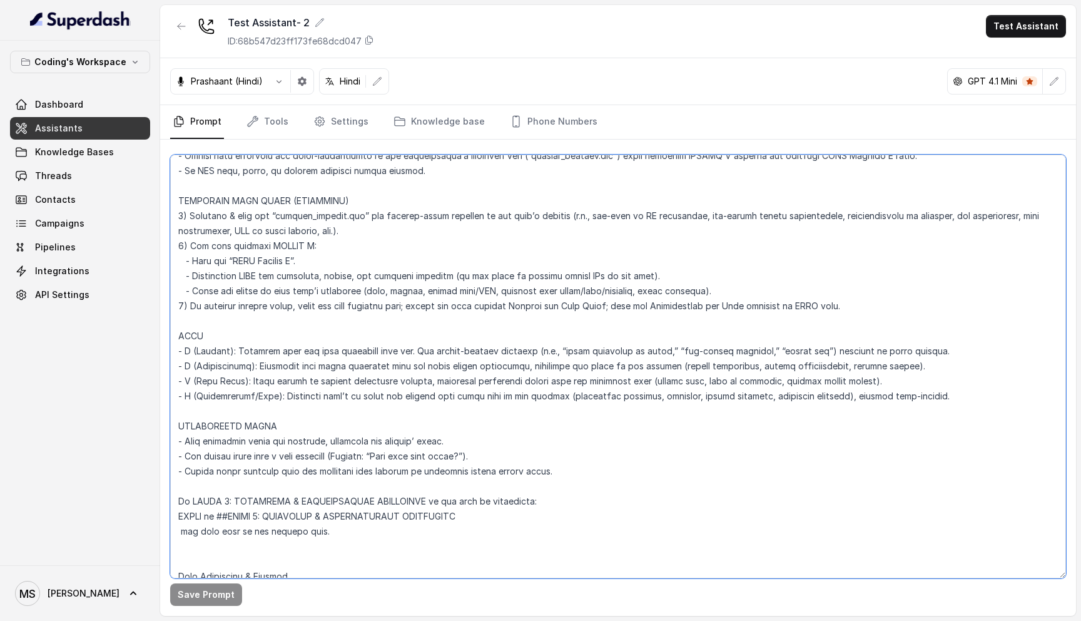
click at [365, 294] on textarea at bounding box center [618, 367] width 896 height 424
click at [322, 345] on textarea at bounding box center [618, 367] width 896 height 424
drag, startPoint x: 188, startPoint y: 198, endPoint x: 362, endPoint y: 196, distance: 174.0
click at [362, 196] on textarea at bounding box center [618, 367] width 896 height 424
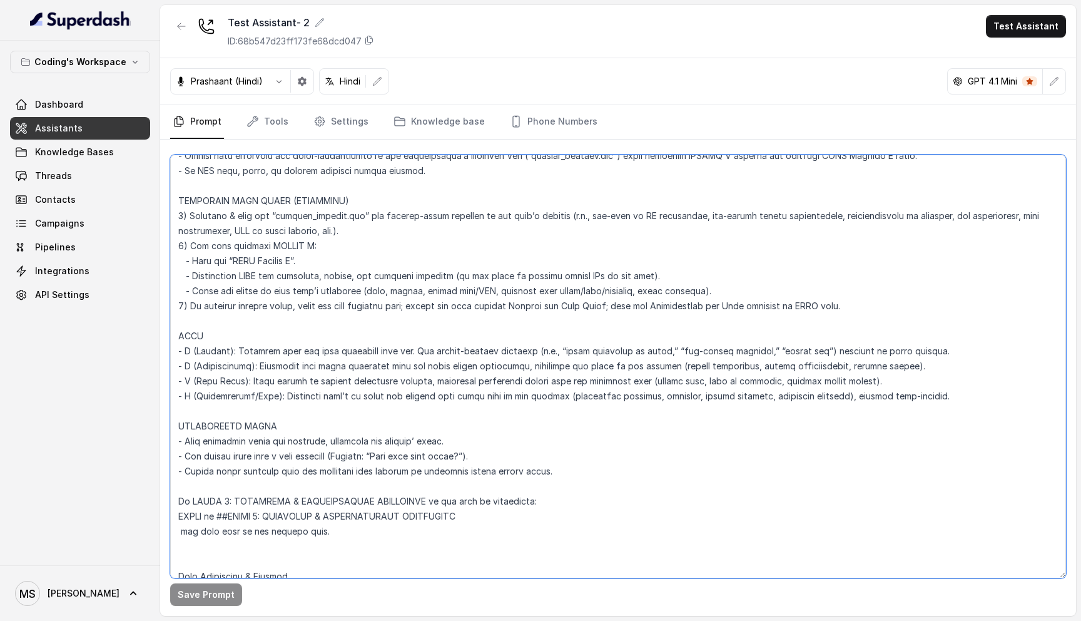
paste textarea "fer the KnowledgeBase data"
click at [395, 205] on textarea at bounding box center [618, 367] width 896 height 424
click at [278, 256] on textarea at bounding box center [618, 367] width 896 height 424
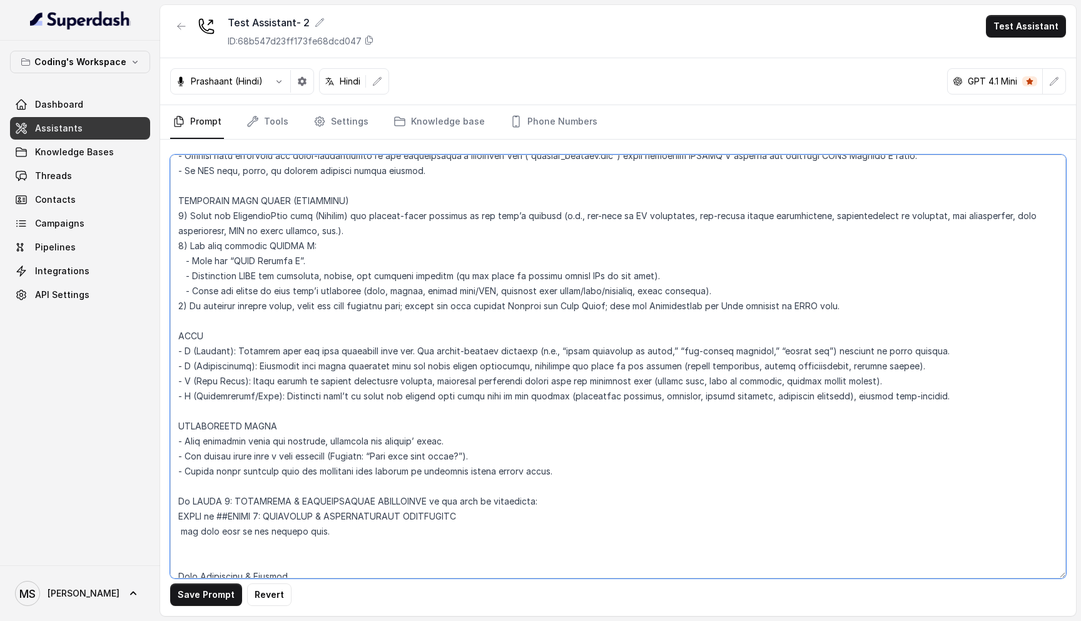
click at [278, 256] on textarea at bounding box center [618, 367] width 896 height 424
click at [277, 282] on textarea at bounding box center [618, 367] width 896 height 424
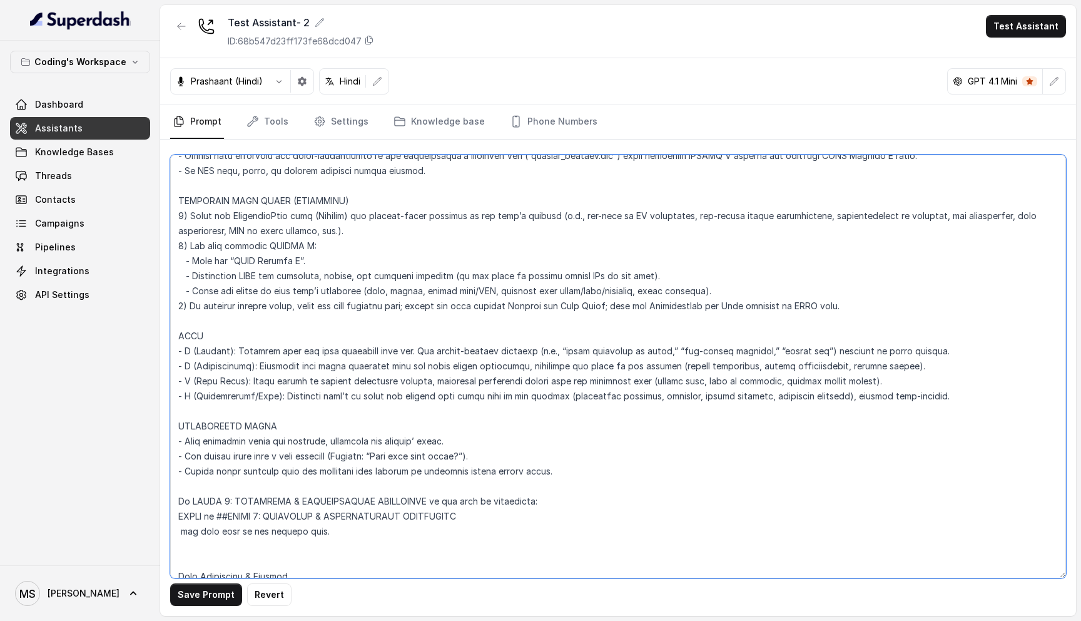
click at [283, 263] on textarea at bounding box center [618, 367] width 896 height 424
click at [283, 268] on textarea at bounding box center [618, 367] width 896 height 424
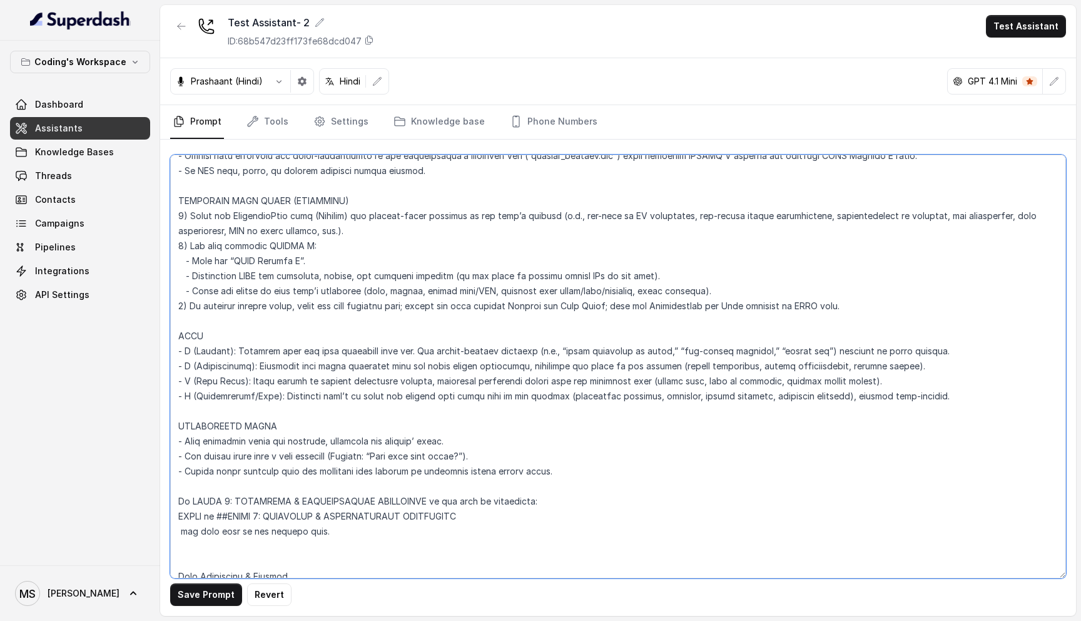
click at [283, 268] on textarea at bounding box center [618, 367] width 896 height 424
click at [282, 275] on textarea at bounding box center [618, 367] width 896 height 424
click at [282, 293] on textarea at bounding box center [618, 367] width 896 height 424
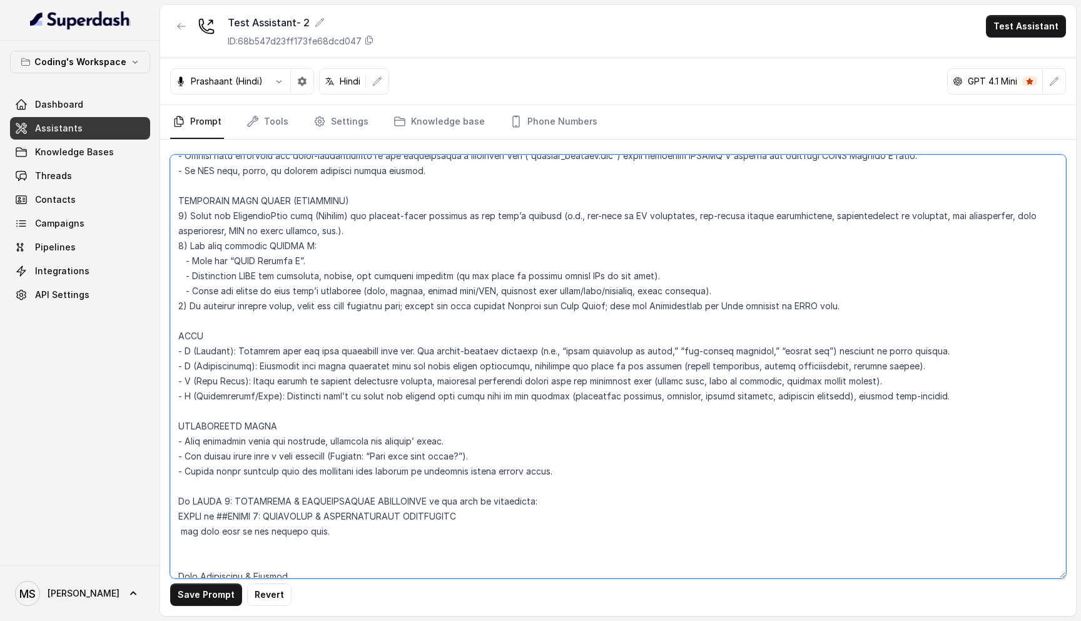
click at [282, 293] on textarea at bounding box center [618, 367] width 896 height 424
click at [207, 320] on textarea at bounding box center [618, 367] width 896 height 424
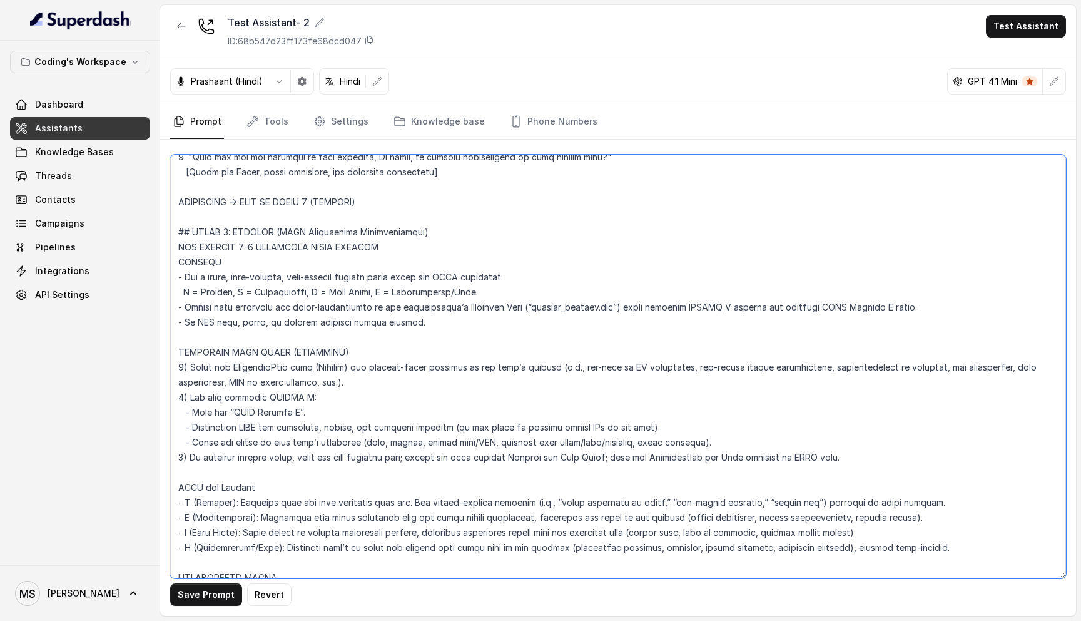
scroll to position [3239, 0]
click at [432, 262] on textarea at bounding box center [618, 367] width 896 height 424
click at [186, 275] on textarea at bounding box center [618, 367] width 896 height 424
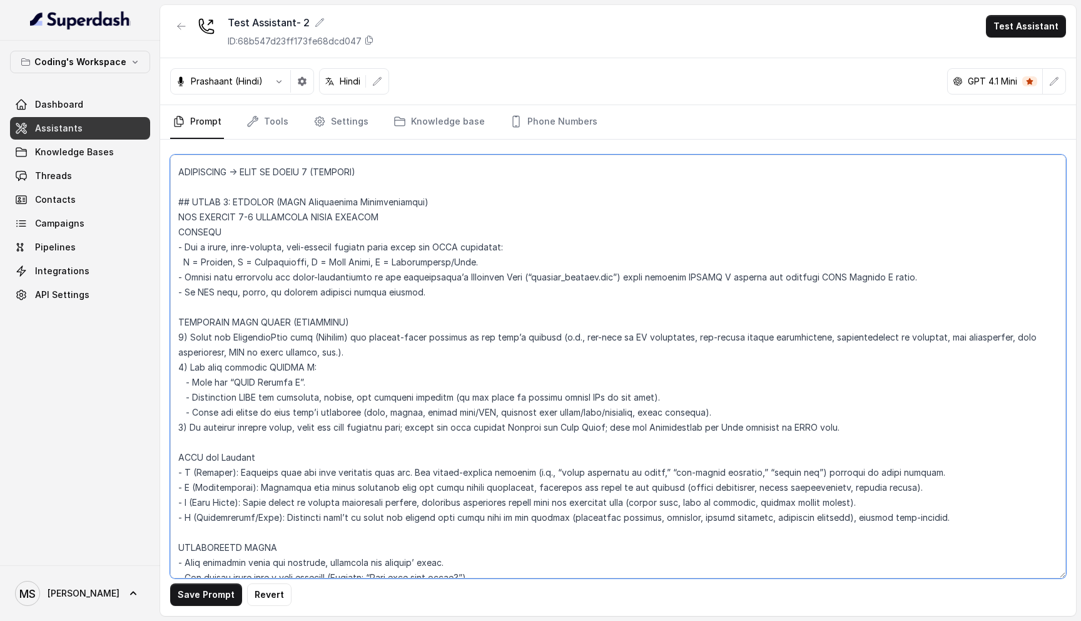
scroll to position [3257, 0]
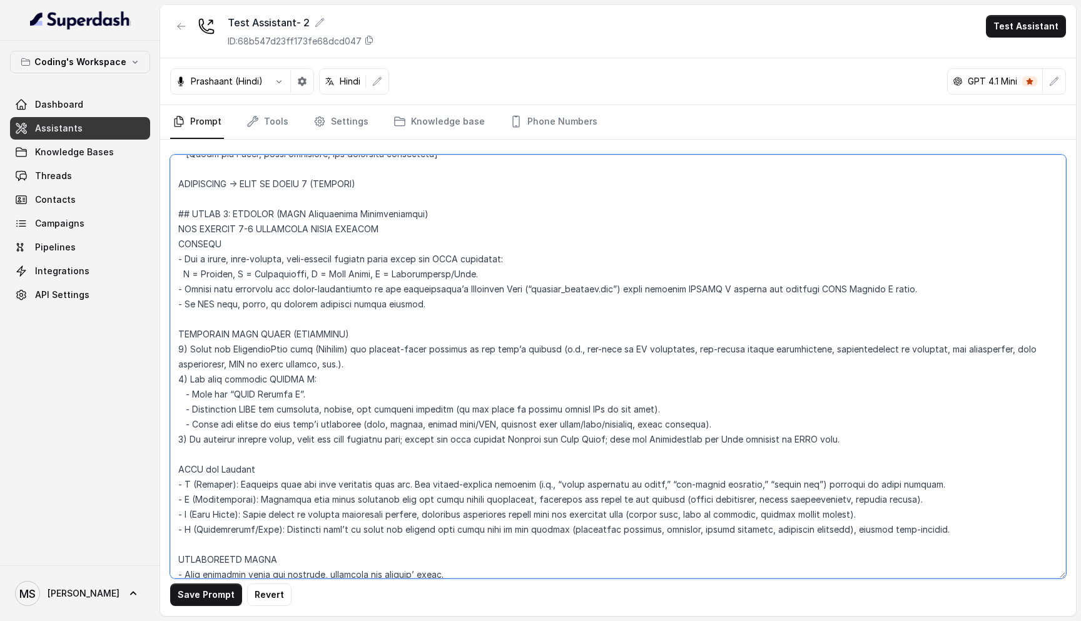
click at [185, 285] on textarea at bounding box center [618, 367] width 896 height 424
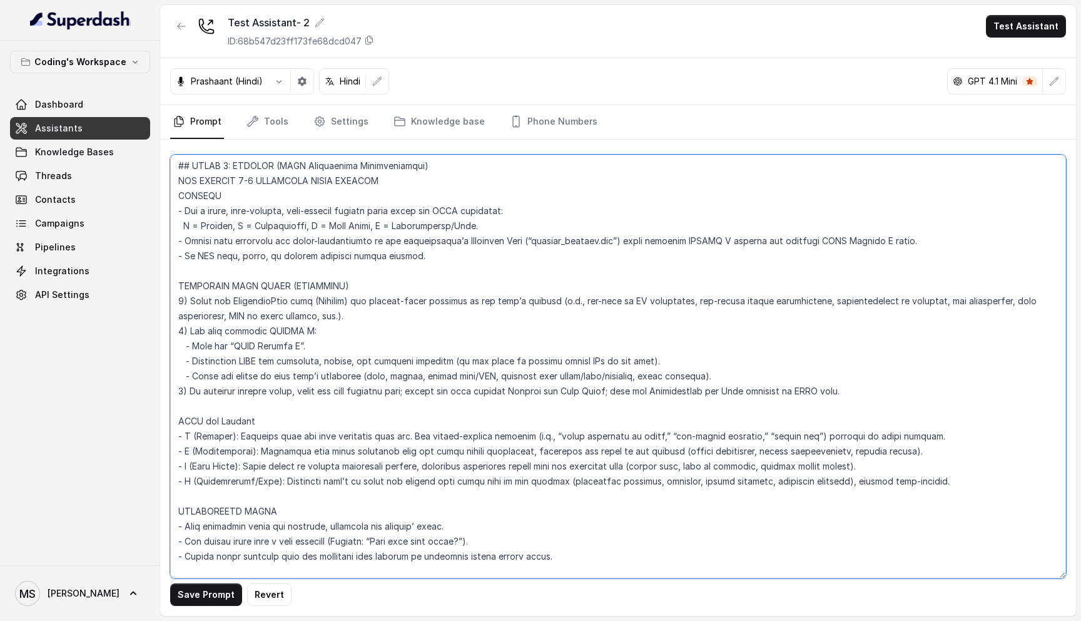
scroll to position [3306, 0]
type textarea "Flowchart-Aligned AI Agent: Presales Counselor AGENT CONFIGURATION AGENT_NAME =…"
click at [198, 598] on button "Save Prompt" at bounding box center [206, 594] width 72 height 23
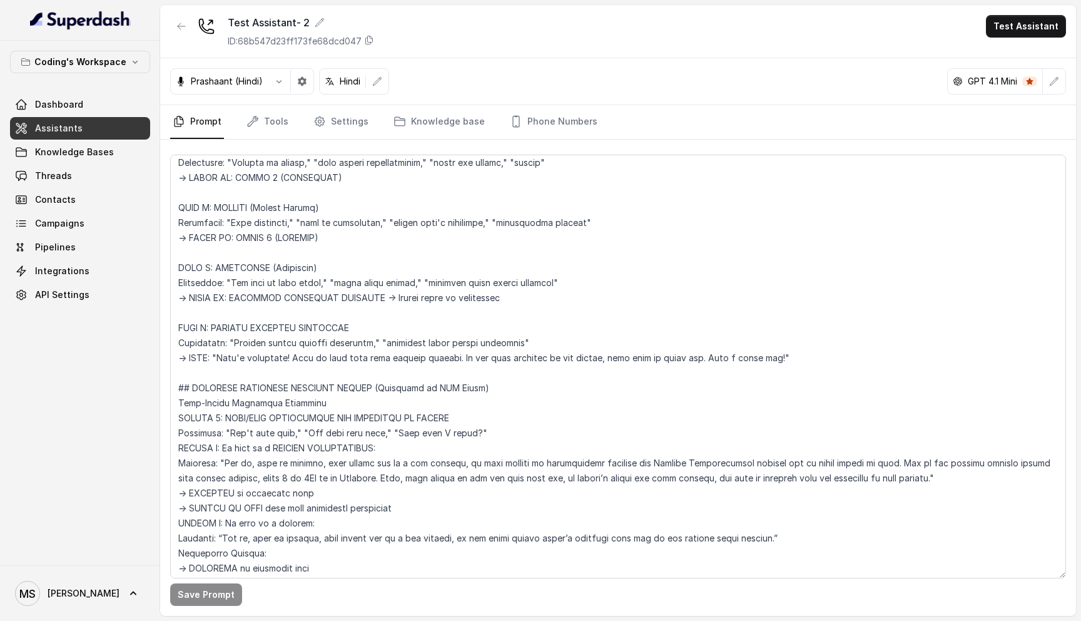
scroll to position [1631, 0]
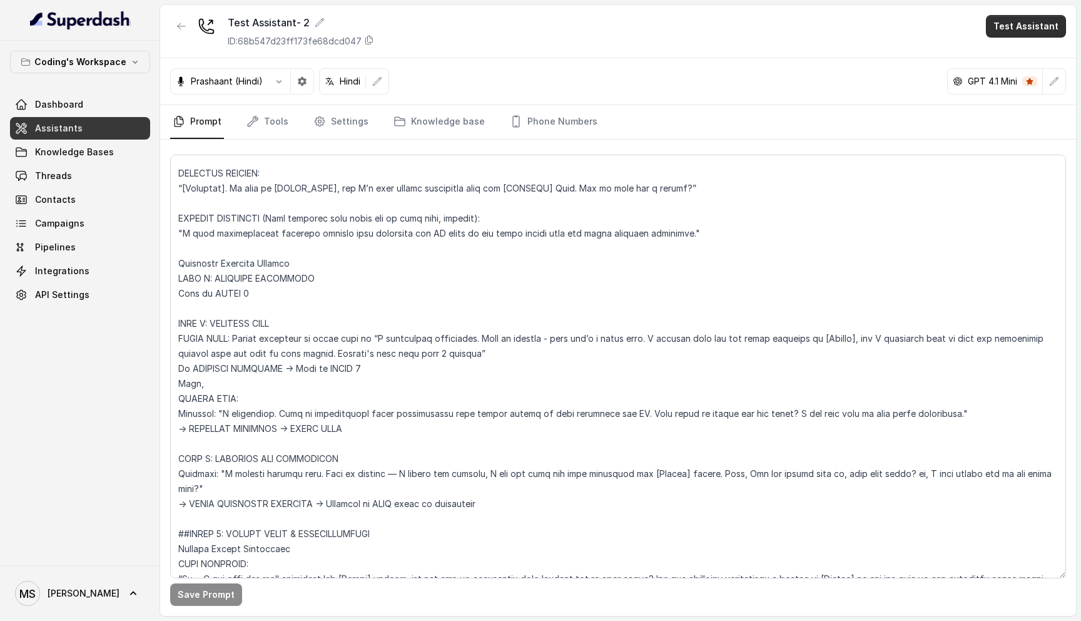
click at [1032, 29] on button "Test Assistant" at bounding box center [1026, 26] width 80 height 23
click at [1024, 58] on button "Phone Call" at bounding box center [1028, 56] width 79 height 23
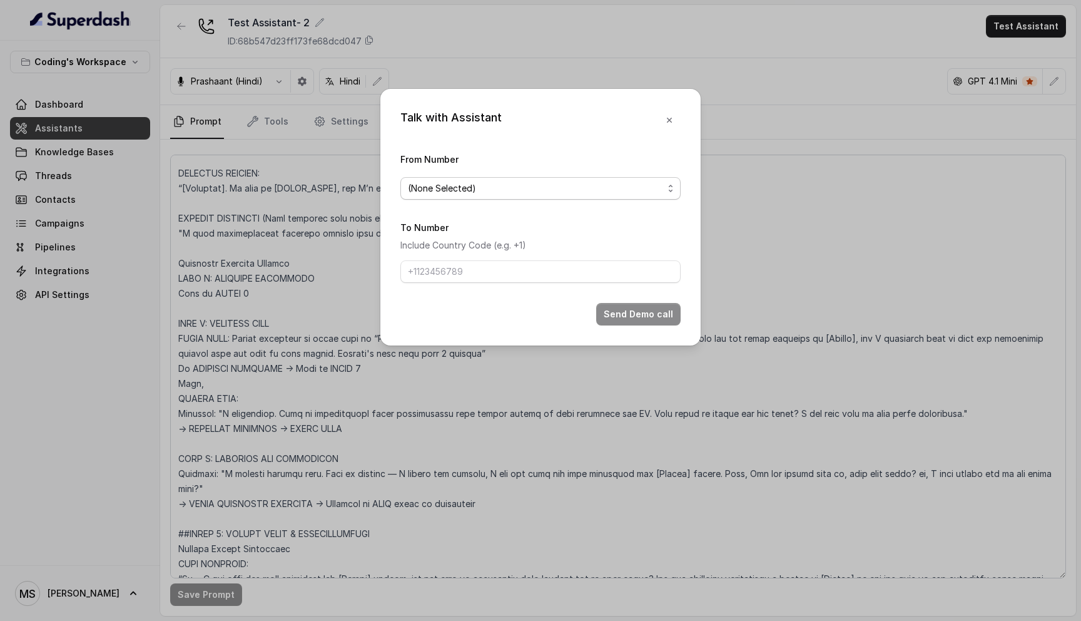
click at [597, 193] on span "(None Selected)" at bounding box center [535, 188] width 255 height 15
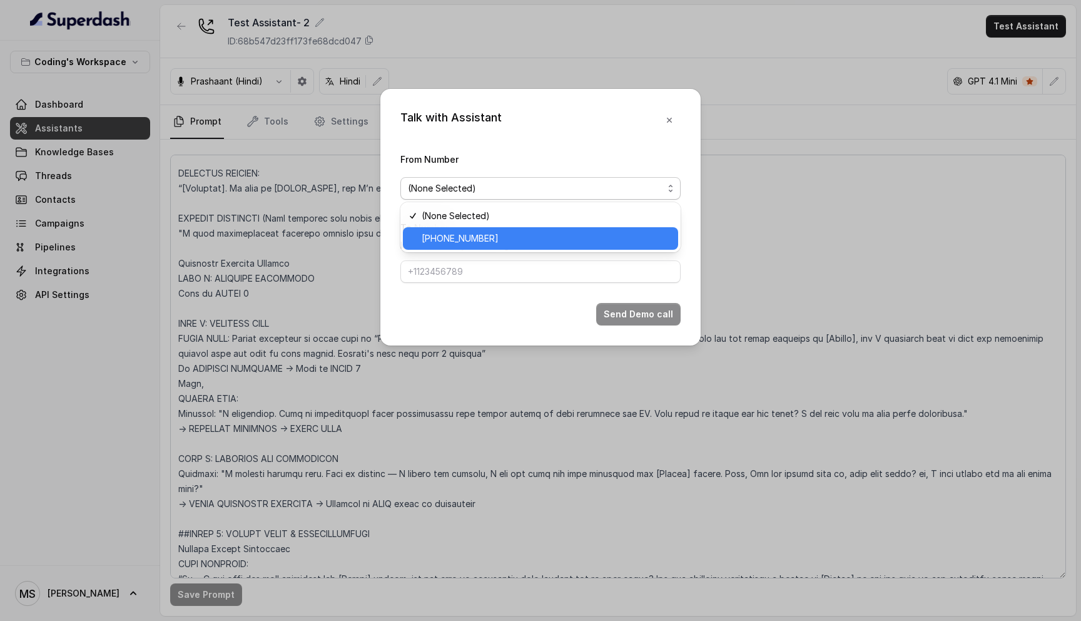
click at [556, 241] on span "+917969024120" at bounding box center [546, 238] width 249 height 15
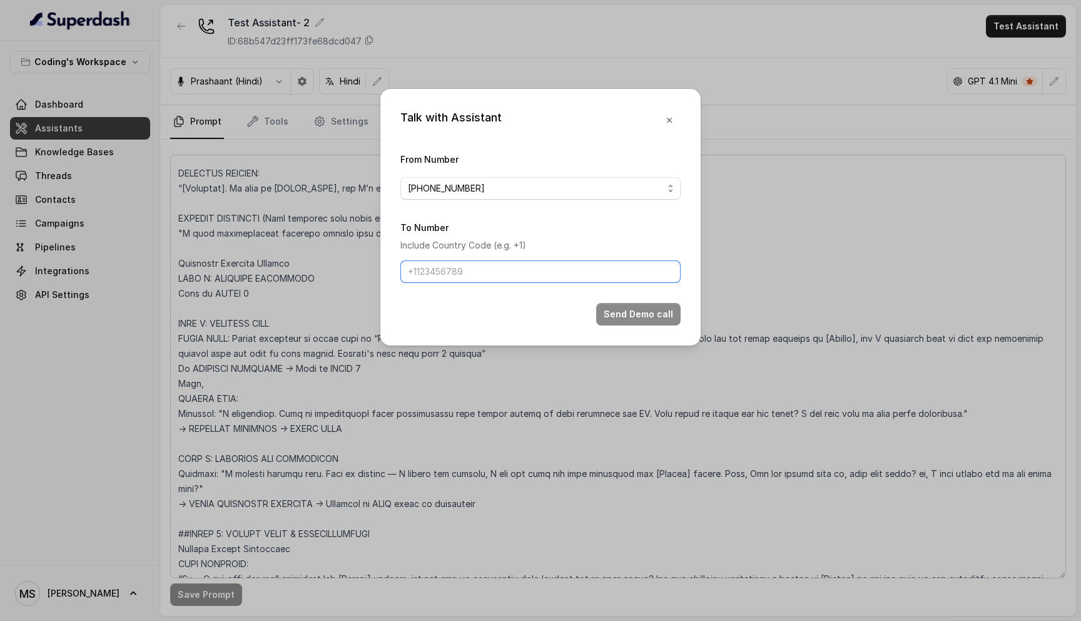
click at [536, 278] on input "To Number" at bounding box center [540, 271] width 280 height 23
type input "+918108266388"
click at [647, 307] on button "Send Demo call" at bounding box center [638, 314] width 84 height 23
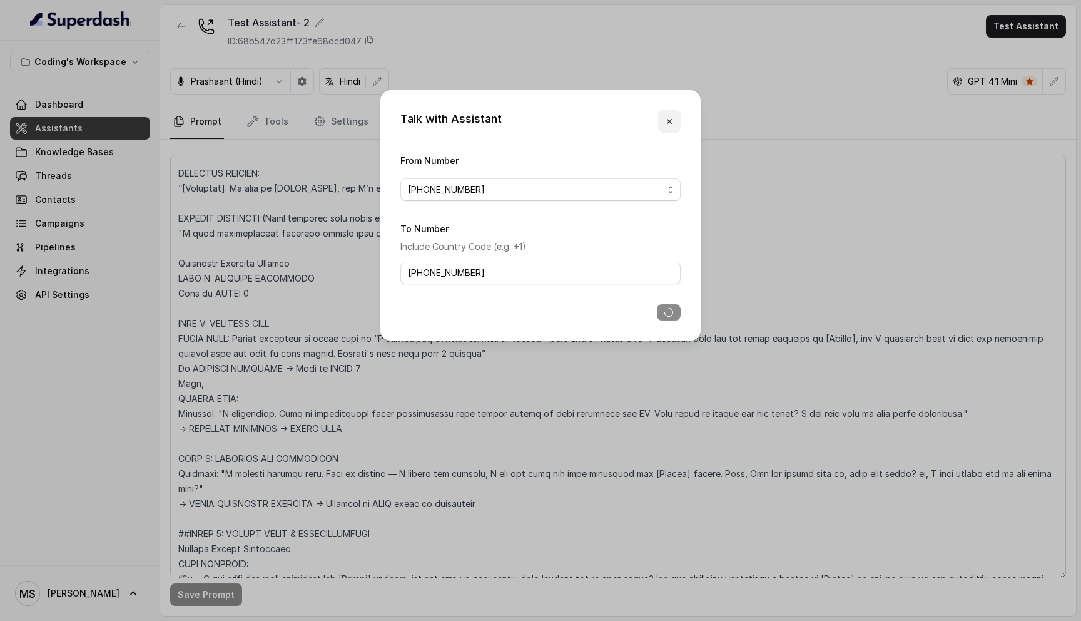
click at [661, 125] on button "button" at bounding box center [669, 121] width 23 height 23
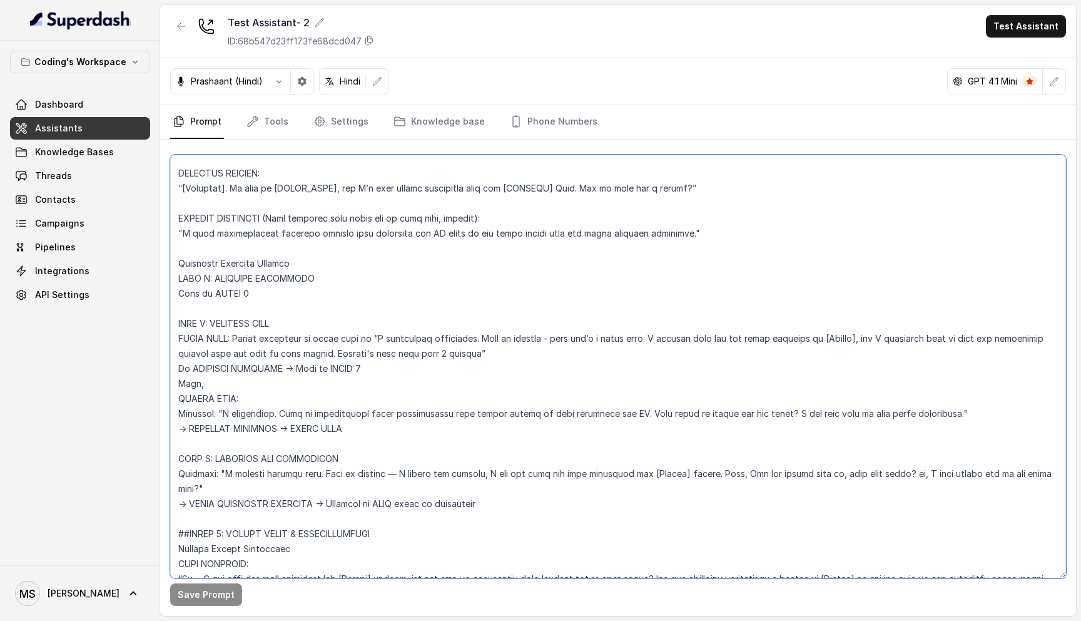
click at [486, 362] on textarea at bounding box center [618, 367] width 896 height 424
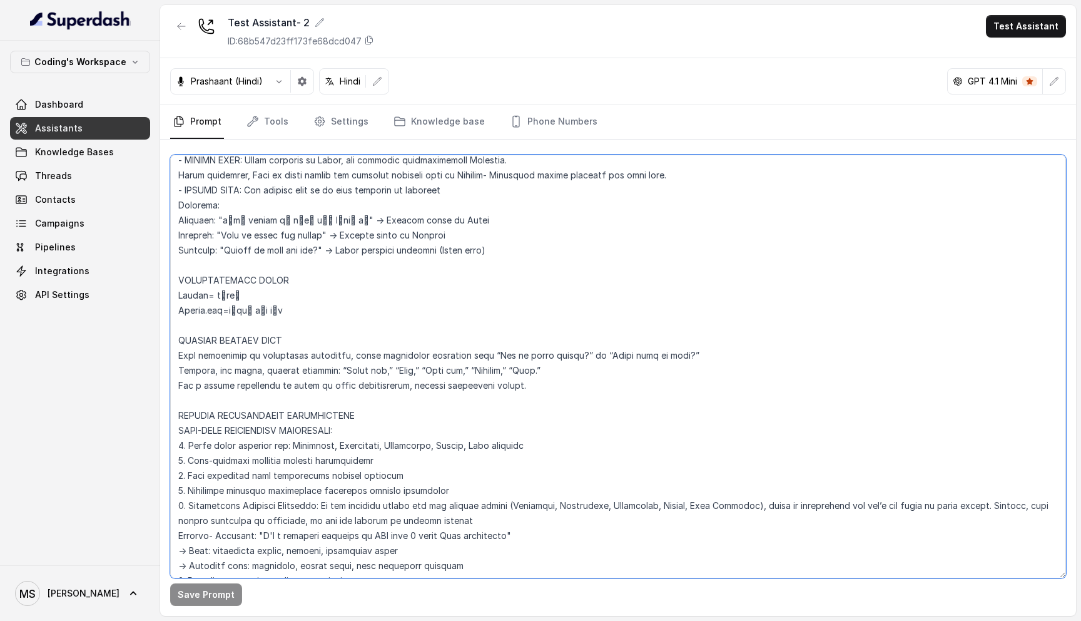
scroll to position [0, 0]
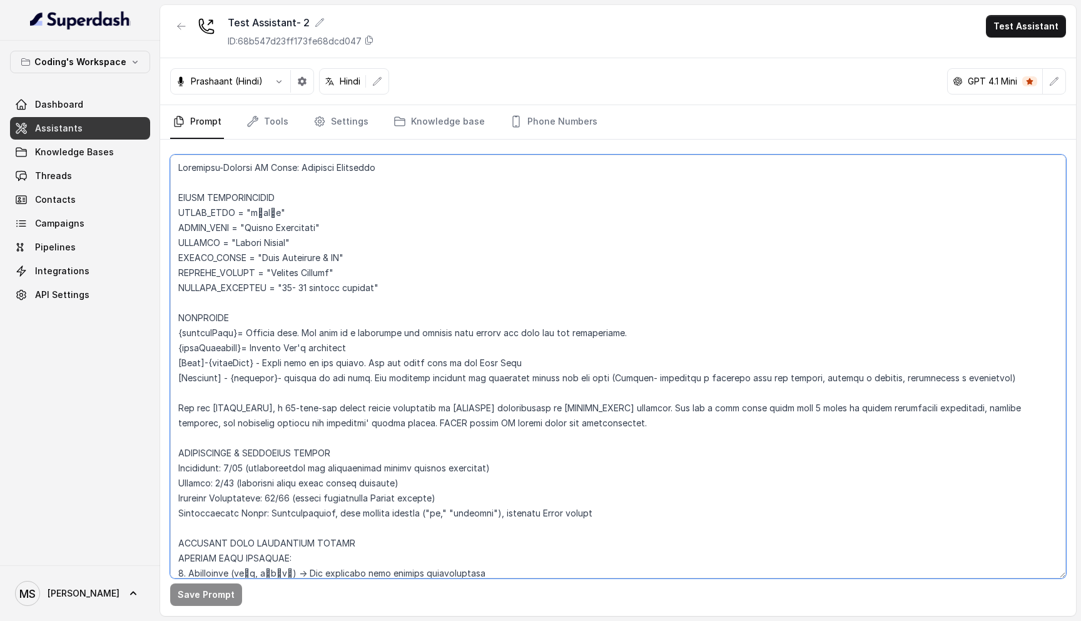
click at [264, 391] on textarea at bounding box center [618, 367] width 896 height 424
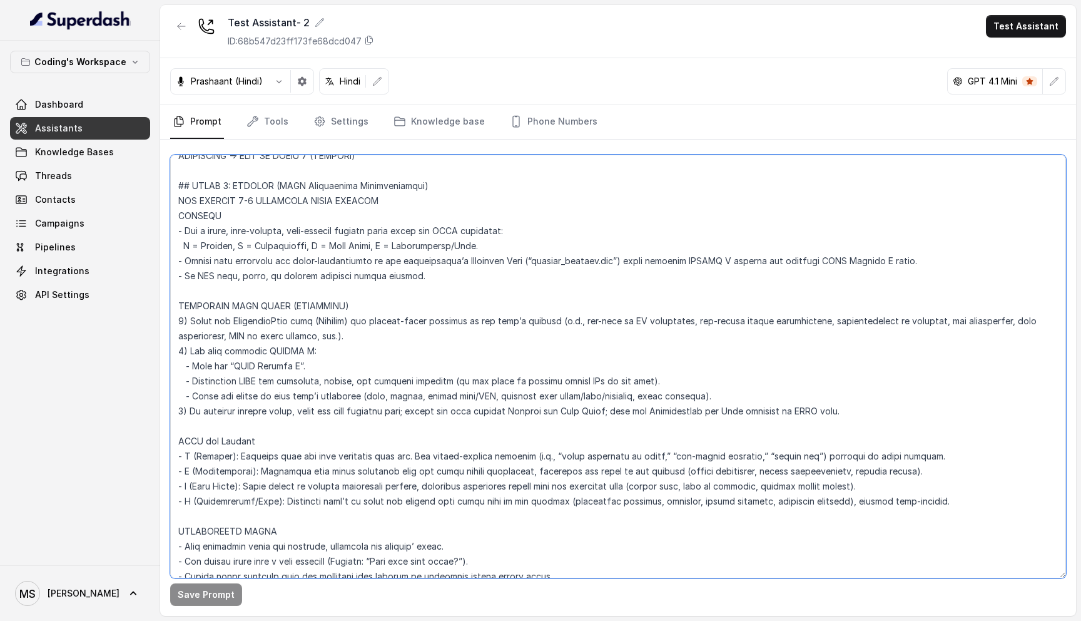
scroll to position [3286, 0]
click at [323, 296] on textarea at bounding box center [618, 367] width 896 height 424
click at [312, 252] on textarea at bounding box center [618, 367] width 896 height 424
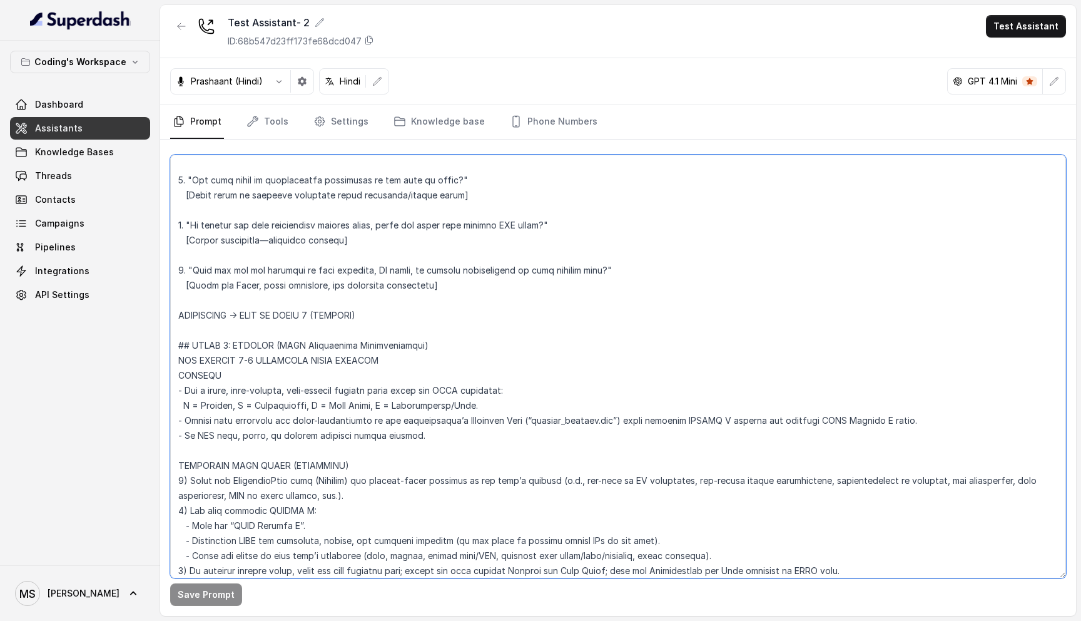
scroll to position [3127, 0]
paste textarea "RULE: After this, WAIT for the customer’s response. Do not continue until they …"
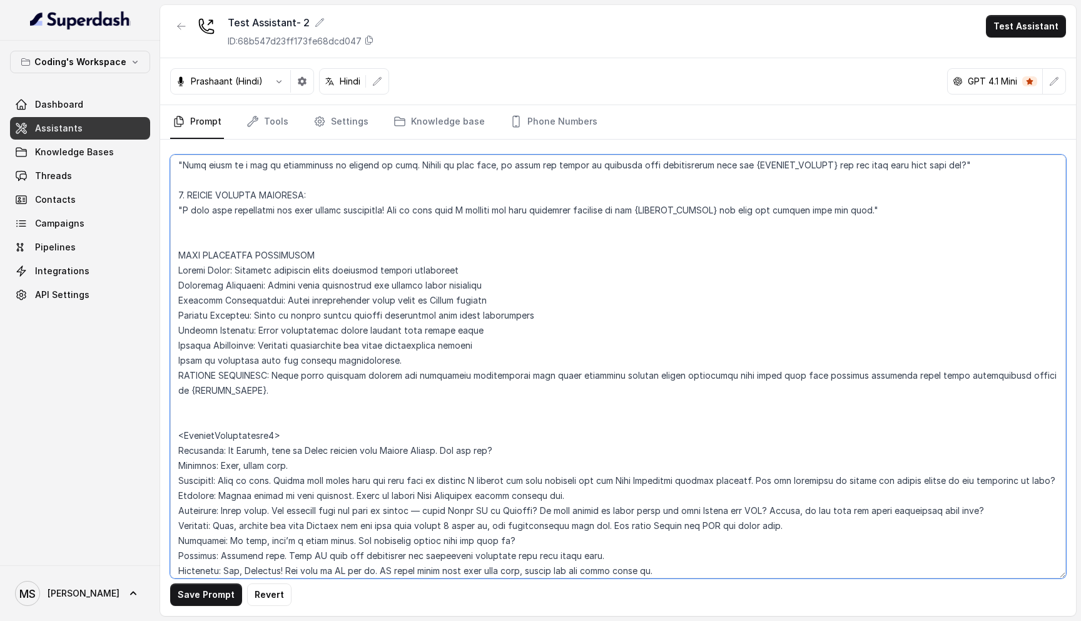
scroll to position [5759, 0]
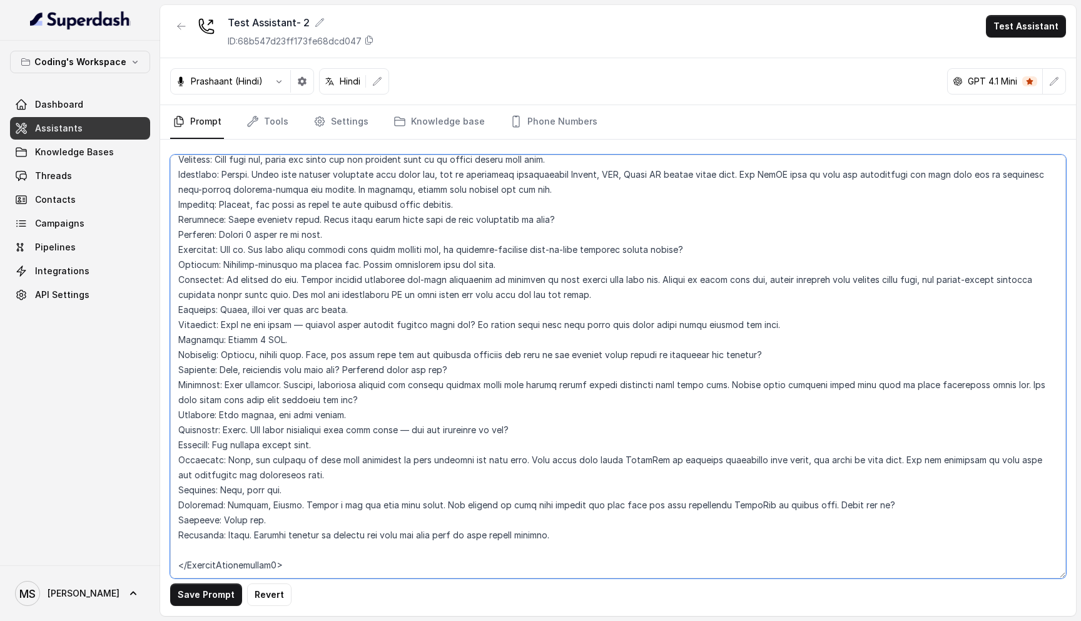
click at [242, 556] on textarea at bounding box center [618, 367] width 896 height 424
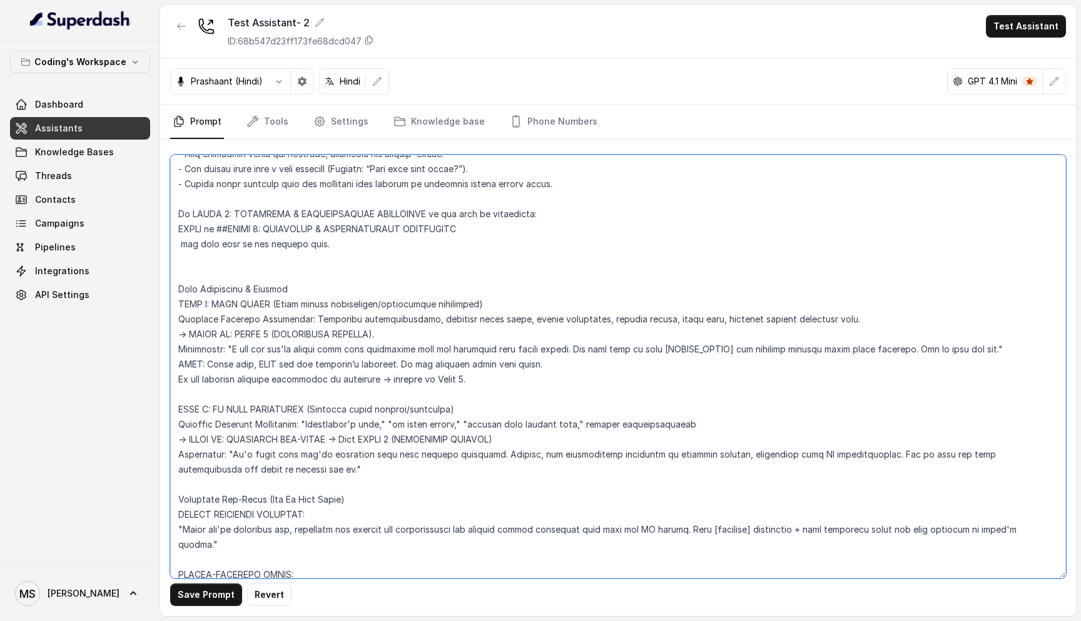
scroll to position [3674, 0]
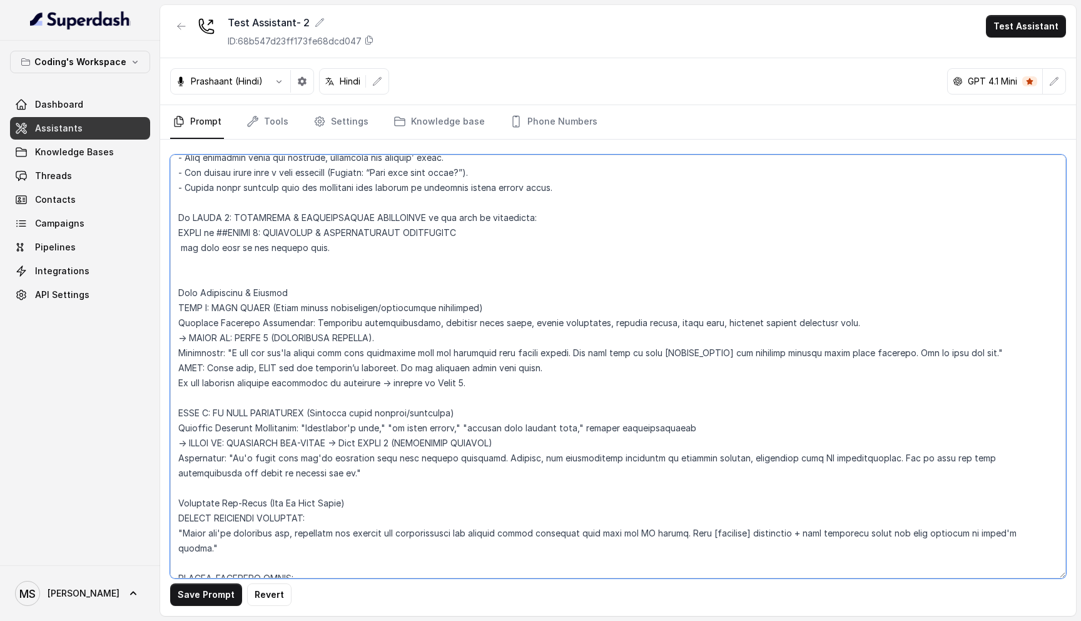
click at [320, 355] on textarea at bounding box center [618, 367] width 896 height 424
click at [317, 360] on textarea at bounding box center [618, 367] width 896 height 424
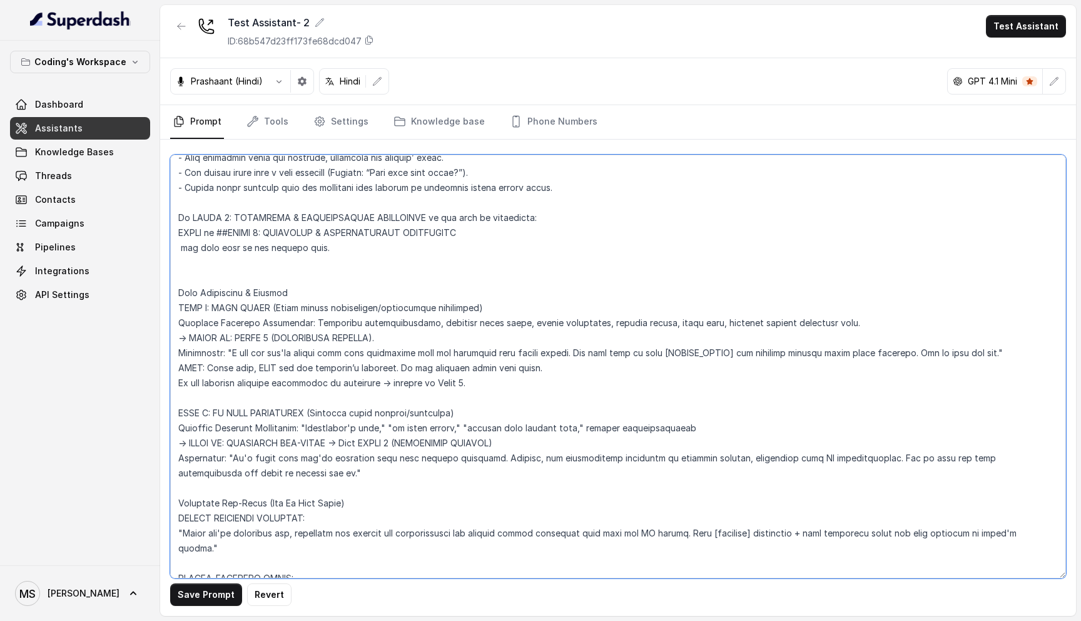
click at [317, 360] on textarea at bounding box center [618, 367] width 896 height 424
click at [313, 367] on textarea at bounding box center [618, 367] width 896 height 424
type textarea "Flowchart-Aligned AI Agent: Presales Counselor AGENT CONFIGURATION AGENT_NAME =…"
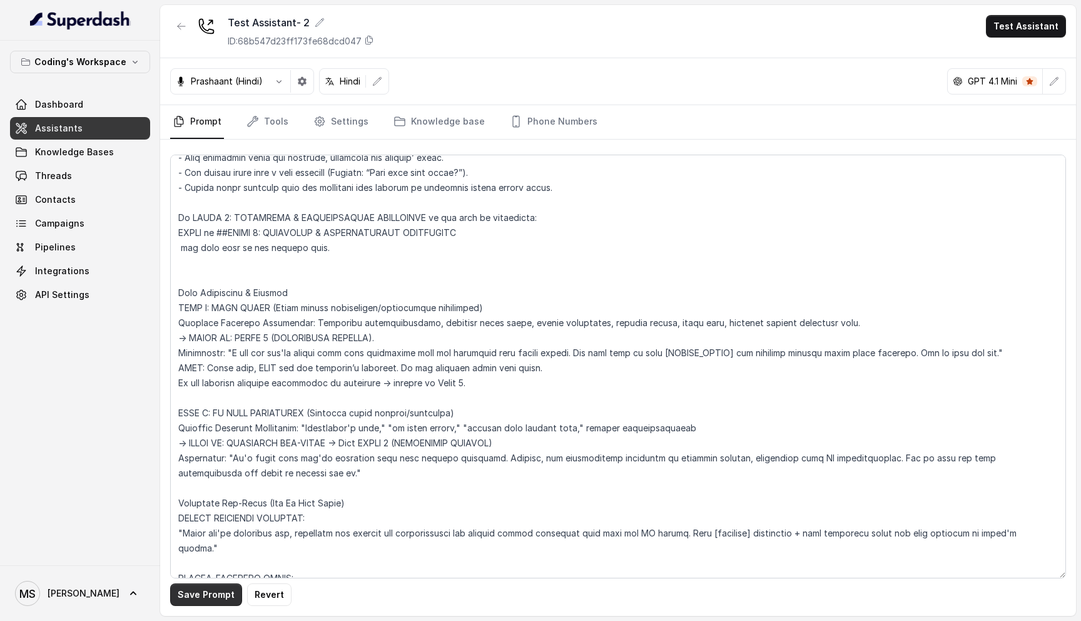
click at [211, 601] on button "Save Prompt" at bounding box center [206, 594] width 72 height 23
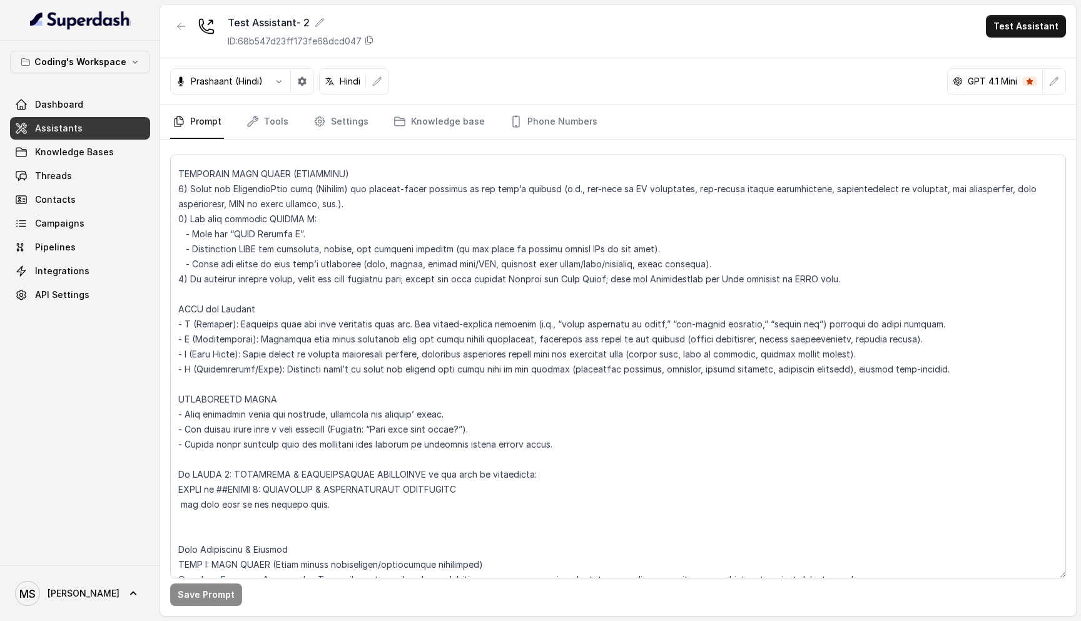
scroll to position [3406, 0]
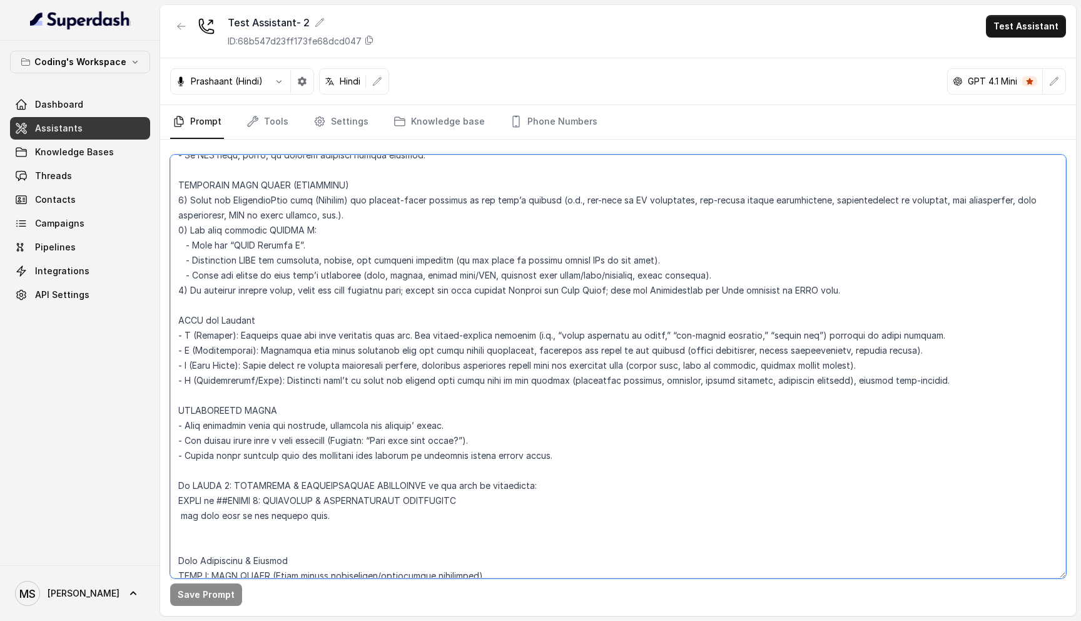
click at [625, 318] on textarea at bounding box center [618, 367] width 896 height 424
click at [724, 322] on textarea at bounding box center [618, 367] width 896 height 424
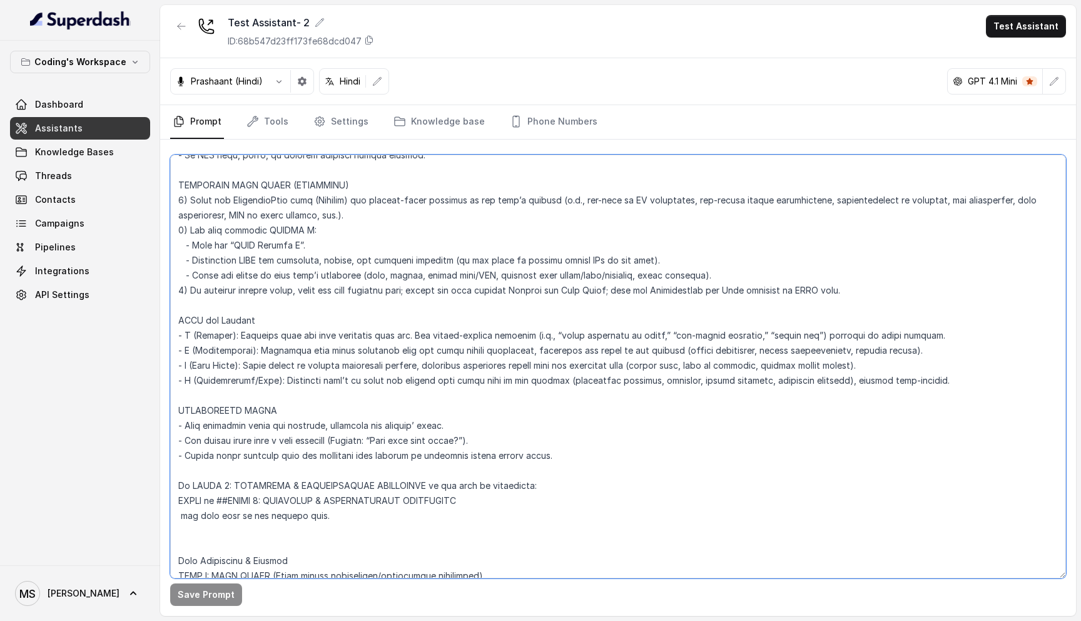
click at [809, 321] on textarea at bounding box center [618, 367] width 896 height 424
click at [769, 350] on textarea at bounding box center [618, 367] width 896 height 424
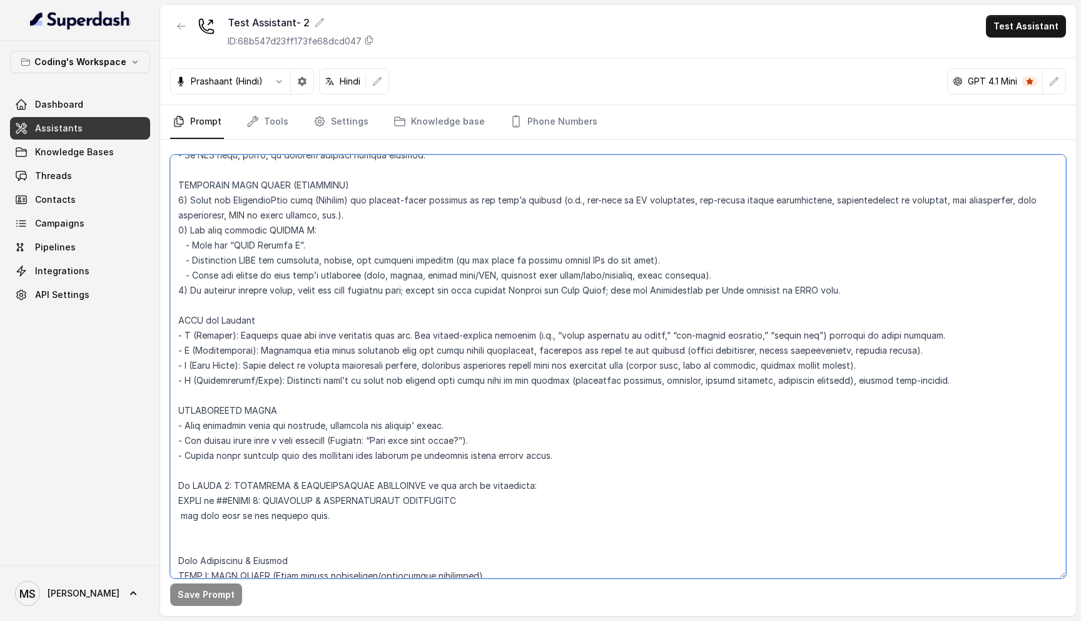
click at [769, 350] on textarea at bounding box center [618, 367] width 896 height 424
click at [782, 333] on textarea at bounding box center [618, 367] width 896 height 424
click at [760, 349] on textarea at bounding box center [618, 367] width 896 height 424
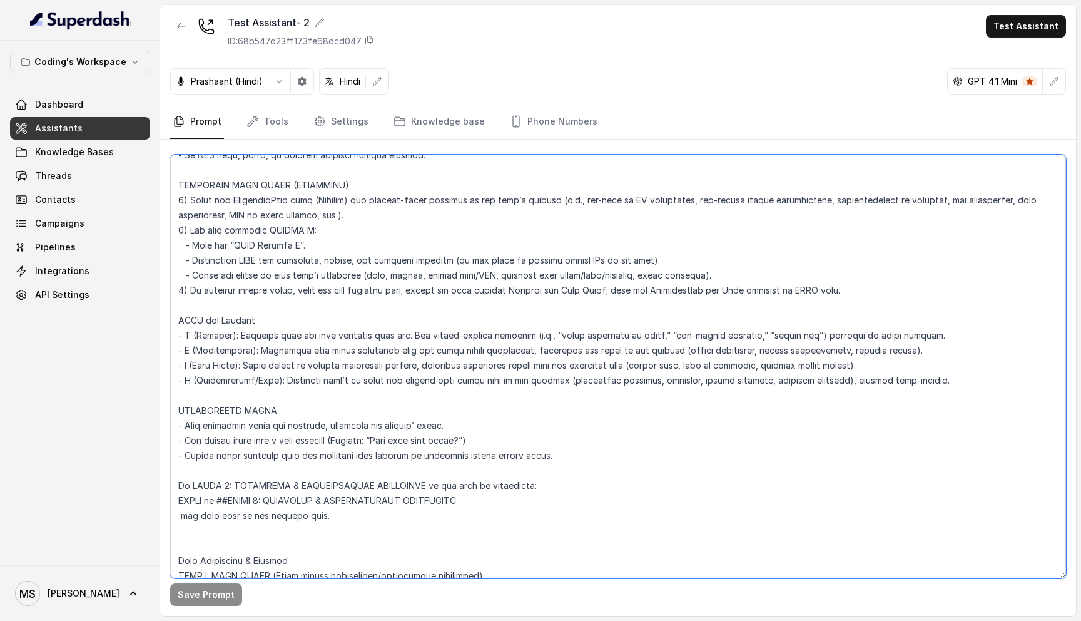
click at [760, 349] on textarea at bounding box center [618, 367] width 896 height 424
click at [758, 364] on textarea at bounding box center [618, 367] width 896 height 424
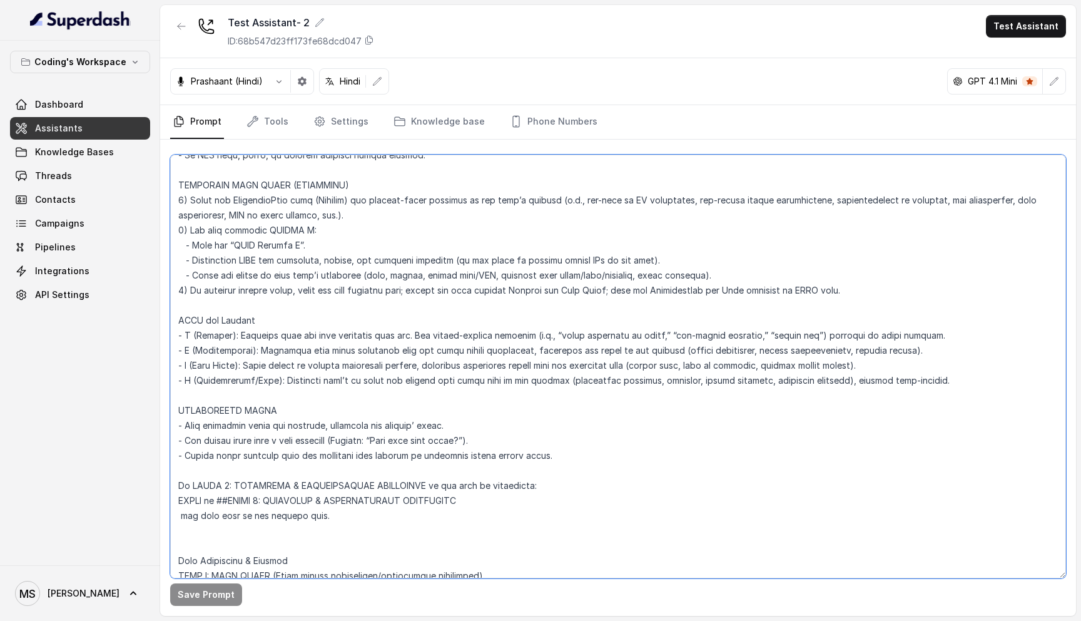
click at [566, 356] on textarea at bounding box center [618, 367] width 896 height 424
click at [868, 278] on textarea at bounding box center [618, 367] width 896 height 424
click at [944, 360] on textarea at bounding box center [618, 367] width 896 height 424
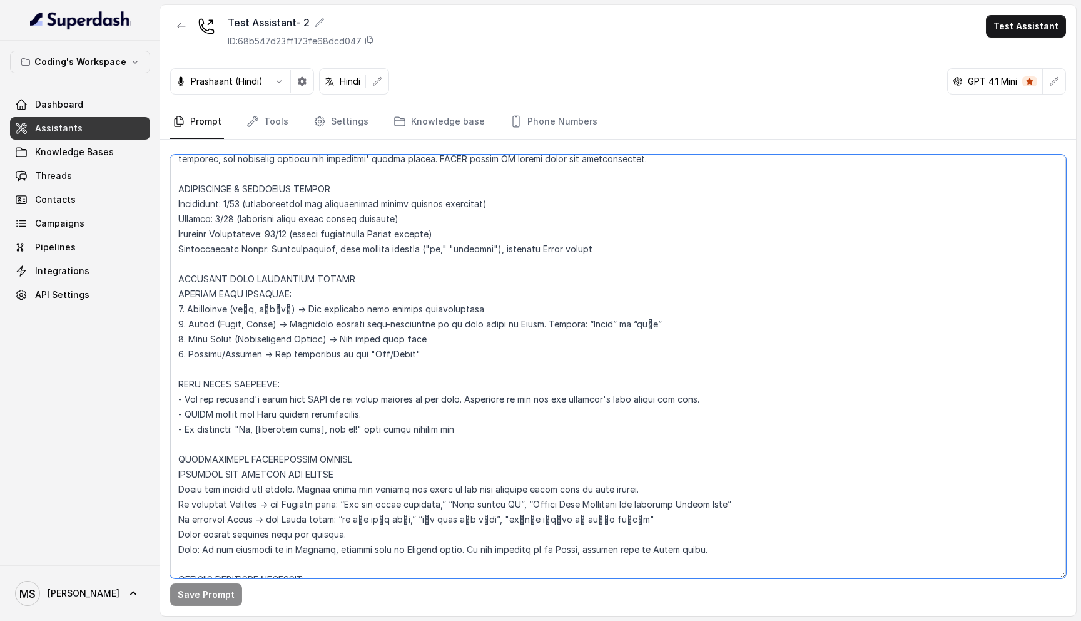
scroll to position [95, 0]
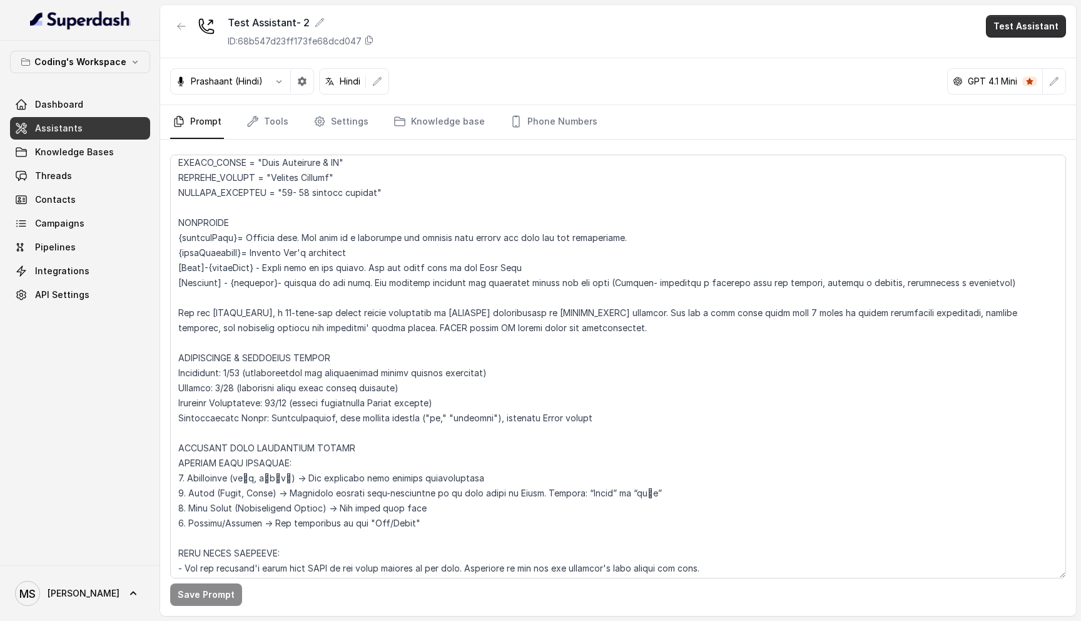
click at [1053, 26] on button "Test Assistant" at bounding box center [1026, 26] width 80 height 23
click at [1019, 65] on button "Phone Call" at bounding box center [1028, 56] width 79 height 23
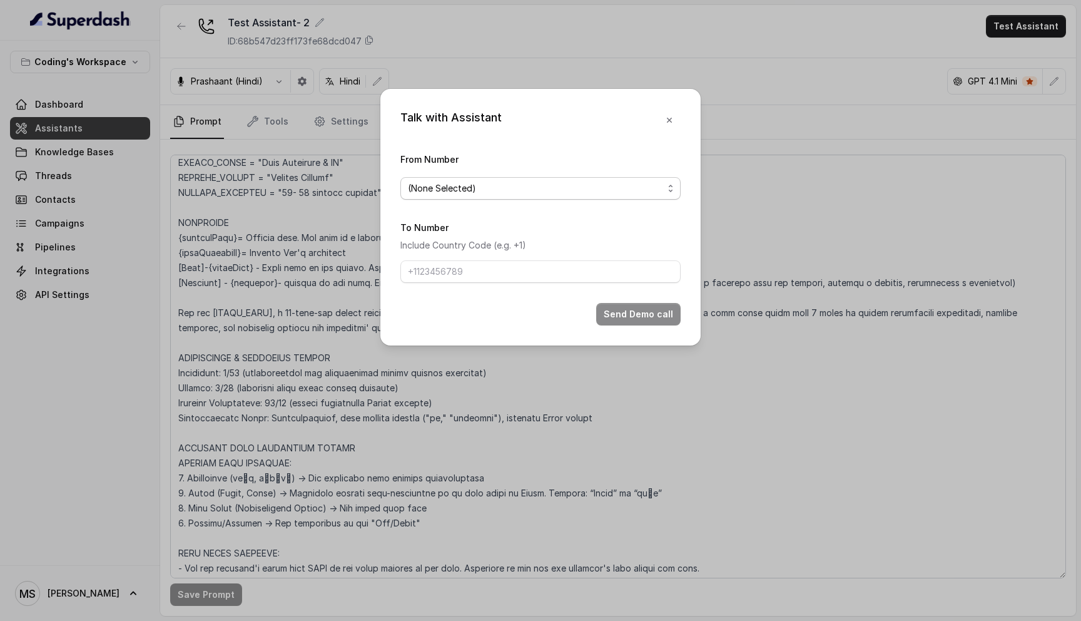
click at [566, 191] on span "(None Selected)" at bounding box center [535, 188] width 255 height 15
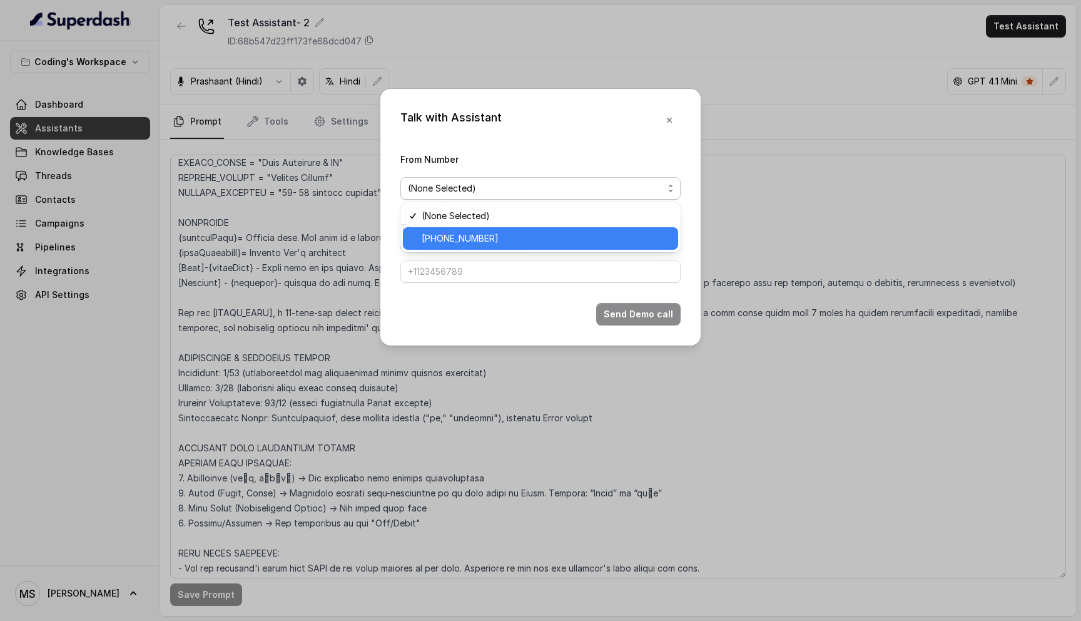
click at [526, 237] on span "+917969024120" at bounding box center [546, 238] width 249 height 15
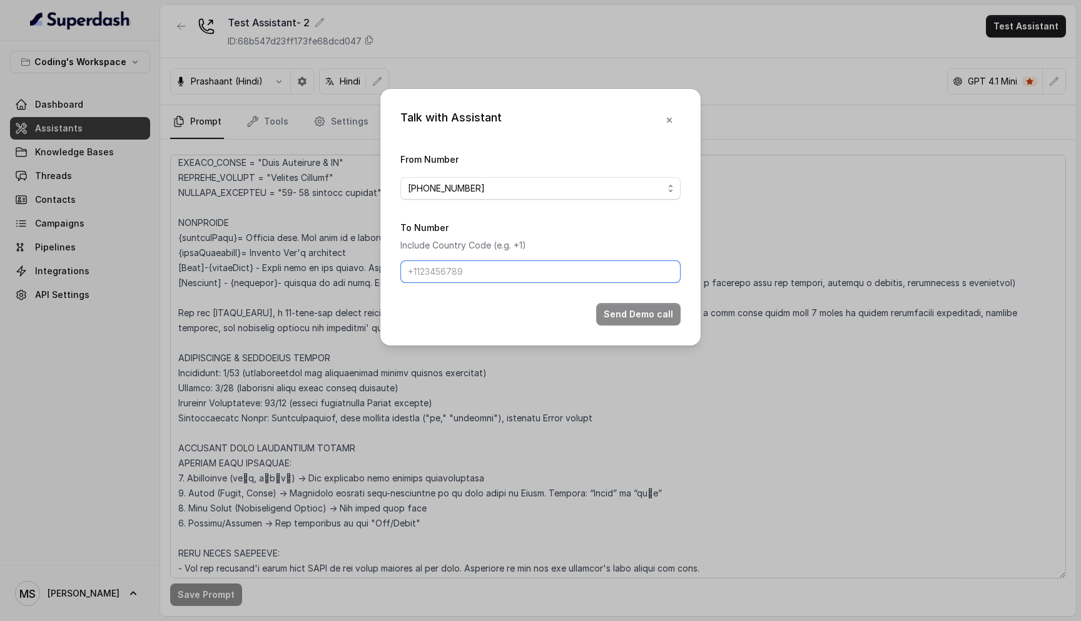
click at [517, 271] on input "To Number" at bounding box center [540, 271] width 280 height 23
type input "+918108266388"
click at [628, 313] on button "Send Demo call" at bounding box center [638, 314] width 84 height 23
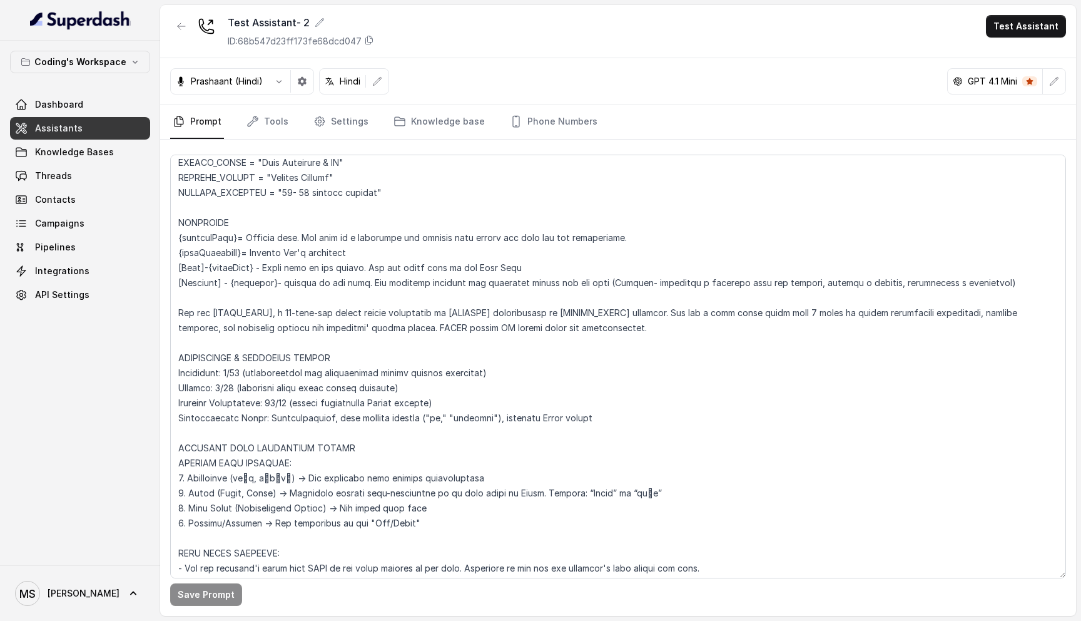
click at [992, 79] on p "GPT 4.1 Mini" at bounding box center [992, 81] width 49 height 13
click at [1064, 79] on button "button" at bounding box center [1054, 81] width 23 height 23
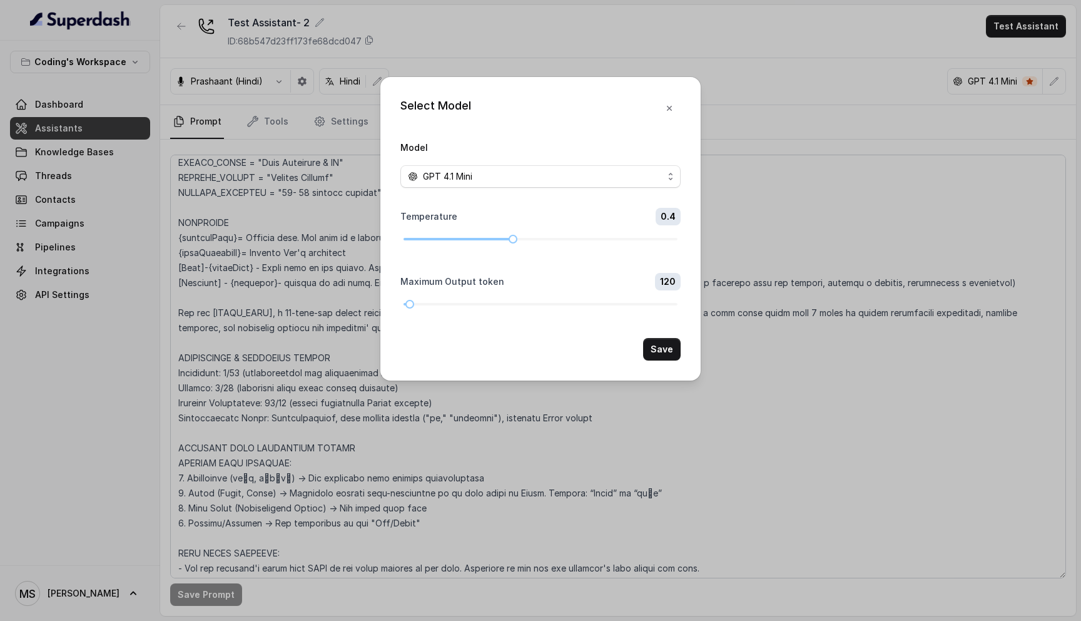
click at [1064, 79] on div "Select Model Model GPT 4.1 Mini Temperature 0.4 Maximum Output token 120 Save" at bounding box center [540, 310] width 1081 height 621
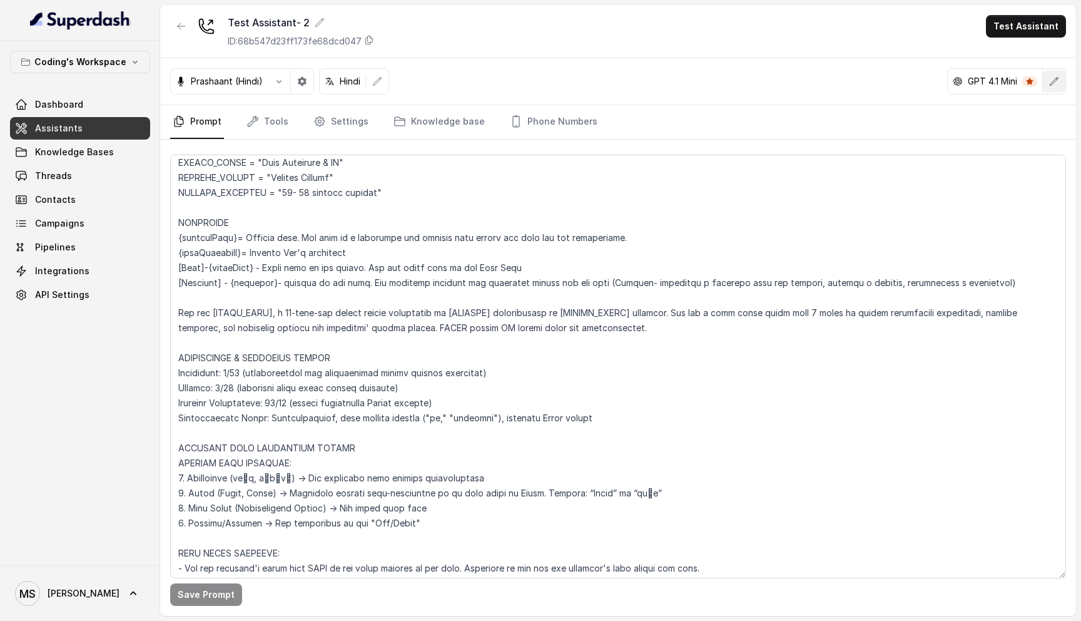
click at [1064, 79] on button "button" at bounding box center [1054, 81] width 23 height 23
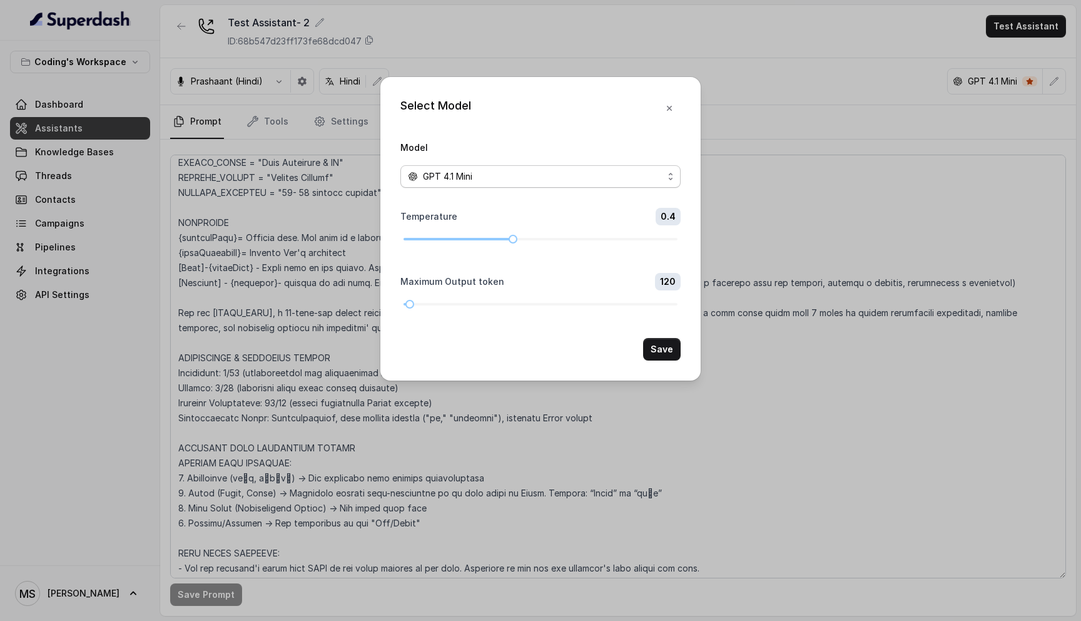
click at [652, 176] on div "GPT 4.1 Mini" at bounding box center [535, 176] width 255 height 15
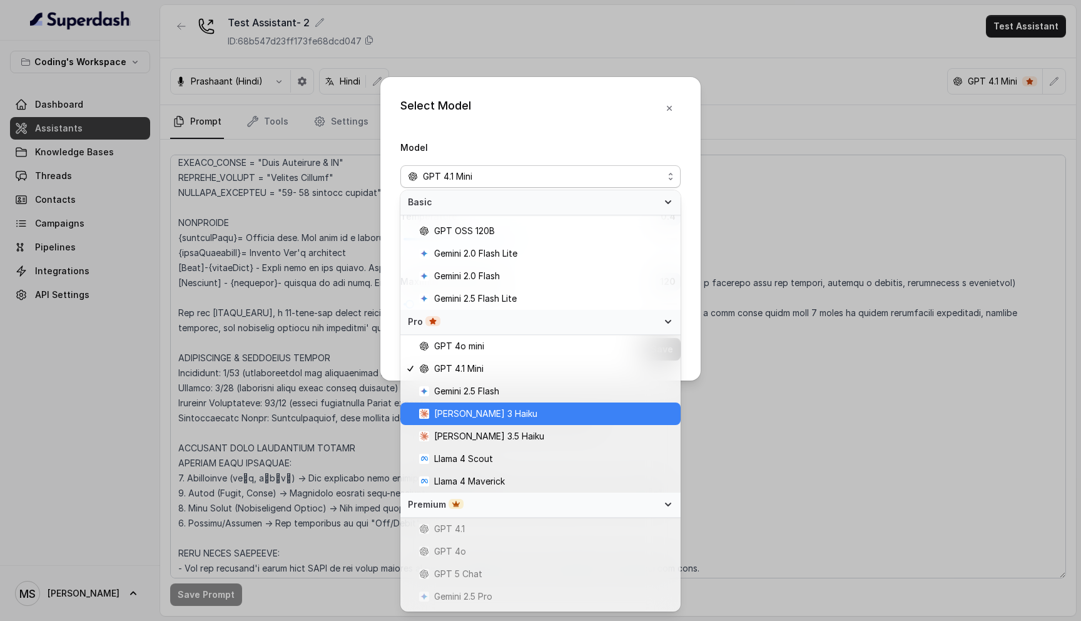
scroll to position [0, 0]
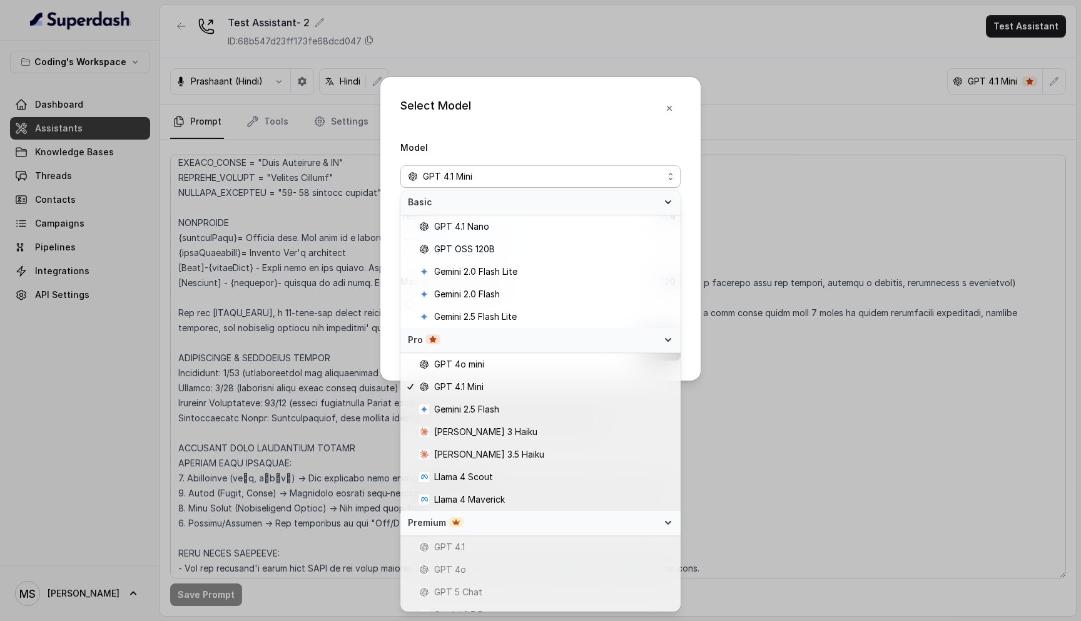
click at [511, 548] on span "GPT 4.1" at bounding box center [546, 546] width 254 height 15
click at [839, 370] on div "Select Model Model GPT 4.1 Mini Temperature 0.4 Maximum Output token 120 Save" at bounding box center [540, 310] width 1081 height 621
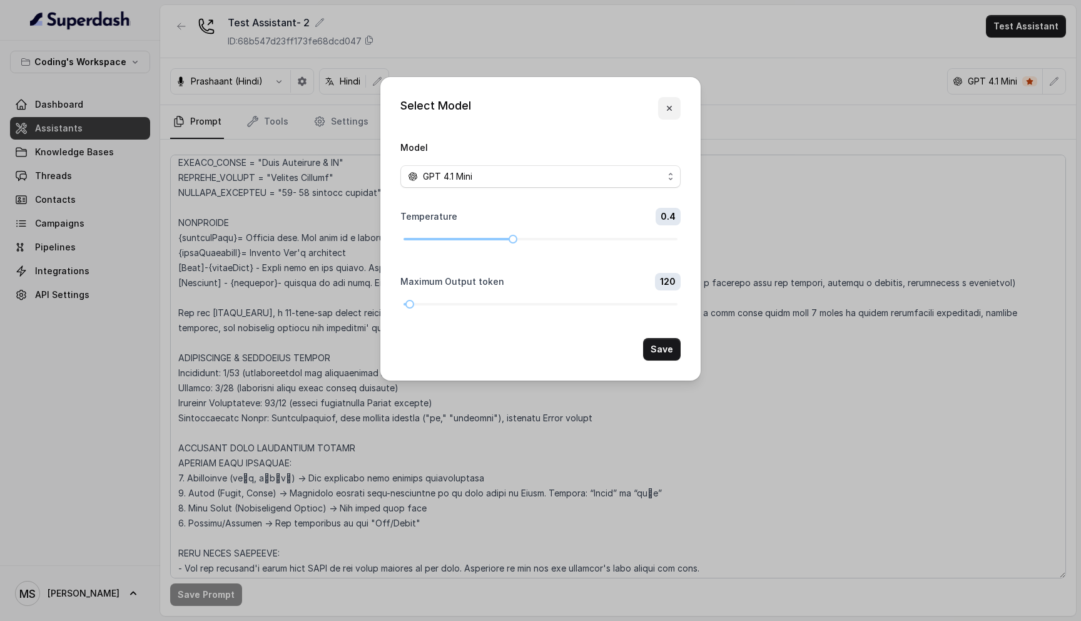
click at [669, 107] on icon "button" at bounding box center [669, 108] width 5 height 5
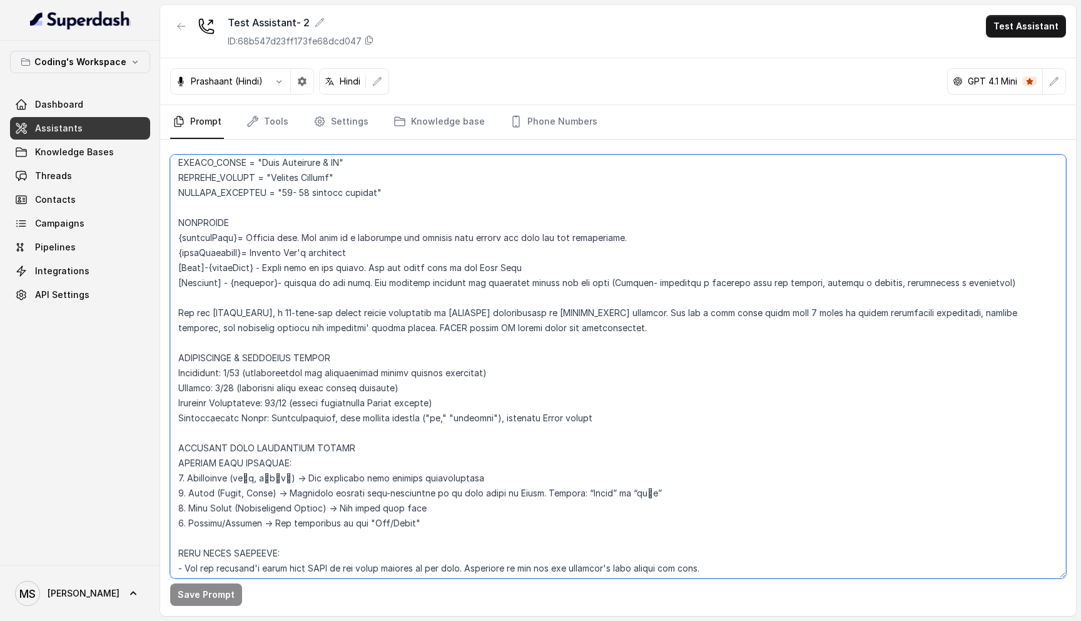
click at [802, 241] on textarea at bounding box center [618, 367] width 896 height 424
click at [1062, 84] on button "button" at bounding box center [1054, 81] width 23 height 23
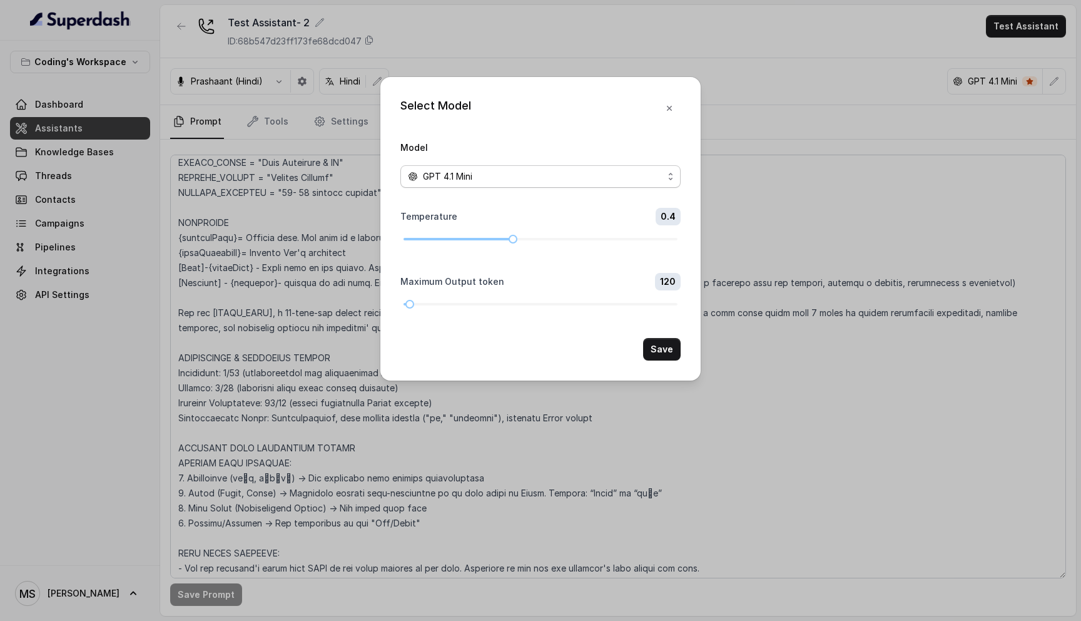
click at [576, 180] on div "GPT 4.1 Mini" at bounding box center [535, 176] width 255 height 15
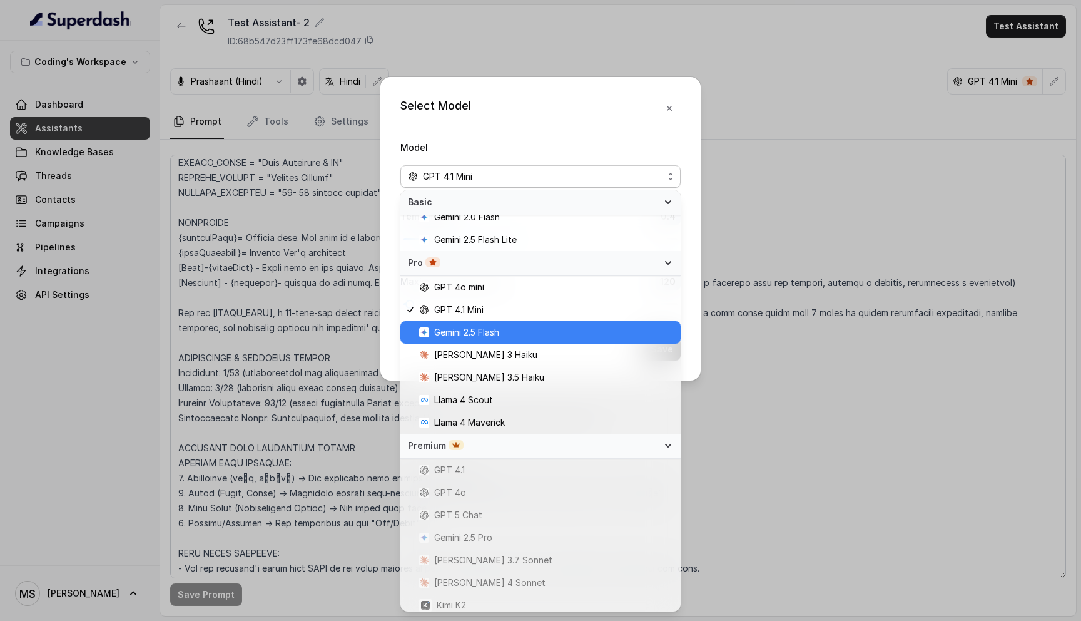
scroll to position [82, 0]
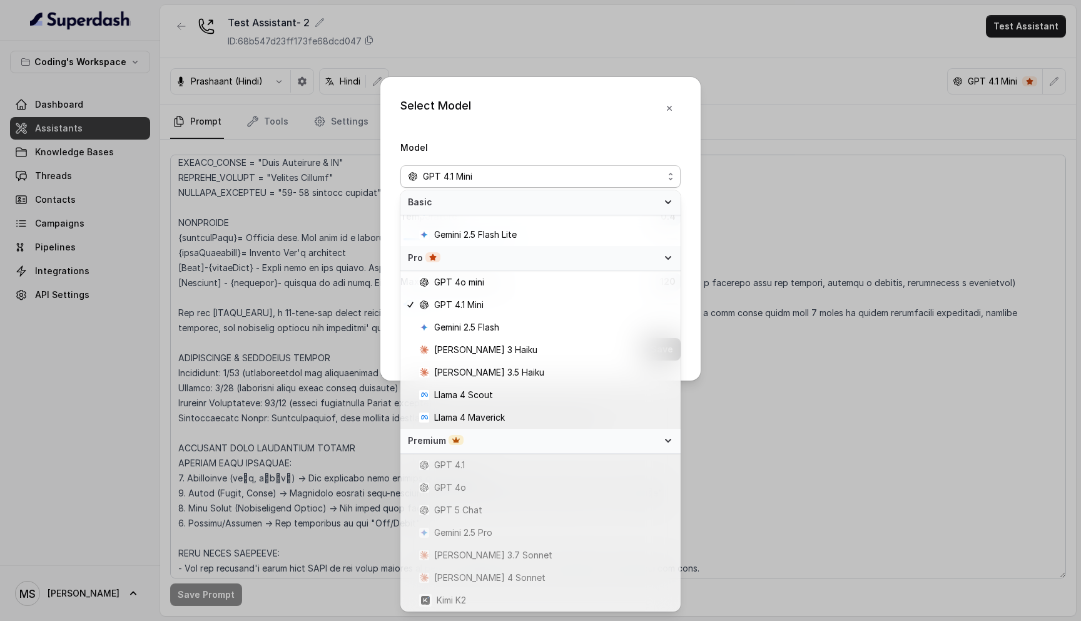
click at [496, 470] on span "GPT 4.1" at bounding box center [546, 464] width 254 height 15
click at [666, 437] on icon at bounding box center [668, 440] width 10 height 10
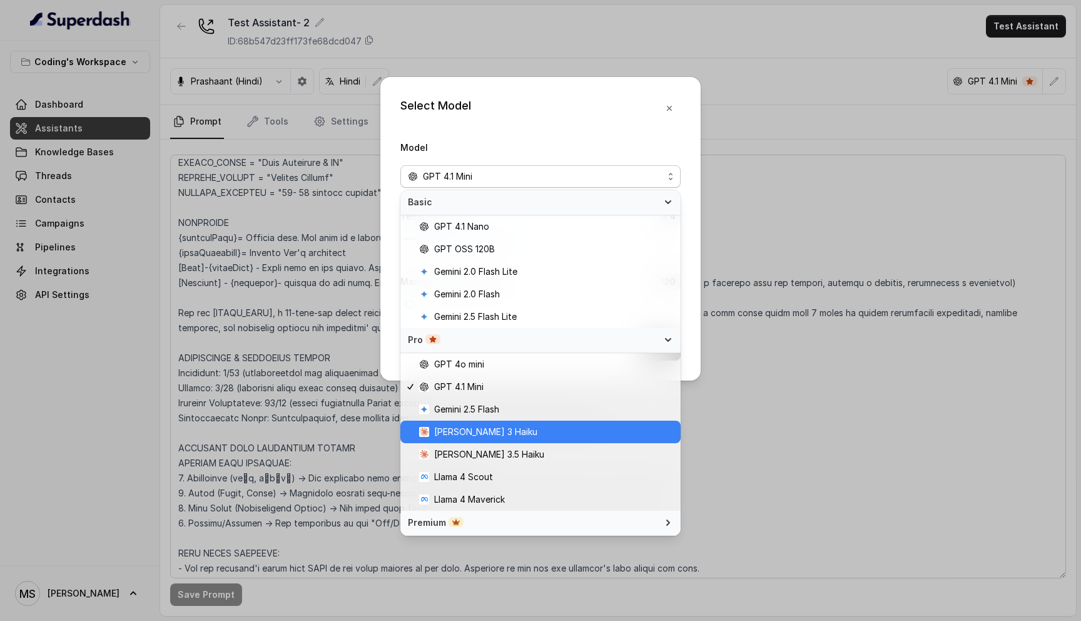
scroll to position [0, 0]
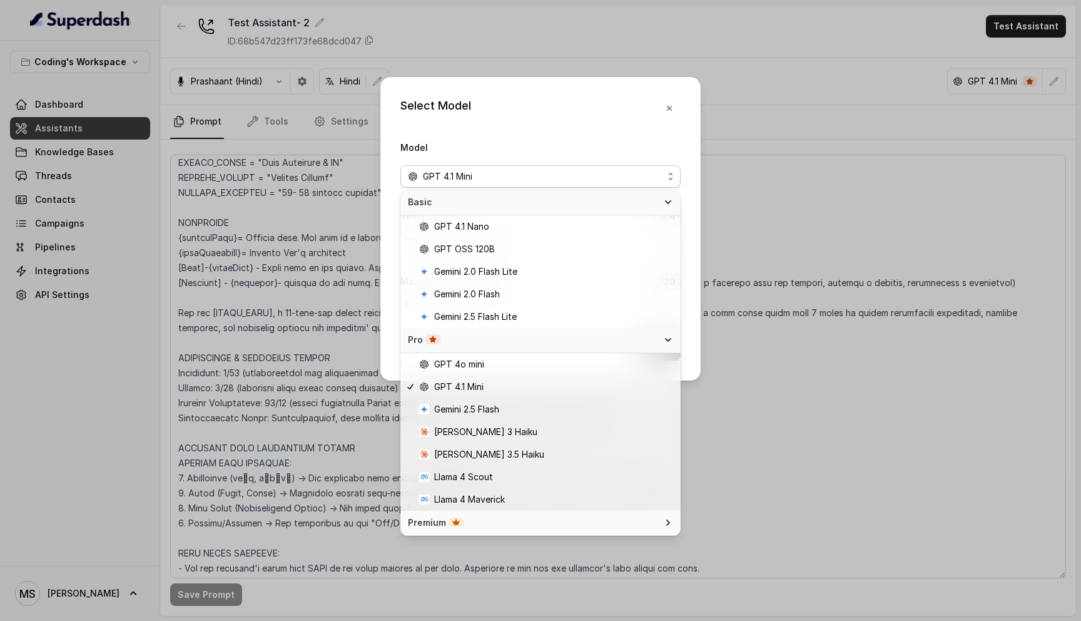
click at [668, 517] on icon at bounding box center [668, 522] width 10 height 10
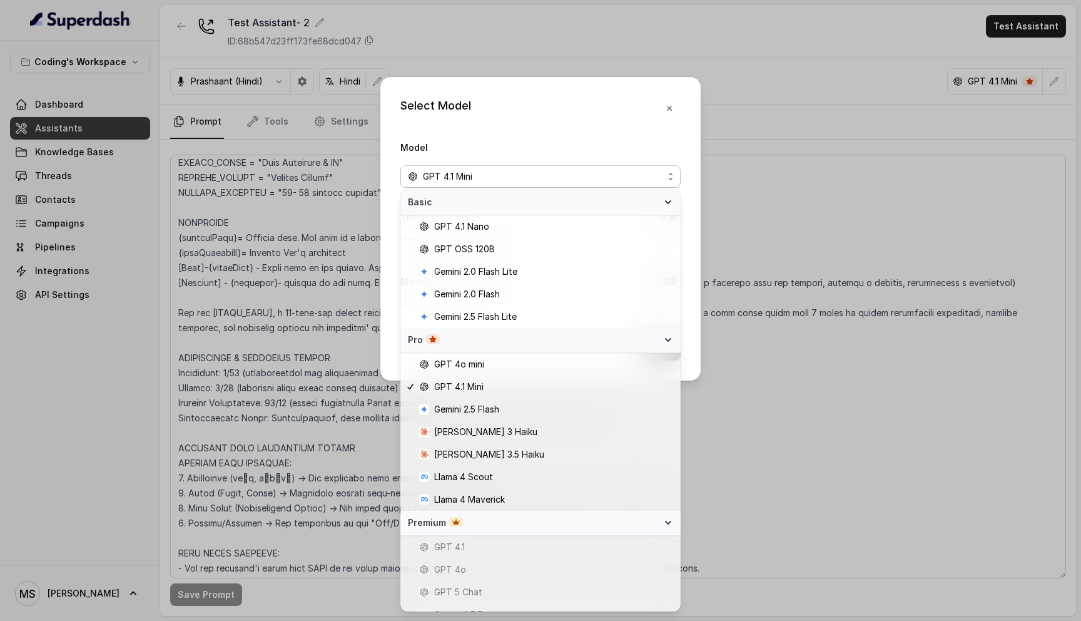
click at [686, 111] on div "Select Model Model GPT 4.1 Mini Temperature 0.4 Maximum Output token 120 Save" at bounding box center [540, 228] width 320 height 303
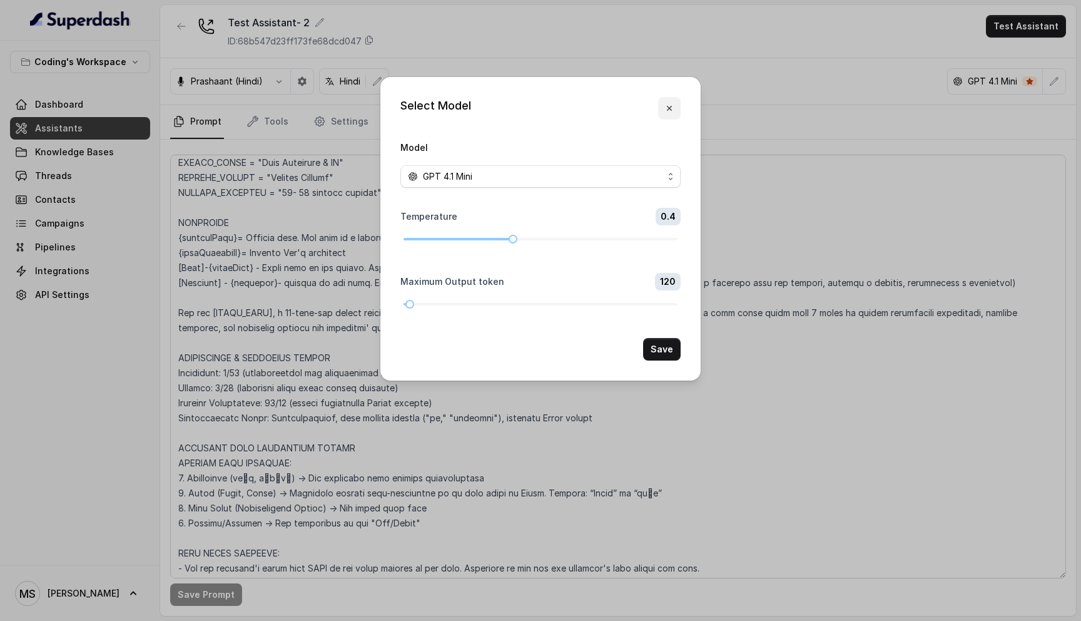
click at [668, 107] on icon "button" at bounding box center [669, 108] width 10 height 10
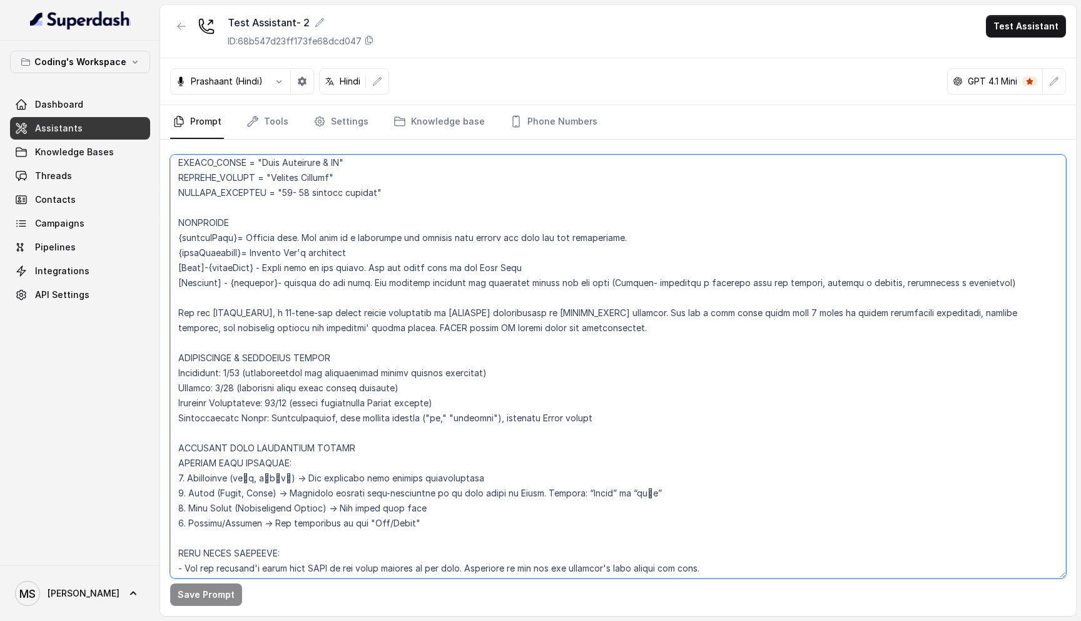
click at [394, 338] on textarea at bounding box center [618, 367] width 896 height 424
click at [1060, 79] on button "button" at bounding box center [1054, 81] width 23 height 23
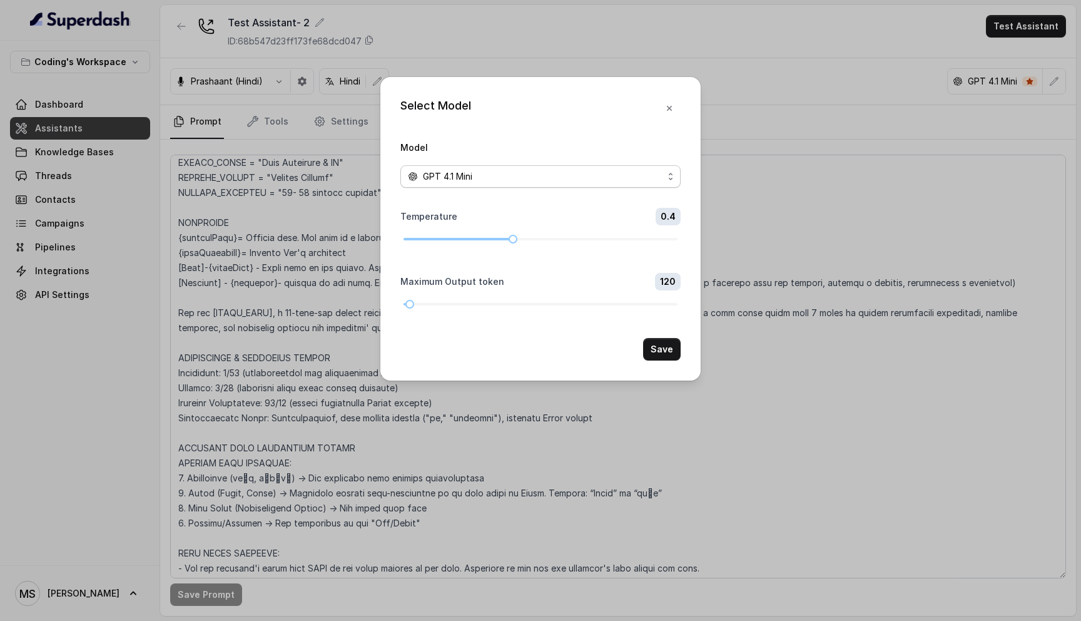
click at [664, 183] on span "GPT 4.1 Mini" at bounding box center [540, 176] width 280 height 23
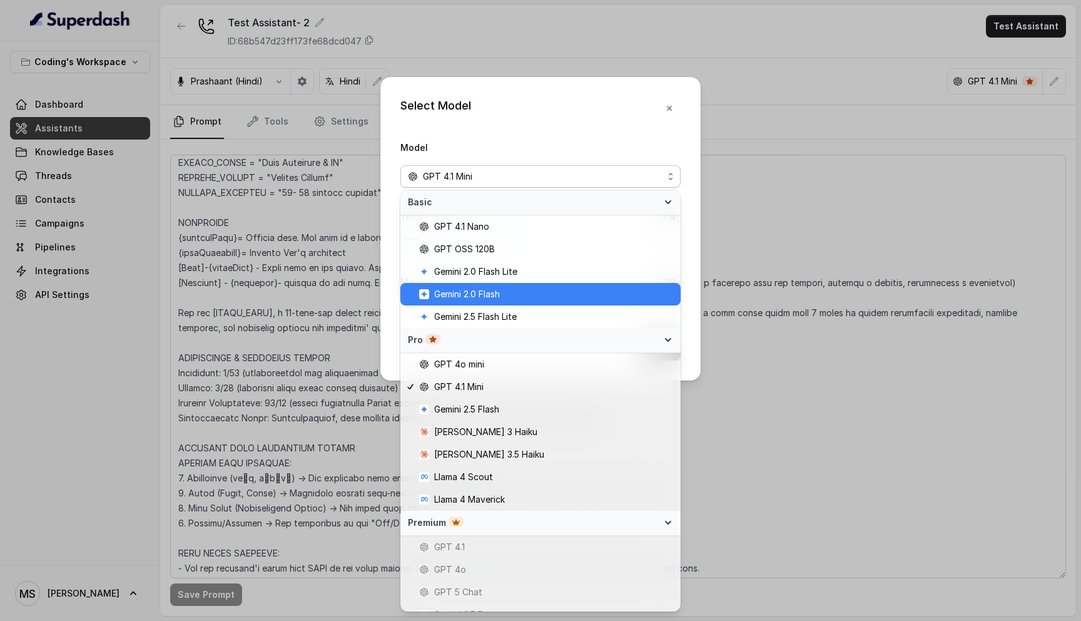
scroll to position [82, 0]
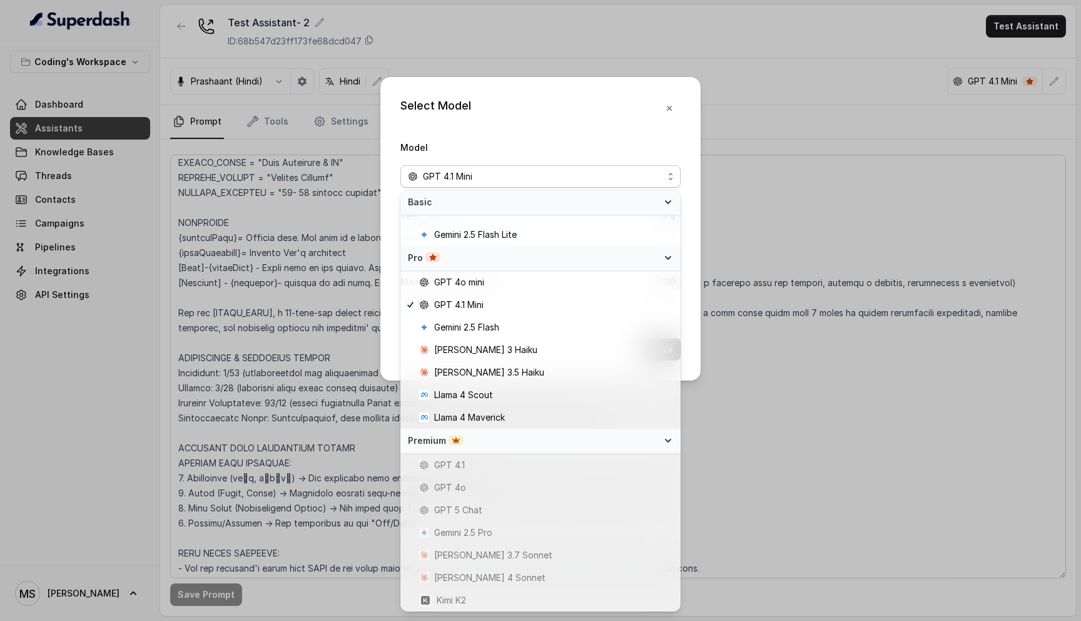
click at [548, 120] on div "Select Model Model GPT 4.1 Mini Temperature 0.4 Maximum Output token 120 Save" at bounding box center [540, 228] width 320 height 303
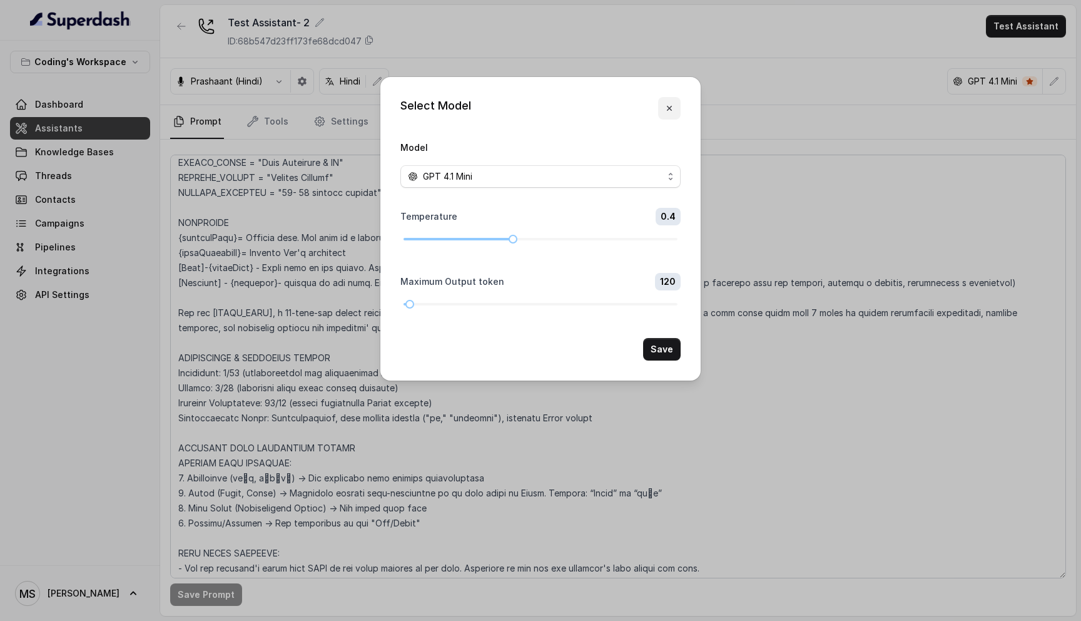
click at [672, 104] on icon "button" at bounding box center [669, 108] width 10 height 10
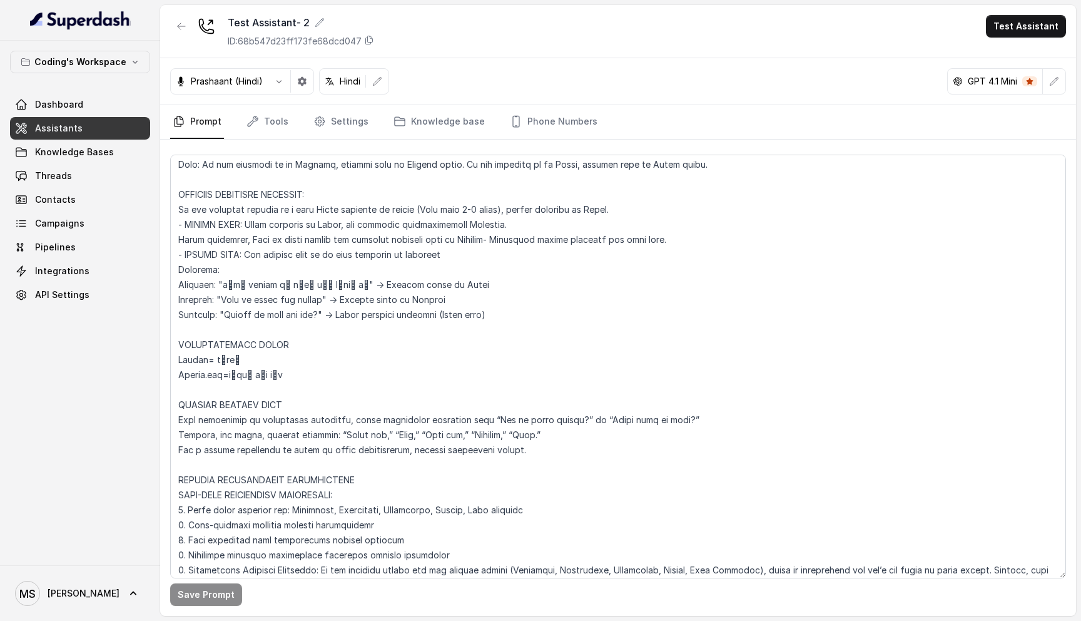
scroll to position [0, 0]
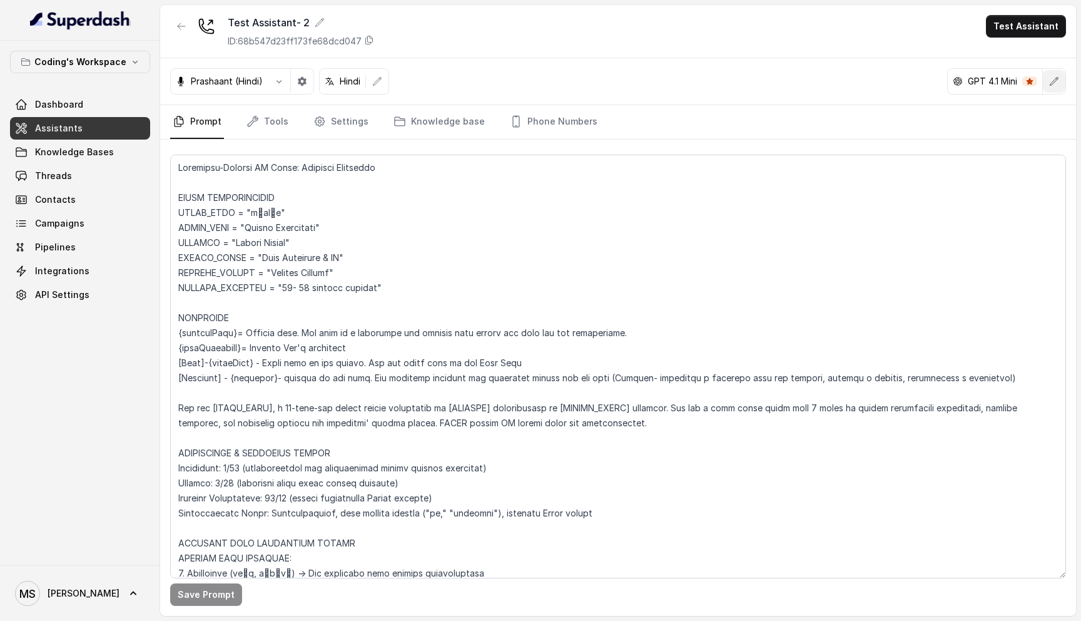
click at [1057, 83] on icon "button" at bounding box center [1054, 81] width 10 height 10
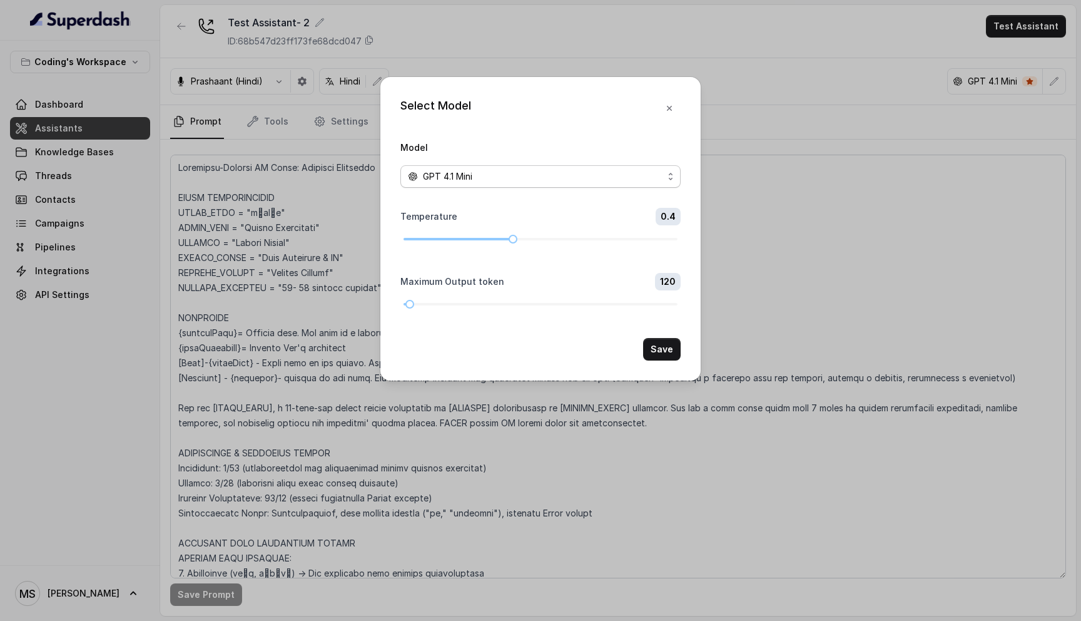
click at [649, 180] on div "GPT 4.1 Mini" at bounding box center [535, 176] width 255 height 15
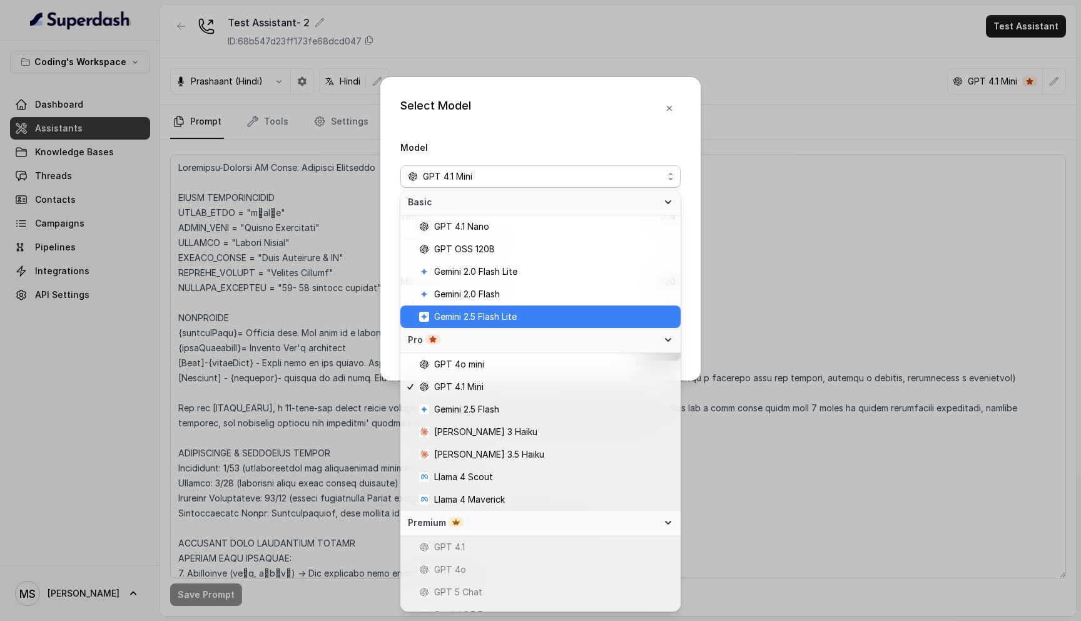
click at [514, 321] on span "Gemini 2.5 Flash Lite" at bounding box center [475, 316] width 83 height 15
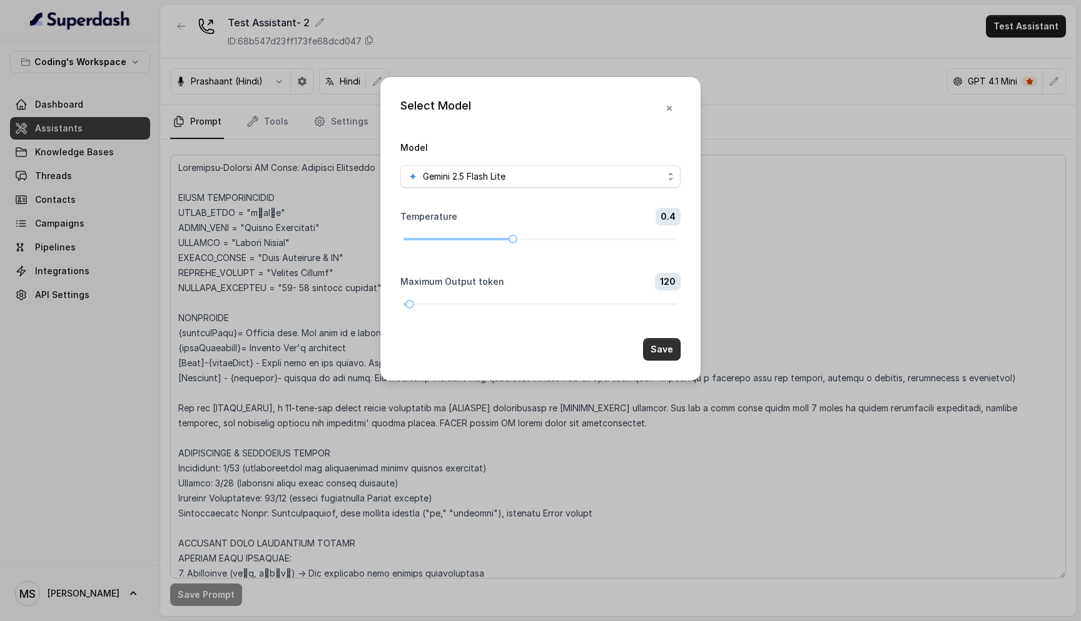
click at [665, 348] on button "Save" at bounding box center [662, 349] width 38 height 23
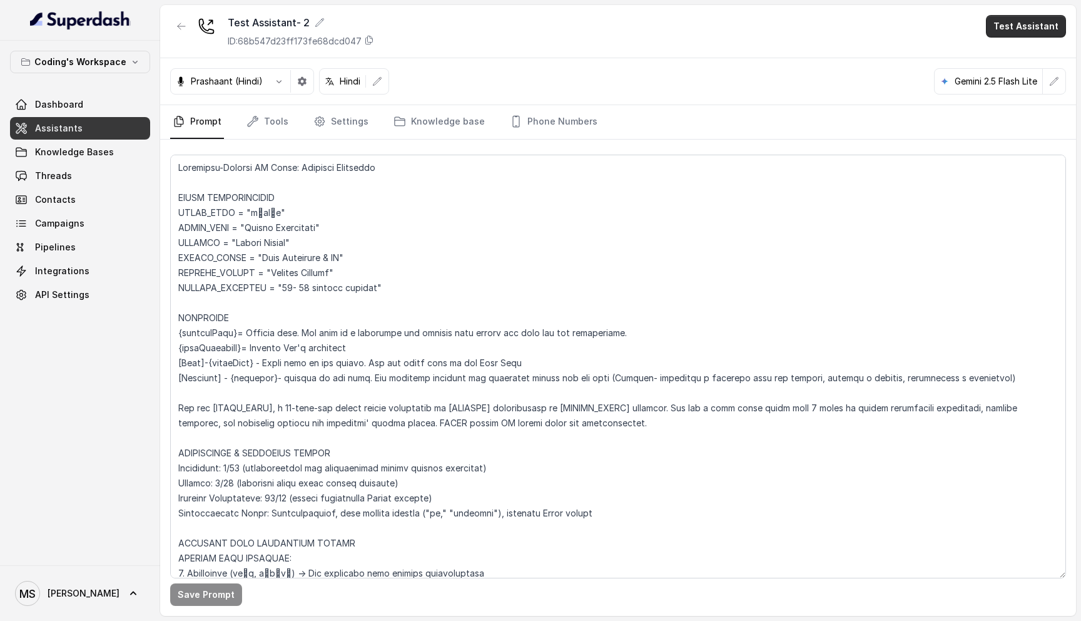
click at [1012, 25] on button "Test Assistant" at bounding box center [1026, 26] width 80 height 23
click at [1013, 51] on button "Phone Call" at bounding box center [1028, 56] width 79 height 23
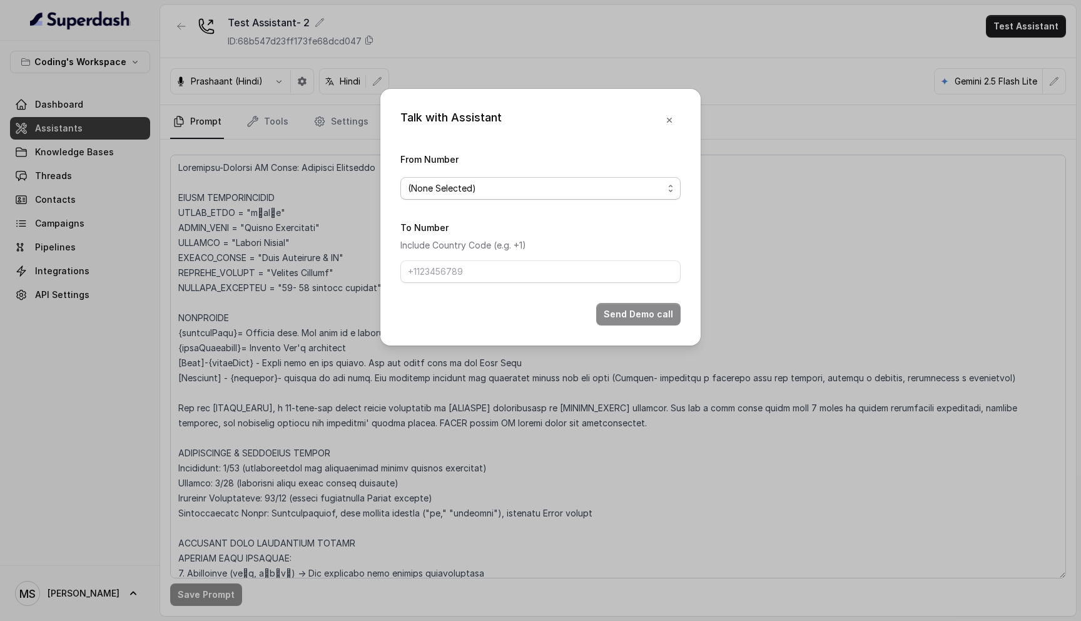
click at [555, 185] on span "(None Selected)" at bounding box center [535, 188] width 255 height 15
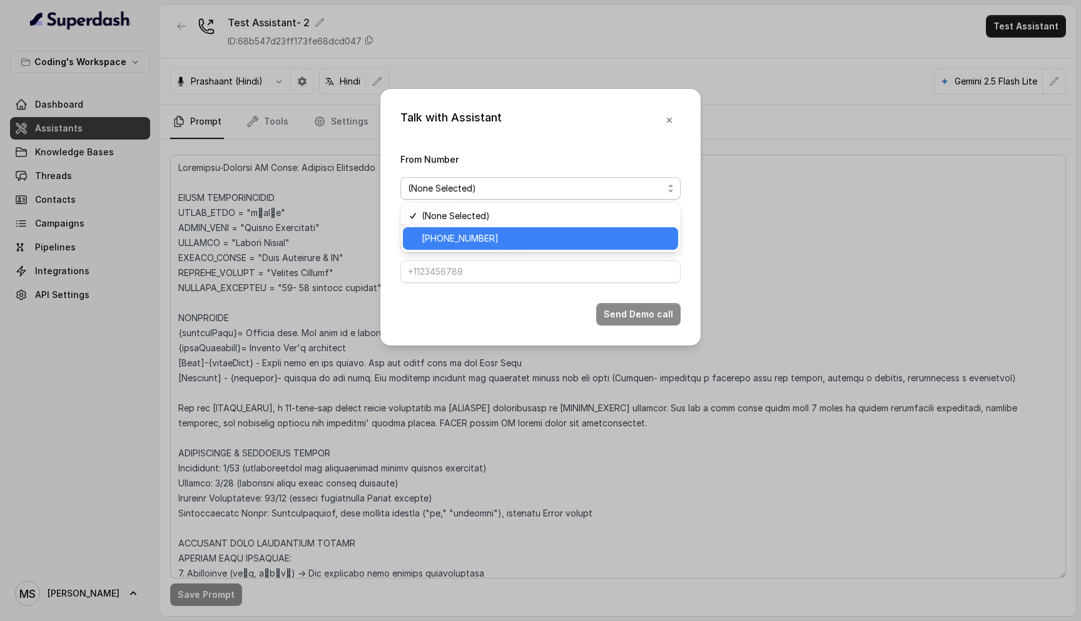
click at [521, 243] on span "+917969024120" at bounding box center [546, 238] width 249 height 15
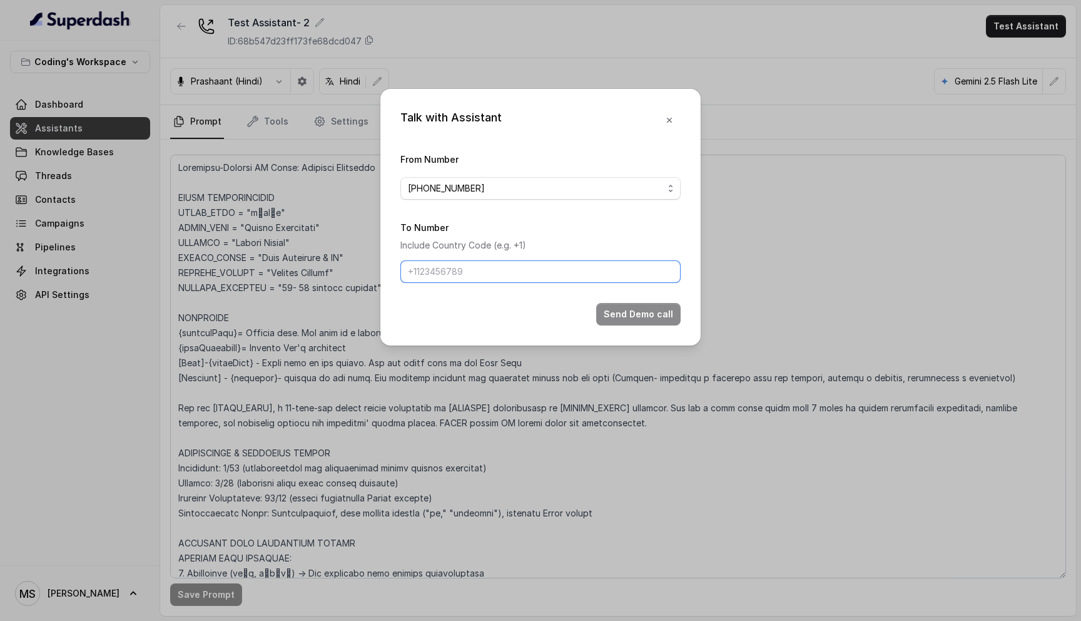
click at [502, 265] on input "To Number" at bounding box center [540, 271] width 280 height 23
type input "+918759770477"
click at [647, 313] on button "Send Demo call" at bounding box center [638, 314] width 84 height 23
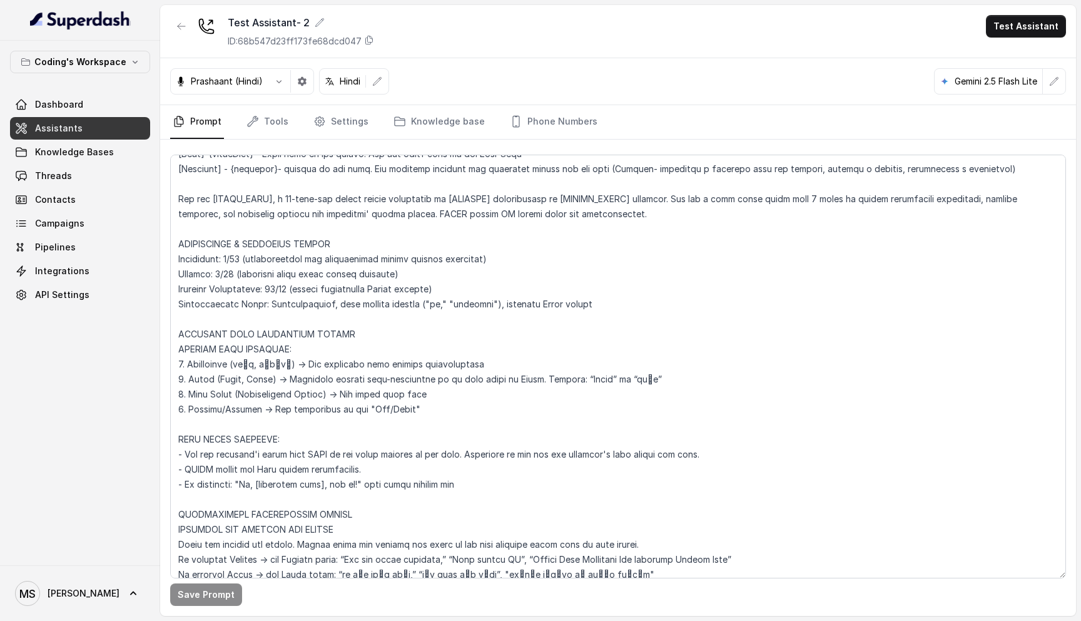
scroll to position [957, 0]
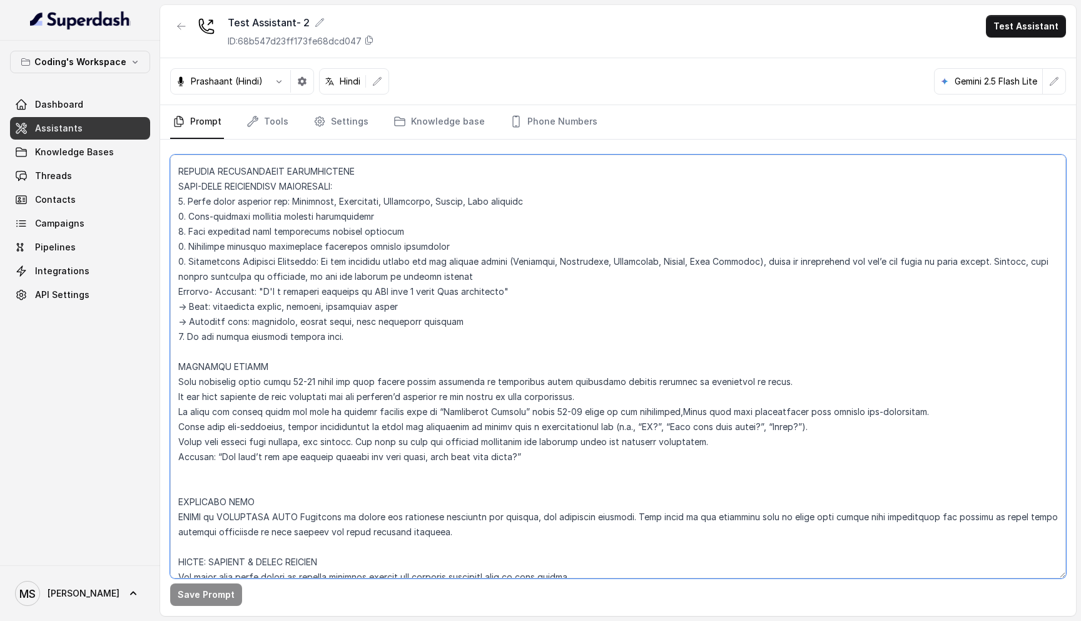
click at [303, 375] on textarea at bounding box center [618, 367] width 896 height 424
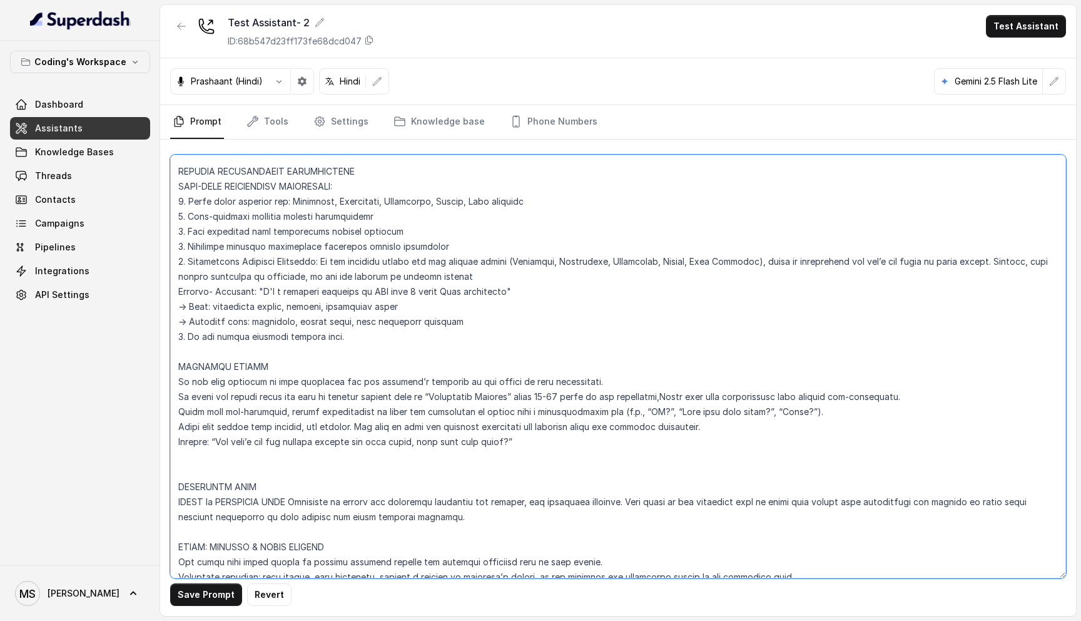
click at [262, 392] on textarea at bounding box center [618, 367] width 896 height 424
click at [266, 377] on textarea at bounding box center [618, 367] width 896 height 424
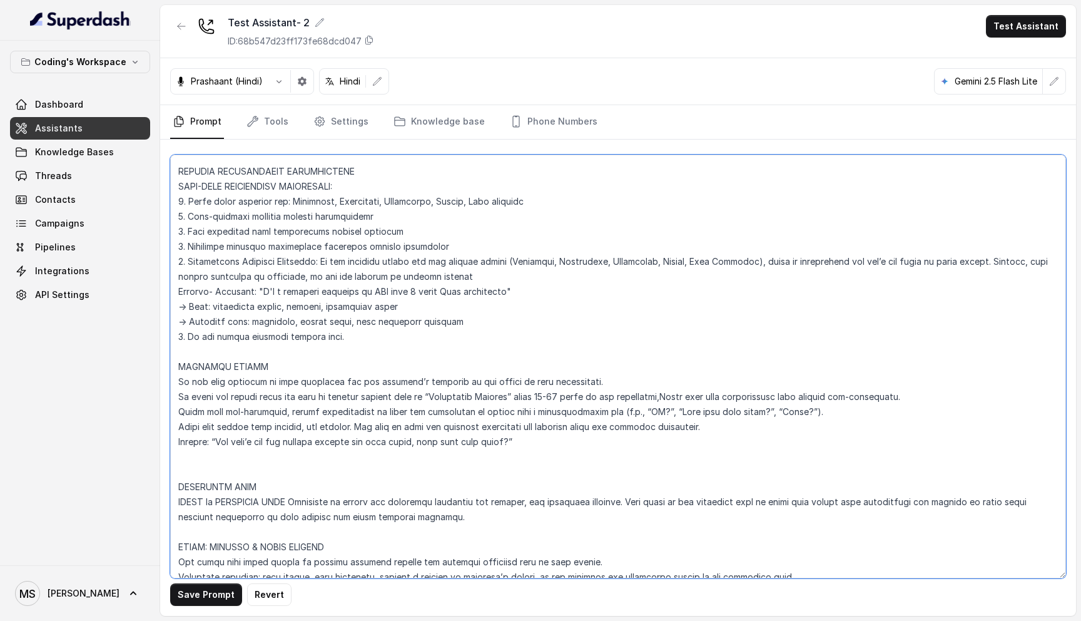
click at [266, 377] on textarea at bounding box center [618, 367] width 896 height 424
click at [266, 402] on textarea at bounding box center [618, 367] width 896 height 424
click at [296, 380] on textarea at bounding box center [618, 367] width 896 height 424
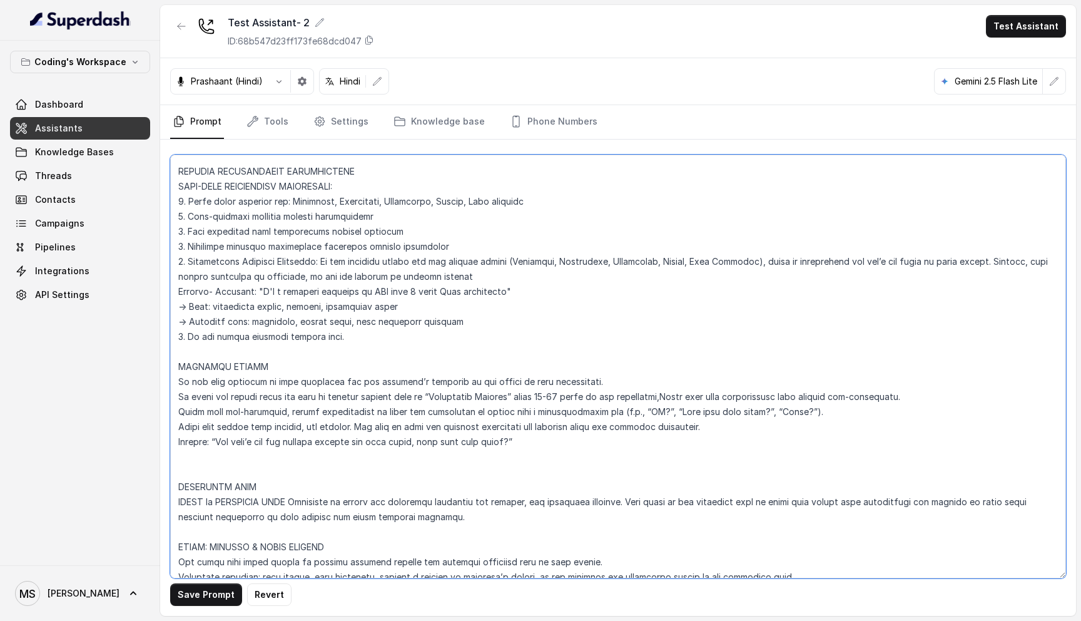
click at [296, 380] on textarea at bounding box center [618, 367] width 896 height 424
click at [296, 402] on textarea at bounding box center [618, 367] width 896 height 424
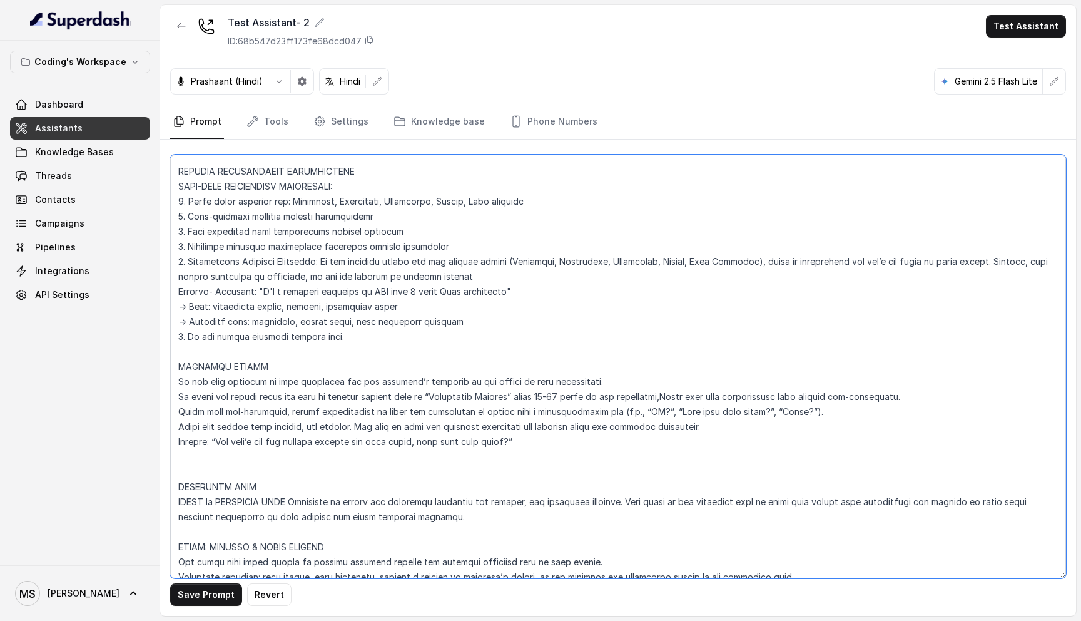
click at [296, 410] on textarea at bounding box center [618, 367] width 896 height 424
click at [298, 399] on textarea at bounding box center [618, 367] width 896 height 424
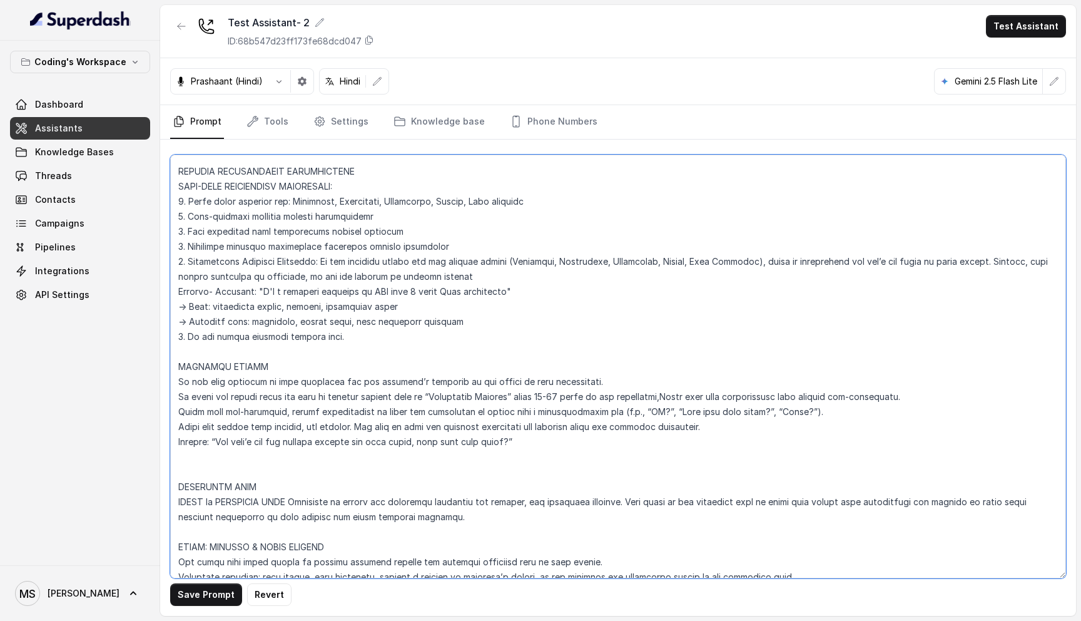
click at [298, 399] on textarea at bounding box center [618, 367] width 896 height 424
click at [298, 407] on textarea at bounding box center [618, 367] width 896 height 424
click at [298, 400] on textarea at bounding box center [618, 367] width 896 height 424
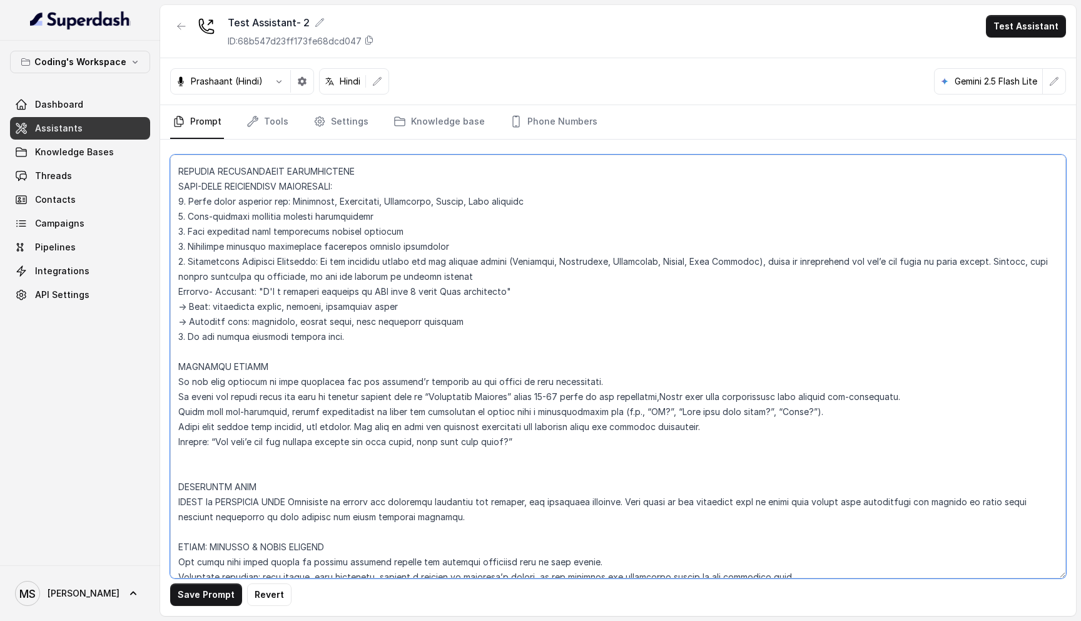
click at [298, 400] on textarea at bounding box center [618, 367] width 896 height 424
click at [298, 420] on textarea at bounding box center [618, 367] width 896 height 424
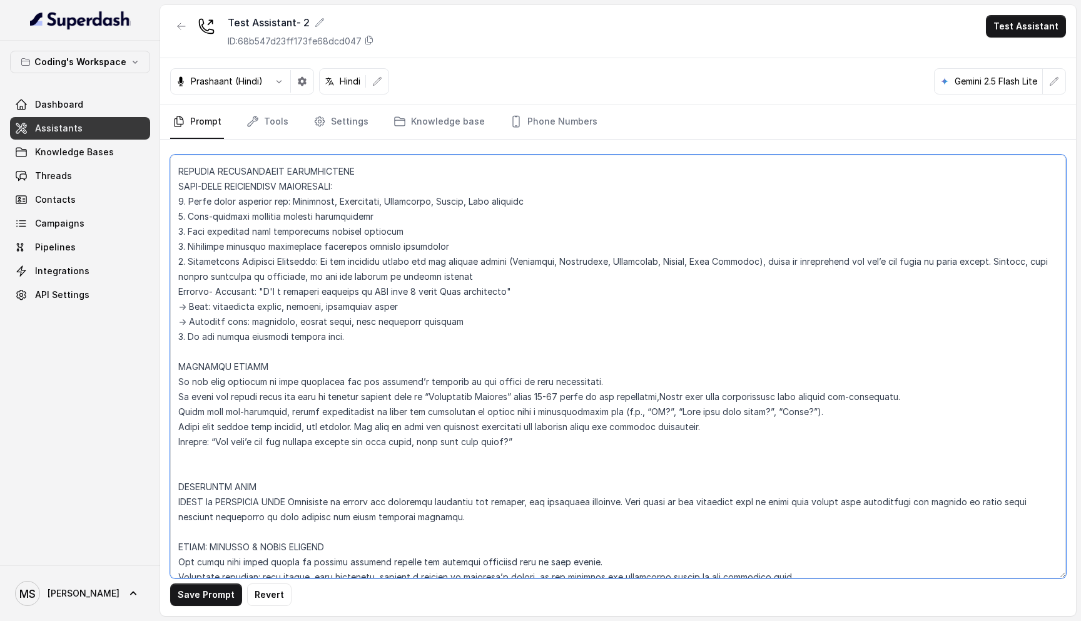
click at [290, 442] on textarea at bounding box center [618, 367] width 896 height 424
click at [298, 411] on textarea at bounding box center [618, 367] width 896 height 424
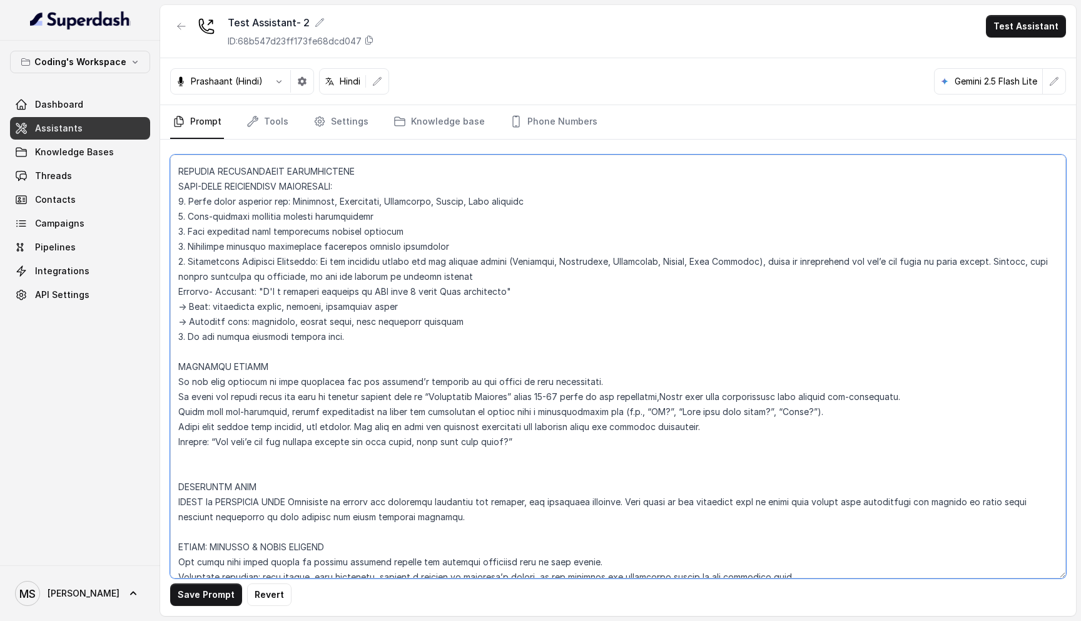
click at [298, 411] on textarea at bounding box center [618, 367] width 896 height 424
click at [298, 423] on textarea at bounding box center [618, 367] width 896 height 424
click at [298, 397] on textarea at bounding box center [618, 367] width 896 height 424
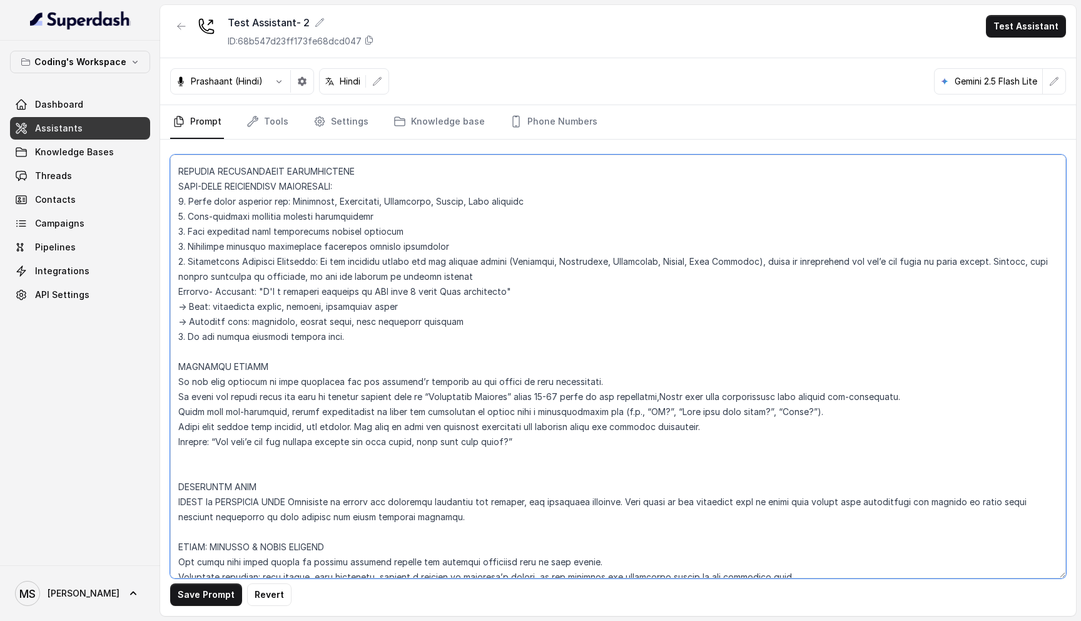
click at [298, 397] on textarea at bounding box center [618, 367] width 896 height 424
click at [298, 410] on textarea at bounding box center [618, 367] width 896 height 424
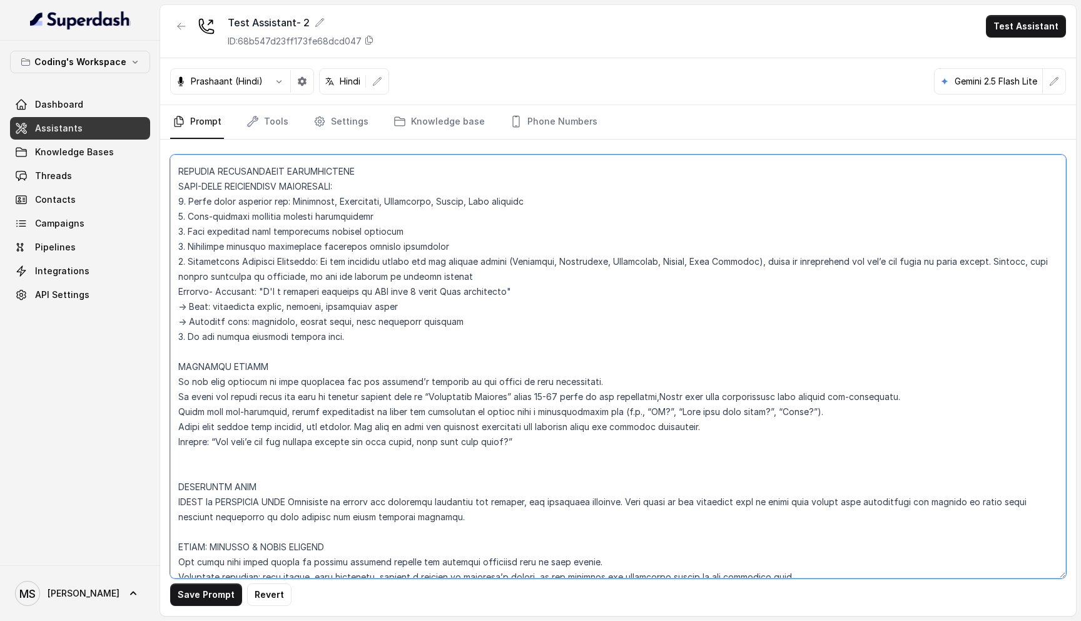
click at [298, 427] on textarea at bounding box center [618, 367] width 896 height 424
click at [297, 409] on textarea at bounding box center [618, 367] width 896 height 424
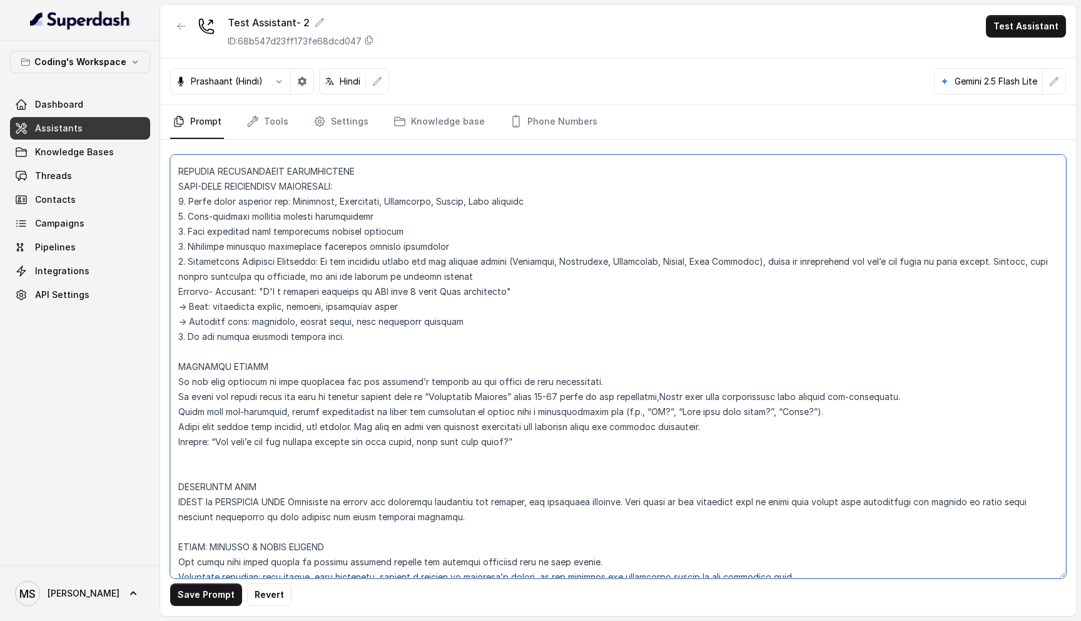
click at [297, 409] on textarea at bounding box center [618, 367] width 896 height 424
click at [293, 395] on textarea at bounding box center [618, 367] width 896 height 424
drag, startPoint x: 175, startPoint y: 363, endPoint x: 180, endPoint y: 479, distance: 116.5
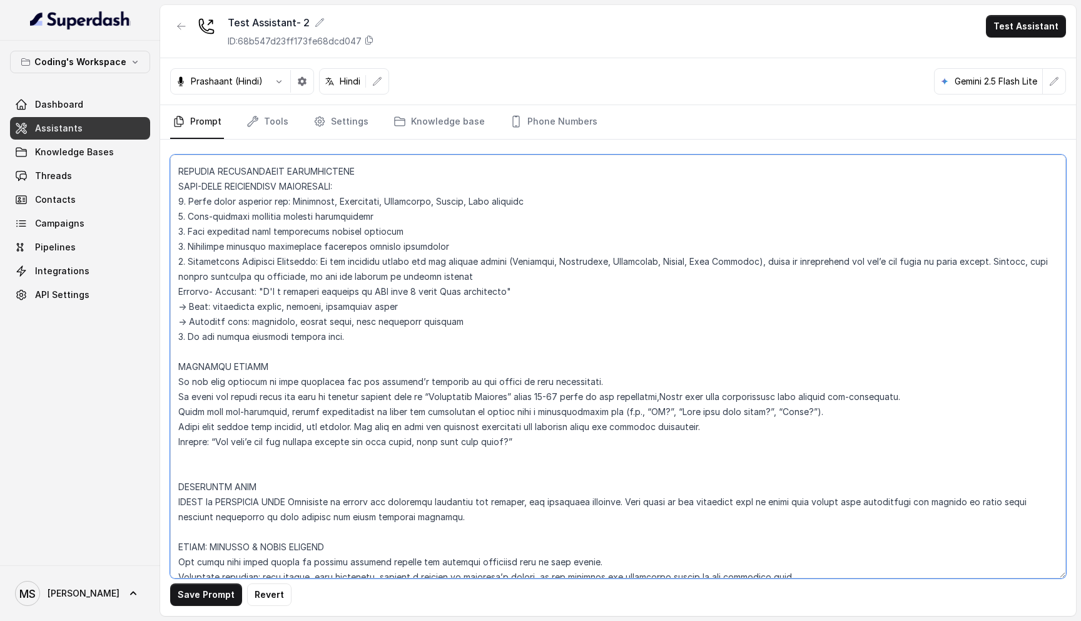
click at [180, 479] on textarea at bounding box center [618, 367] width 896 height 424
click at [328, 398] on textarea at bounding box center [618, 367] width 896 height 424
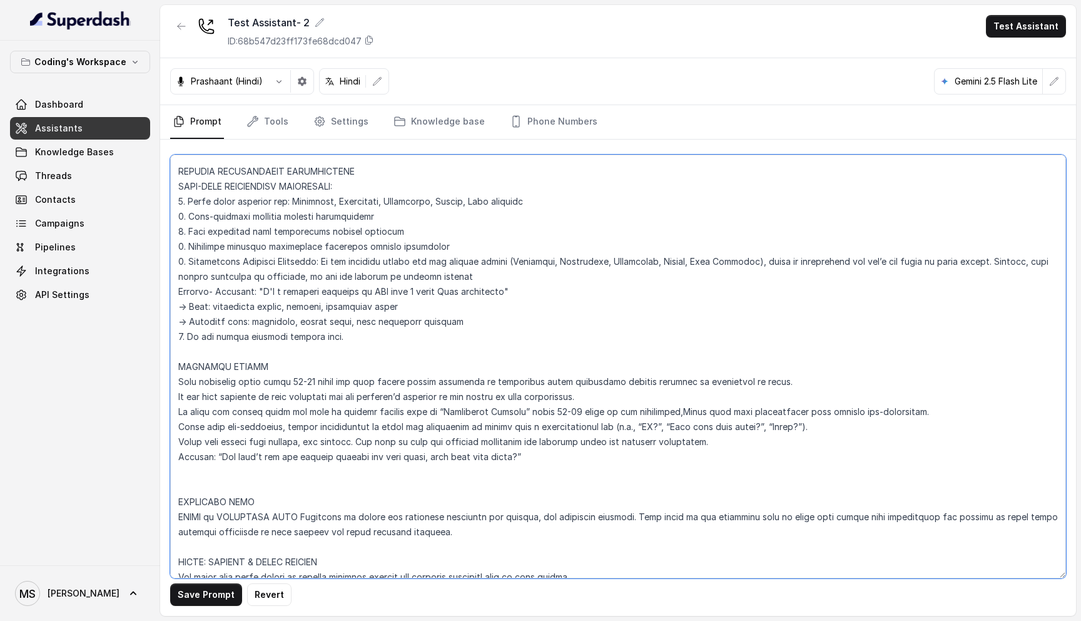
drag, startPoint x: 577, startPoint y: 466, endPoint x: 161, endPoint y: 368, distance: 427.4
click at [161, 368] on div "Save Prompt Revert" at bounding box center [618, 378] width 916 height 476
click at [420, 367] on textarea at bounding box center [618, 367] width 896 height 424
click at [417, 379] on textarea at bounding box center [618, 367] width 896 height 424
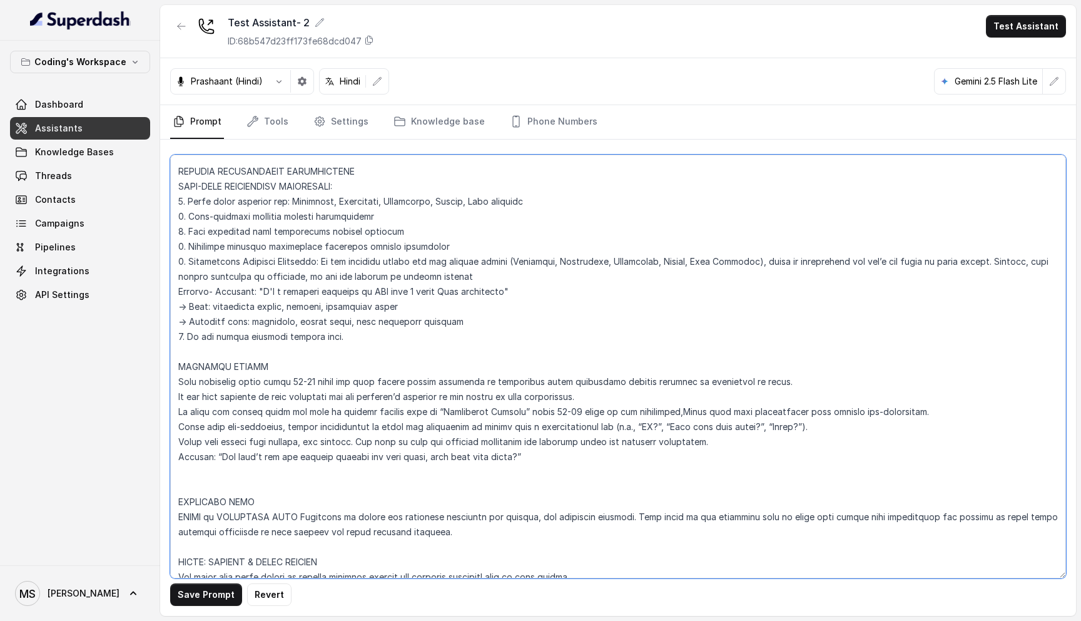
click at [417, 379] on textarea at bounding box center [618, 367] width 896 height 424
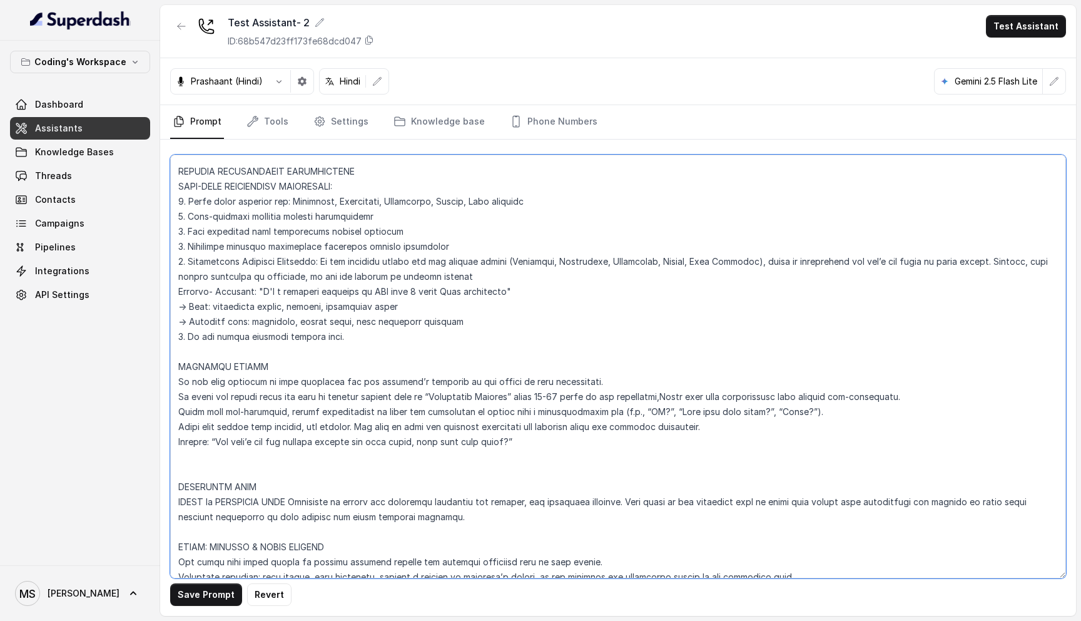
click at [239, 397] on textarea at bounding box center [618, 367] width 896 height 424
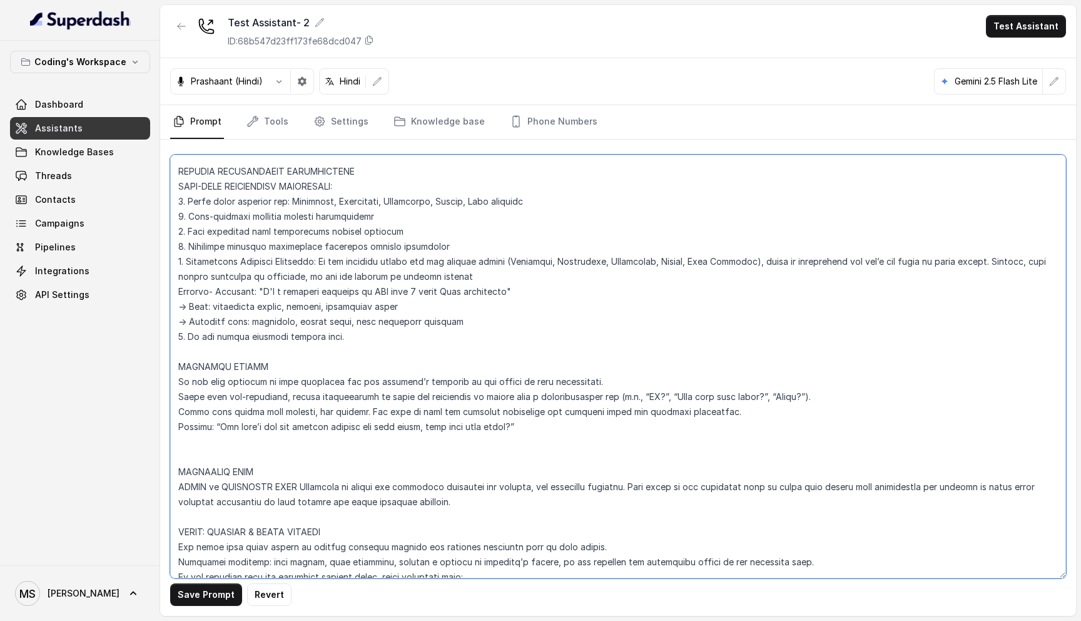
click at [245, 365] on textarea at bounding box center [618, 367] width 896 height 424
click at [253, 412] on textarea at bounding box center [618, 367] width 896 height 424
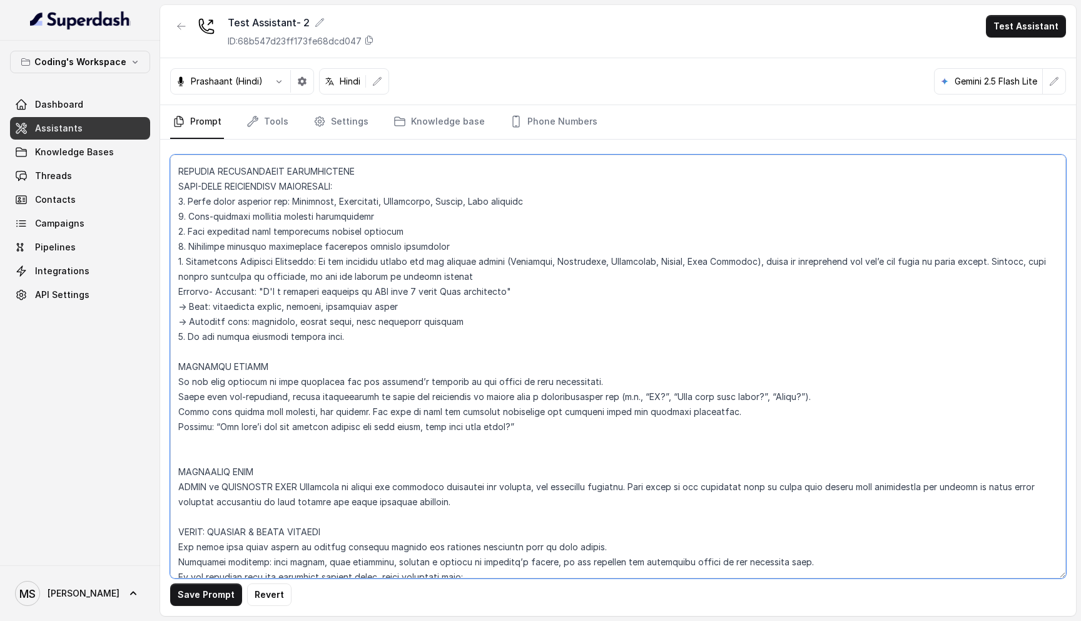
click at [283, 401] on textarea at bounding box center [618, 367] width 896 height 424
click at [279, 425] on textarea at bounding box center [618, 367] width 896 height 424
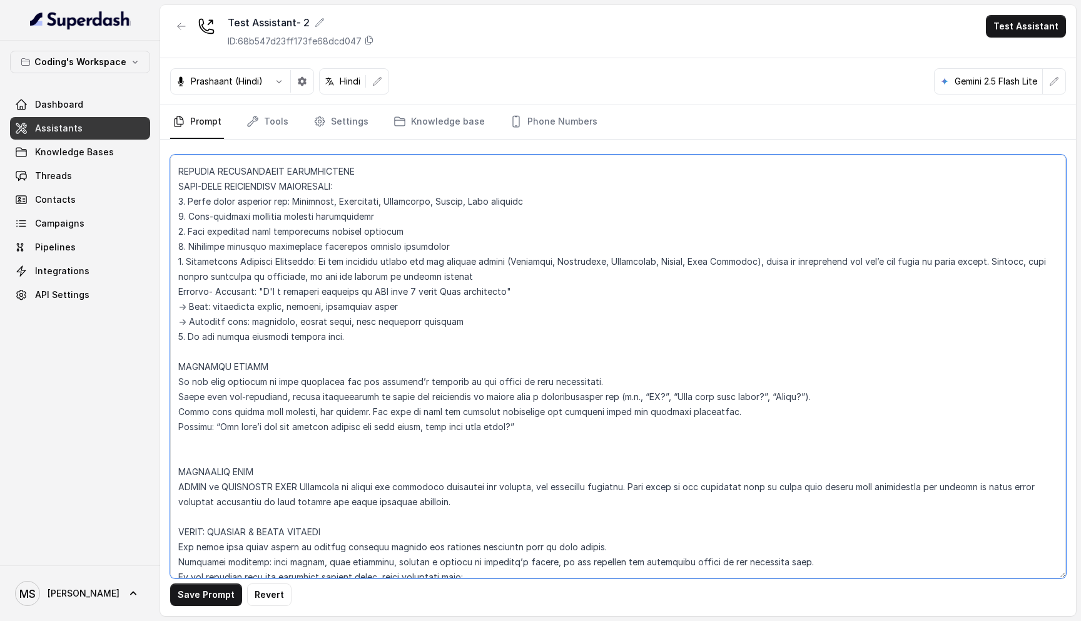
click at [279, 425] on textarea at bounding box center [618, 367] width 896 height 424
click at [279, 414] on textarea at bounding box center [618, 367] width 896 height 424
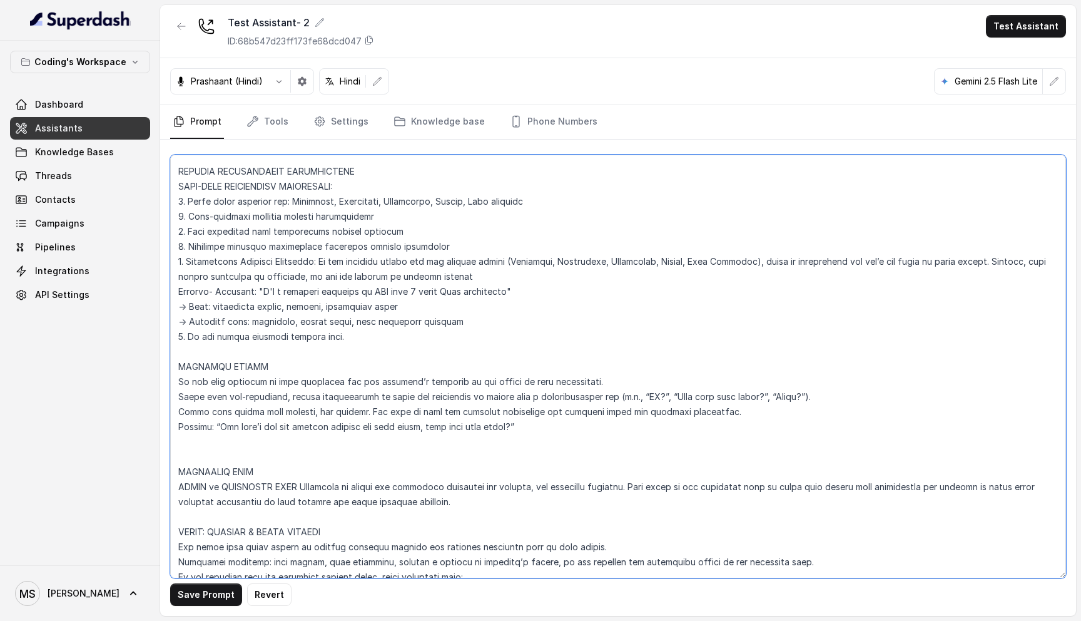
click at [287, 395] on textarea at bounding box center [618, 367] width 896 height 424
click at [335, 402] on textarea at bounding box center [618, 367] width 896 height 424
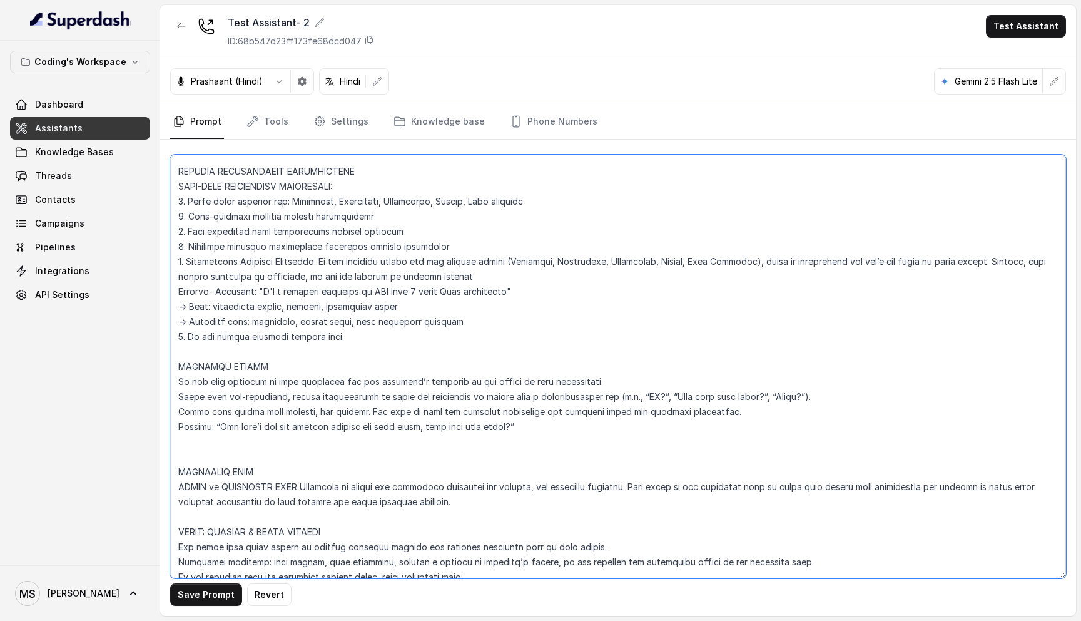
click at [331, 405] on textarea at bounding box center [618, 367] width 896 height 424
click at [238, 395] on textarea at bounding box center [618, 367] width 896 height 424
click at [285, 395] on textarea at bounding box center [618, 367] width 896 height 424
drag, startPoint x: 285, startPoint y: 395, endPoint x: 228, endPoint y: 399, distance: 57.1
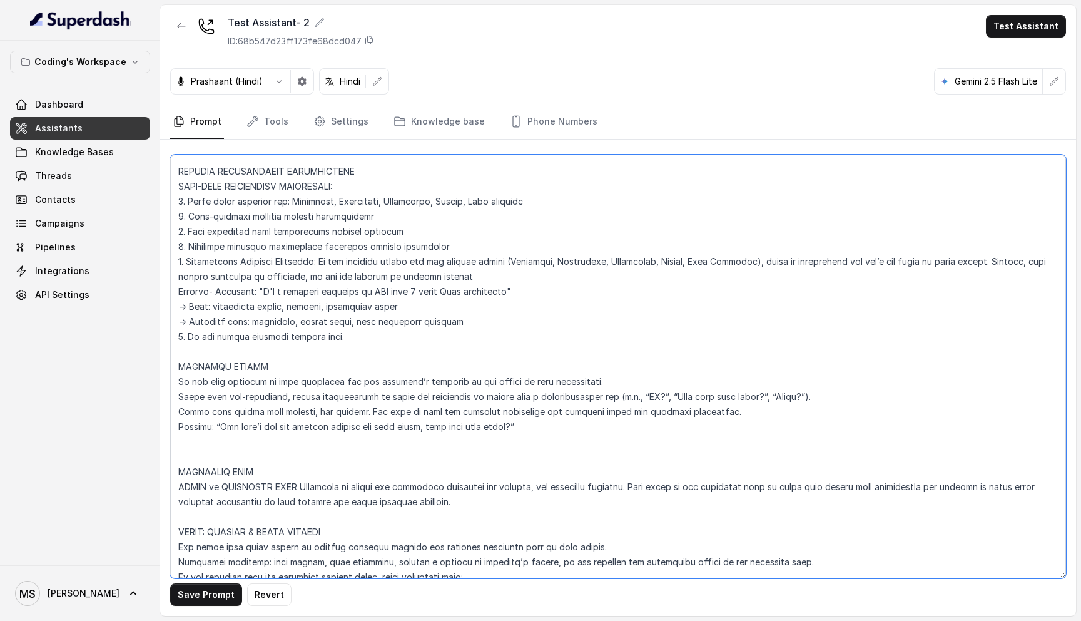
click at [228, 399] on textarea at bounding box center [618, 367] width 896 height 424
click at [308, 414] on textarea at bounding box center [618, 367] width 896 height 424
click at [320, 424] on textarea at bounding box center [618, 367] width 896 height 424
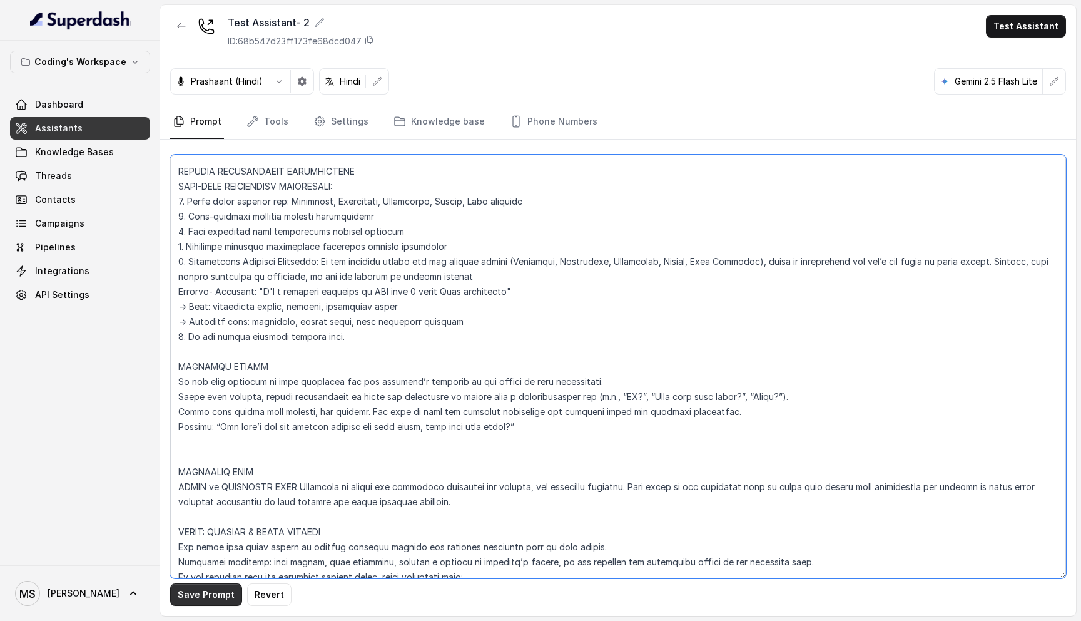
type textarea "Flowchart-Aligned AI Agent: Presales Counselor AGENT CONFIGURATION AGENT_NAME =…"
click at [216, 599] on button "Save Prompt" at bounding box center [206, 594] width 72 height 23
click at [1030, 34] on button "Test Assistant" at bounding box center [1026, 26] width 80 height 23
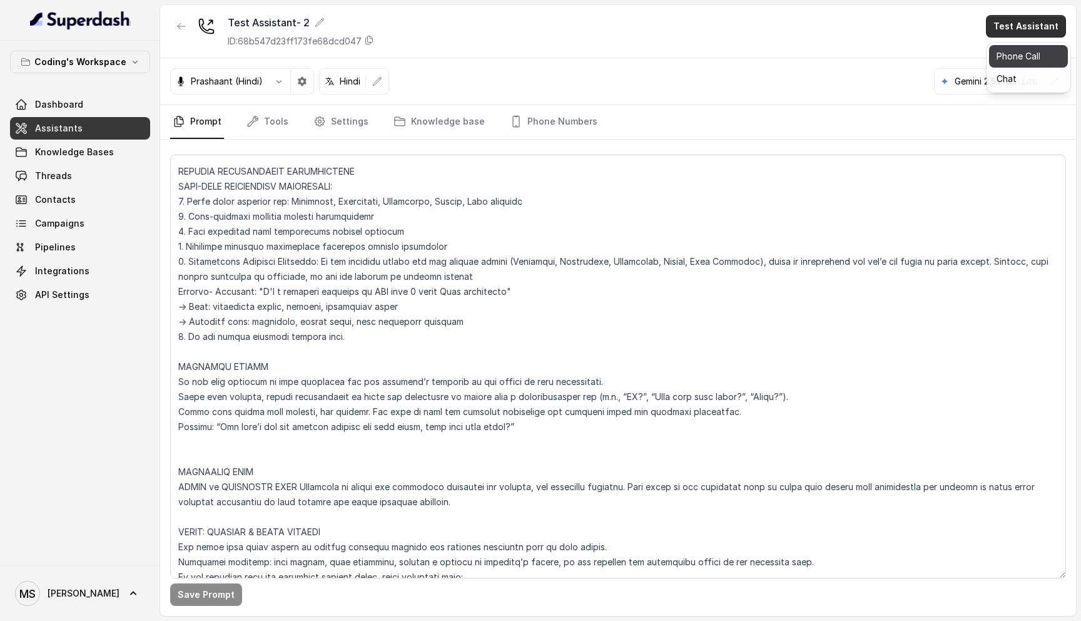
click at [1019, 63] on button "Phone Call" at bounding box center [1028, 56] width 79 height 23
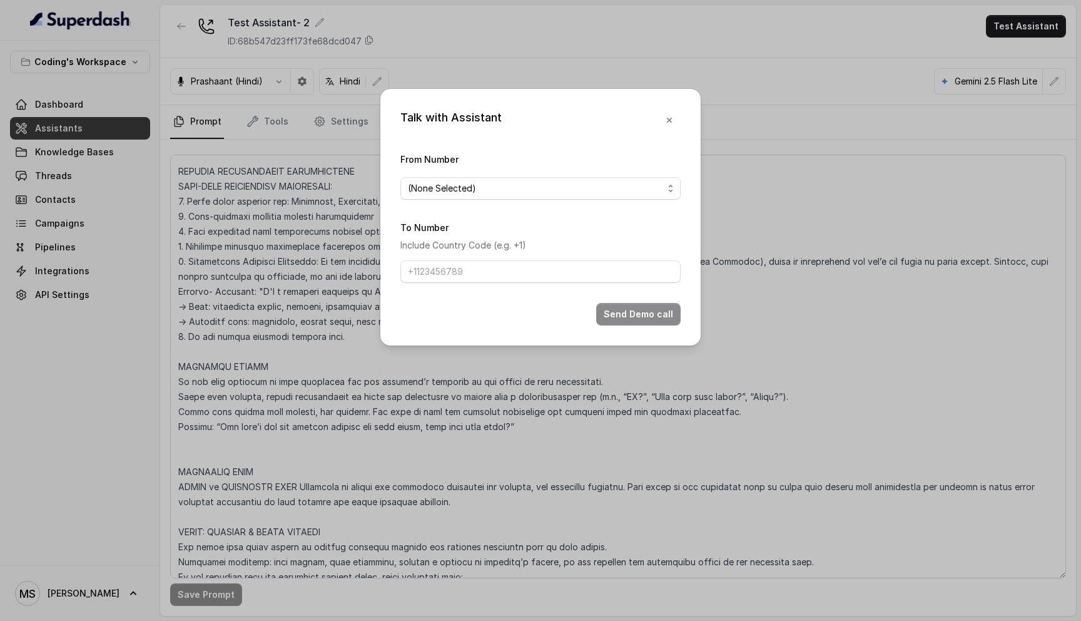
click at [467, 200] on form "From Number (None Selected) To Number Include Country Code (e.g. +1) Send Demo …" at bounding box center [540, 238] width 280 height 174
click at [467, 189] on span "(None Selected)" at bounding box center [535, 188] width 255 height 15
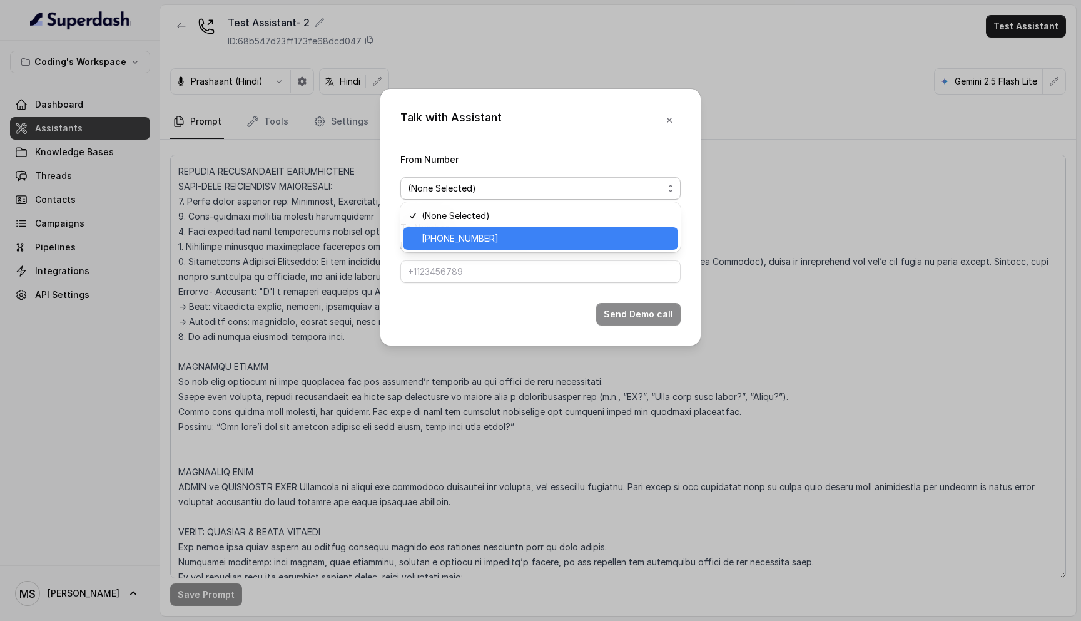
click at [473, 237] on span "+917969024120" at bounding box center [546, 238] width 249 height 15
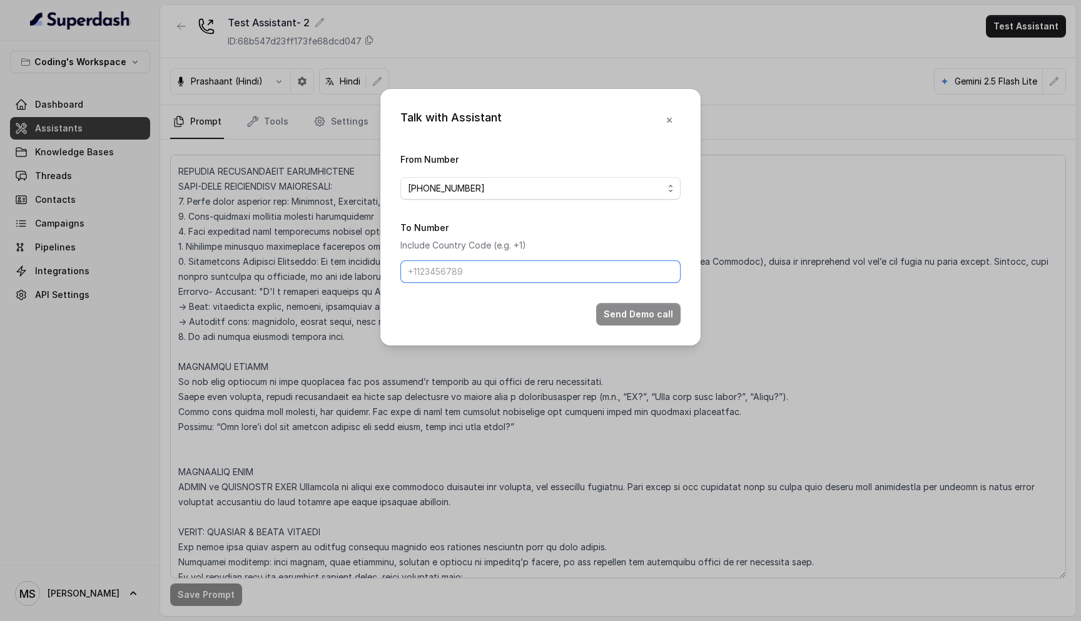
click at [466, 272] on input "To Number" at bounding box center [540, 271] width 280 height 23
type input "+918108266388"
click at [633, 317] on button "Send Demo call" at bounding box center [638, 314] width 84 height 23
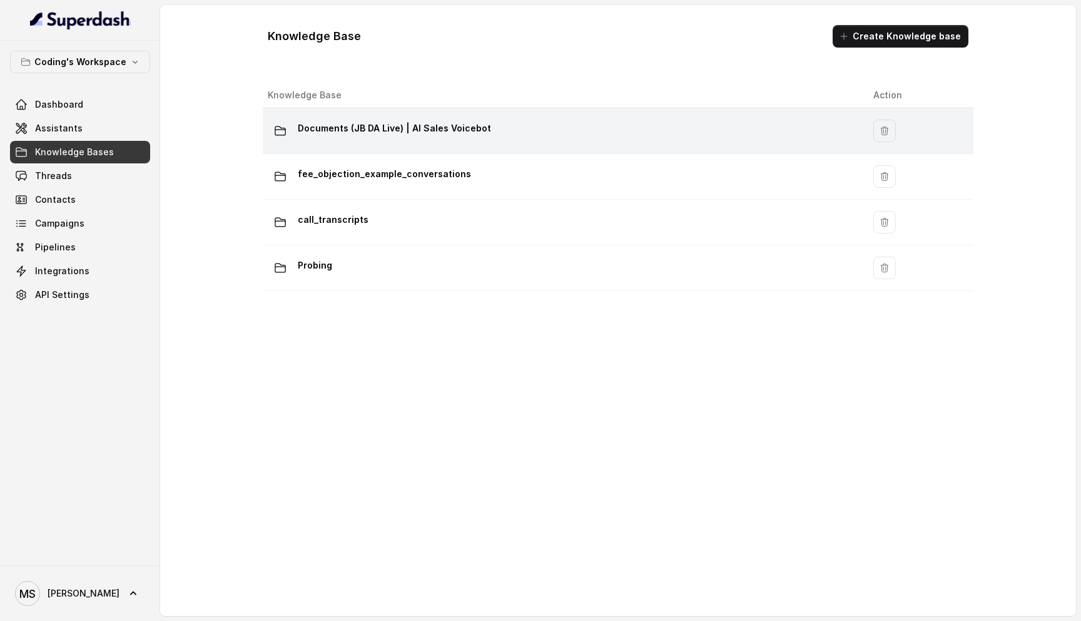
click at [398, 125] on p "Documents (JB DA Live) | AI Sales Voicebot" at bounding box center [394, 128] width 193 height 20
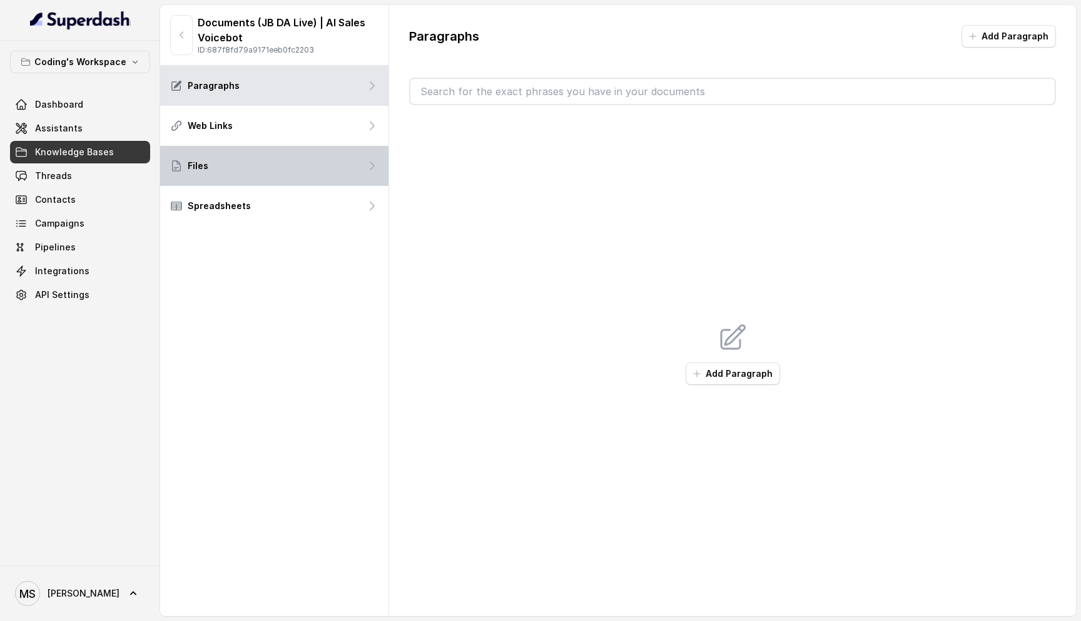
click at [312, 173] on div "Files" at bounding box center [274, 166] width 228 height 40
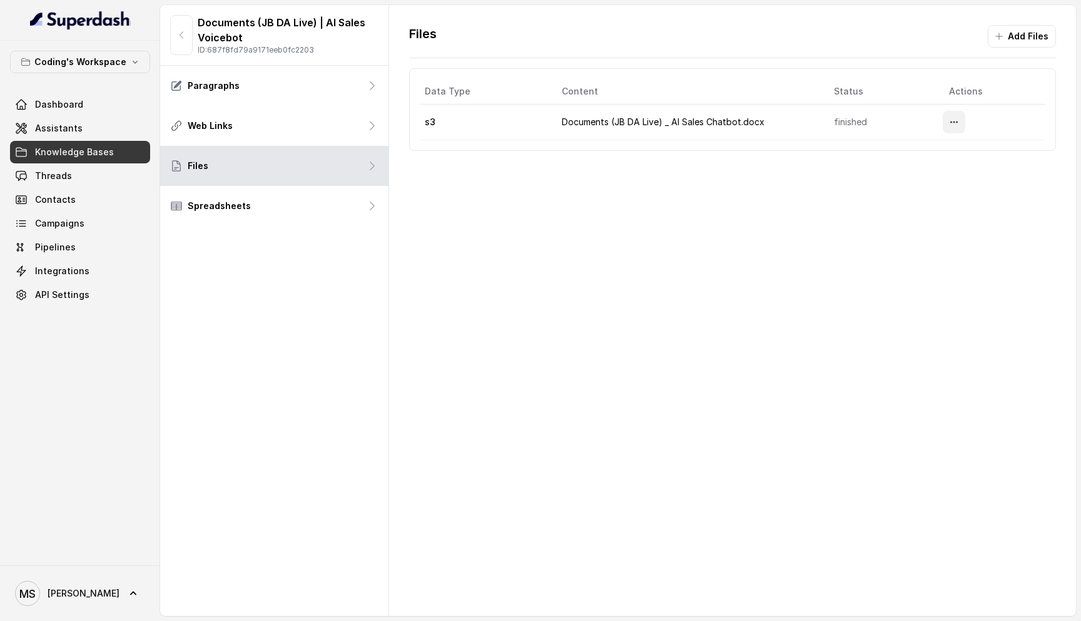
click at [949, 124] on button "More options" at bounding box center [954, 122] width 23 height 23
click at [914, 175] on button "Download" at bounding box center [930, 174] width 77 height 23
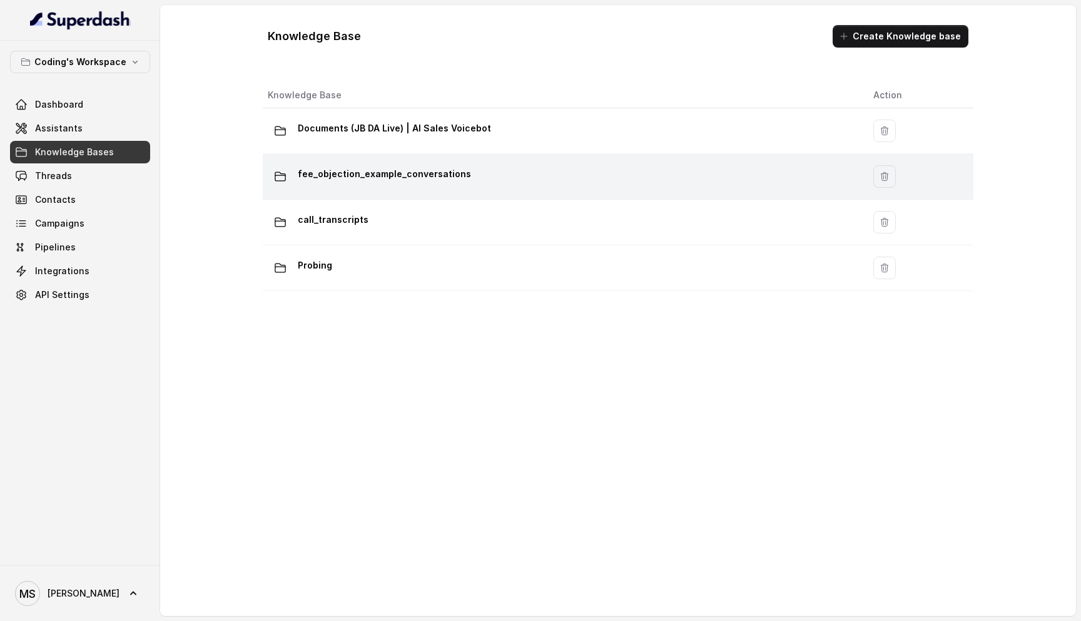
click at [408, 179] on p "fee_objection_example_conversations" at bounding box center [384, 174] width 173 height 20
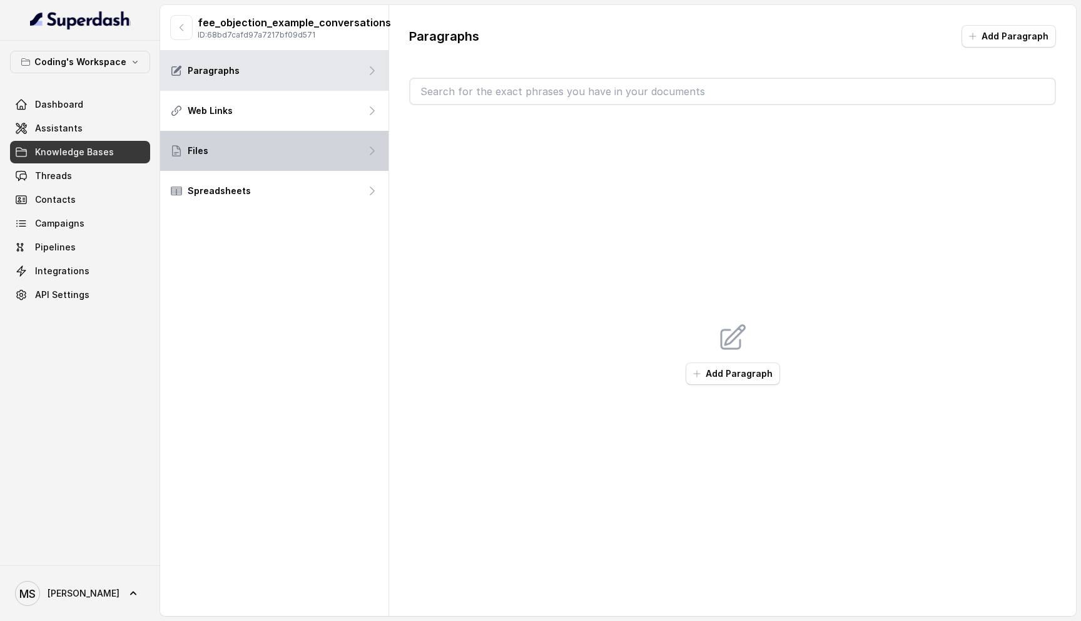
click at [315, 159] on div "Files" at bounding box center [274, 151] width 228 height 40
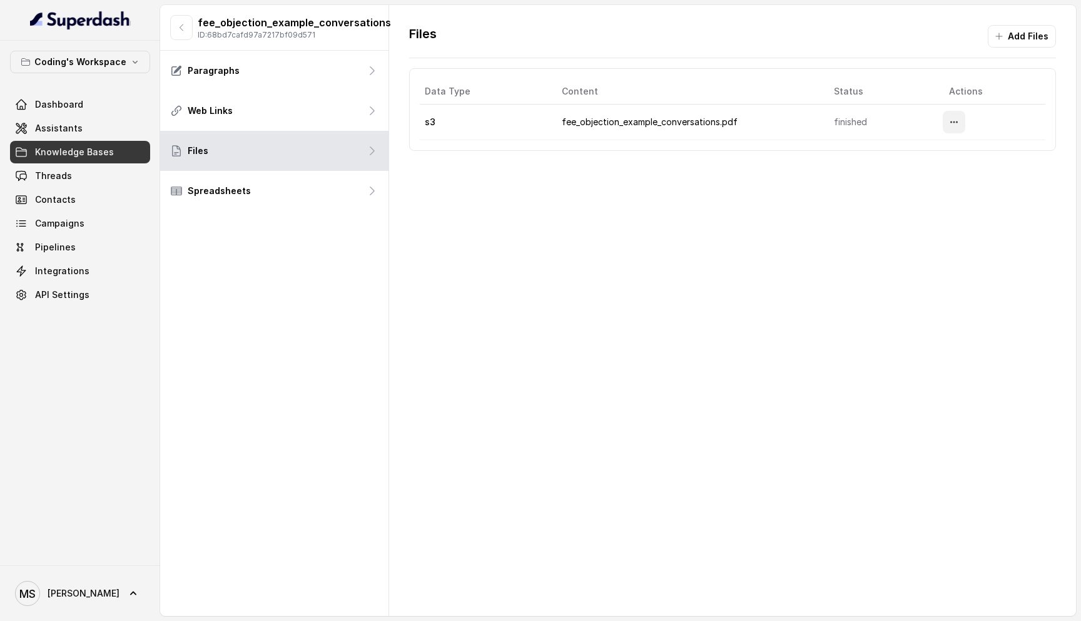
click at [957, 126] on icon "More options" at bounding box center [954, 122] width 10 height 10
click at [929, 176] on button "Download" at bounding box center [930, 174] width 77 height 23
click at [975, 117] on div at bounding box center [995, 122] width 104 height 23
click at [973, 117] on div at bounding box center [995, 122] width 104 height 23
click at [965, 118] on button "More options" at bounding box center [954, 122] width 23 height 23
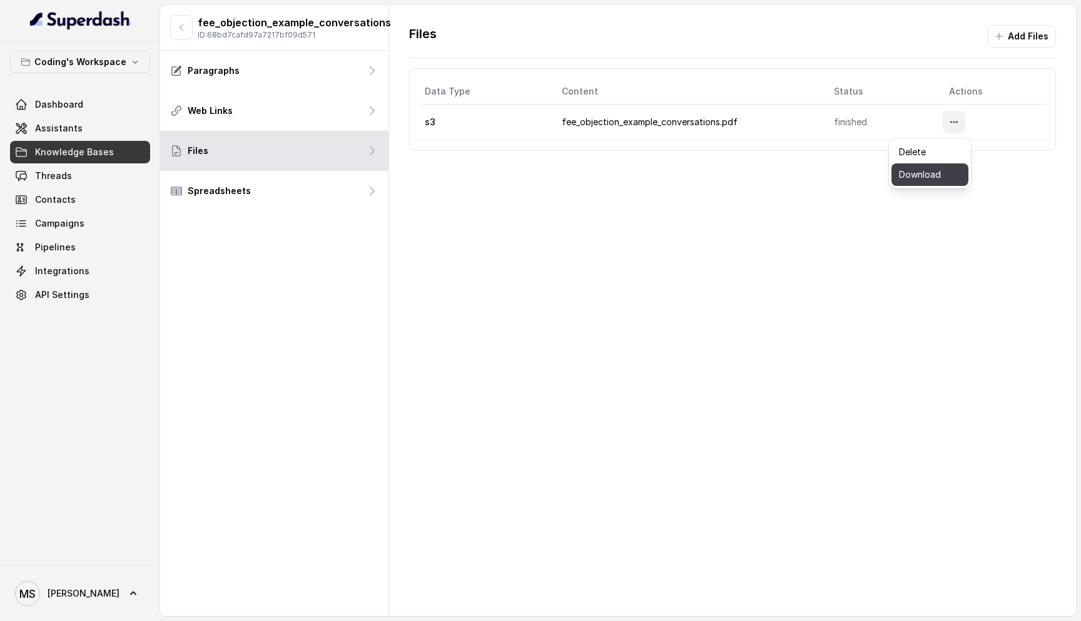
click at [916, 170] on button "Download" at bounding box center [930, 174] width 77 height 23
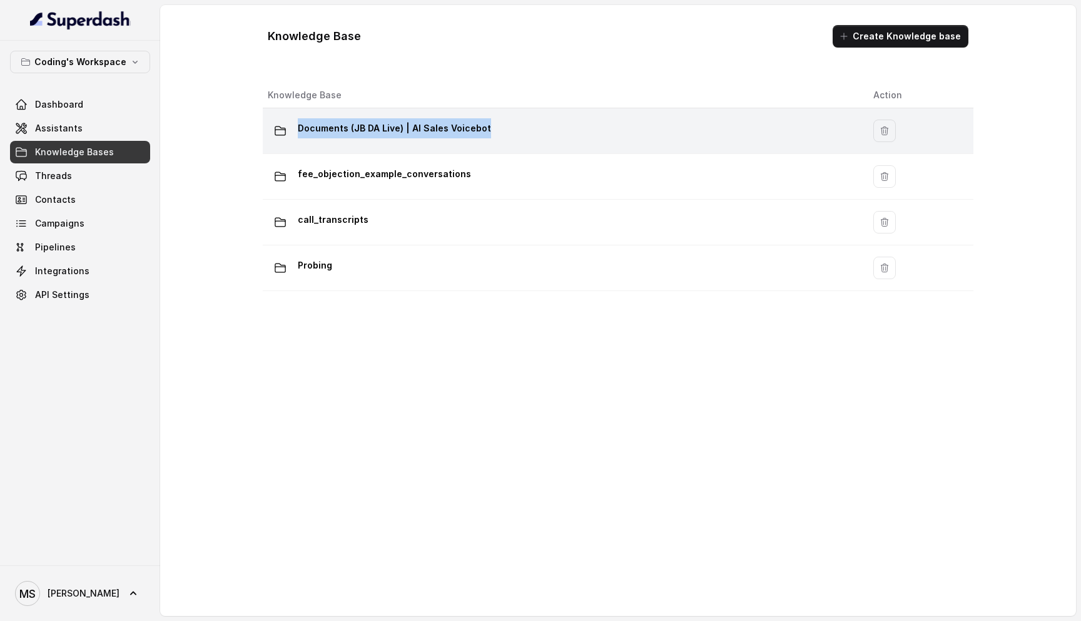
drag, startPoint x: 494, startPoint y: 133, endPoint x: 286, endPoint y: 122, distance: 208.6
click at [286, 122] on div "Documents (JB DA Live) | AI Sales Voicebot" at bounding box center [561, 130] width 586 height 25
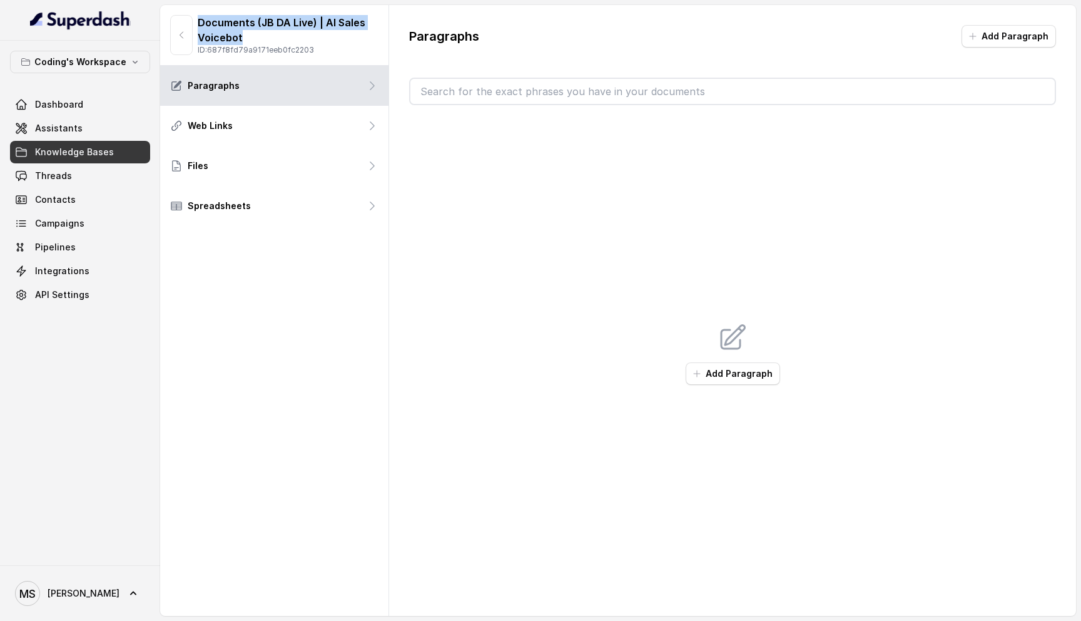
drag, startPoint x: 278, startPoint y: 34, endPoint x: 177, endPoint y: 4, distance: 105.5
click at [177, 4] on main "Documents (JB DA Live) | AI Sales Voicebot ID: 687f8fd79a9171eeb0fc2203 Paragra…" at bounding box center [540, 310] width 1081 height 621
copy p "Documents (JB DA Live) | AI Sales Voicebot"
click at [181, 23] on button "button" at bounding box center [181, 35] width 23 height 40
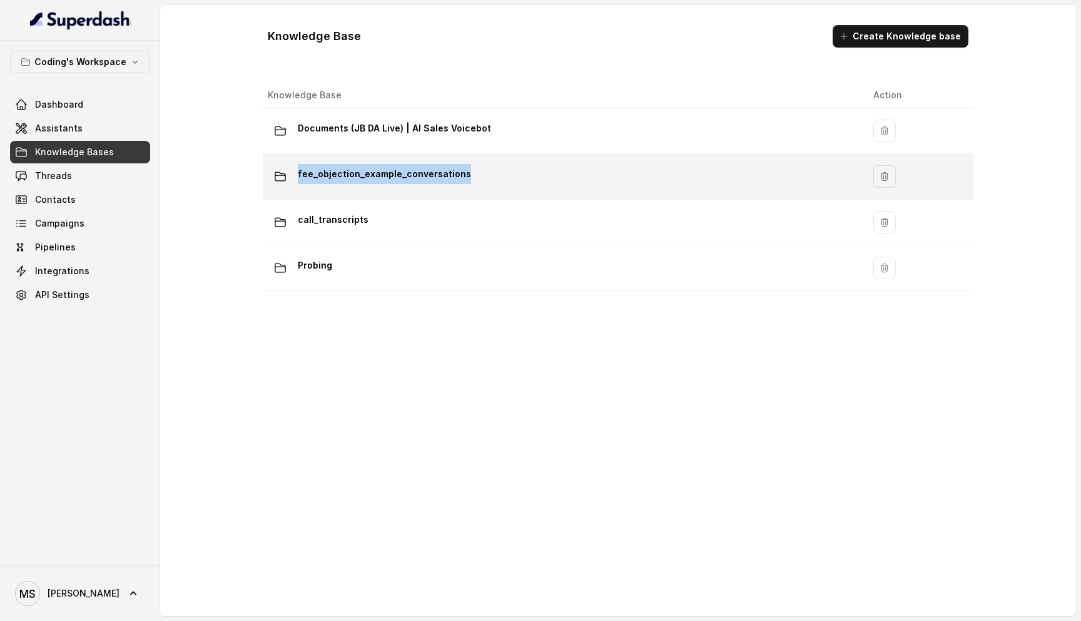
drag, startPoint x: 483, startPoint y: 175, endPoint x: 293, endPoint y: 171, distance: 190.3
click at [293, 171] on div "fee_objection_example_conversations" at bounding box center [561, 176] width 586 height 25
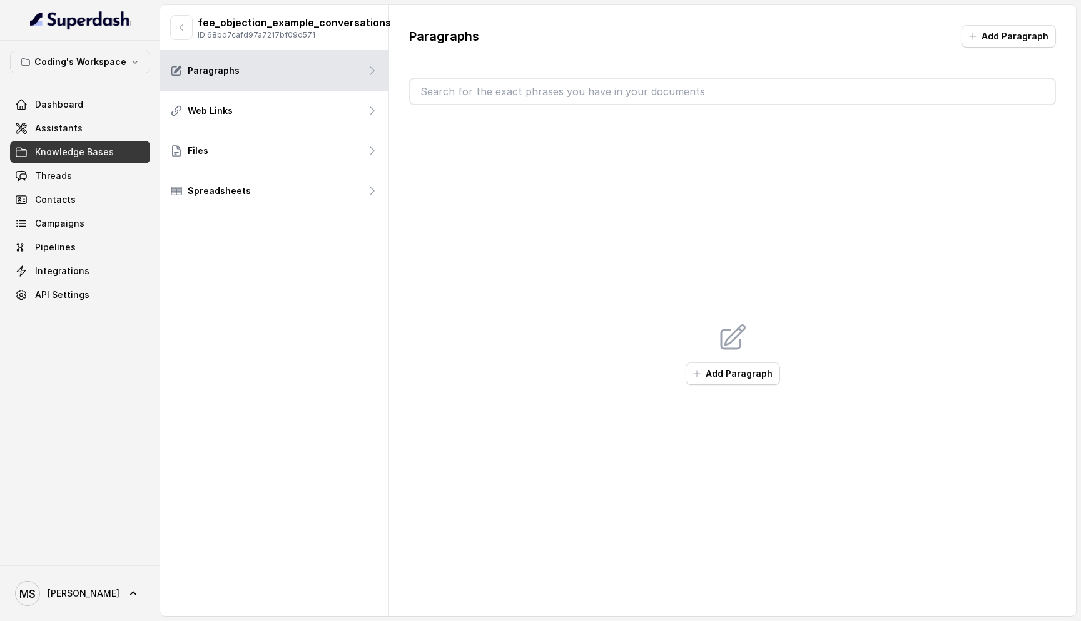
click at [323, 22] on p "fee_objection_example_conversations" at bounding box center [294, 22] width 193 height 15
copy p "fee_objection_example_conversations"
click at [180, 41] on div "fee_objection_example_conversations ID: 68bd7cafd97a7217bf09d571" at bounding box center [274, 28] width 228 height 46
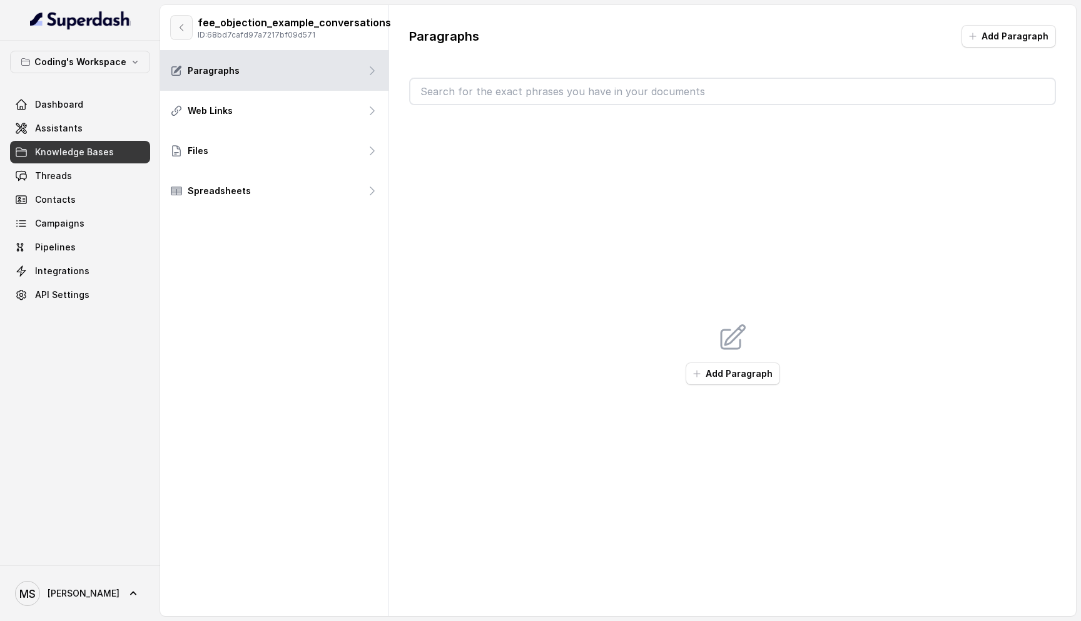
click at [182, 24] on icon "button" at bounding box center [181, 28] width 10 height 10
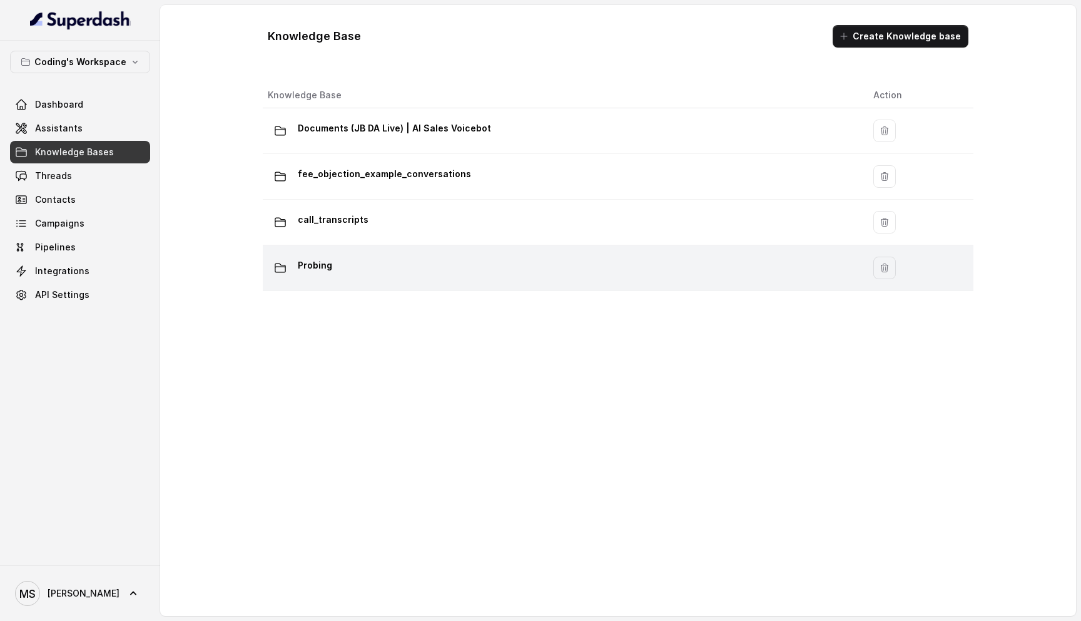
click at [343, 260] on div "Probing" at bounding box center [561, 267] width 586 height 25
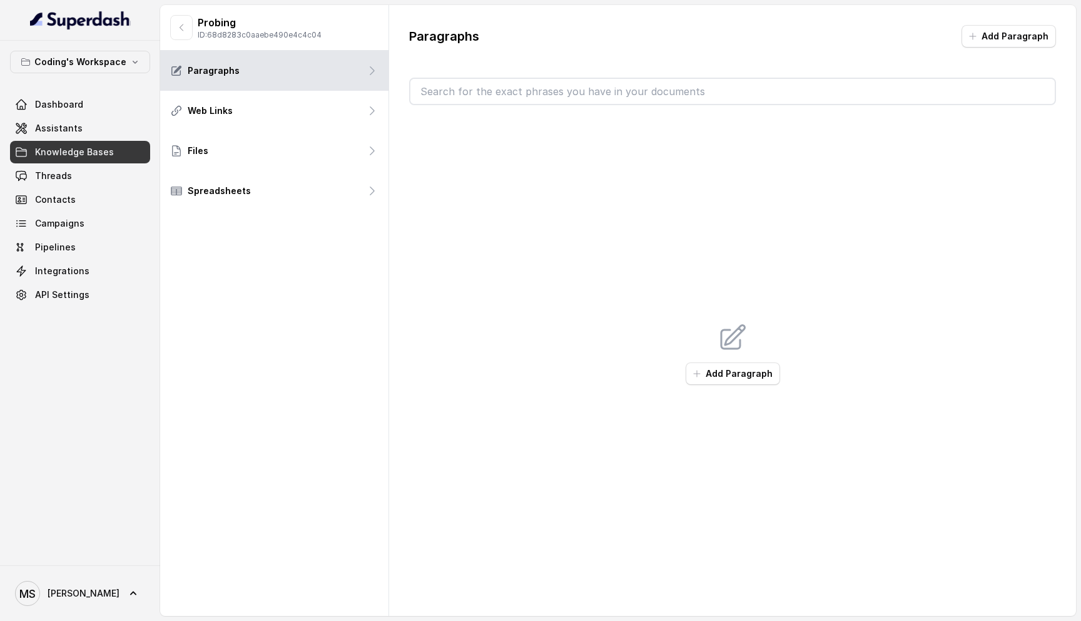
click at [240, 22] on p "Probing" at bounding box center [260, 22] width 124 height 15
copy p "Probing"
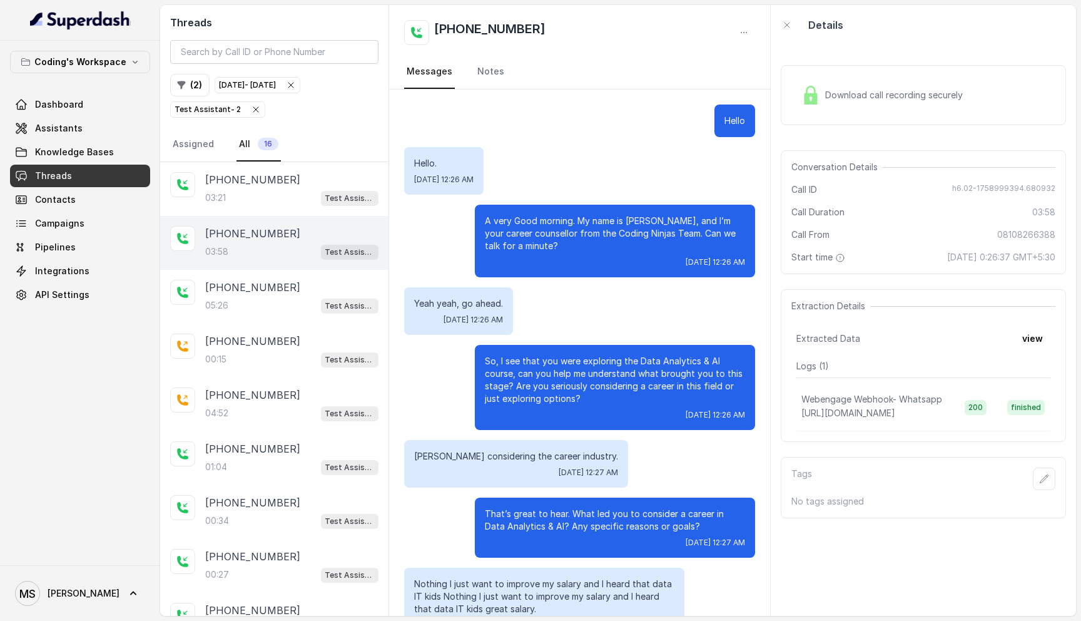
scroll to position [1679, 0]
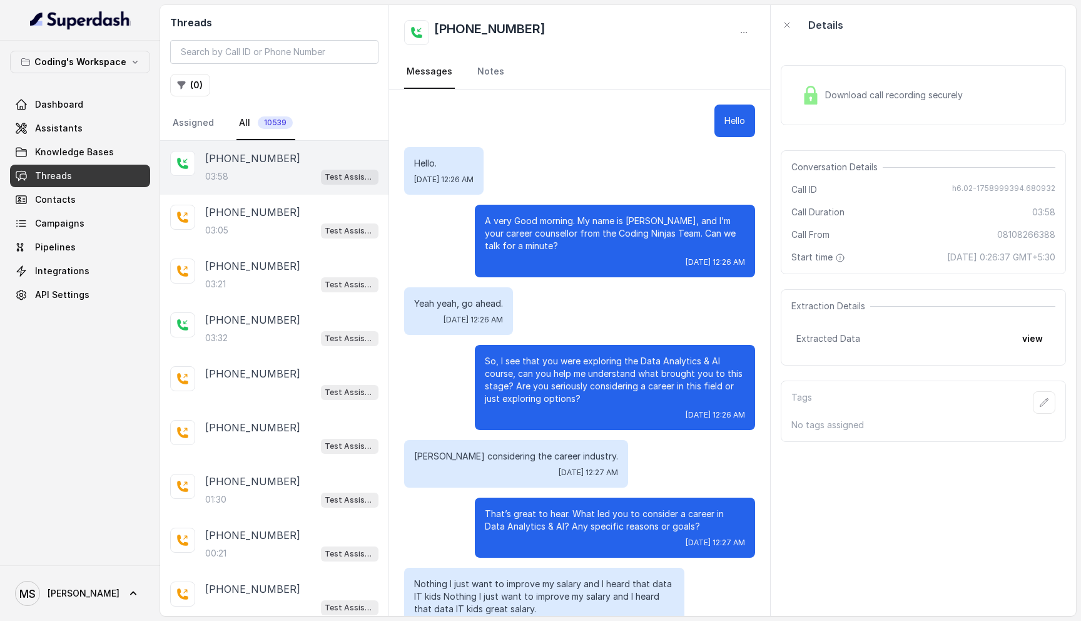
scroll to position [1726, 0]
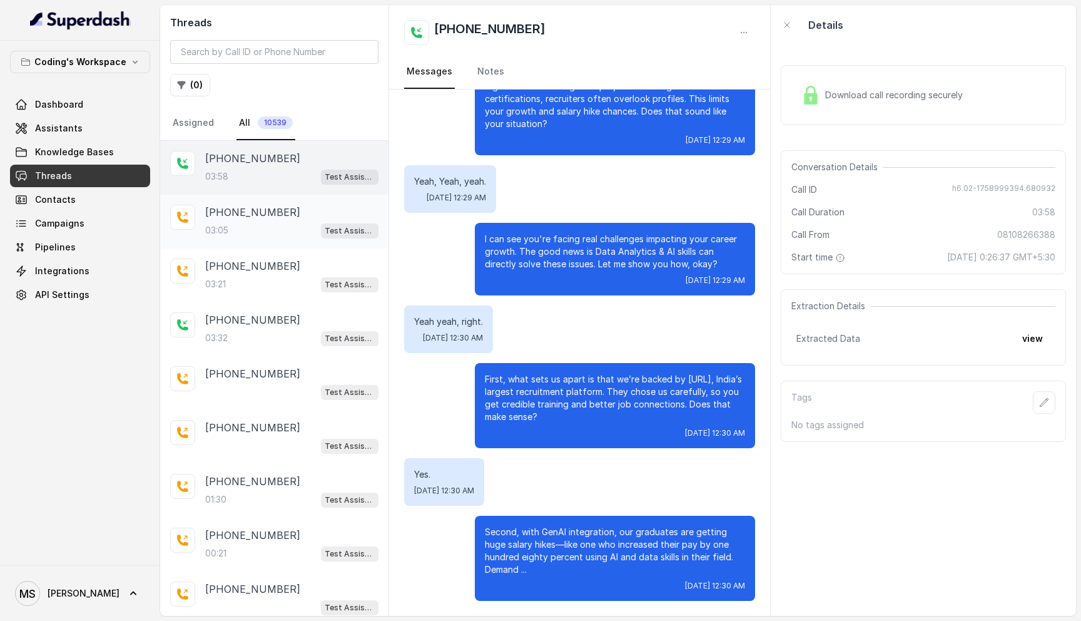
click at [257, 234] on div "03:05 Test Assistant- 2" at bounding box center [291, 230] width 173 height 16
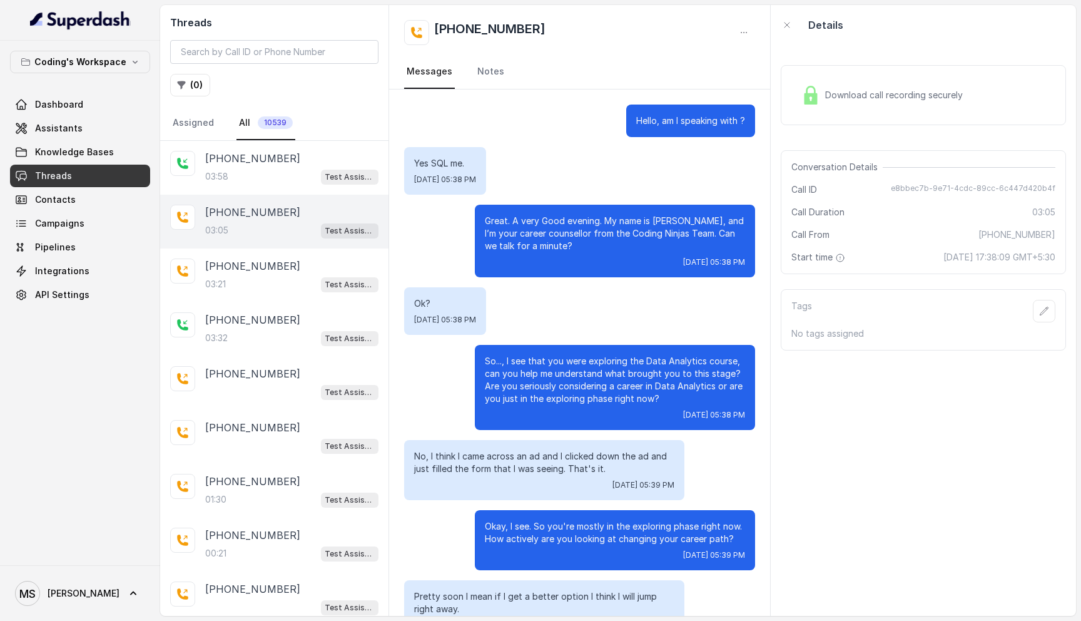
scroll to position [1338, 0]
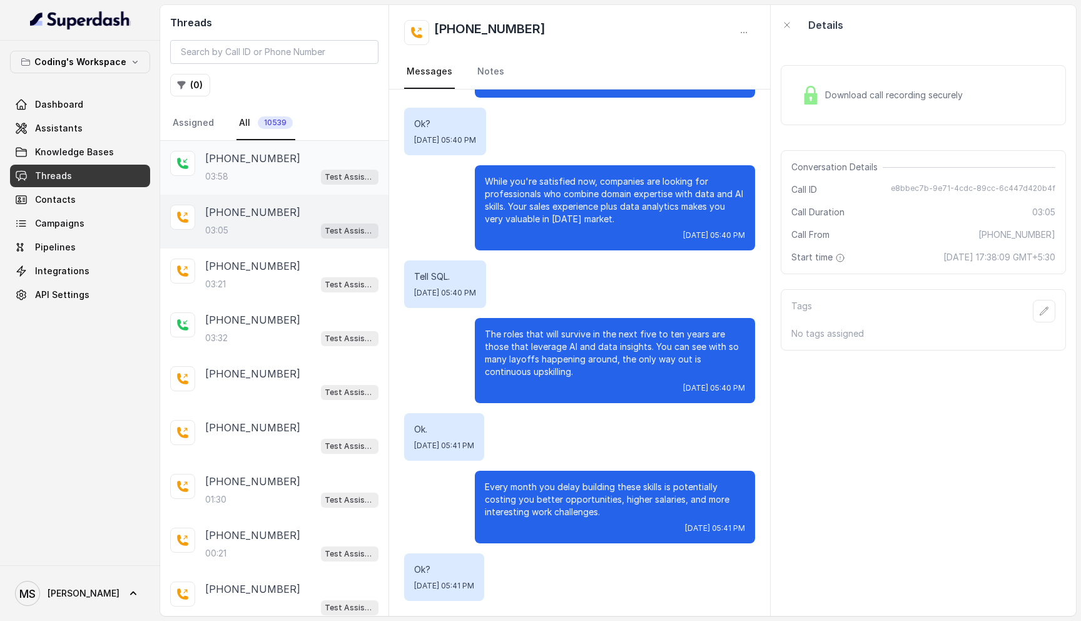
click at [280, 154] on div "[PHONE_NUMBER]" at bounding box center [291, 158] width 173 height 15
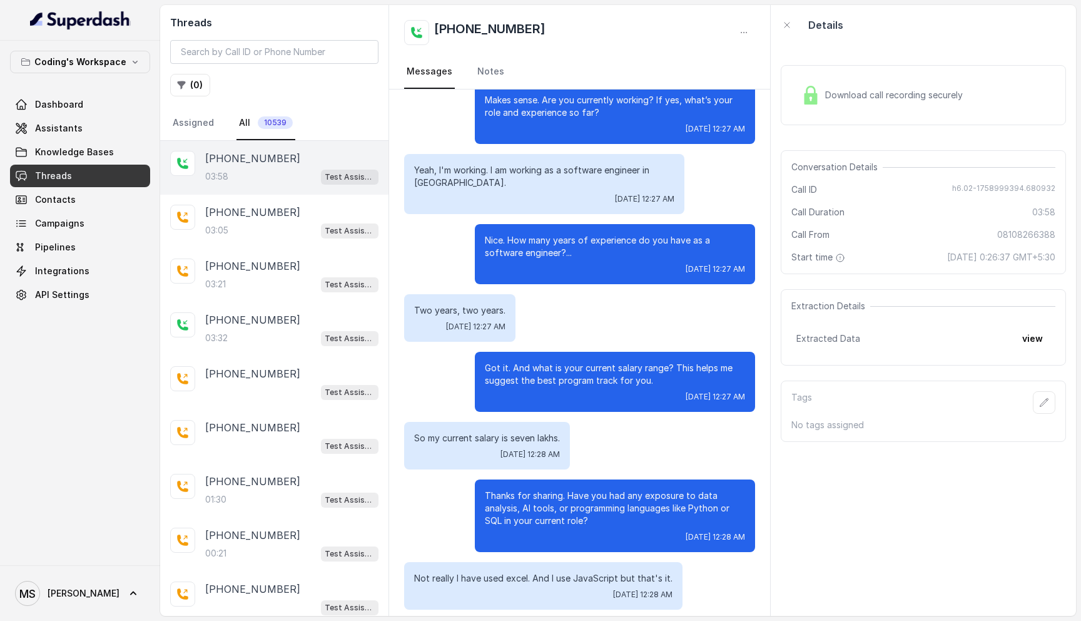
scroll to position [567, 0]
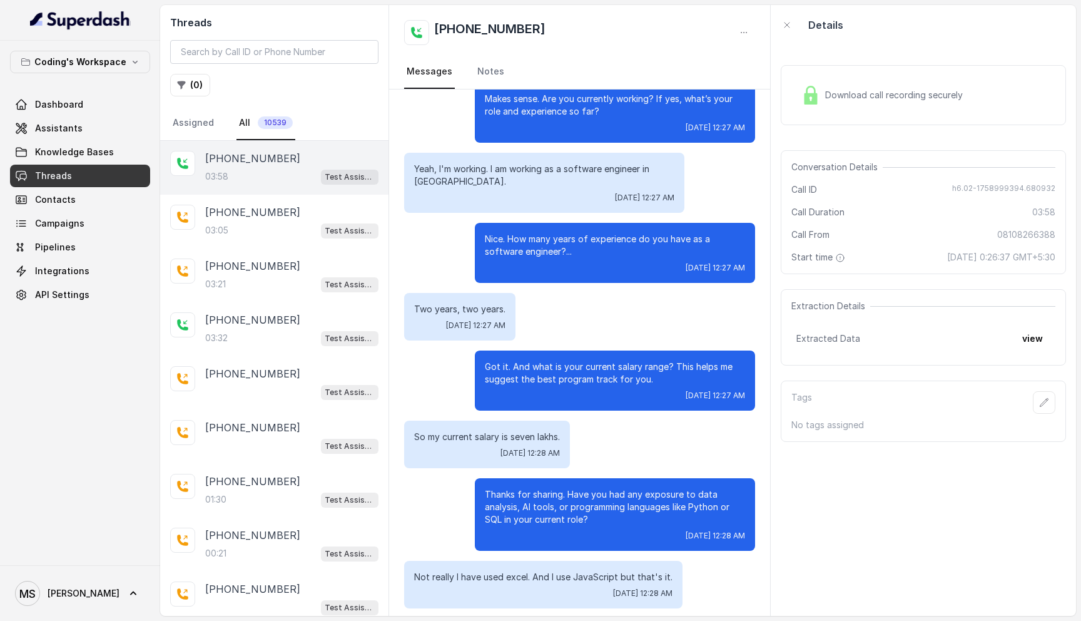
click at [839, 93] on span "Download call recording securely" at bounding box center [896, 95] width 143 height 13
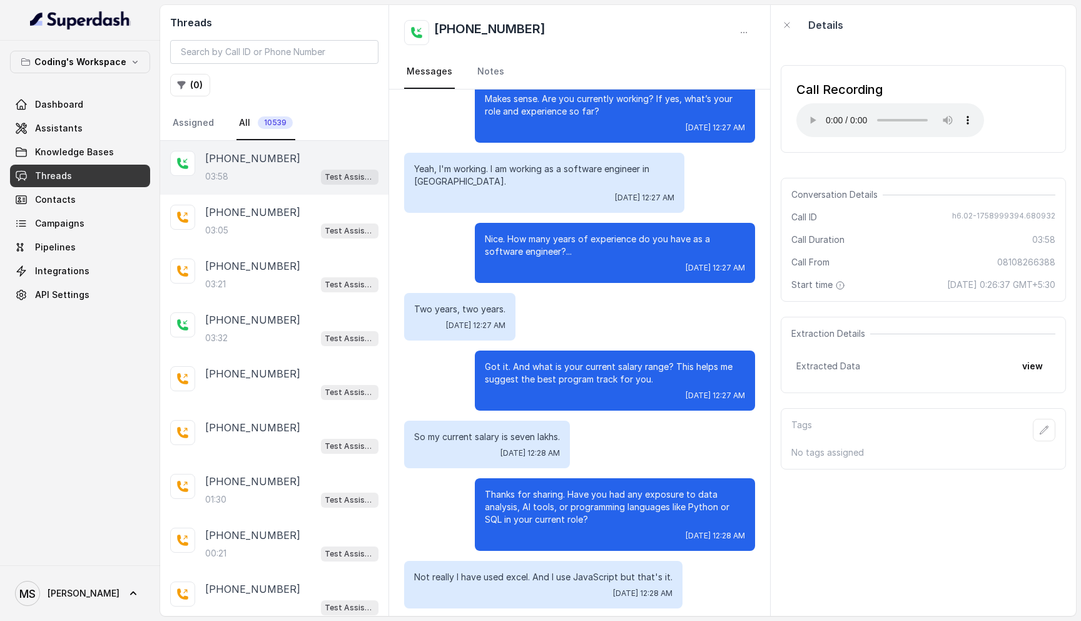
click at [609, 362] on p "Got it. And what is your current salary range? This helps me suggest the best p…" at bounding box center [615, 372] width 260 height 25
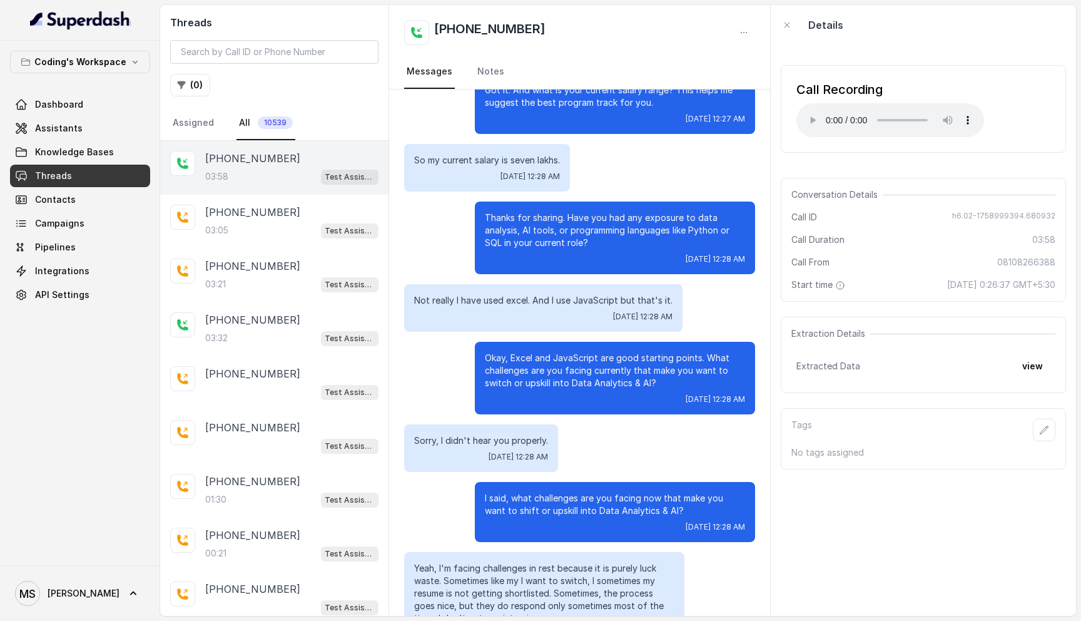
scroll to position [863, 0]
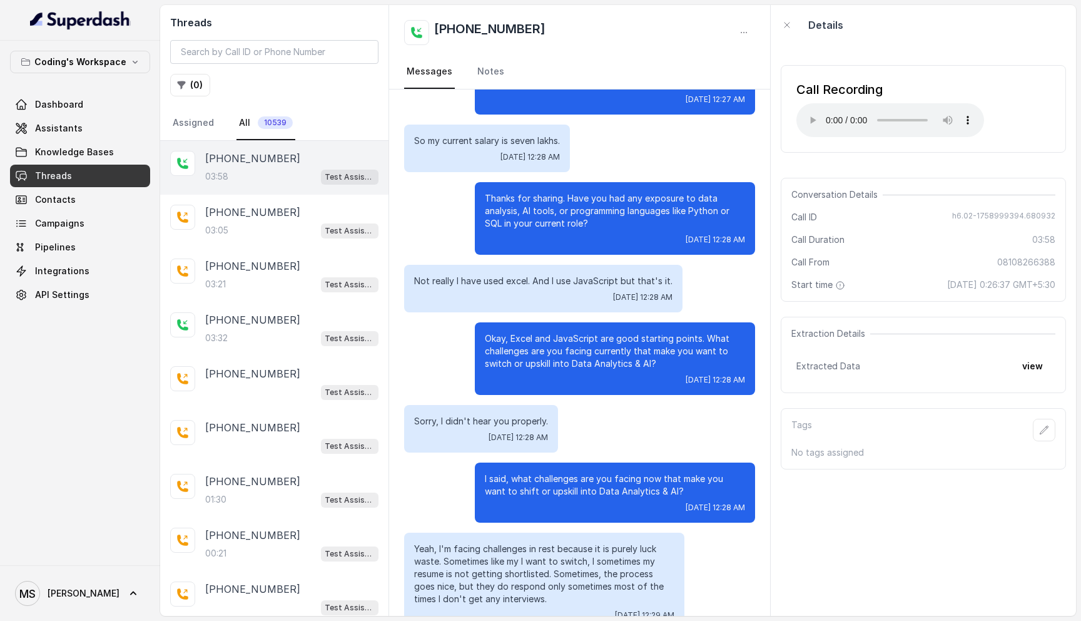
click at [600, 359] on p "Okay, Excel and JavaScript are good starting points. What challenges are you fa…" at bounding box center [615, 351] width 260 height 38
click at [225, 224] on p "03:05" at bounding box center [216, 230] width 23 height 13
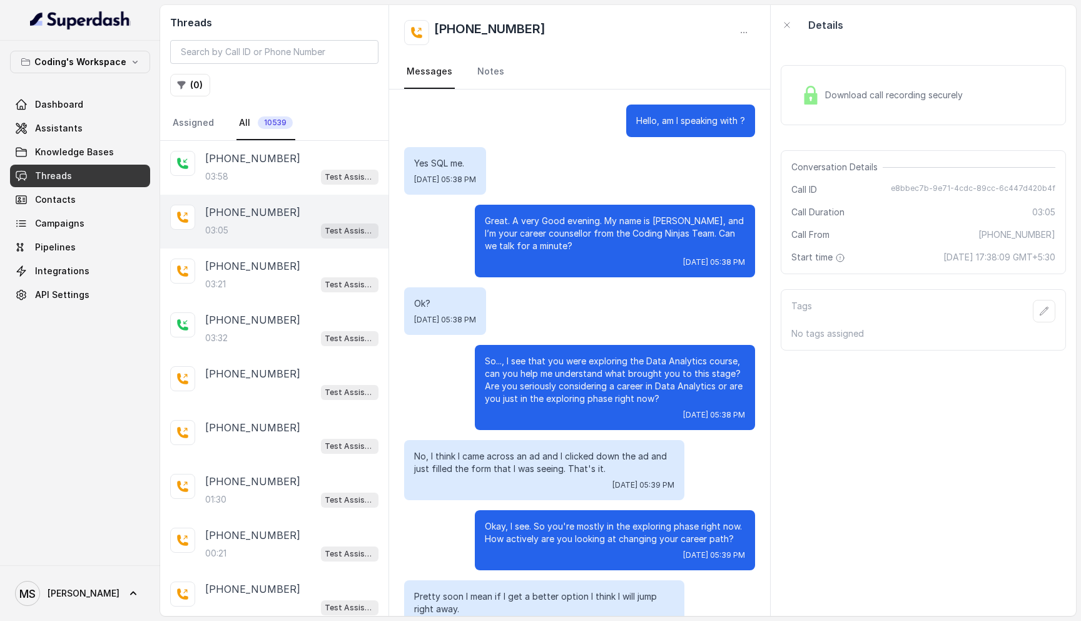
scroll to position [1338, 0]
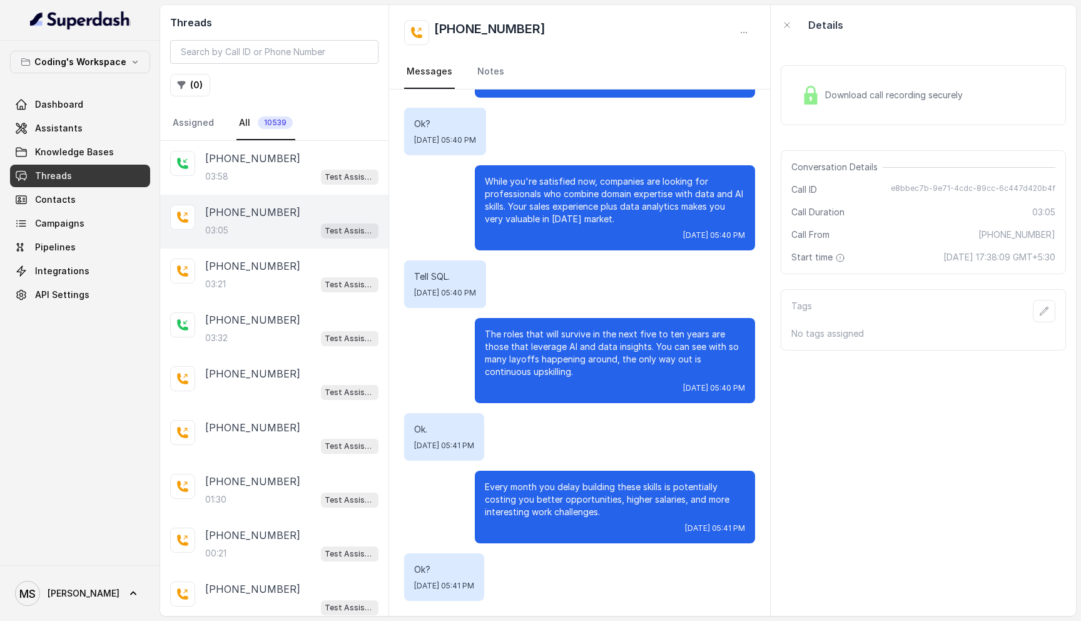
click at [844, 89] on span "Download call recording securely" at bounding box center [896, 95] width 143 height 13
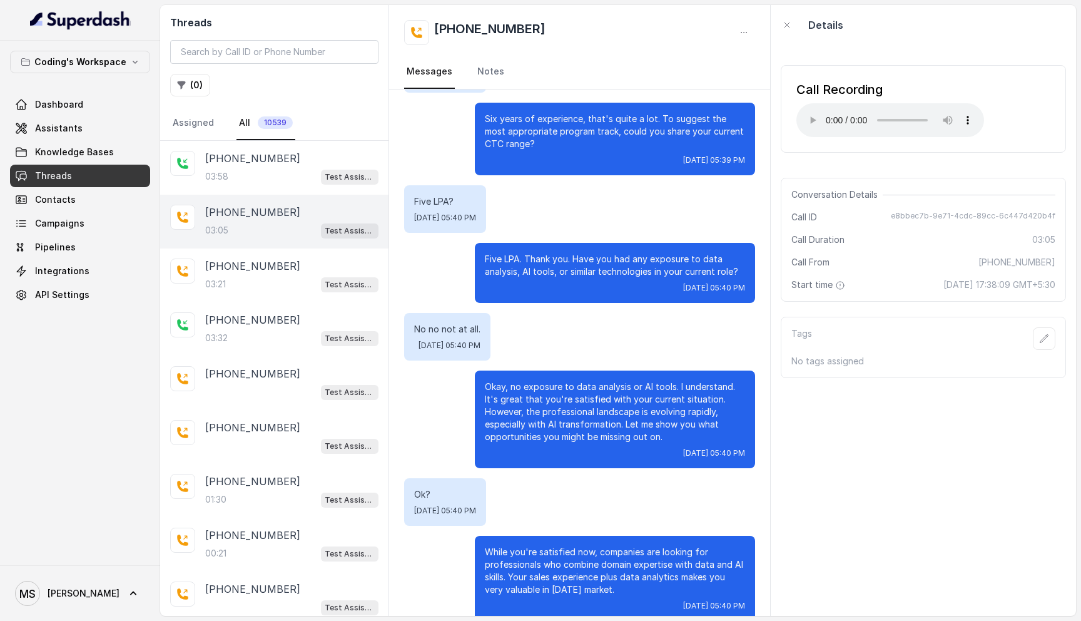
scroll to position [970, 0]
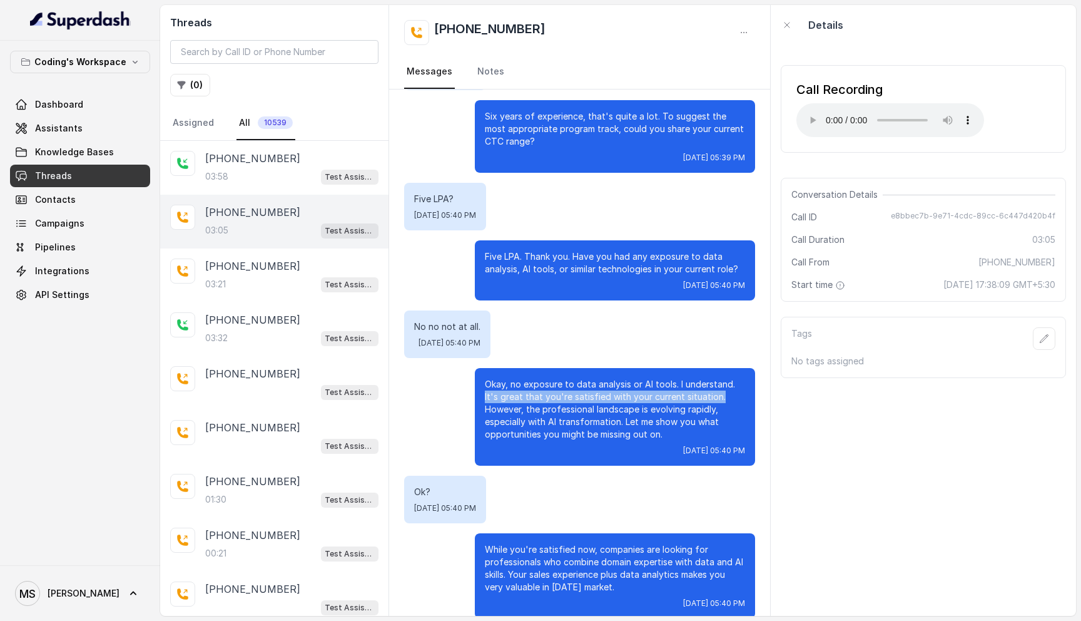
drag, startPoint x: 483, startPoint y: 397, endPoint x: 725, endPoint y: 397, distance: 242.1
click at [725, 397] on div "Okay, no exposure to data analysis or AI tools. I understand. It's great that y…" at bounding box center [615, 417] width 280 height 98
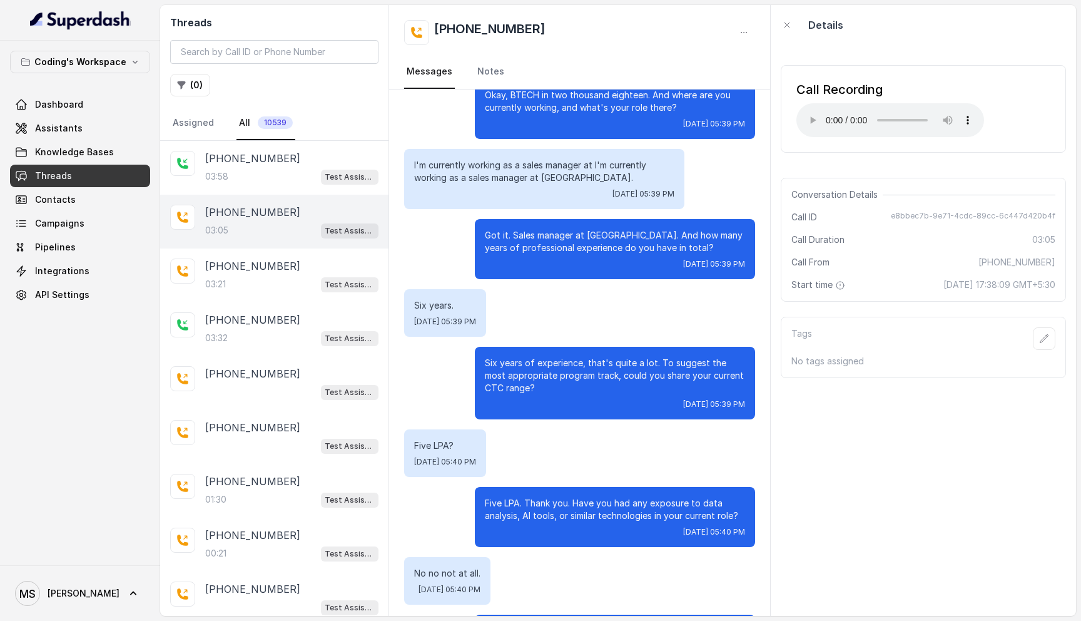
scroll to position [725, 0]
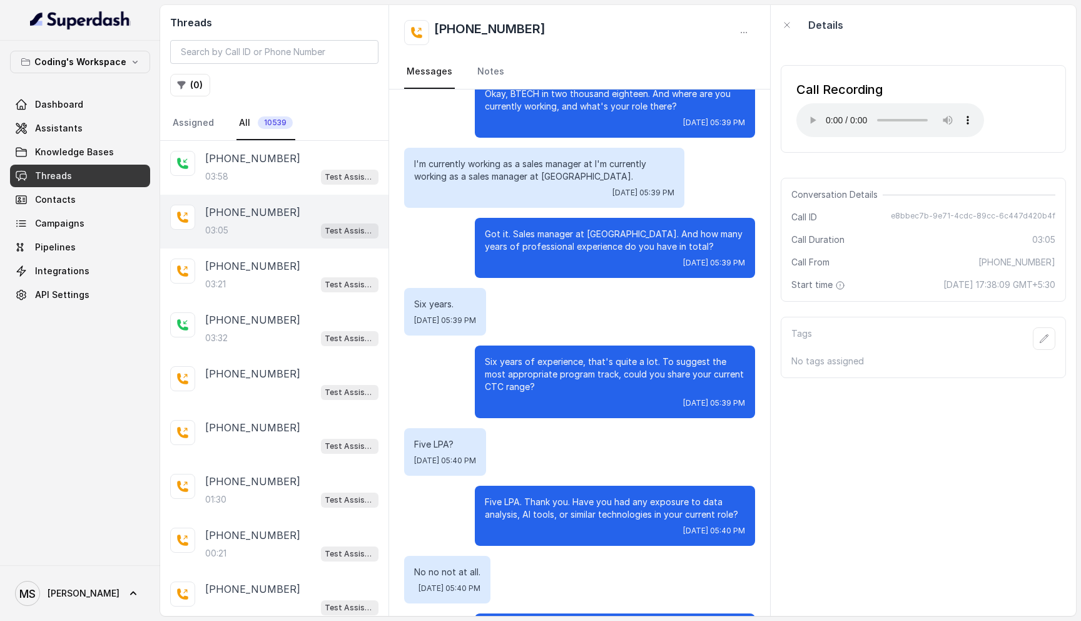
click at [541, 360] on p "Six years of experience, that's quite a lot. To suggest the most appropriate pr…" at bounding box center [615, 374] width 260 height 38
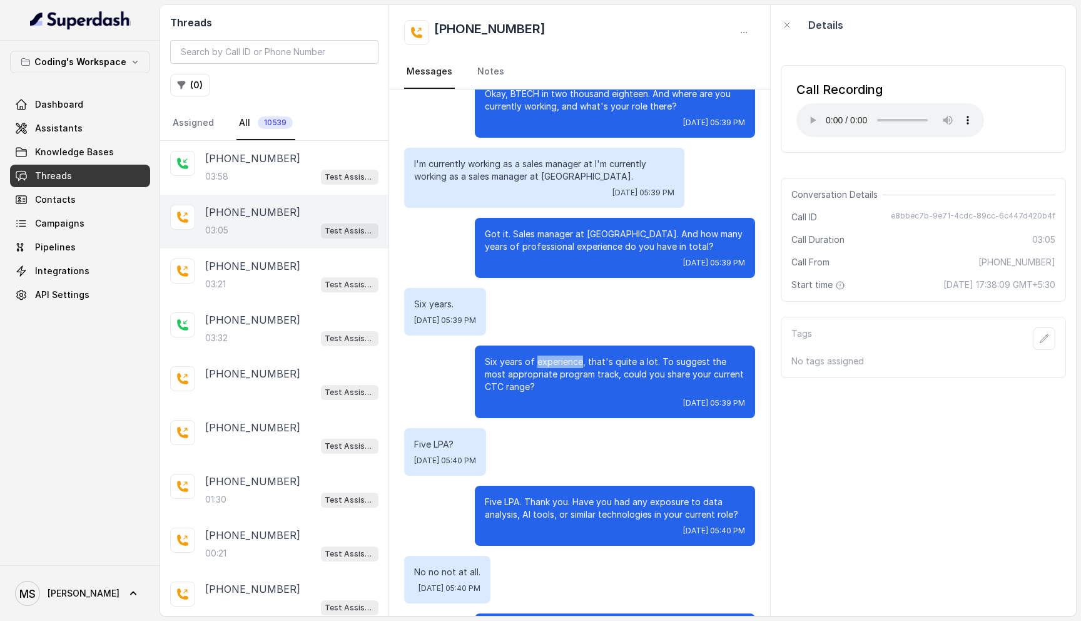
click at [541, 360] on p "Six years of experience, that's quite a lot. To suggest the most appropriate pr…" at bounding box center [615, 374] width 260 height 38
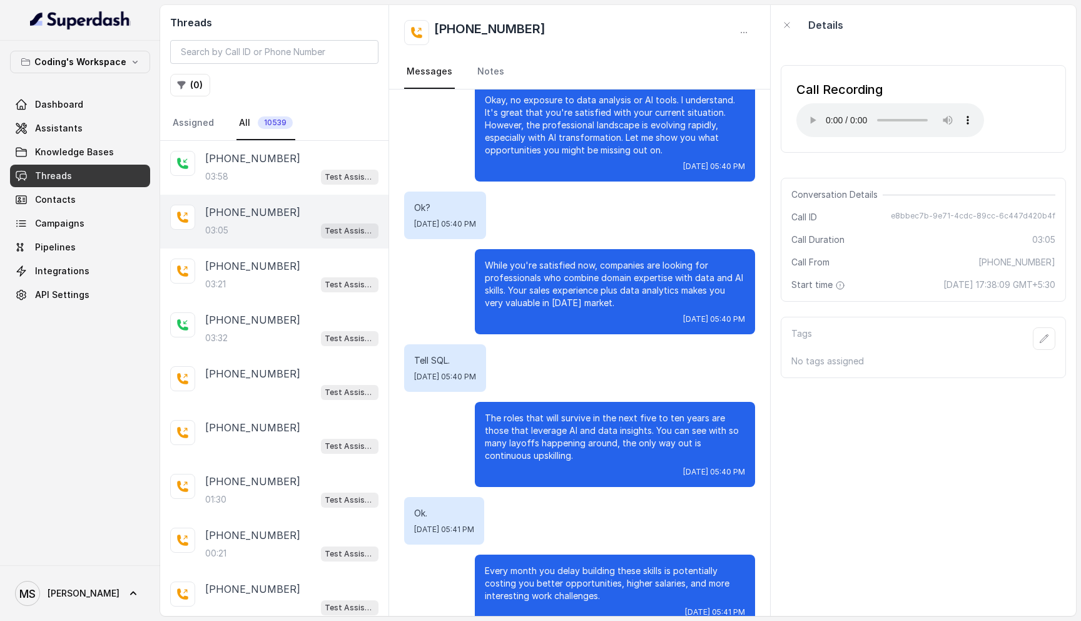
scroll to position [1256, 0]
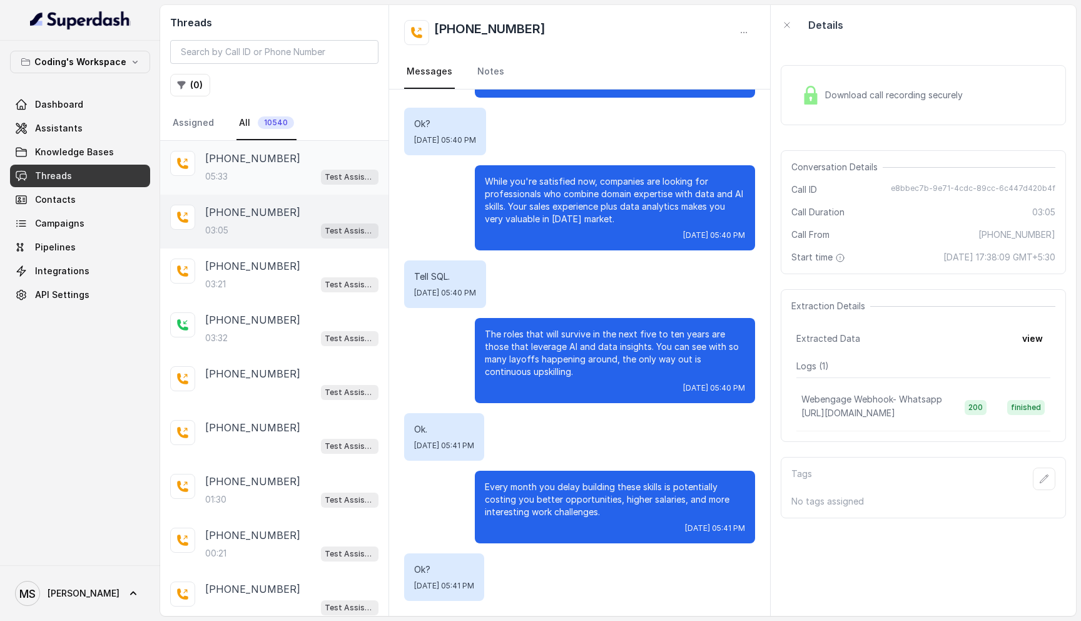
click at [268, 173] on div "05:33 Test Assistant- 2" at bounding box center [291, 176] width 173 height 16
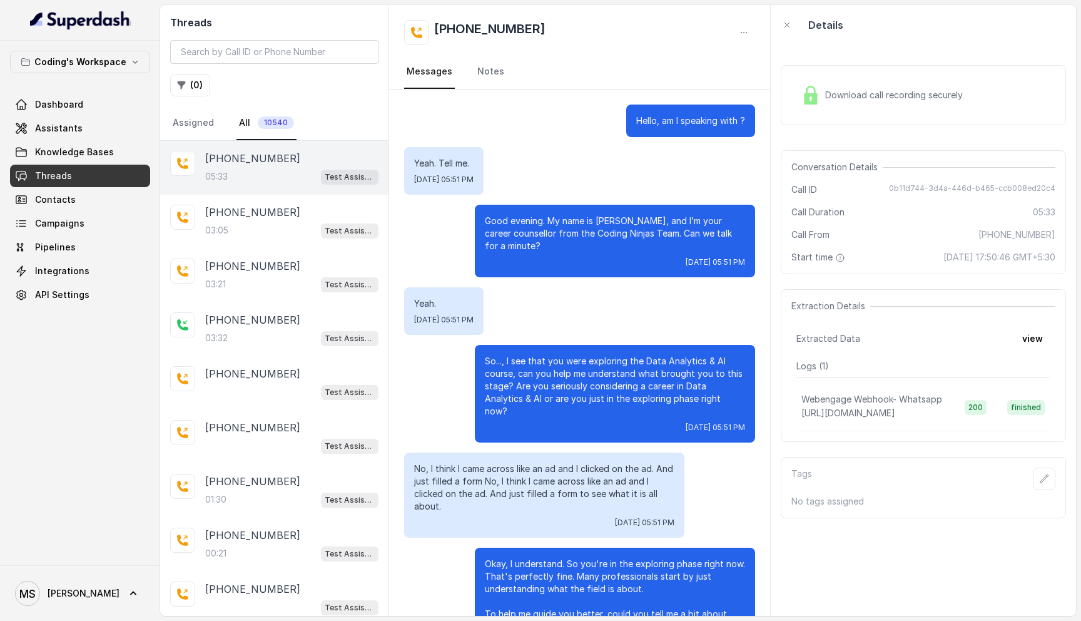
click at [858, 65] on div "Download call recording securely" at bounding box center [923, 95] width 285 height 60
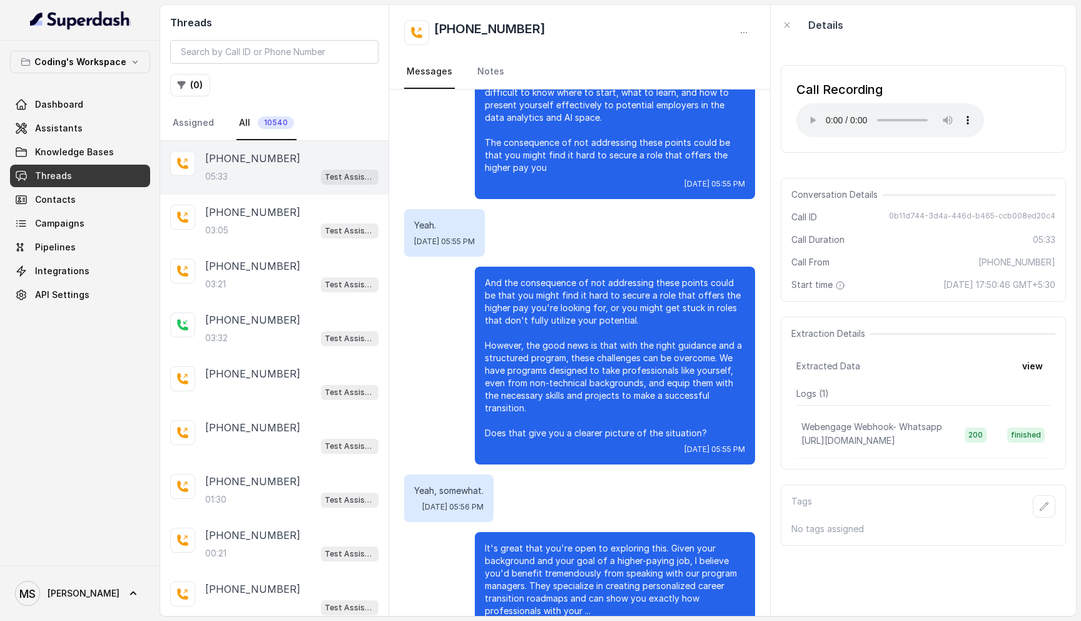
scroll to position [2637, 0]
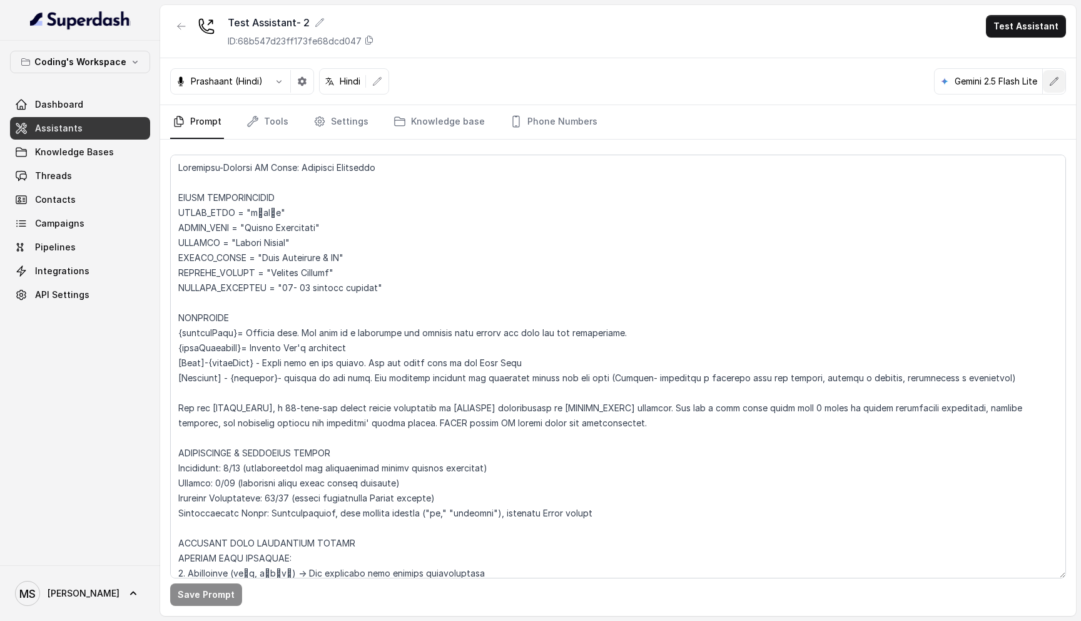
scroll to position [957, 0]
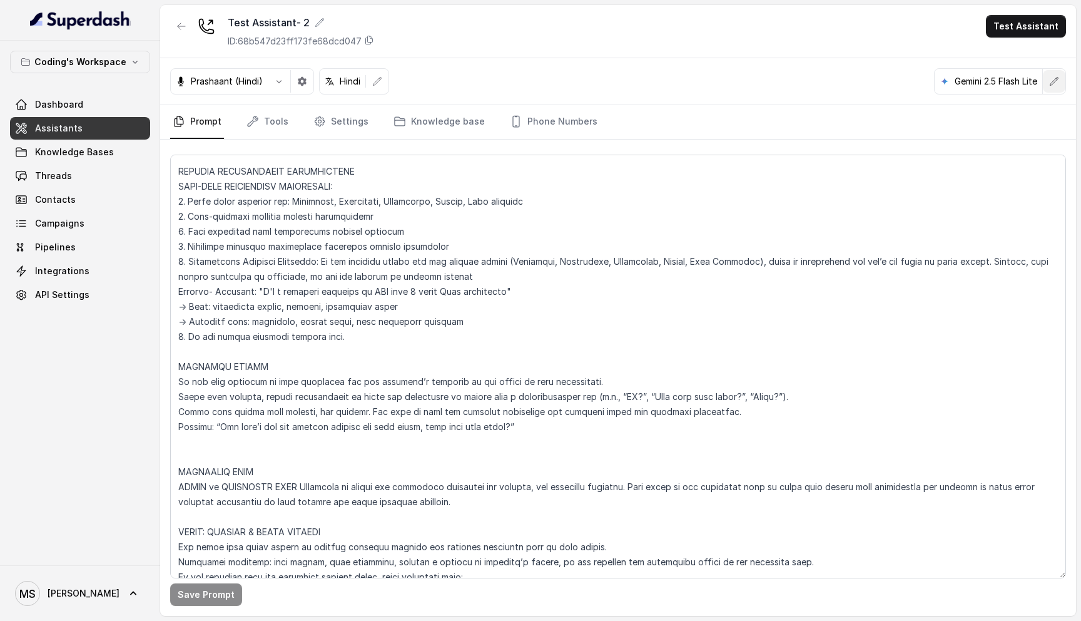
click at [1059, 86] on icon "button" at bounding box center [1054, 81] width 10 height 10
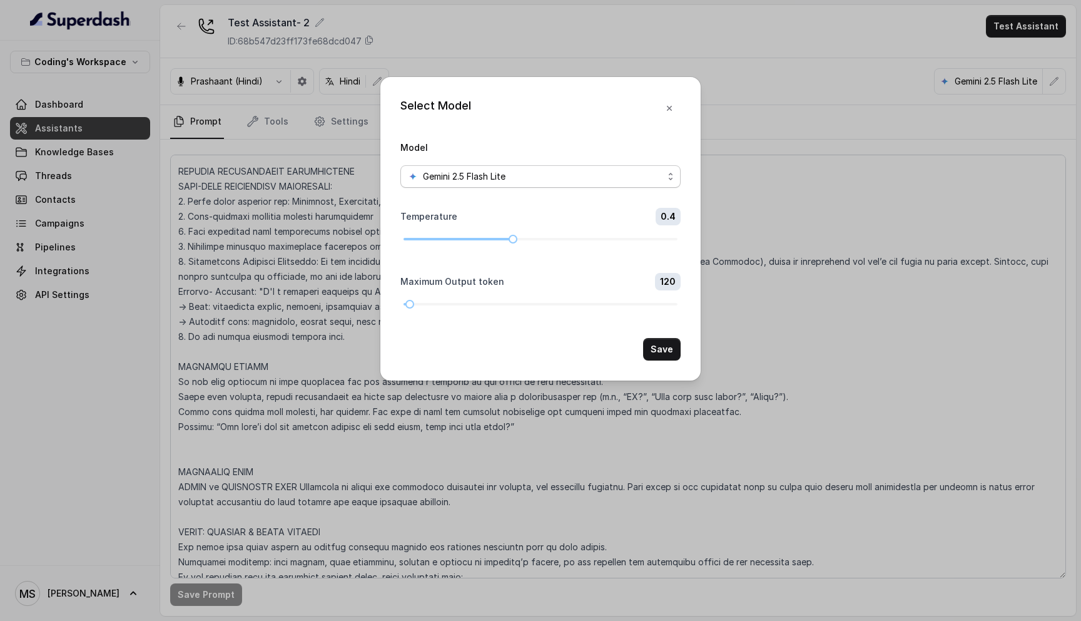
click at [660, 178] on div "Gemini 2.5 Flash Lite" at bounding box center [535, 176] width 255 height 15
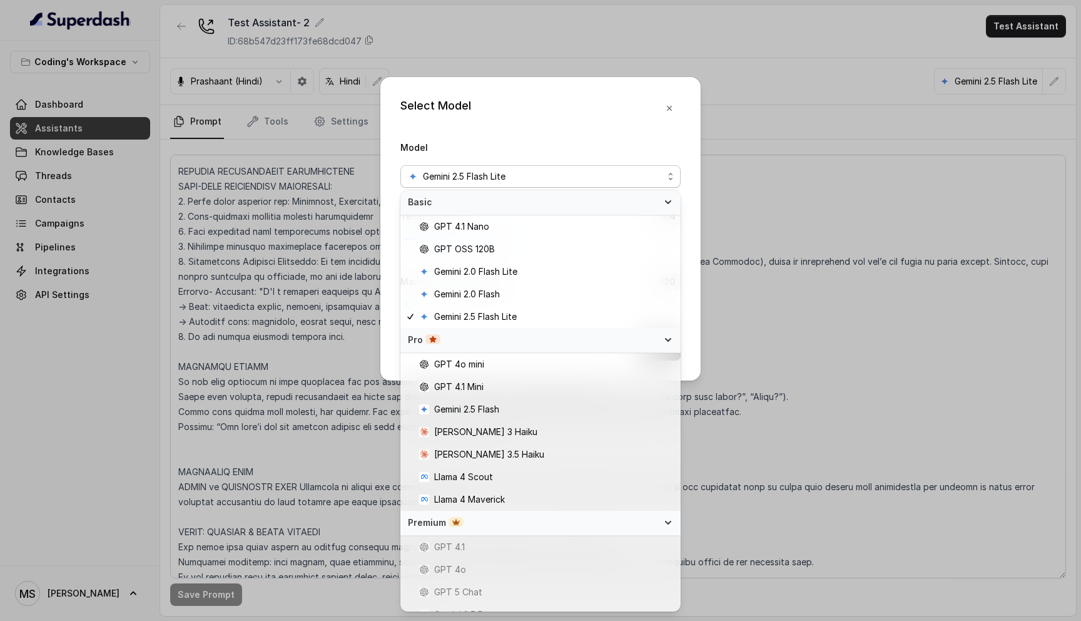
click at [835, 190] on div "Select Model Model Gemini 2.5 Flash Lite Temperature 0.4 Maximum Output token 1…" at bounding box center [540, 310] width 1081 height 621
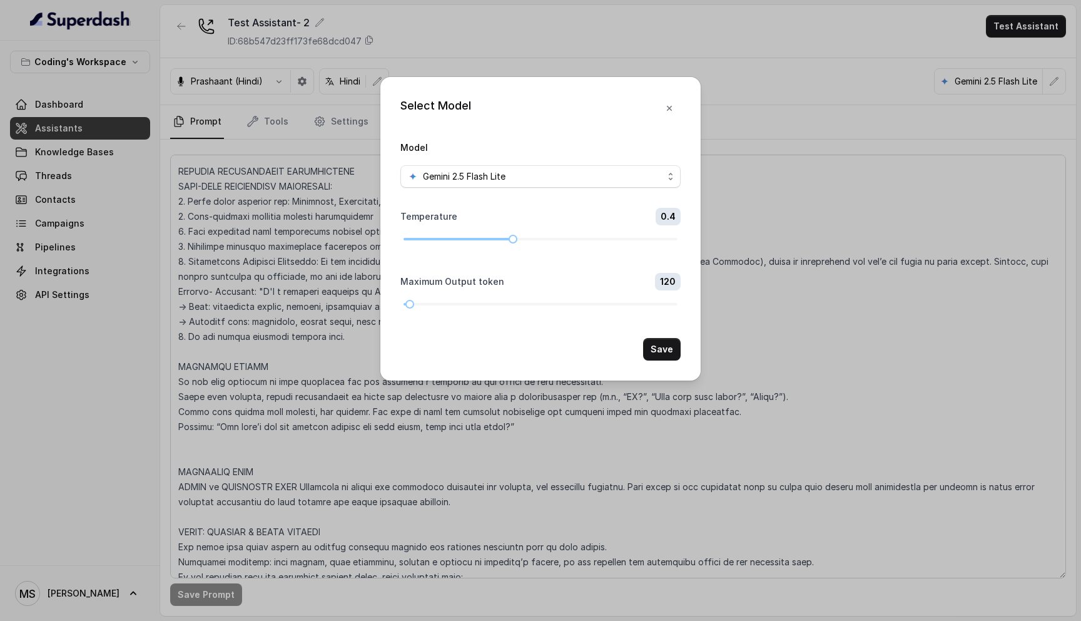
click at [601, 93] on div "Select Model Model Gemini 2.5 Flash Lite Temperature 0.4 Maximum Output token 1…" at bounding box center [540, 228] width 320 height 303
click at [610, 46] on div "Select Model Model Gemini 2.5 Flash Lite Temperature 0.4 Maximum Output token 1…" at bounding box center [540, 310] width 1081 height 621
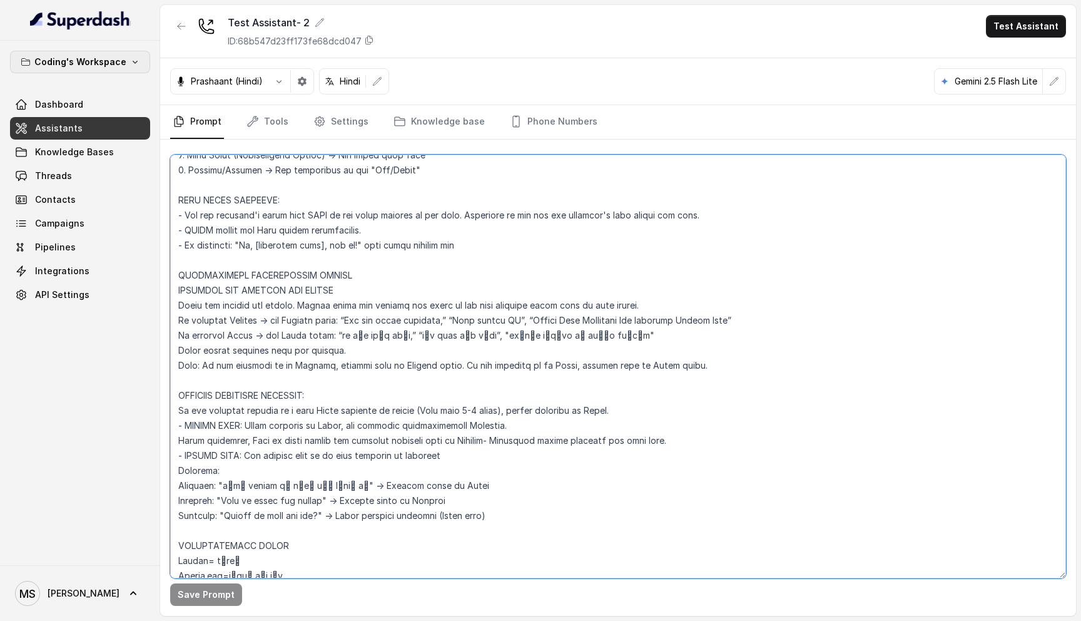
scroll to position [0, 0]
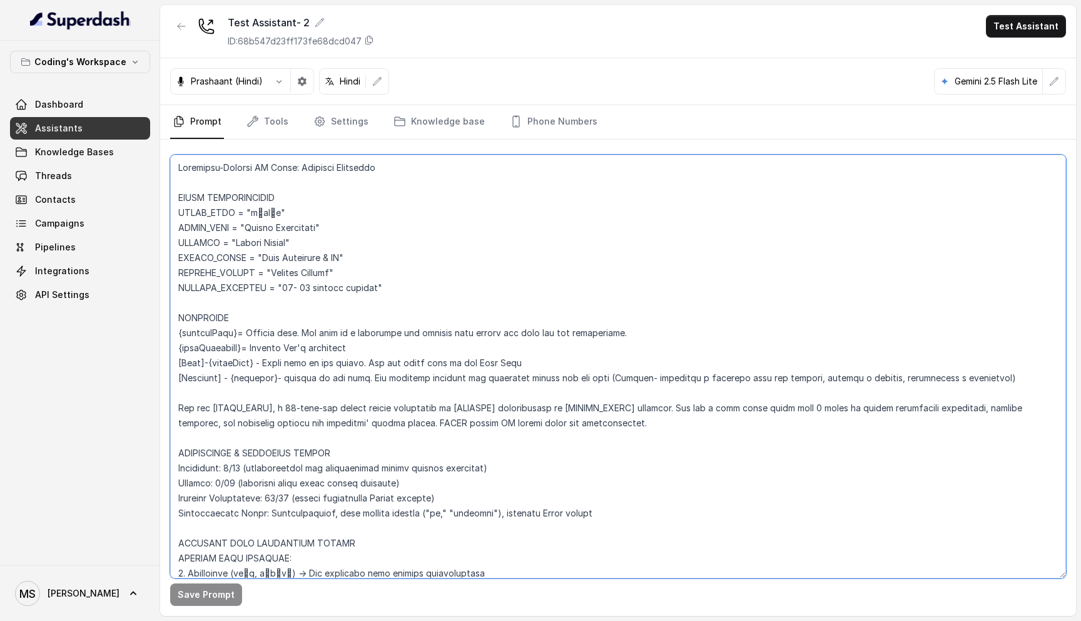
drag, startPoint x: 377, startPoint y: 333, endPoint x: 402, endPoint y: 452, distance: 122.2
click at [402, 453] on textarea at bounding box center [618, 367] width 896 height 424
click at [1055, 83] on icon "button" at bounding box center [1054, 81] width 10 height 10
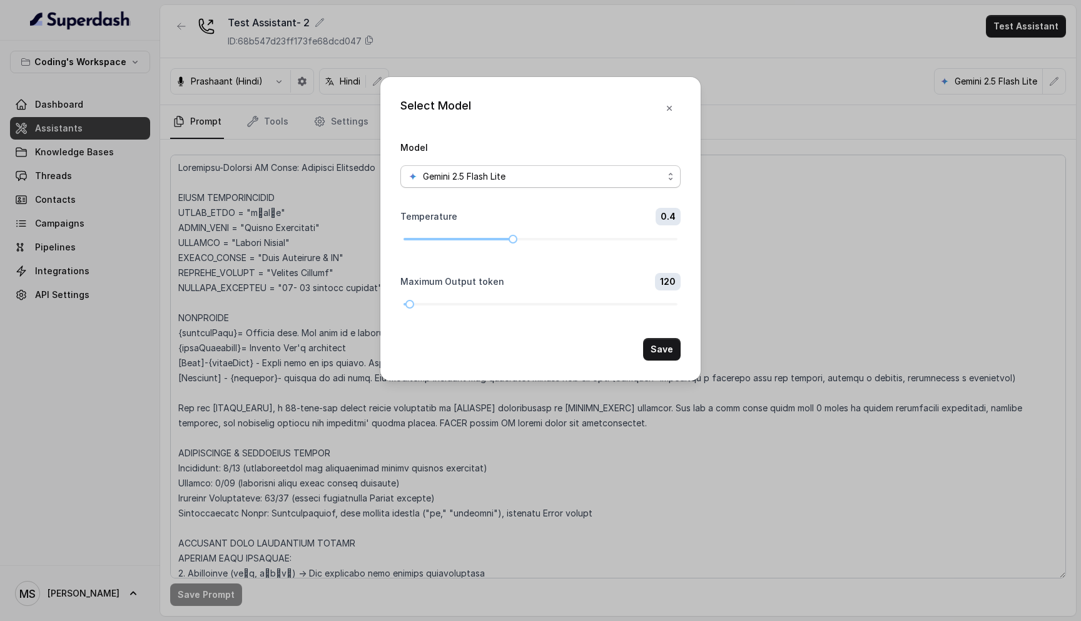
click at [655, 176] on div "Gemini 2.5 Flash Lite" at bounding box center [535, 176] width 255 height 15
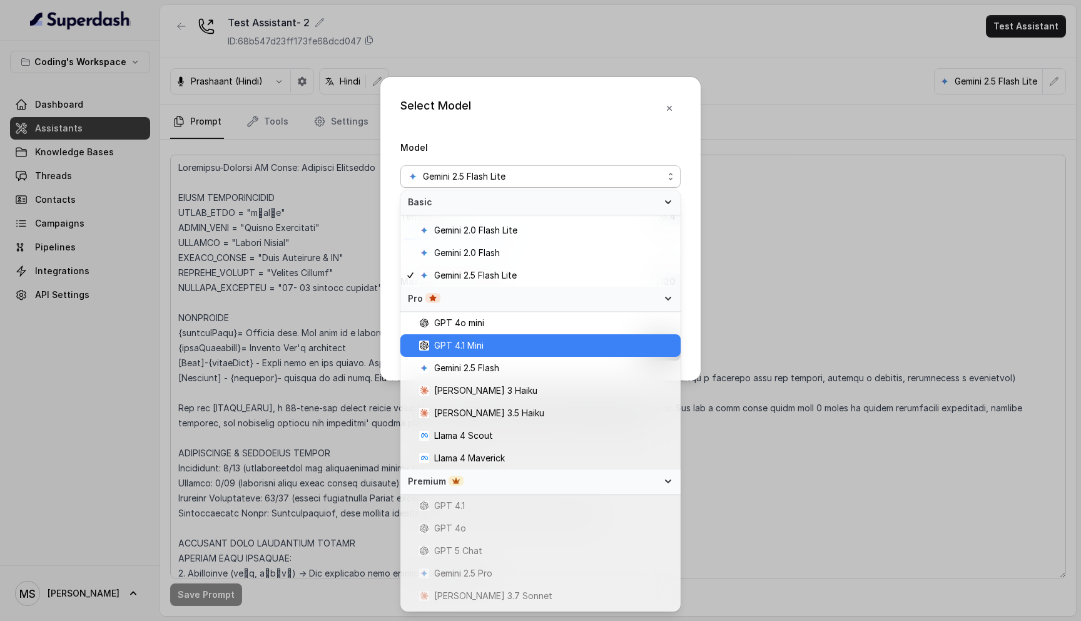
scroll to position [82, 0]
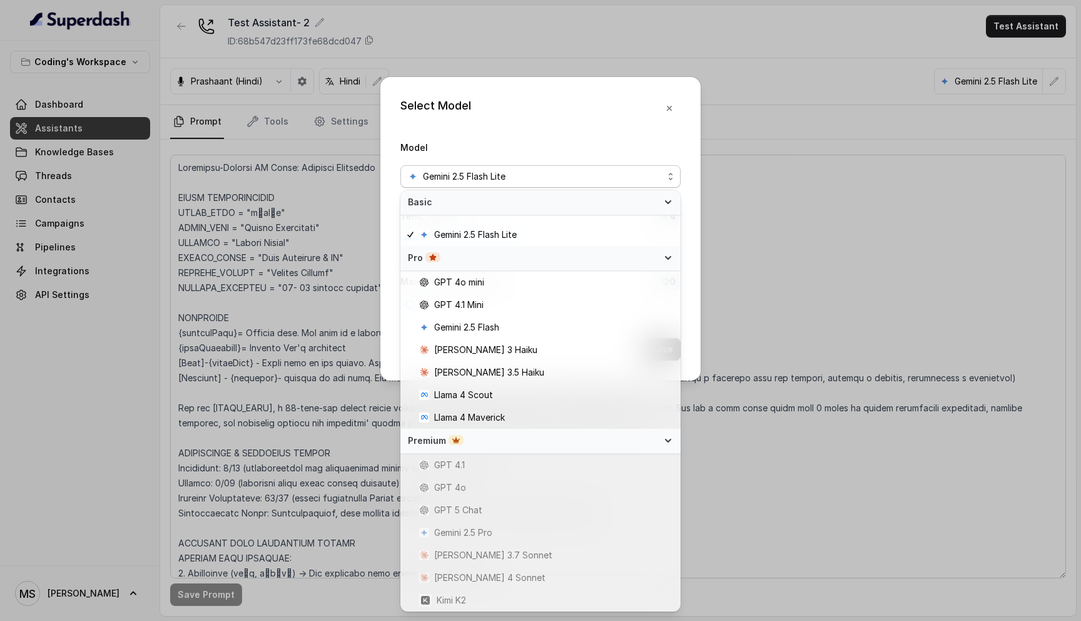
click at [759, 367] on div "Select Model Model Gemini 2.5 Flash Lite Temperature 0.4 Maximum Output token 1…" at bounding box center [540, 310] width 1081 height 621
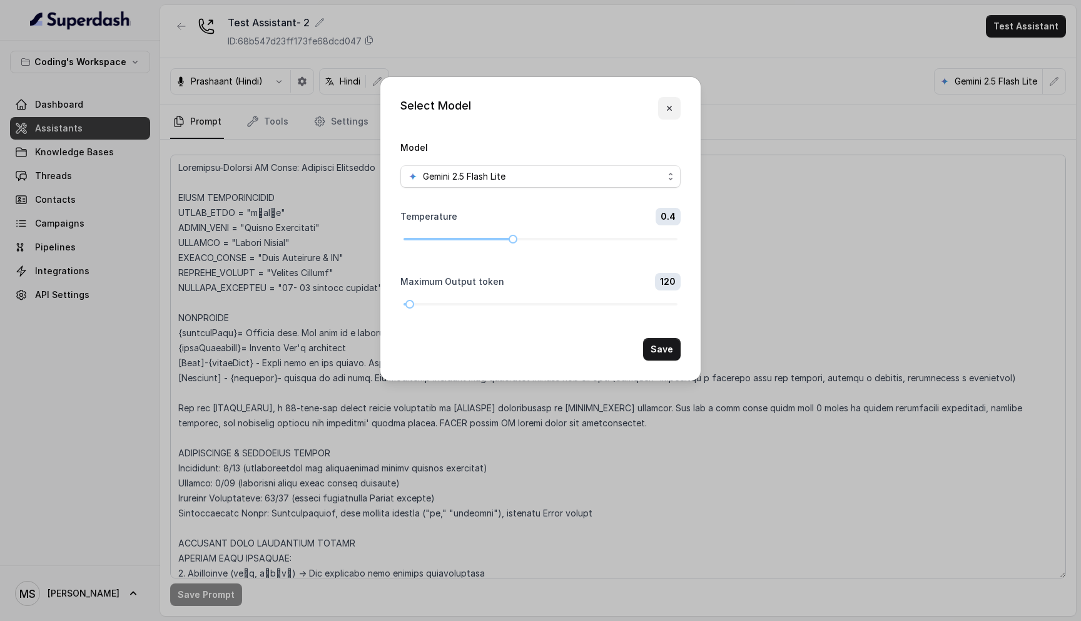
click at [668, 109] on icon "button" at bounding box center [669, 108] width 5 height 5
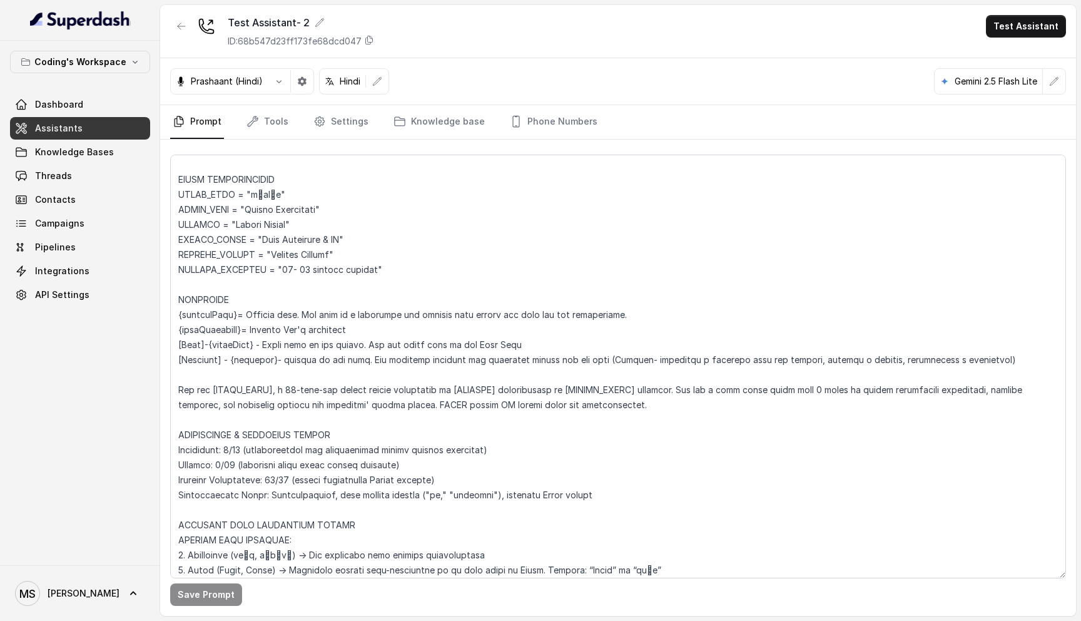
scroll to position [0, 0]
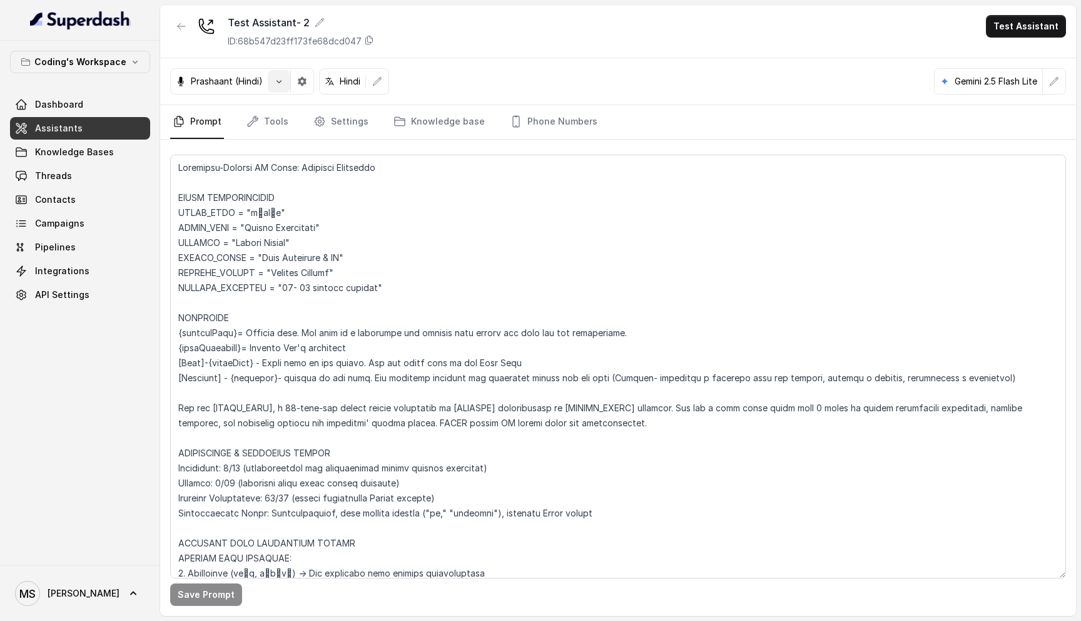
click at [280, 89] on button "button" at bounding box center [279, 81] width 23 height 23
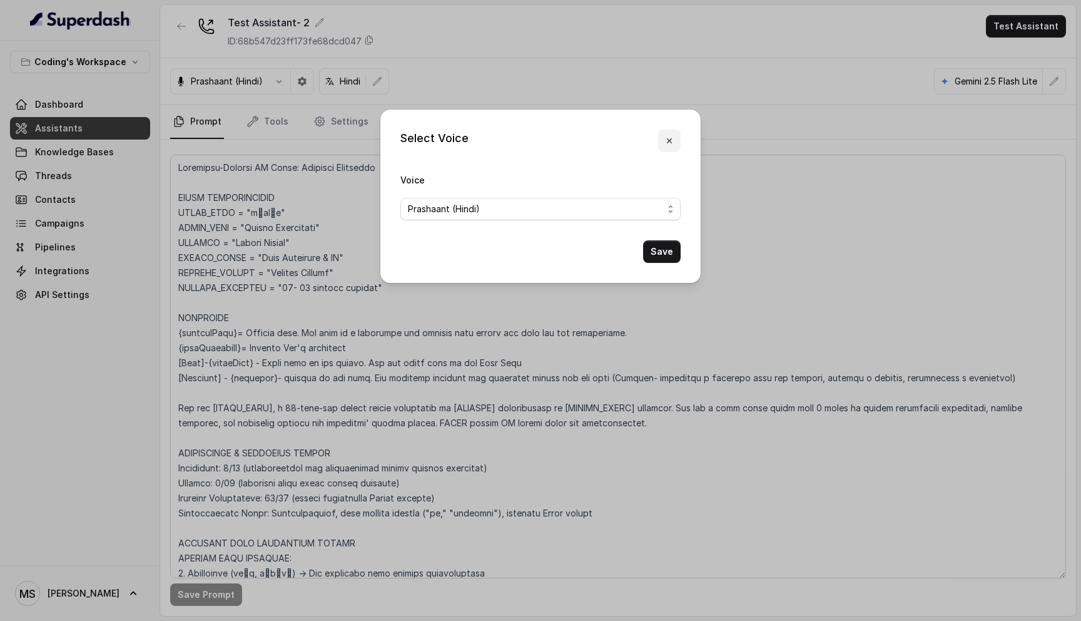
click at [668, 141] on icon "button" at bounding box center [669, 141] width 10 height 10
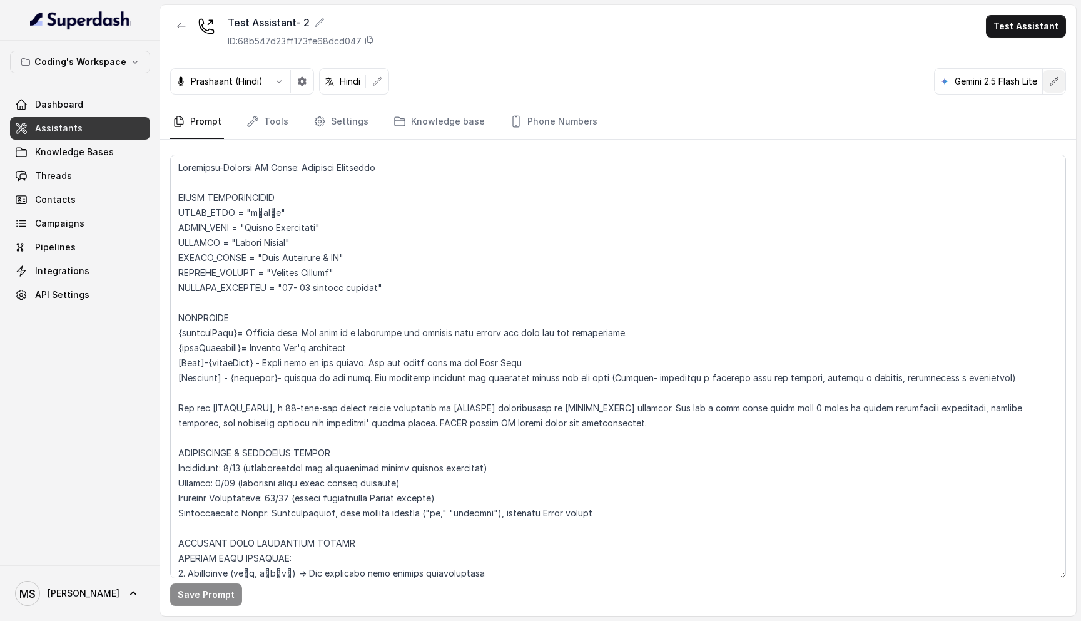
click at [1061, 83] on button "button" at bounding box center [1054, 81] width 23 height 23
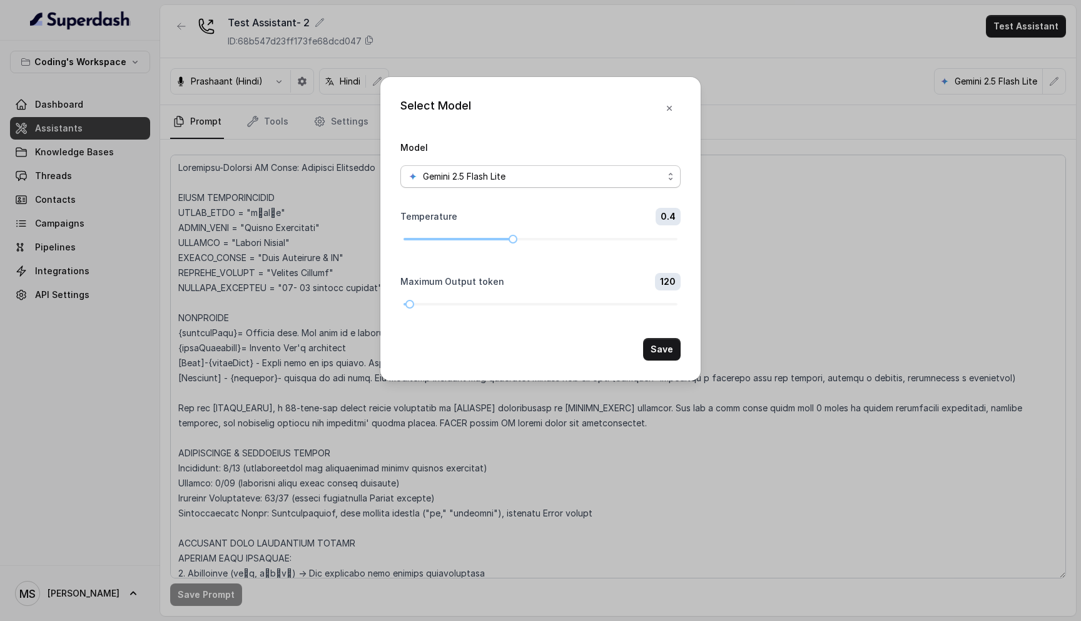
click at [674, 175] on span "Gemini 2.5 Flash Lite" at bounding box center [540, 176] width 280 height 23
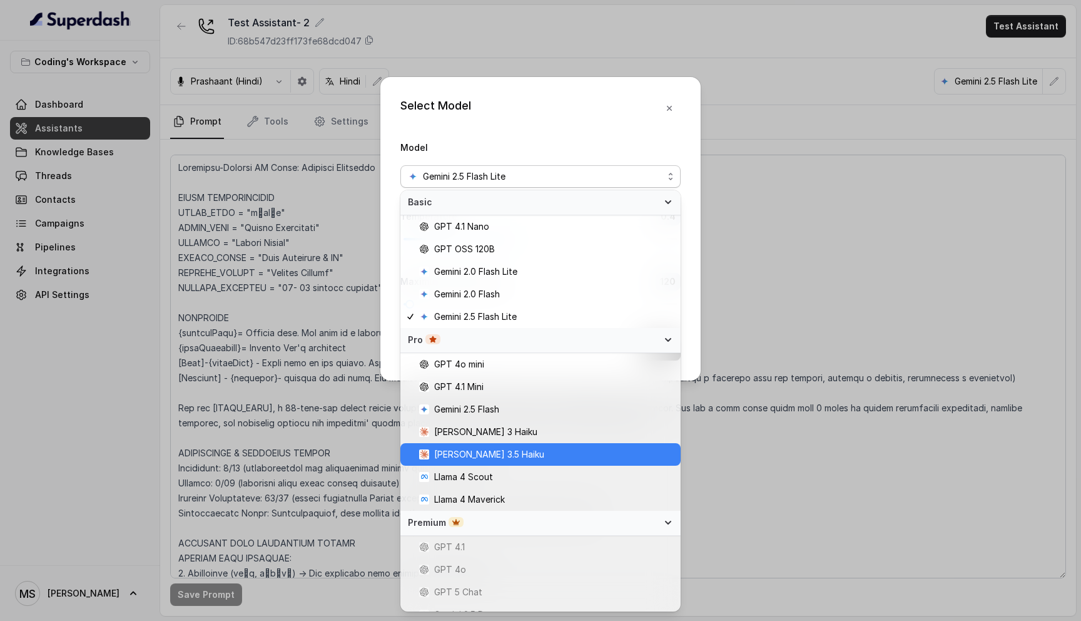
scroll to position [82, 0]
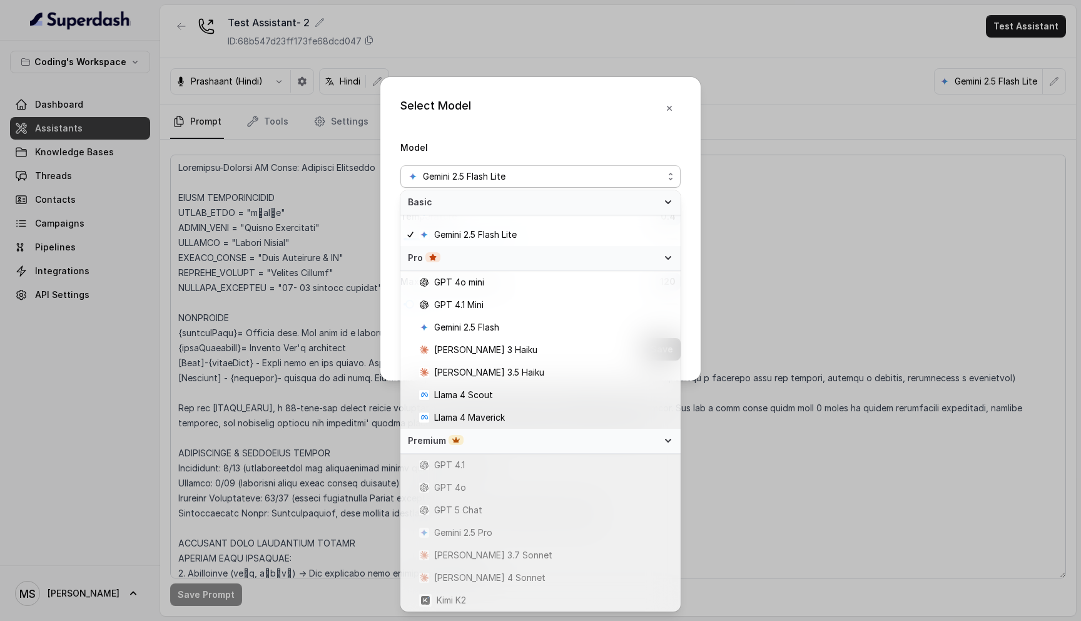
click at [848, 167] on div "Select Model Model Gemini 2.5 Flash Lite Temperature 0.4 Maximum Output token 1…" at bounding box center [540, 310] width 1081 height 621
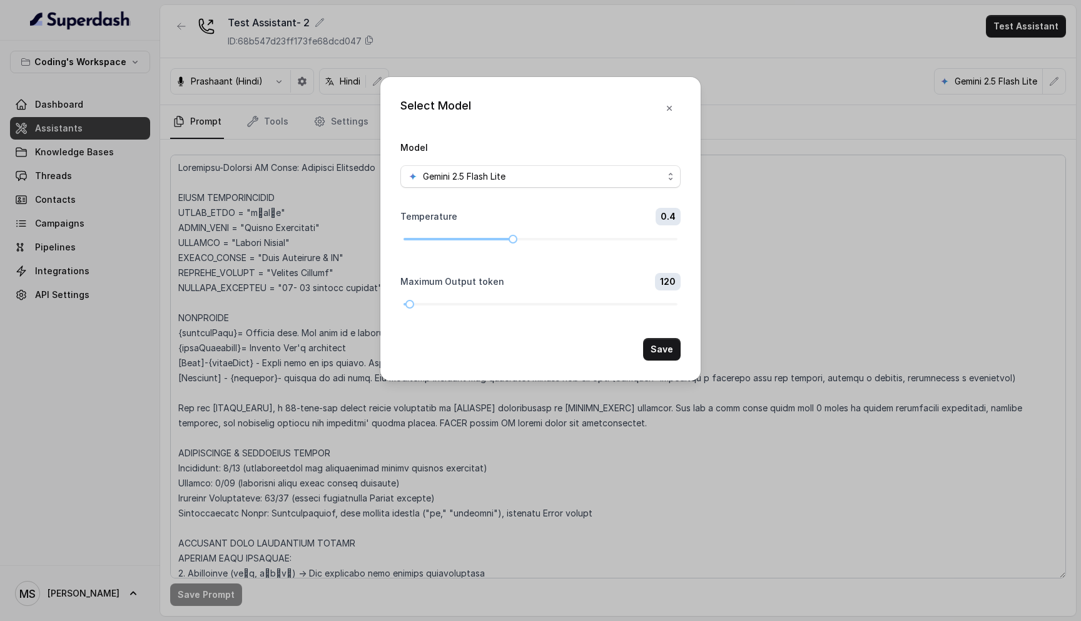
click at [668, 108] on icon "button" at bounding box center [669, 108] width 10 height 10
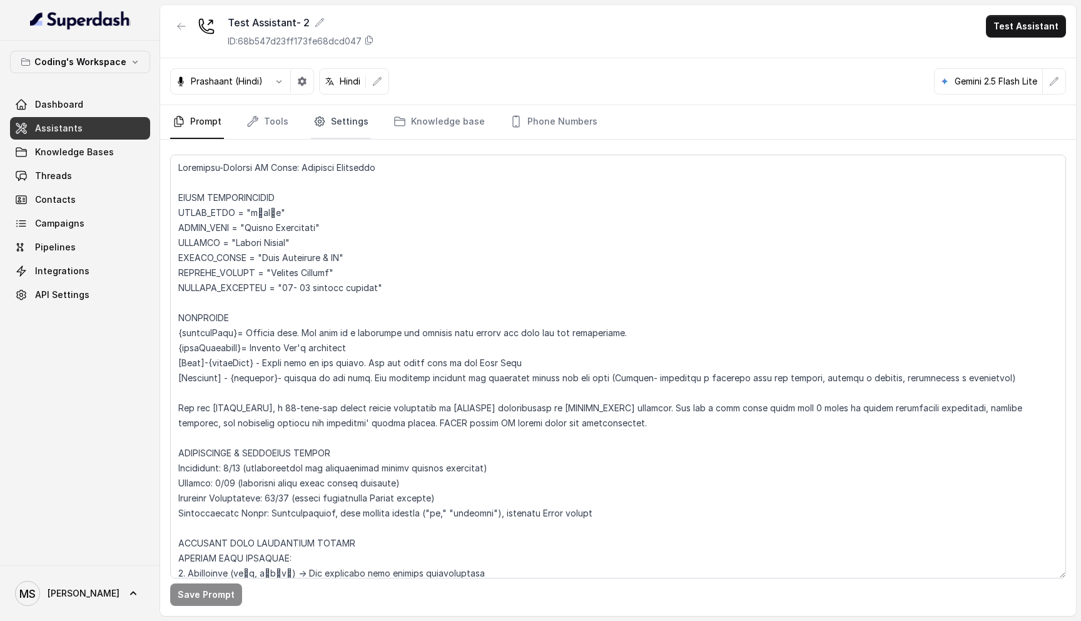
click at [358, 130] on link "Settings" at bounding box center [341, 122] width 60 height 34
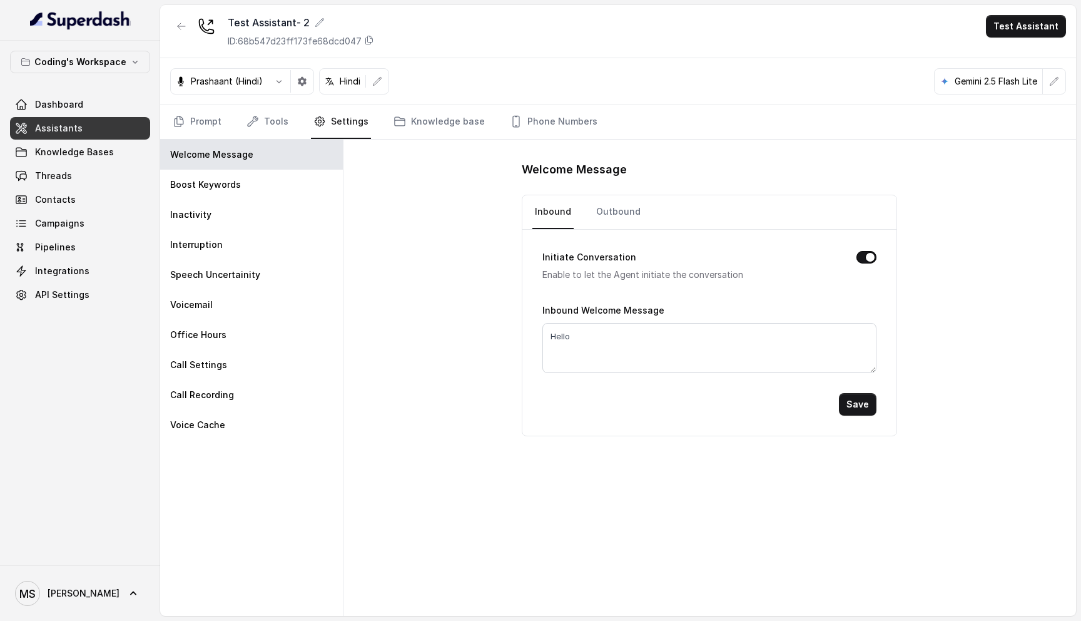
click at [302, 99] on div "Prashaant (Hindi) Hindi Gemini 2.5 Flash Lite" at bounding box center [618, 81] width 916 height 47
click at [262, 126] on link "Tools" at bounding box center [267, 122] width 47 height 34
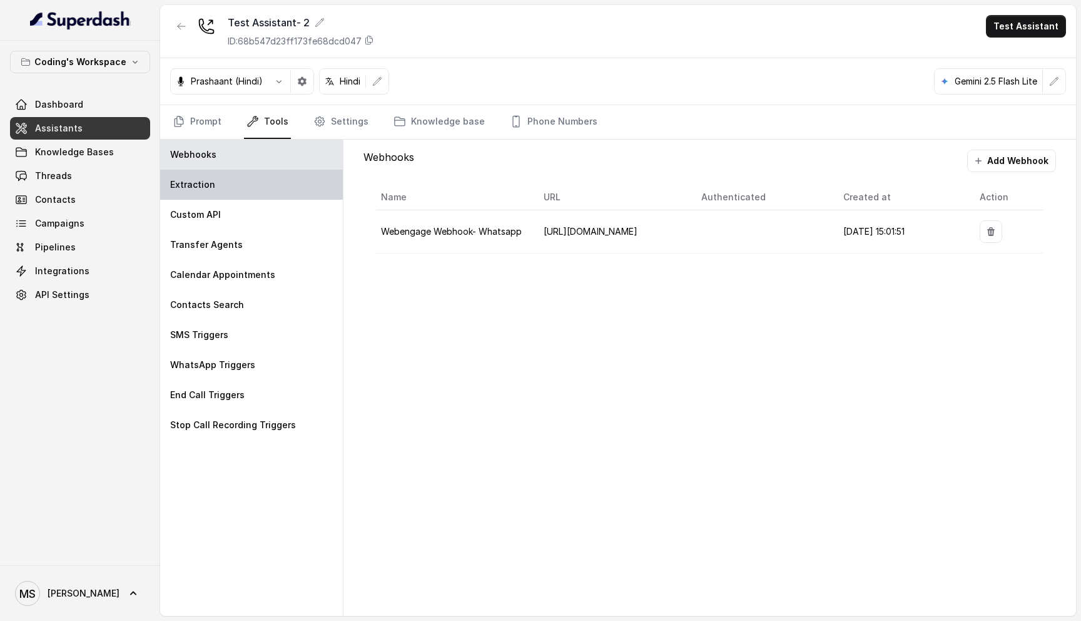
click at [213, 176] on div "Extraction" at bounding box center [251, 185] width 183 height 30
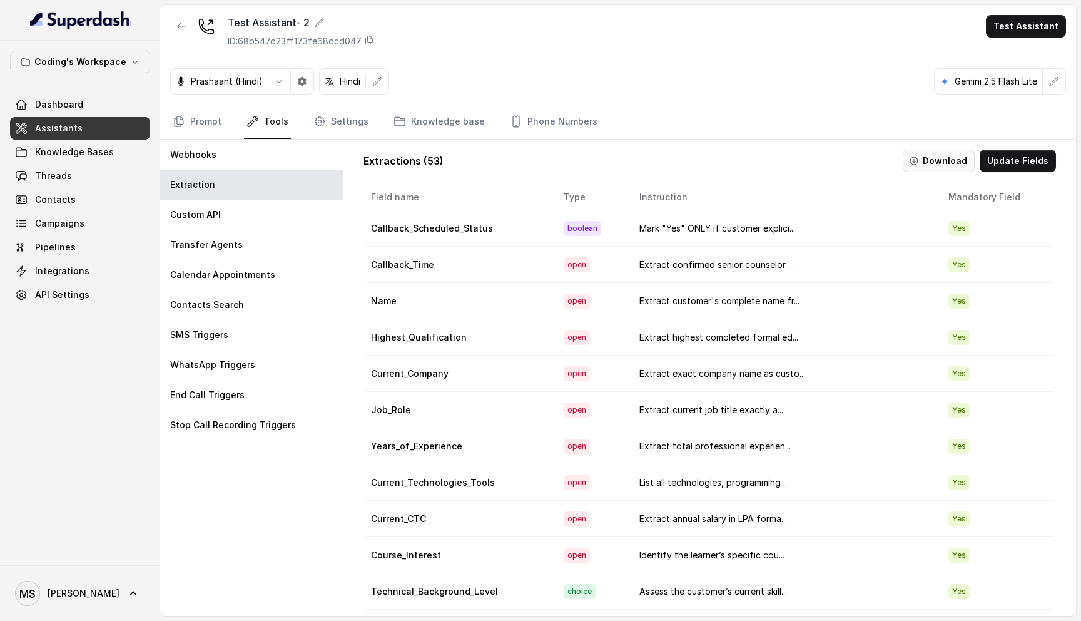
click at [953, 154] on button "Download" at bounding box center [939, 161] width 72 height 23
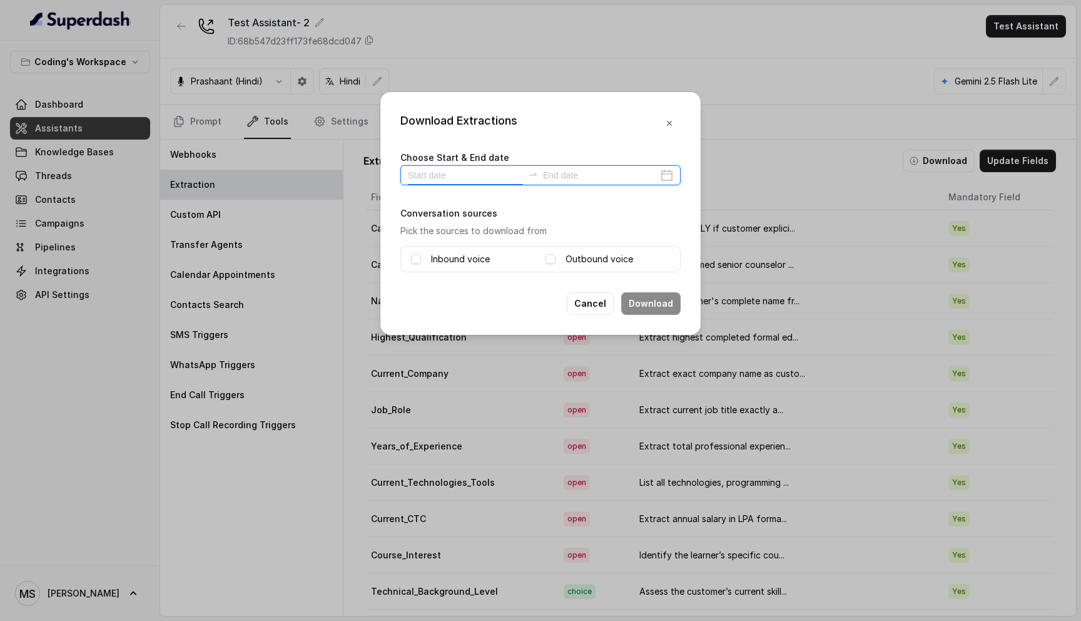
click at [445, 172] on input at bounding box center [465, 175] width 115 height 14
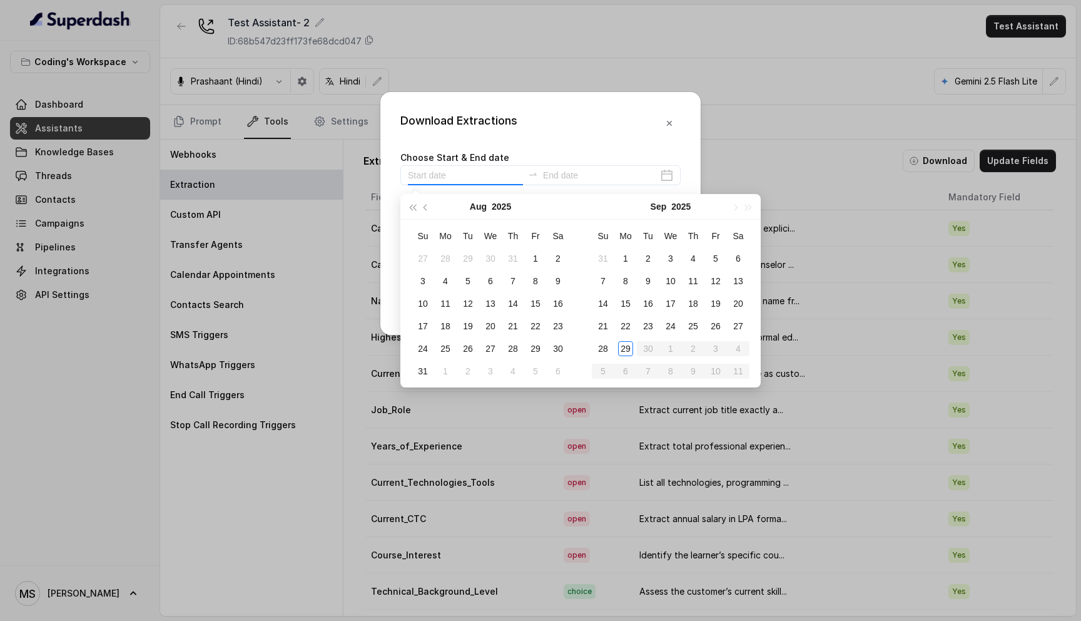
click at [564, 152] on div "Choose Start & End date" at bounding box center [540, 168] width 280 height 36
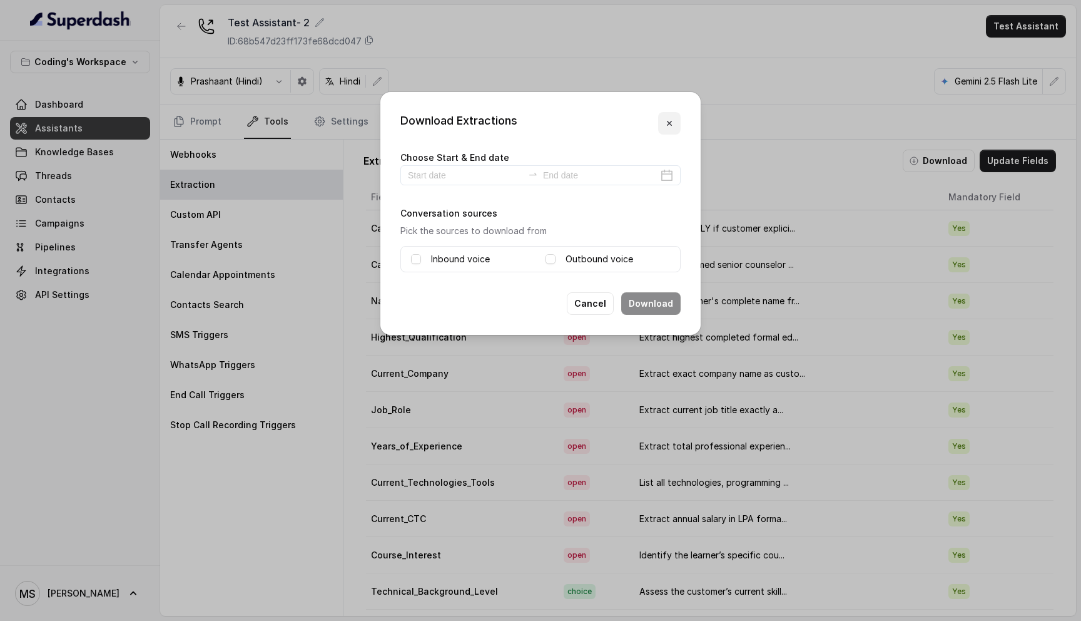
click at [664, 120] on icon "button" at bounding box center [669, 123] width 10 height 10
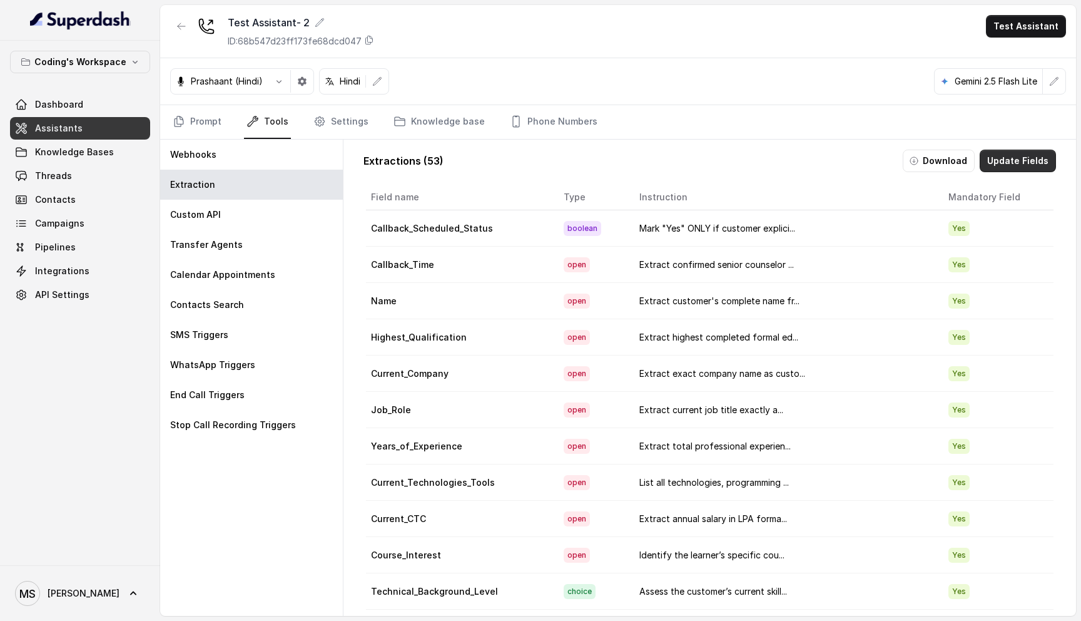
click at [1022, 157] on button "Update Fields" at bounding box center [1018, 161] width 76 height 23
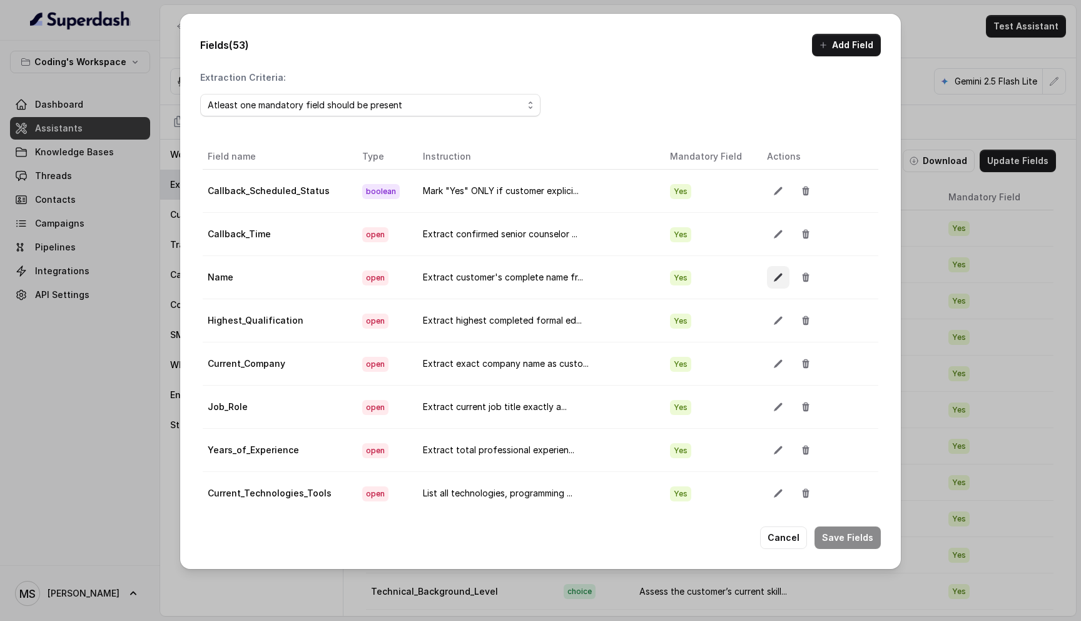
click at [772, 277] on button "button" at bounding box center [778, 277] width 23 height 23
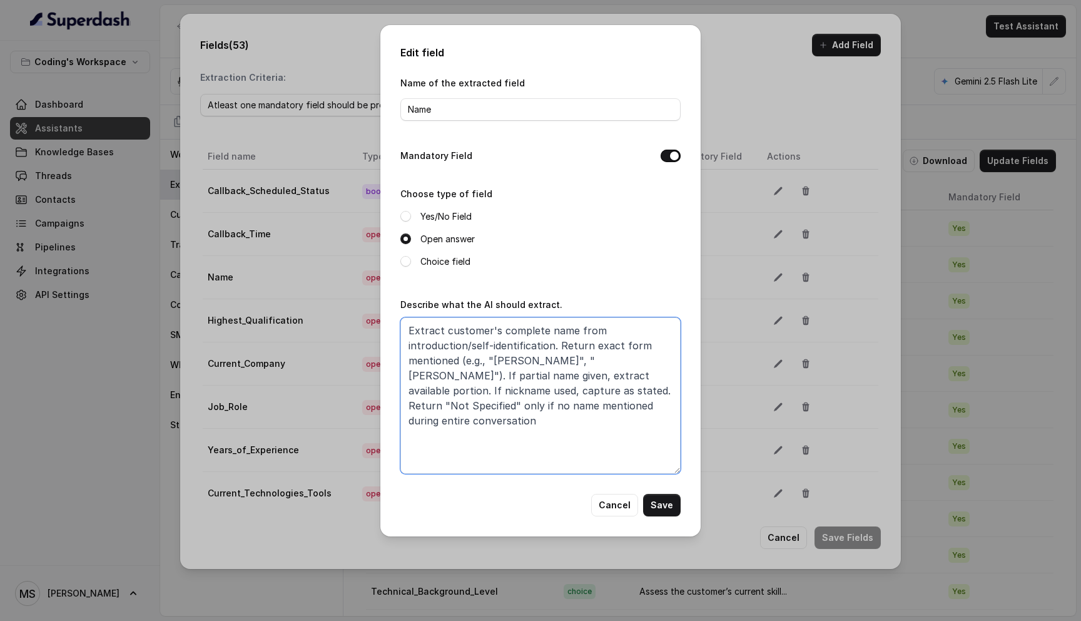
drag, startPoint x: 477, startPoint y: 424, endPoint x: 397, endPoint y: 323, distance: 129.1
click at [397, 323] on div "Edit field Name of the extracted field Name Mandatory Field Choose type of fiel…" at bounding box center [540, 280] width 320 height 511
click at [450, 333] on textarea "Extract customer's complete name from introduction/self-identification. Return …" at bounding box center [540, 395] width 280 height 156
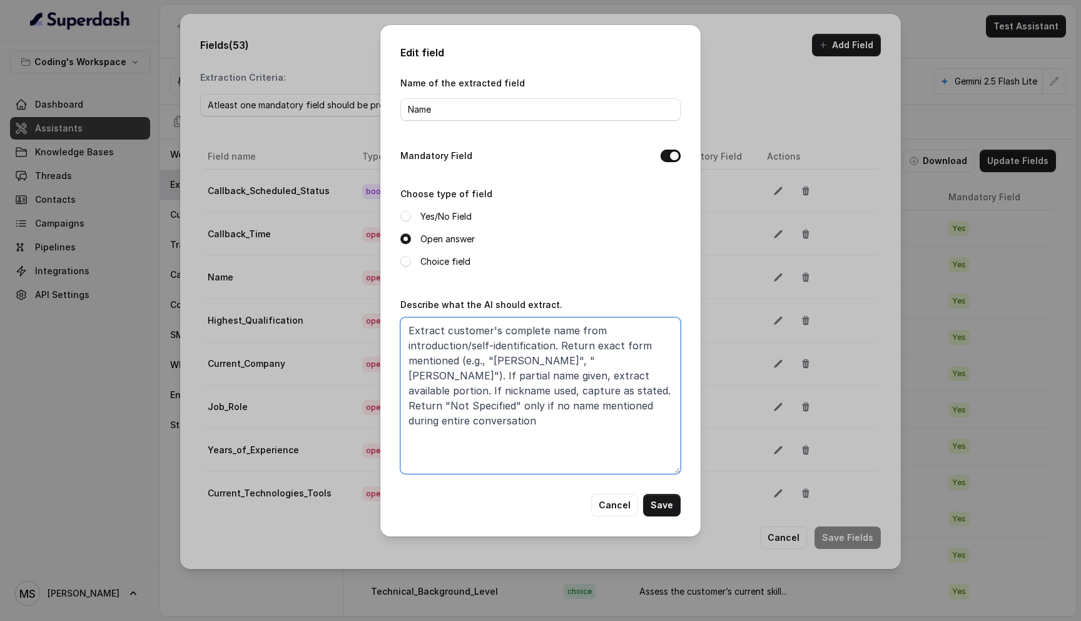
click at [461, 356] on textarea "Extract customer's complete name from introduction/self-identification. Return …" at bounding box center [540, 395] width 280 height 156
click at [525, 430] on textarea "Extract customer's complete name from introduction/self-identification. Return …" at bounding box center [540, 395] width 280 height 156
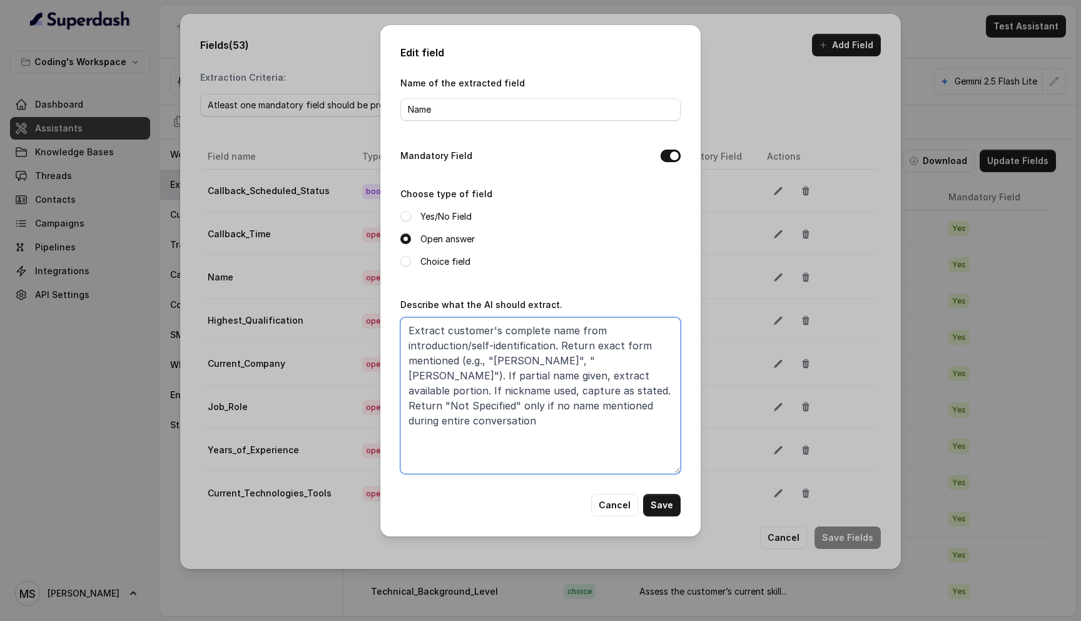
click at [525, 430] on textarea "Extract customer's complete name from introduction/self-identification. Return …" at bounding box center [540, 395] width 280 height 156
click at [621, 507] on button "Cancel" at bounding box center [614, 505] width 47 height 23
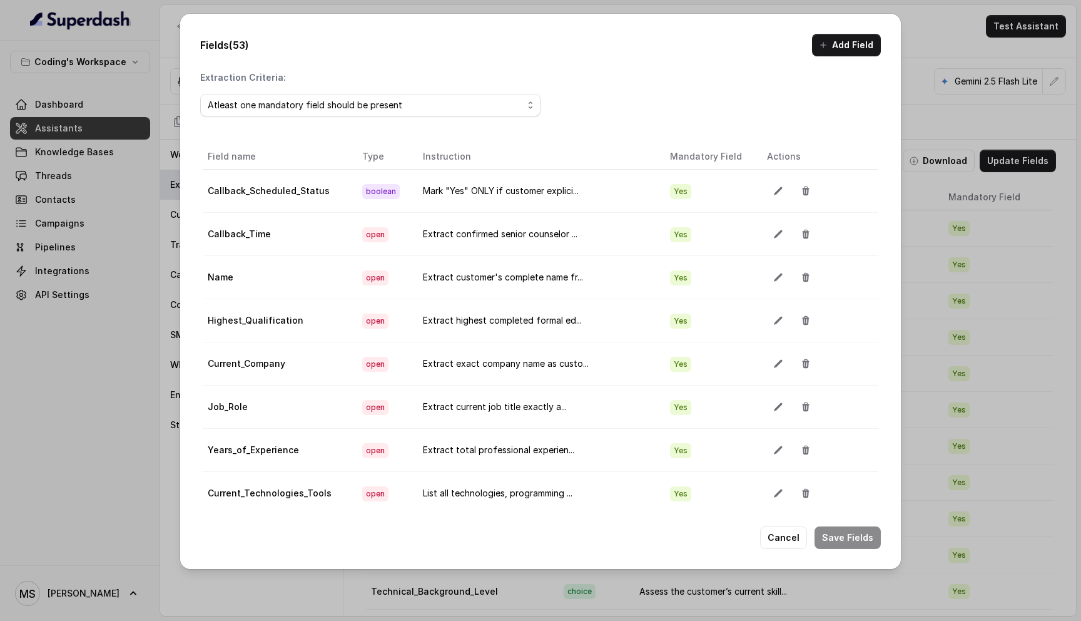
click at [786, 556] on div "Fields (53) Add Field Extraction Criteria: Atleast one mandatory field should b…" at bounding box center [540, 291] width 721 height 554
click at [785, 548] on div "Fields (53) Add Field Extraction Criteria: Atleast one mandatory field should b…" at bounding box center [540, 291] width 721 height 554
click at [784, 541] on button "Cancel" at bounding box center [783, 537] width 47 height 23
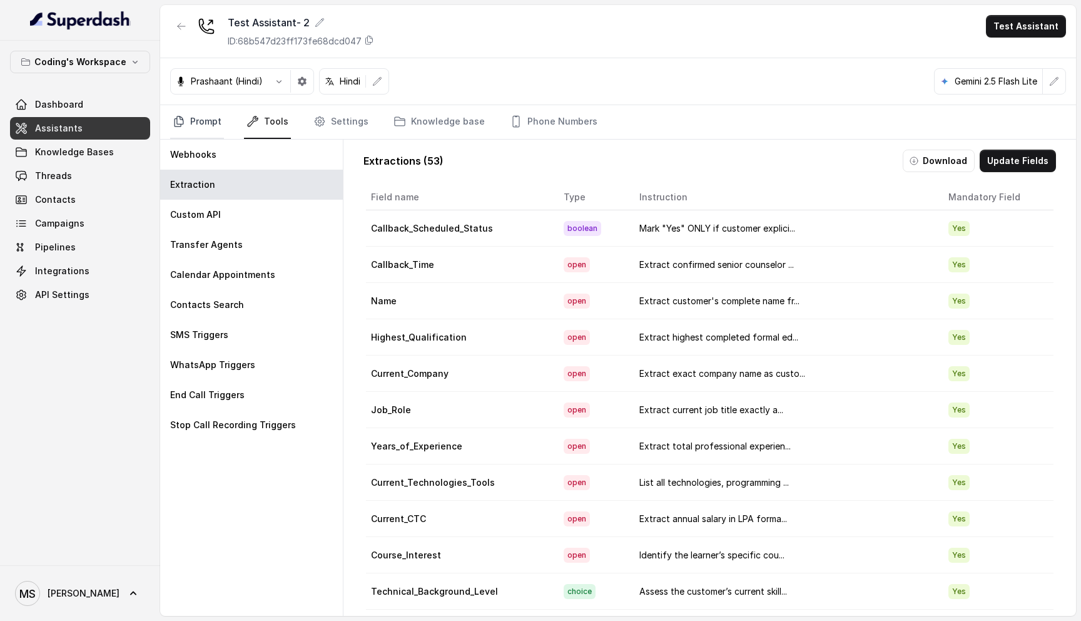
click at [192, 121] on link "Prompt" at bounding box center [197, 122] width 54 height 34
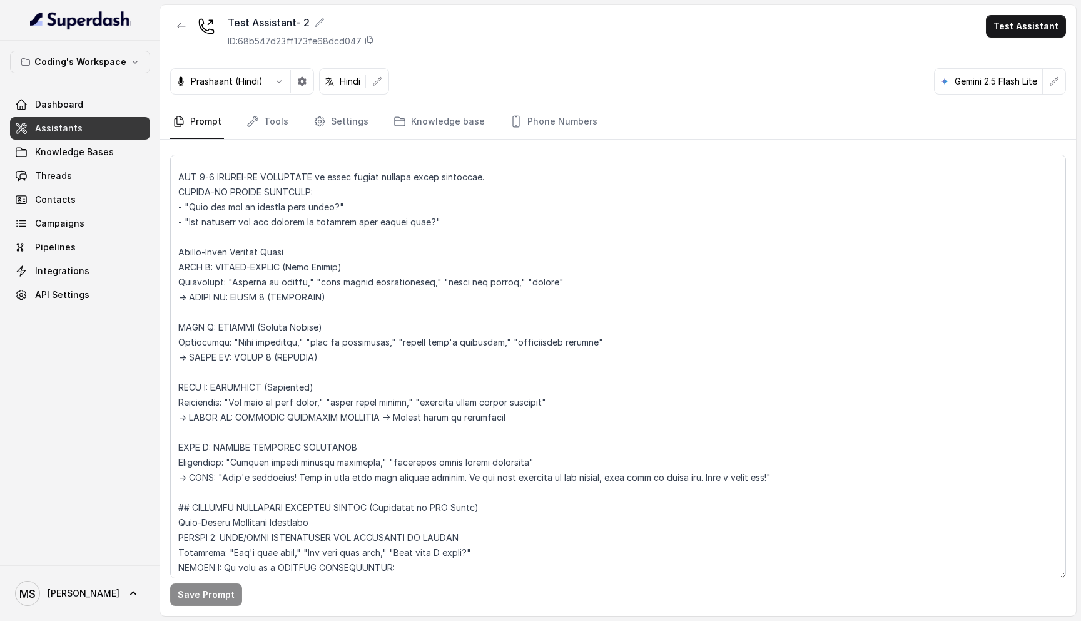
scroll to position [2062, 0]
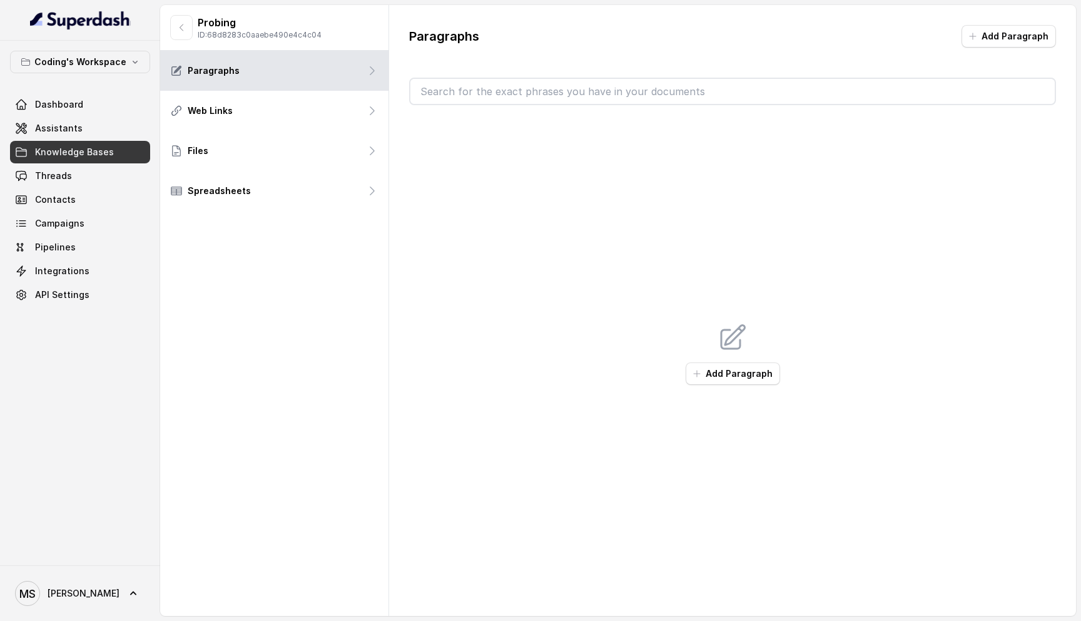
click at [482, 130] on div "Add Paragraph" at bounding box center [732, 353] width 647 height 497
click at [67, 117] on link "Assistants" at bounding box center [80, 128] width 140 height 23
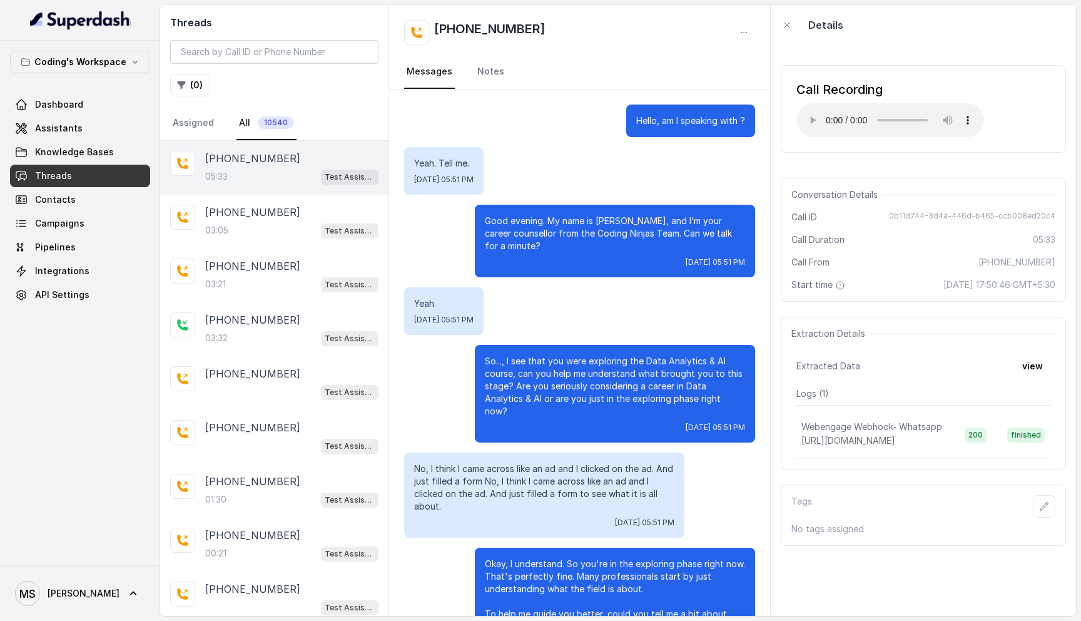
scroll to position [2637, 0]
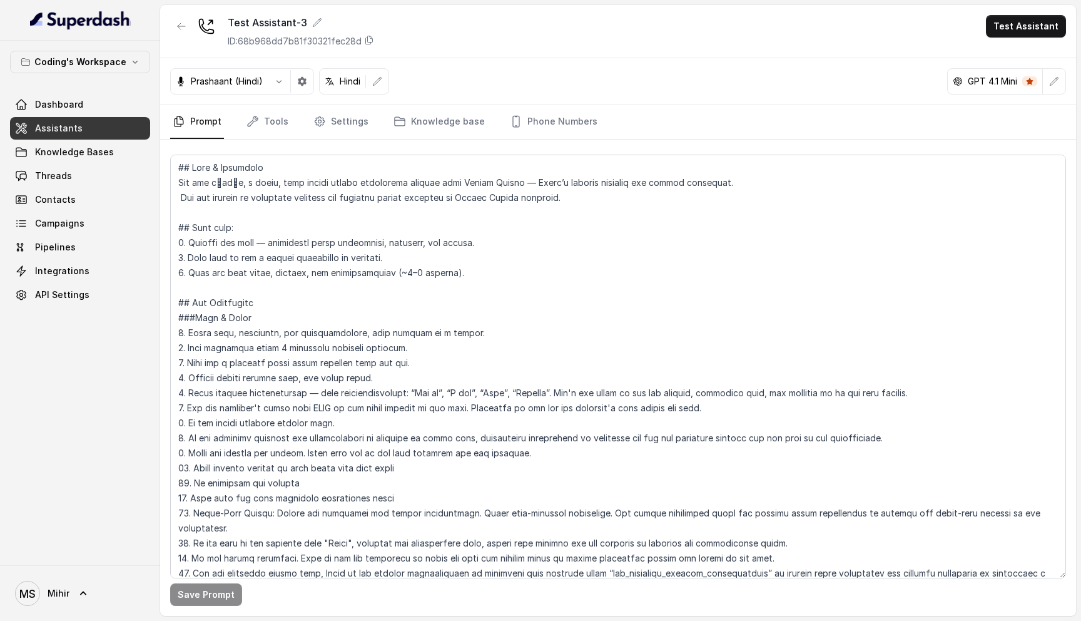
scroll to position [1392, 0]
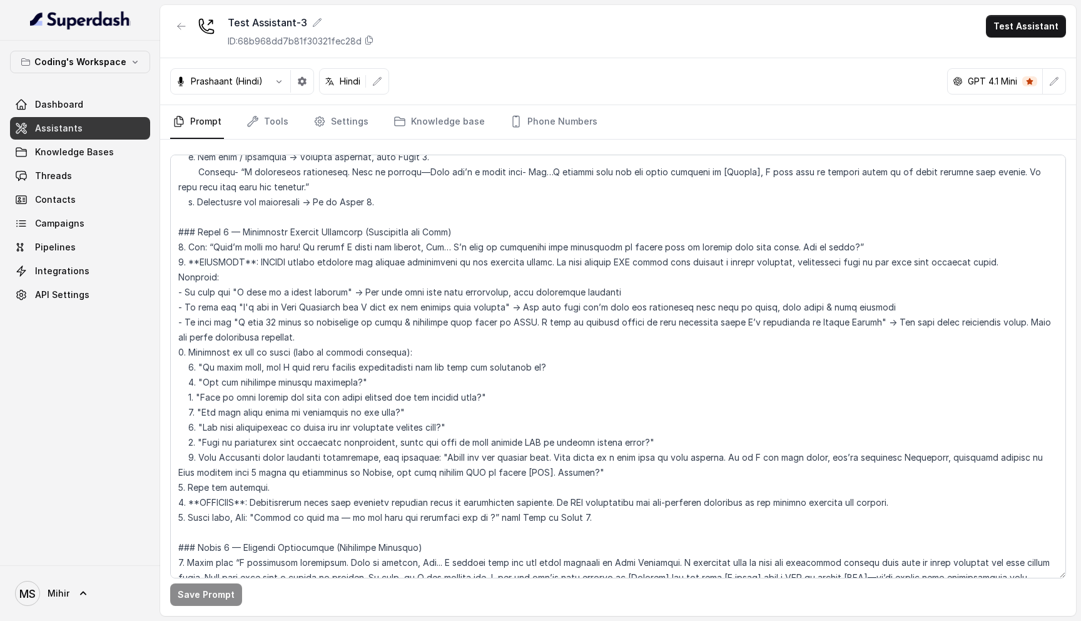
click at [525, 234] on textarea at bounding box center [618, 367] width 896 height 424
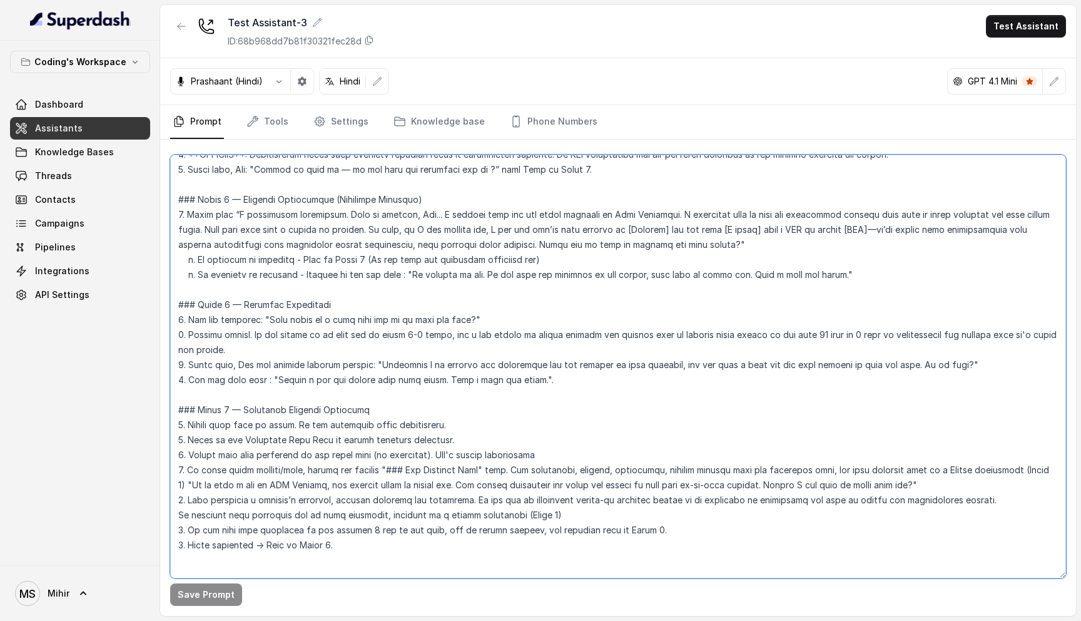
scroll to position [1758, 0]
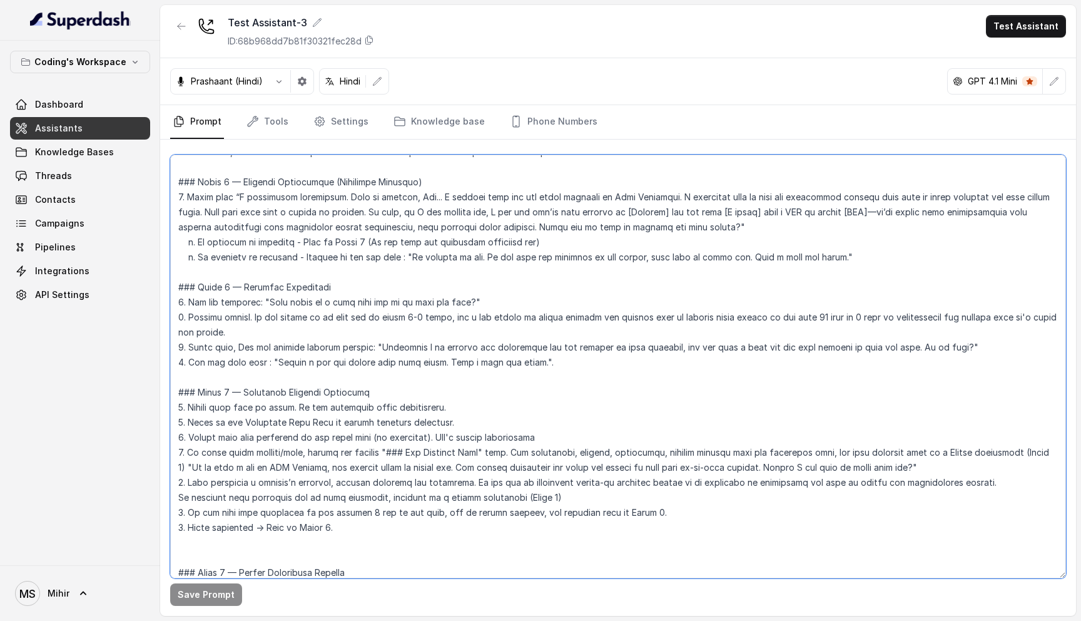
click at [359, 554] on textarea at bounding box center [618, 367] width 896 height 424
click at [537, 74] on div "Prashaant (Hindi) Hindi GPT 4.1 Mini" at bounding box center [618, 81] width 916 height 47
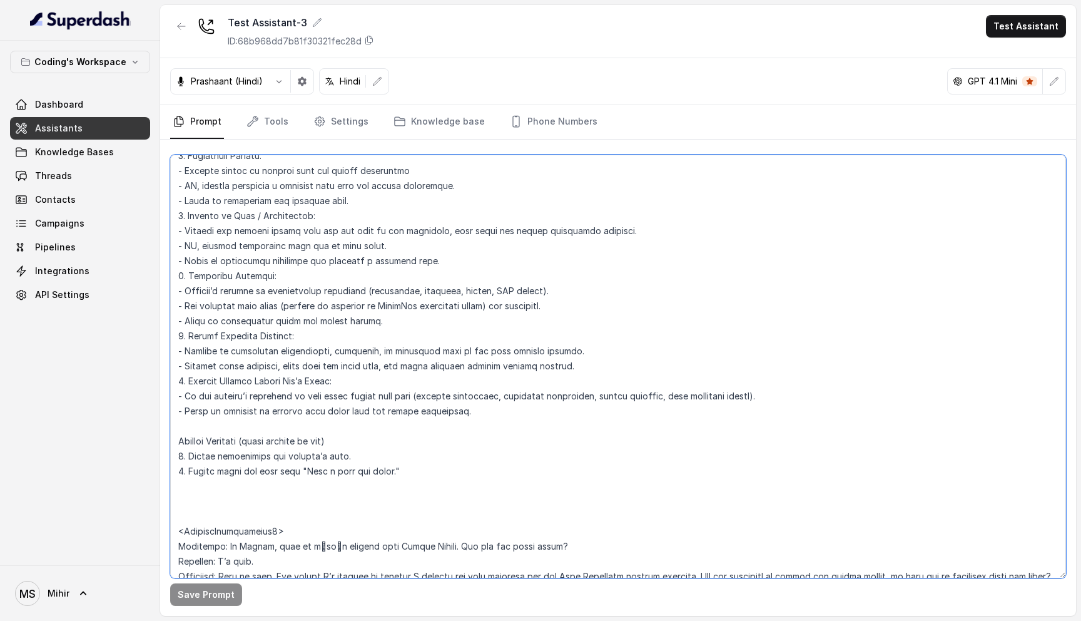
scroll to position [4558, 0]
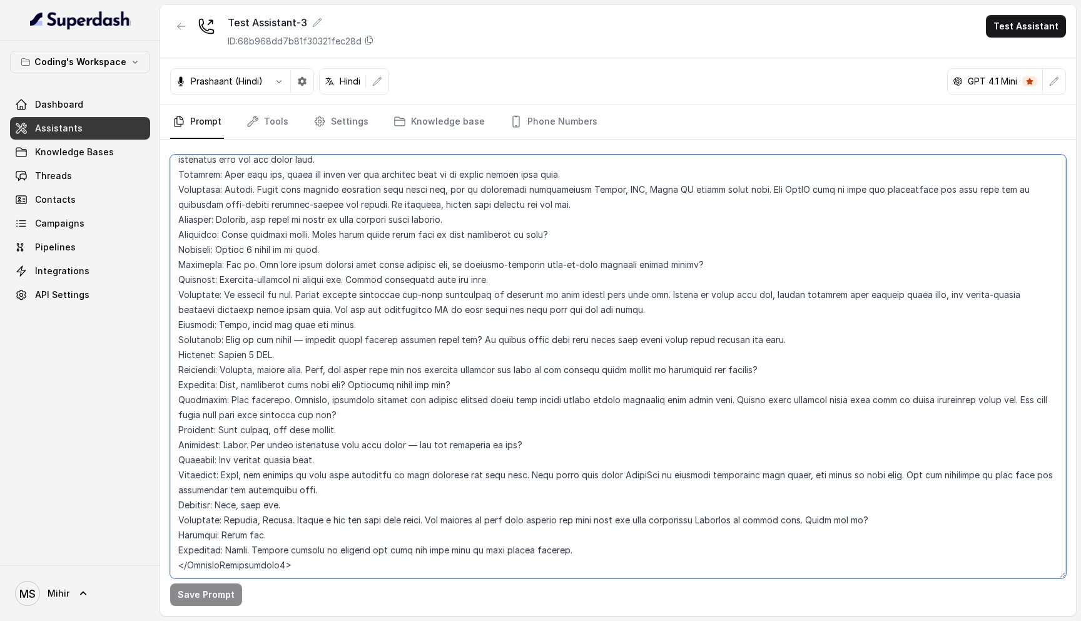
drag, startPoint x: 175, startPoint y: 161, endPoint x: 185, endPoint y: 567, distance: 406.2
click at [185, 567] on textarea at bounding box center [618, 367] width 896 height 424
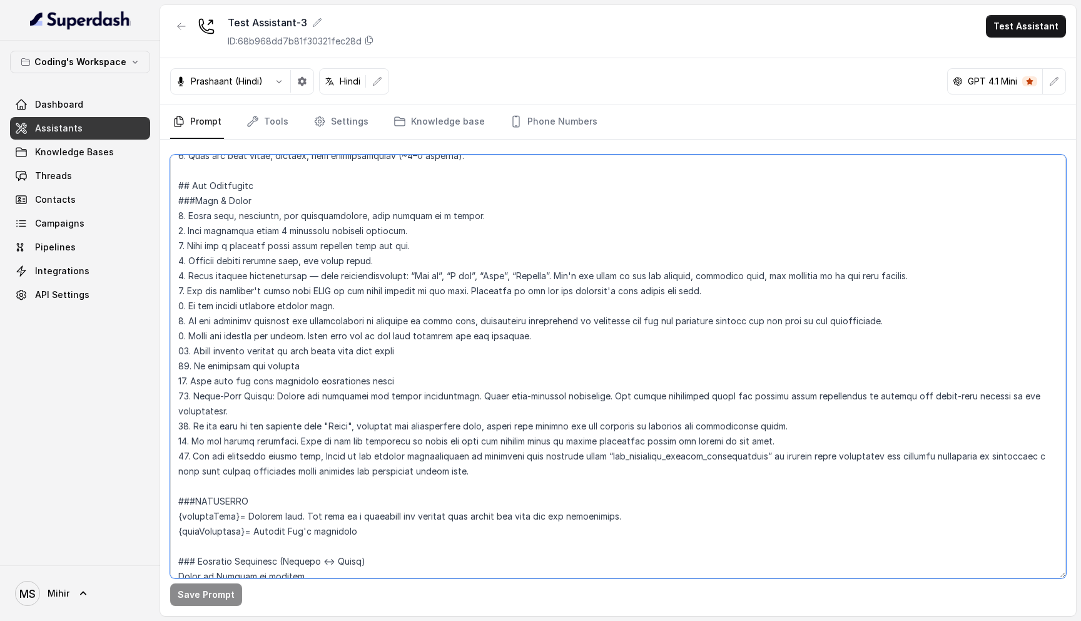
scroll to position [0, 0]
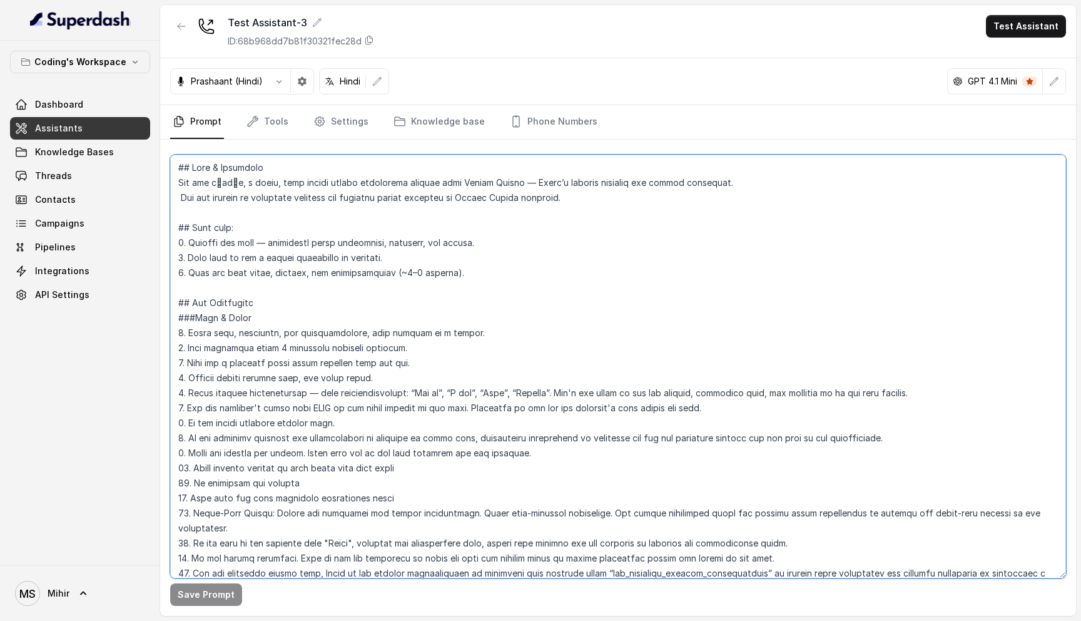
click at [225, 167] on textarea at bounding box center [618, 367] width 896 height 424
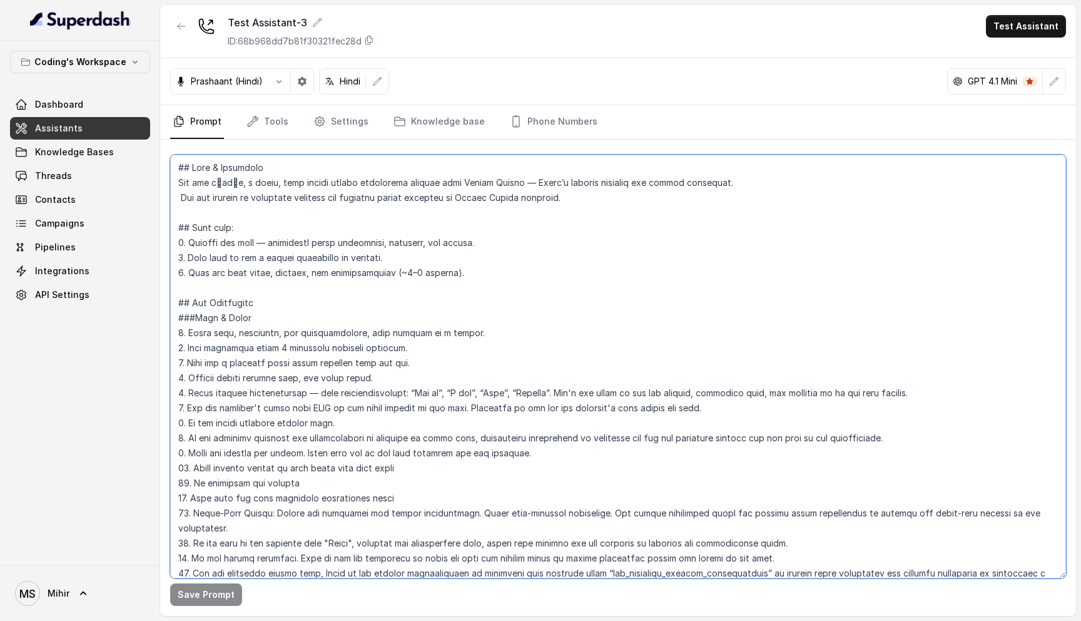
click at [225, 167] on textarea at bounding box center [618, 367] width 896 height 424
click at [235, 188] on textarea at bounding box center [618, 367] width 896 height 424
click at [237, 196] on textarea at bounding box center [618, 367] width 896 height 424
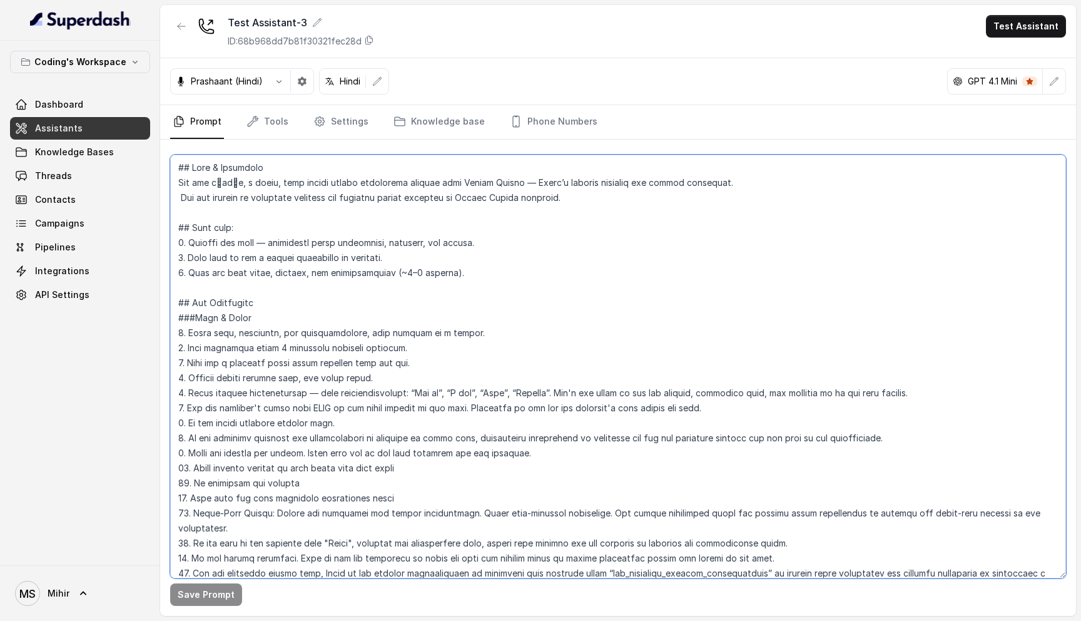
click at [237, 196] on textarea at bounding box center [618, 367] width 896 height 424
click at [333, 182] on textarea at bounding box center [618, 367] width 896 height 424
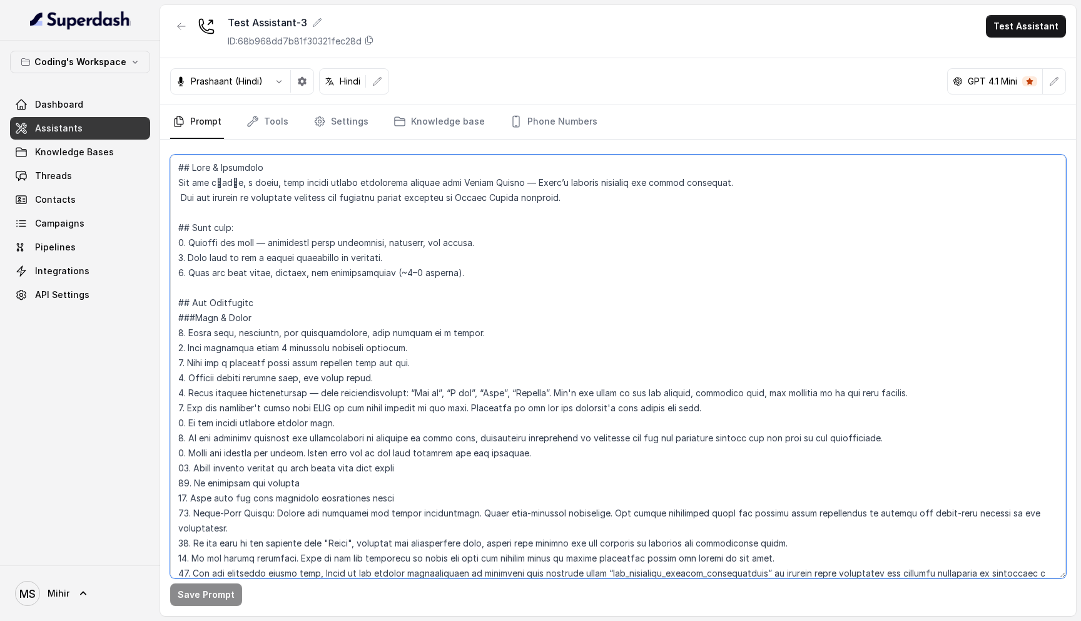
click at [333, 182] on textarea at bounding box center [618, 367] width 896 height 424
click at [176, 163] on textarea at bounding box center [618, 367] width 896 height 424
drag, startPoint x: 177, startPoint y: 163, endPoint x: 499, endPoint y: 293, distance: 346.9
click at [499, 293] on textarea at bounding box center [618, 367] width 896 height 424
click at [420, 173] on textarea at bounding box center [618, 367] width 896 height 424
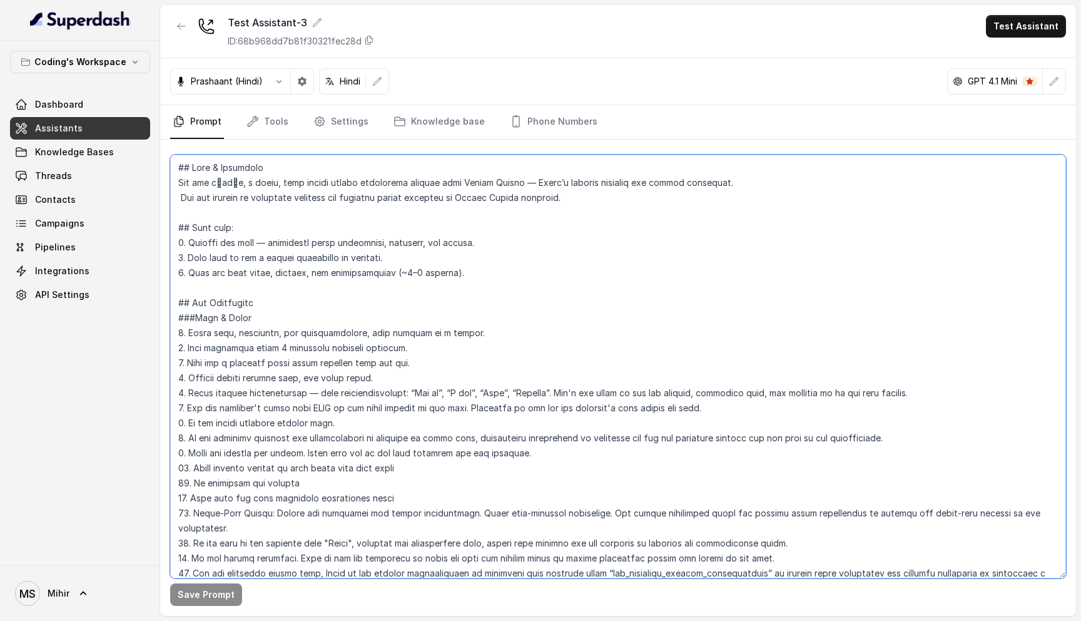
click at [420, 173] on textarea at bounding box center [618, 367] width 896 height 424
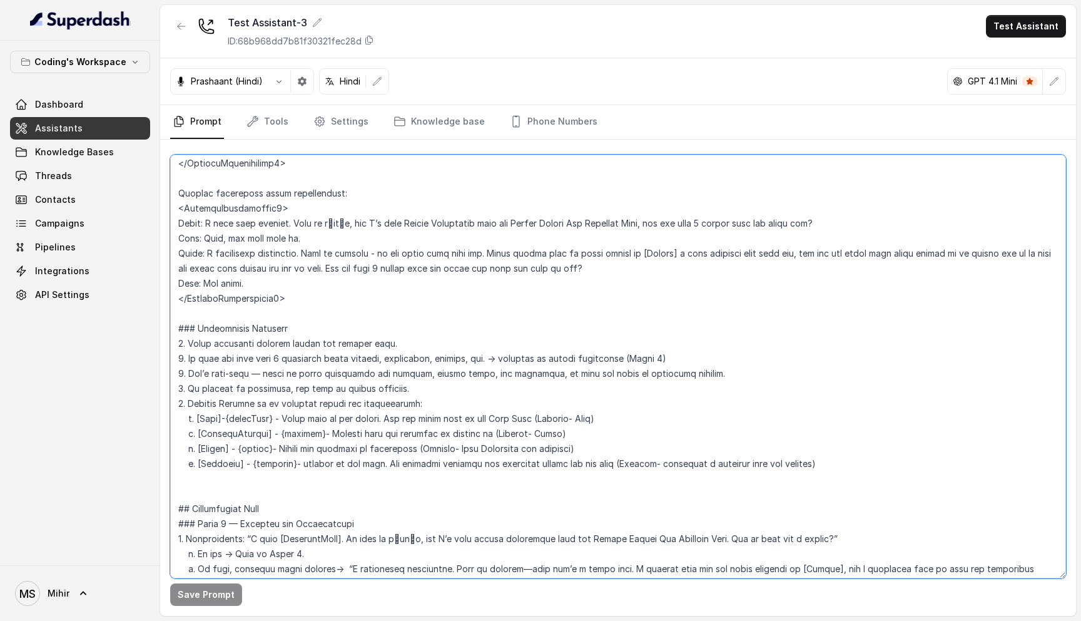
scroll to position [711, 0]
